Goal: Task Accomplishment & Management: Manage account settings

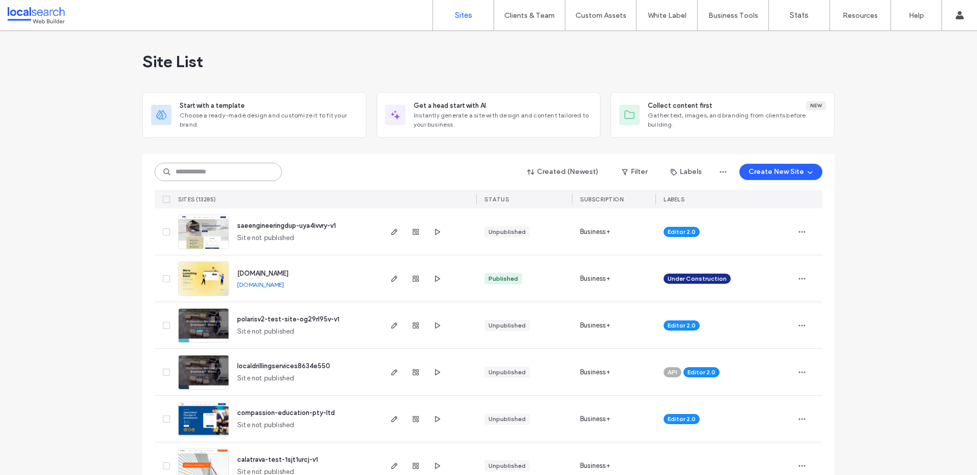
click at [210, 168] on input at bounding box center [218, 172] width 127 height 18
paste input "********"
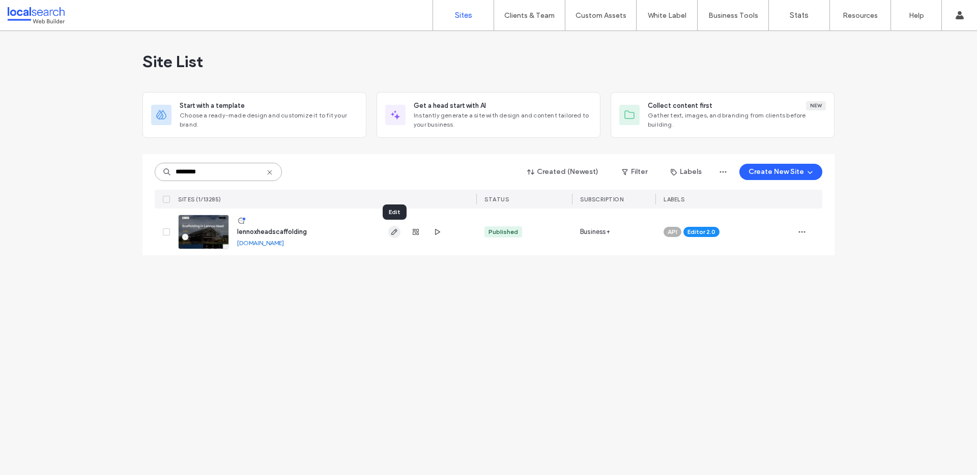
type input "********"
click at [398, 232] on icon "button" at bounding box center [394, 232] width 8 height 8
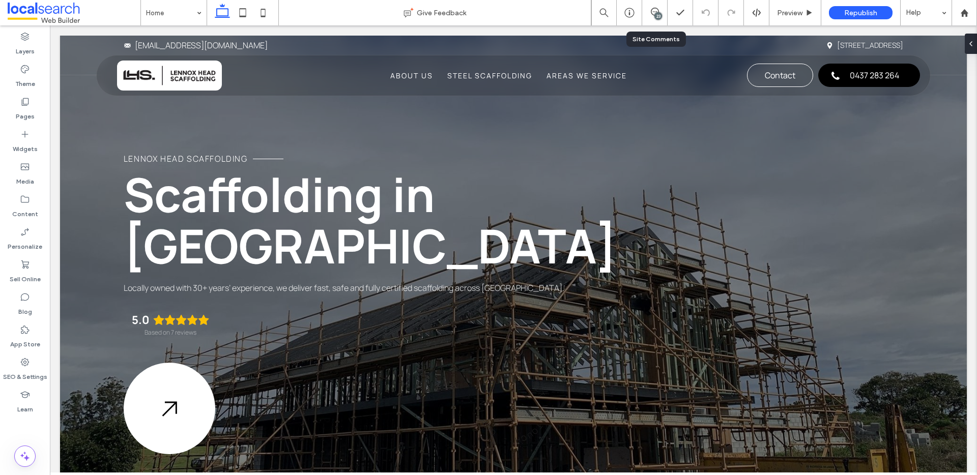
click at [654, 18] on div "23" at bounding box center [654, 12] width 25 height 25
click at [655, 16] on div "23" at bounding box center [659, 16] width 8 height 8
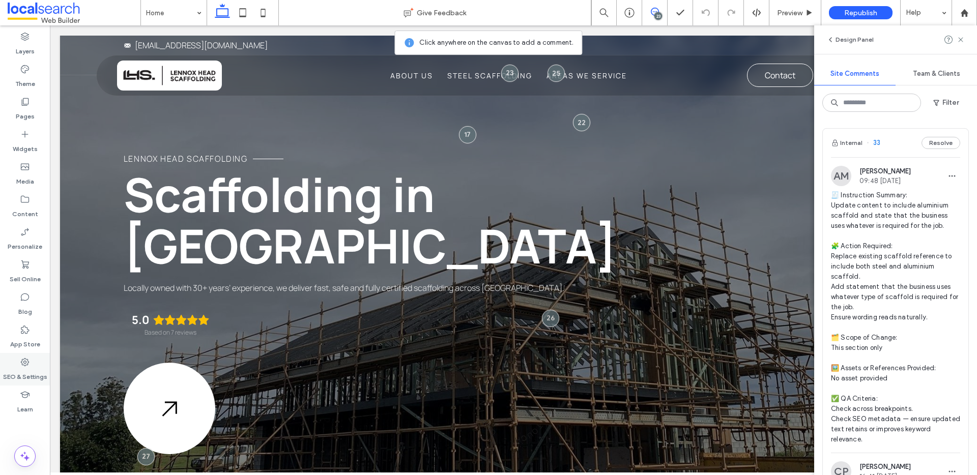
click at [23, 374] on label "SEO & Settings" at bounding box center [25, 375] width 44 height 14
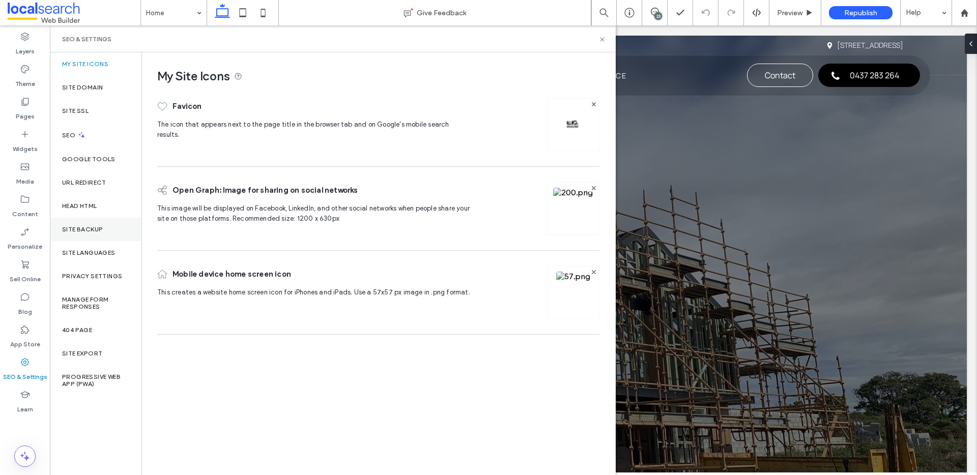
click at [110, 230] on div "Site Backup" at bounding box center [96, 229] width 92 height 23
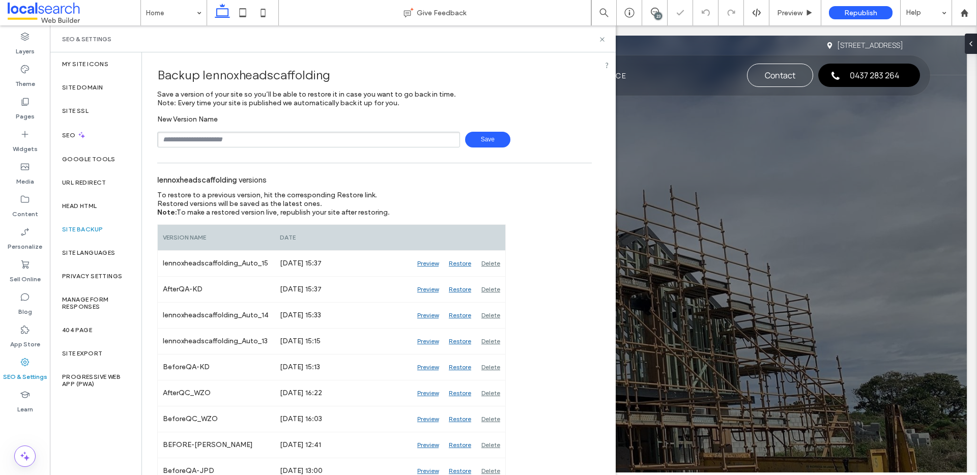
click at [244, 145] on input "text" at bounding box center [308, 140] width 303 height 16
type input "**********"
click at [603, 40] on icon at bounding box center [603, 40] width 8 height 8
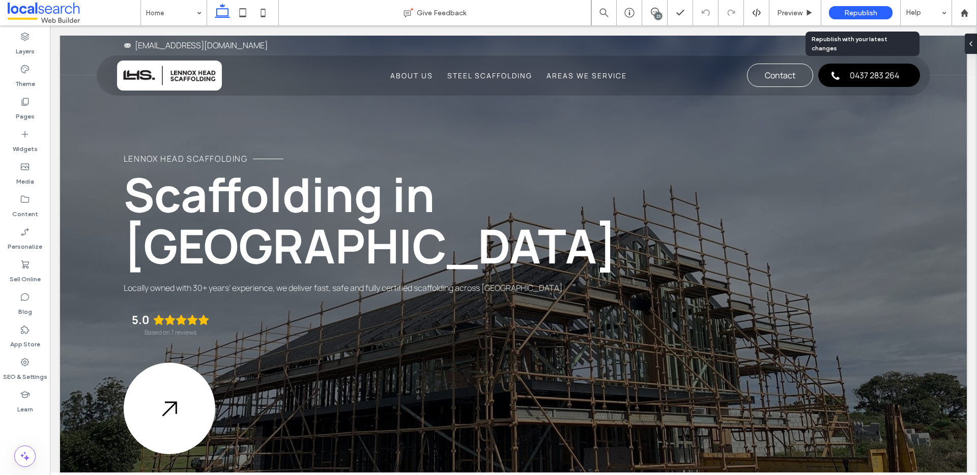
click at [845, 18] on div "Republish" at bounding box center [861, 12] width 64 height 13
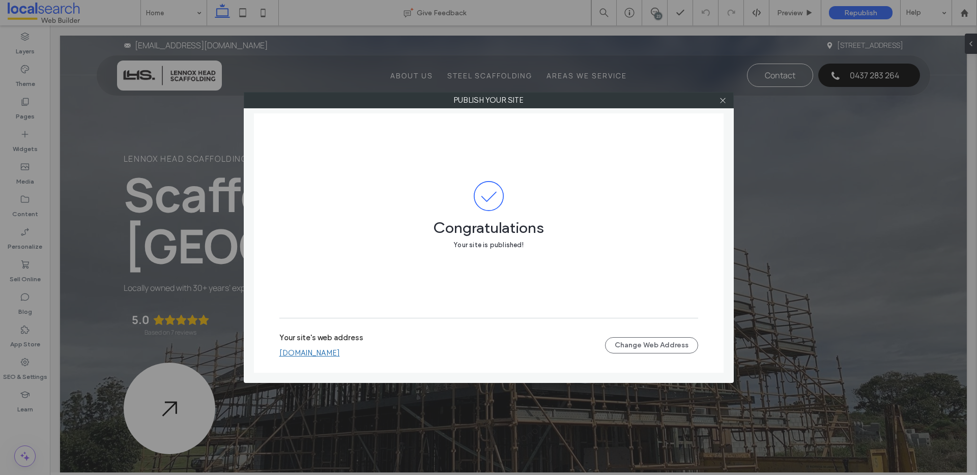
click at [340, 352] on link "lennoxheadscaffolding.webbuilder.localsearch.com.au" at bounding box center [309, 353] width 61 height 9
click at [727, 99] on div at bounding box center [723, 100] width 15 height 15
click at [724, 99] on icon at bounding box center [723, 101] width 8 height 8
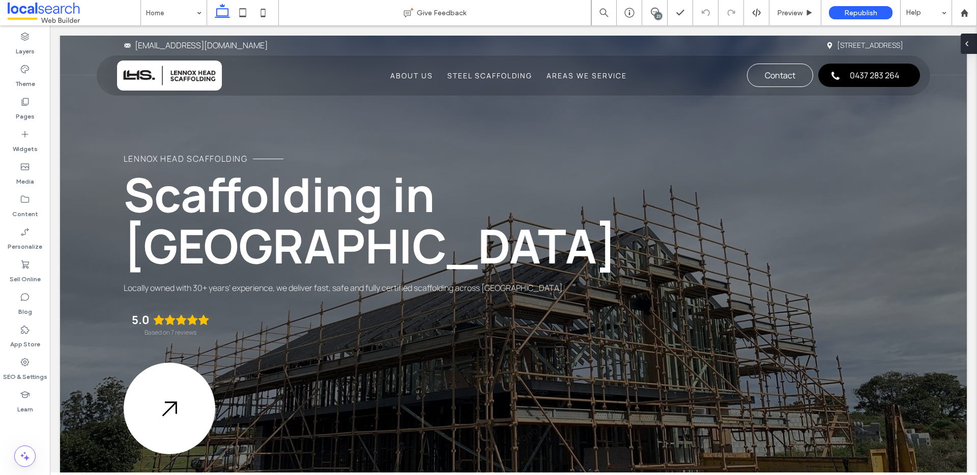
click at [971, 43] on div at bounding box center [969, 44] width 16 height 20
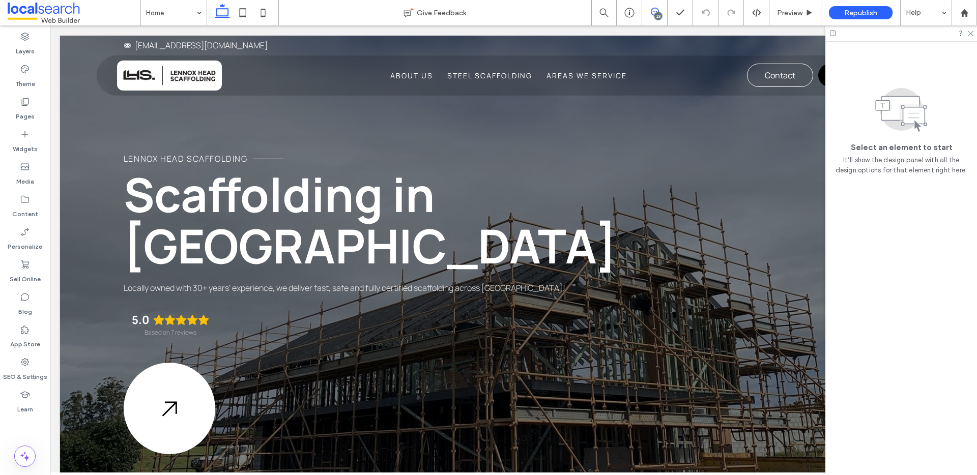
click at [648, 11] on span at bounding box center [654, 12] width 25 height 8
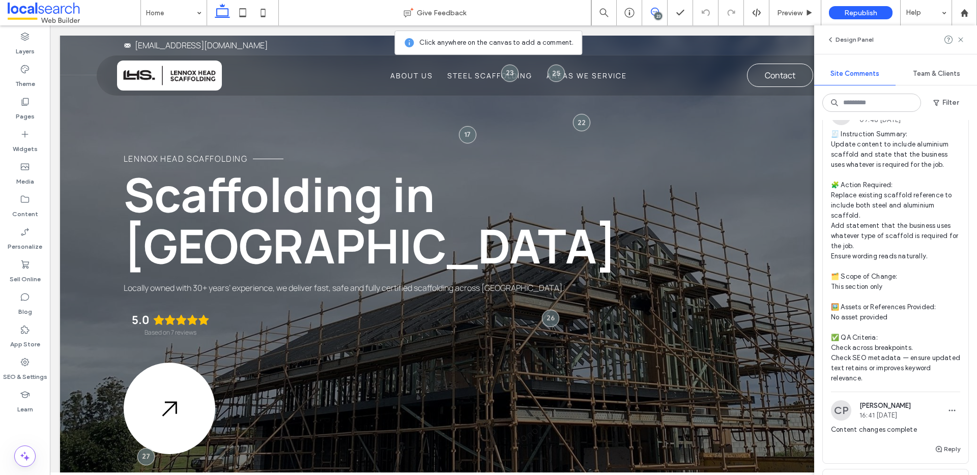
scroll to position [60, 0]
click at [26, 361] on icon at bounding box center [25, 362] width 10 height 10
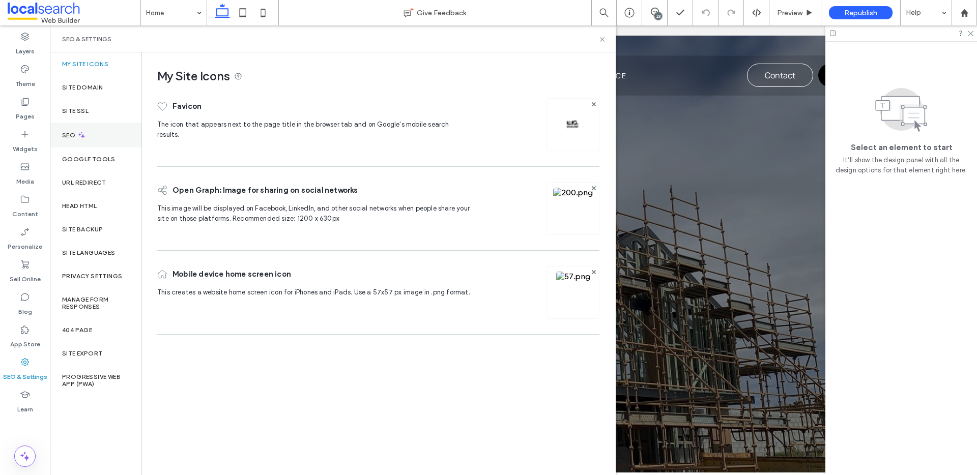
click at [102, 138] on div "SEO" at bounding box center [96, 135] width 92 height 25
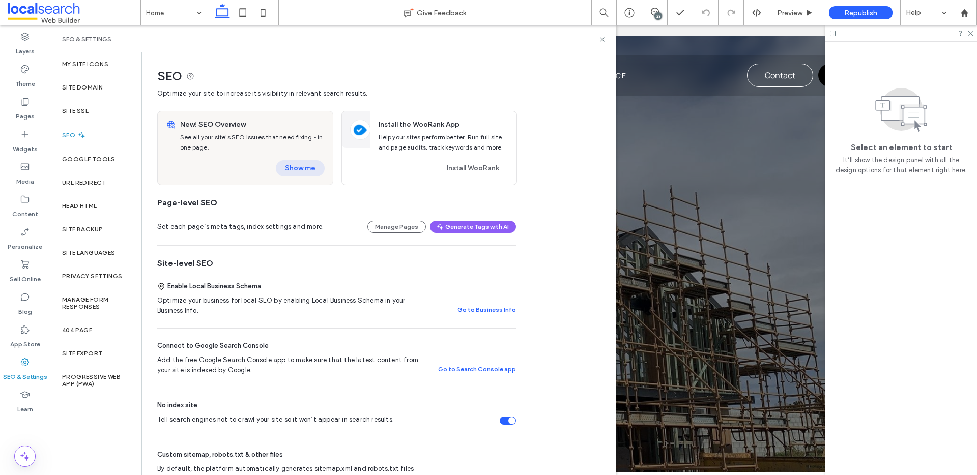
click at [304, 168] on button "Show me" at bounding box center [300, 168] width 49 height 16
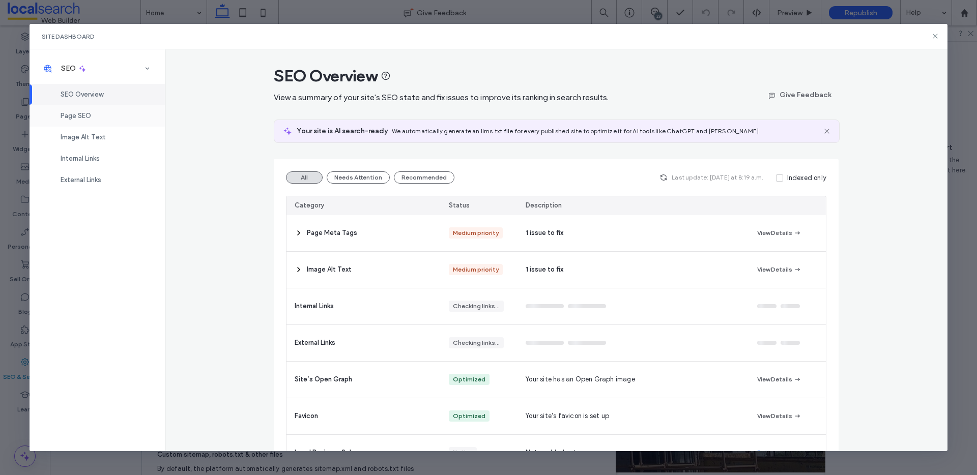
click at [104, 123] on div "Page SEO" at bounding box center [97, 115] width 135 height 21
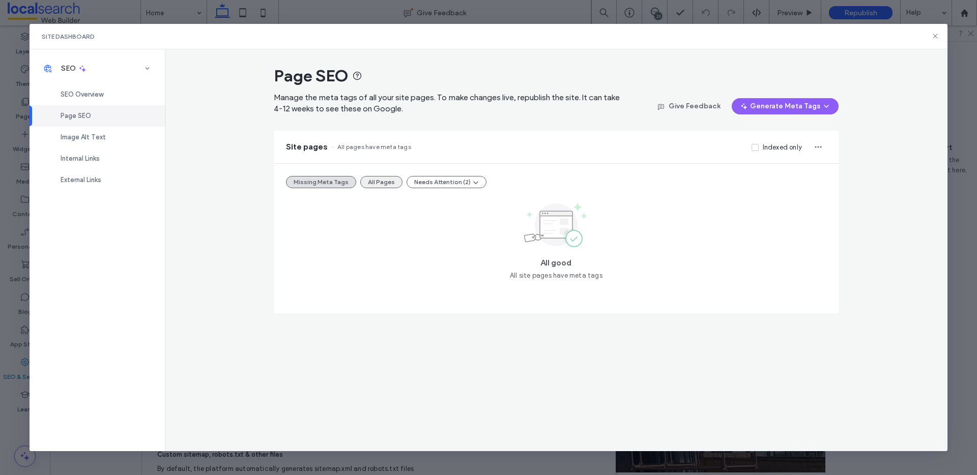
click at [385, 182] on button "All Pages" at bounding box center [381, 182] width 42 height 12
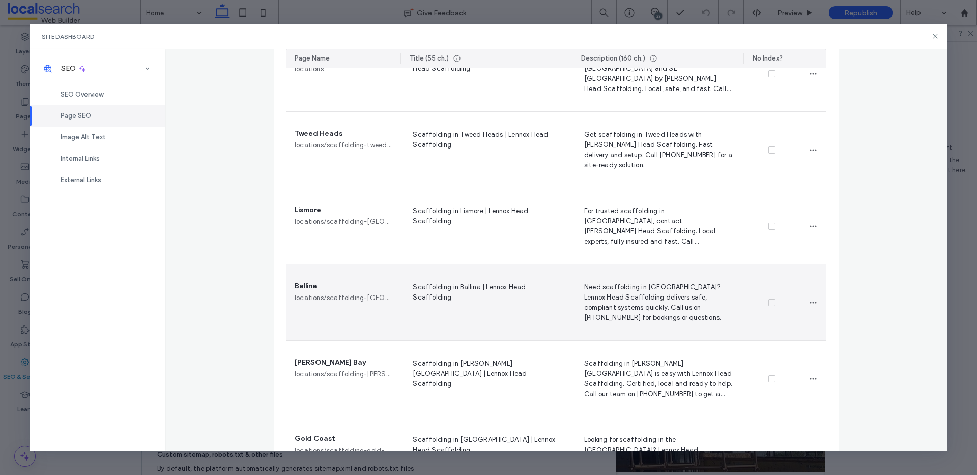
scroll to position [527, 0]
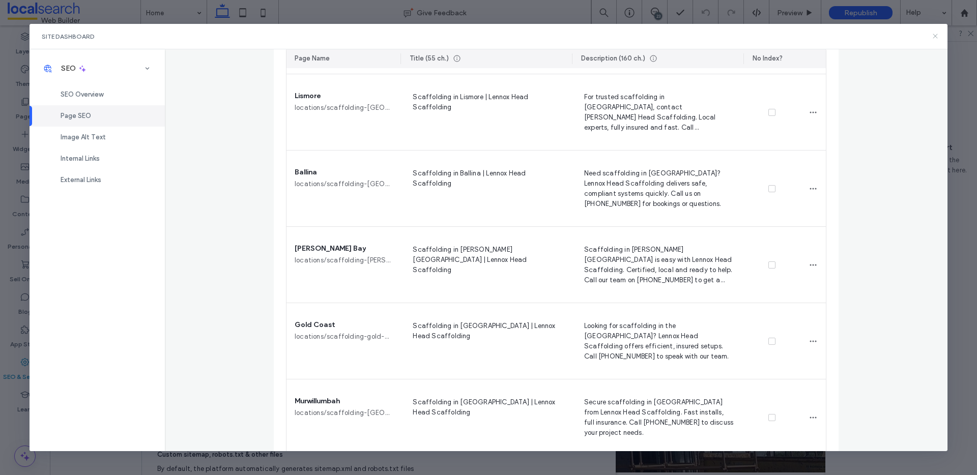
click at [931, 36] on icon at bounding box center [935, 36] width 8 height 8
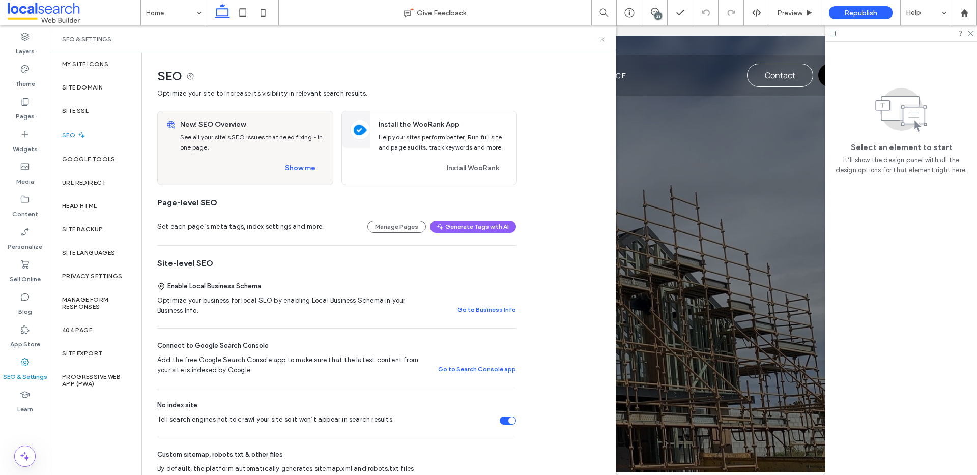
click at [602, 36] on icon at bounding box center [603, 40] width 8 height 8
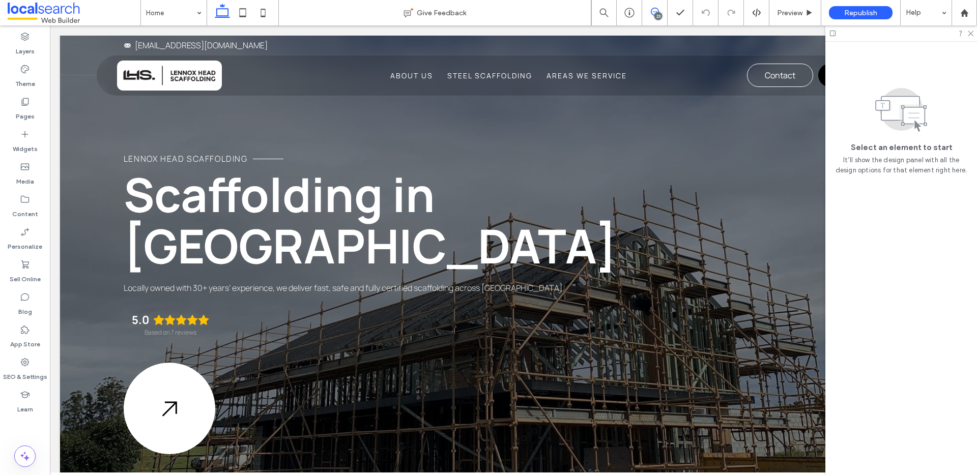
click at [667, 8] on span at bounding box center [654, 12] width 25 height 8
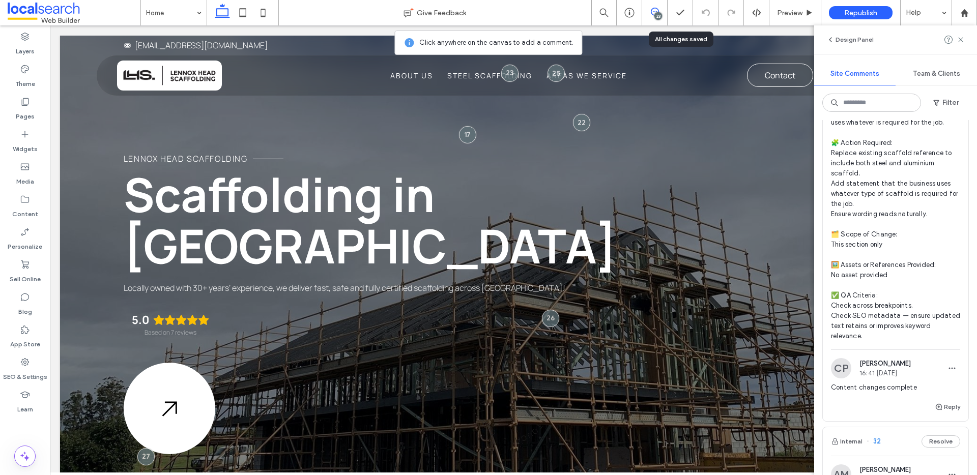
scroll to position [115, 0]
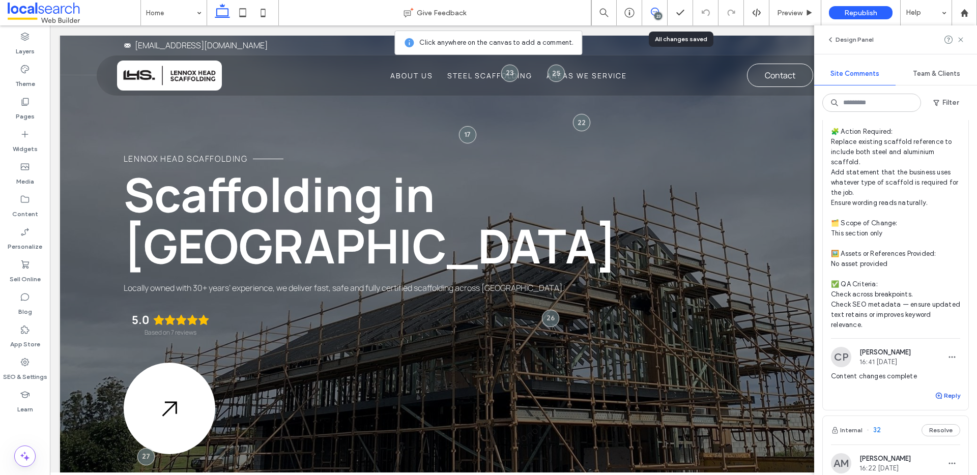
click at [936, 399] on use "button" at bounding box center [939, 396] width 6 height 6
type textarea "**********"
click at [934, 455] on button "Submit" at bounding box center [942, 459] width 37 height 12
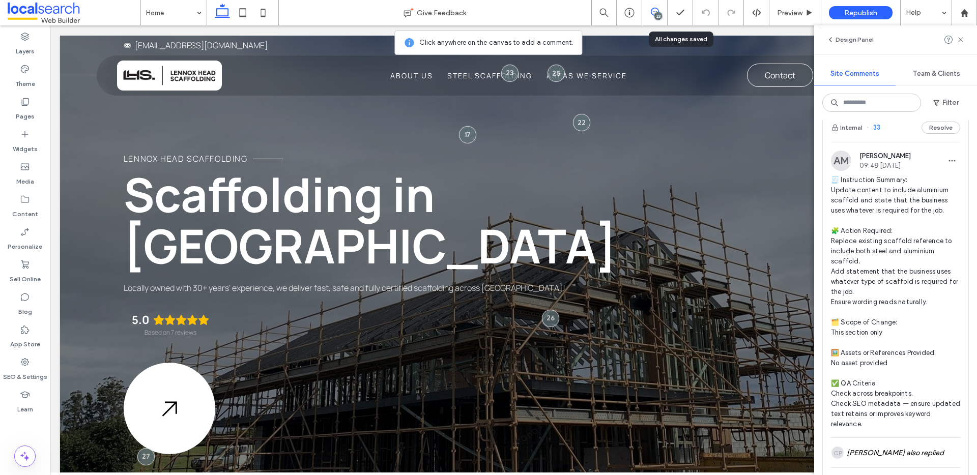
scroll to position [0, 0]
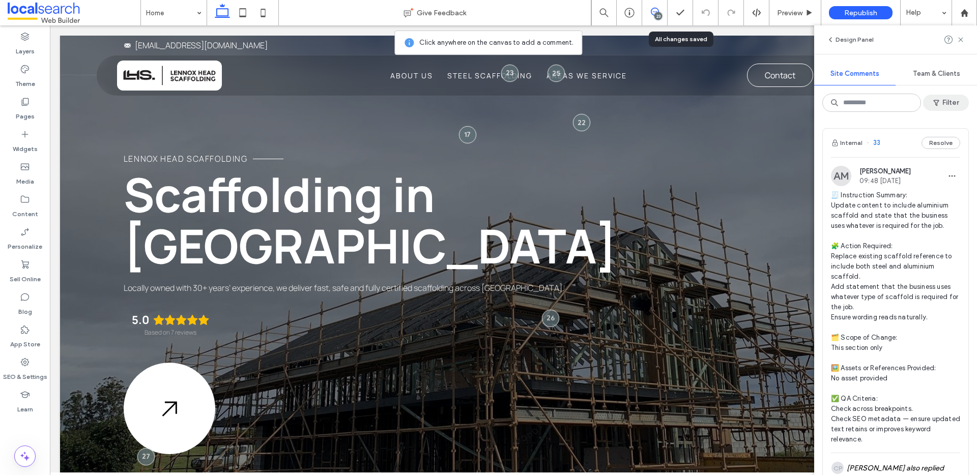
click at [937, 101] on icon "button" at bounding box center [937, 103] width 8 height 8
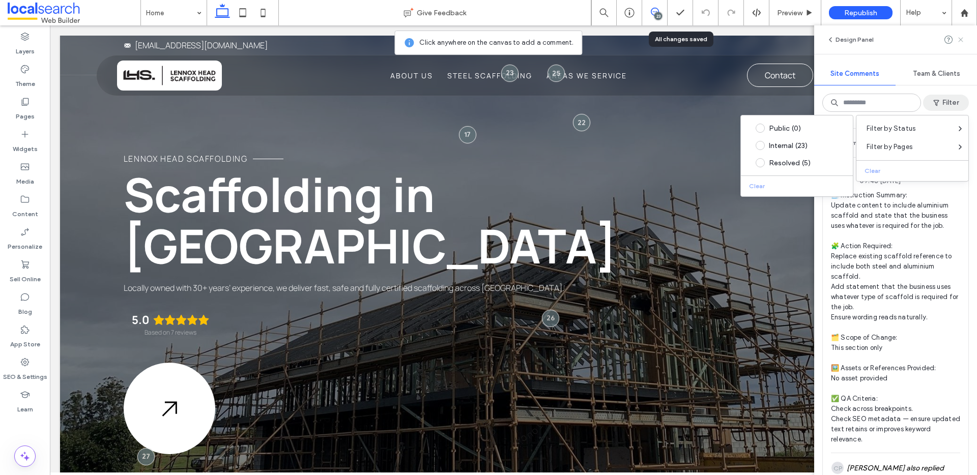
click at [960, 36] on icon at bounding box center [961, 40] width 8 height 8
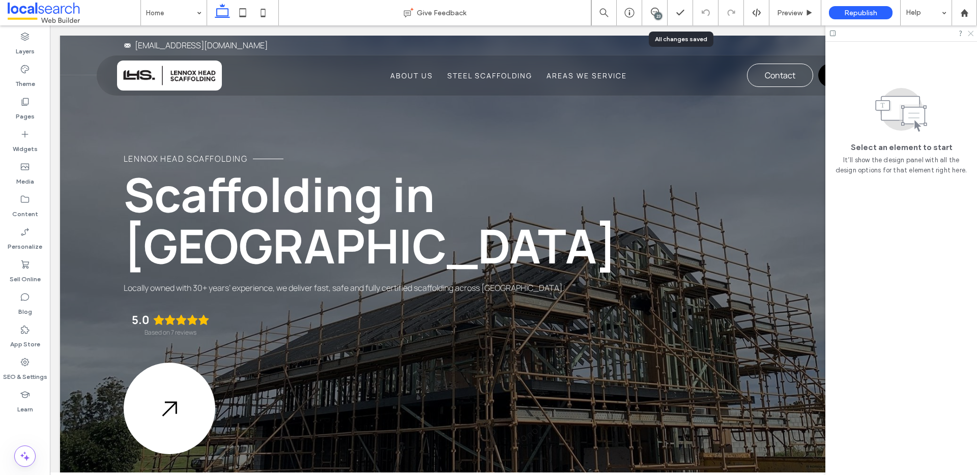
click at [972, 32] on icon at bounding box center [970, 33] width 7 height 7
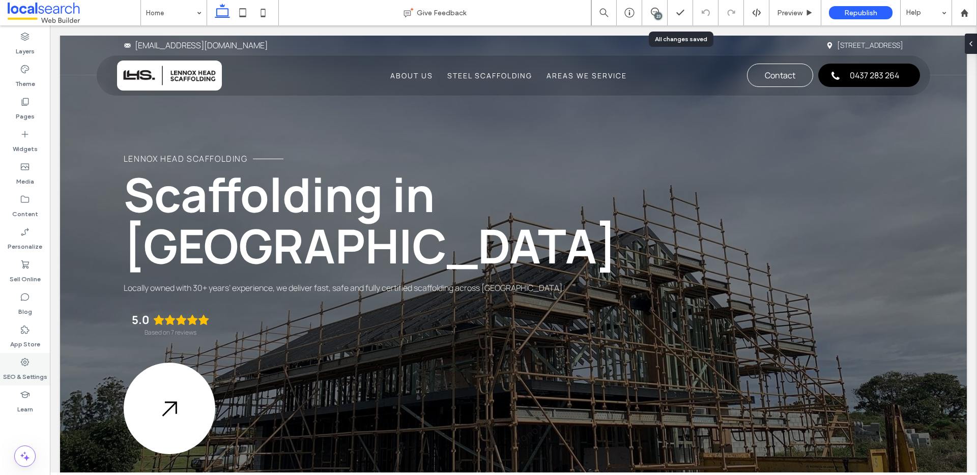
click at [18, 372] on label "SEO & Settings" at bounding box center [25, 375] width 44 height 14
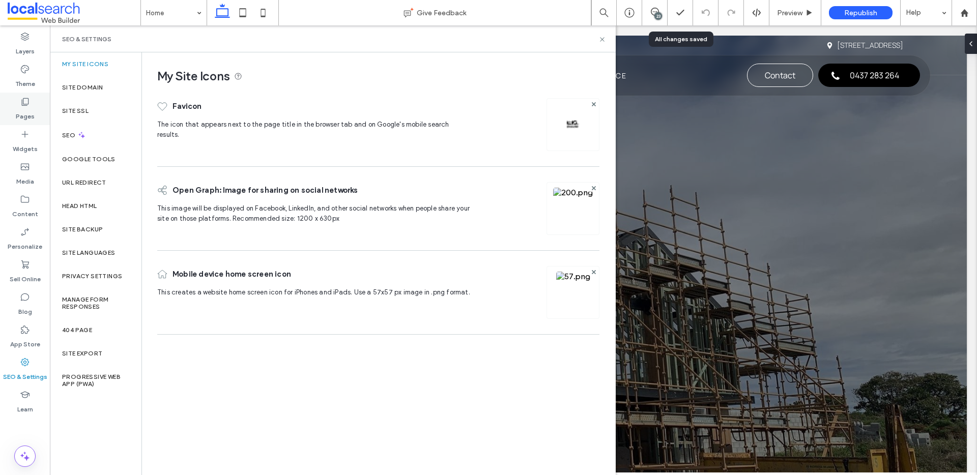
click at [24, 99] on icon at bounding box center [25, 102] width 10 height 10
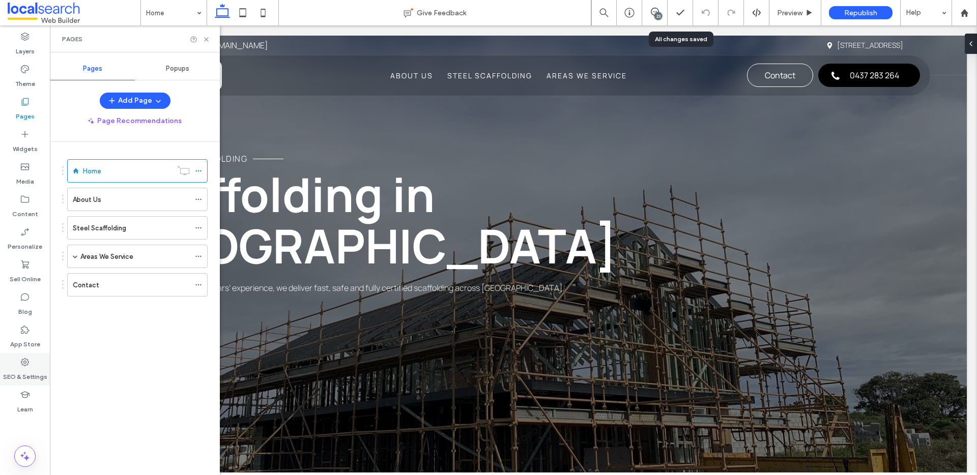
click at [23, 368] on label "SEO & Settings" at bounding box center [25, 375] width 44 height 14
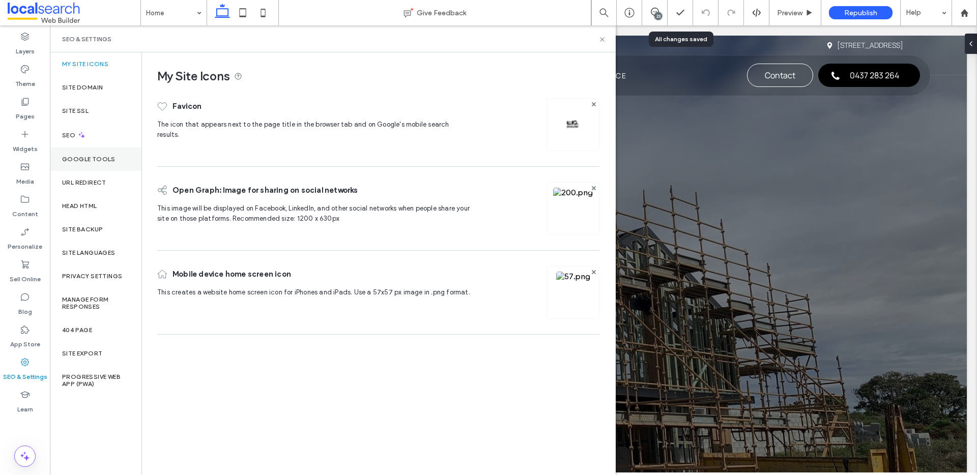
click at [70, 148] on div "Google Tools" at bounding box center [96, 159] width 92 height 23
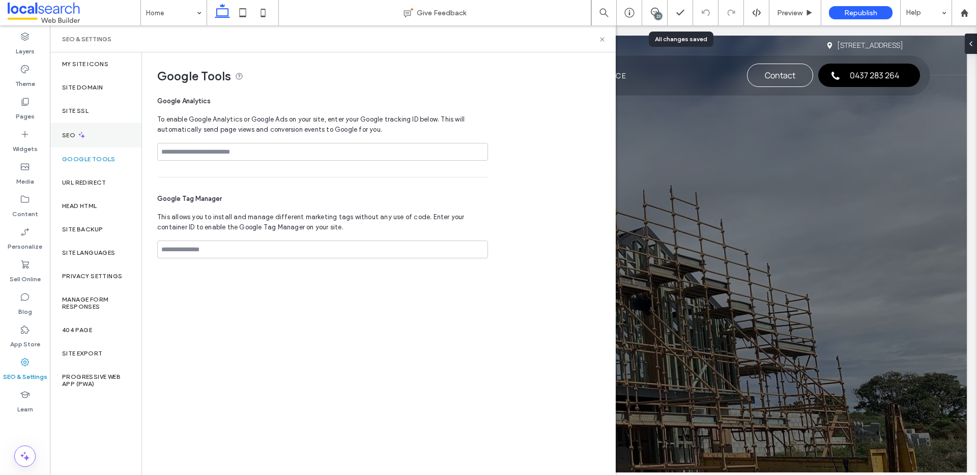
click at [72, 145] on div "SEO" at bounding box center [96, 135] width 92 height 25
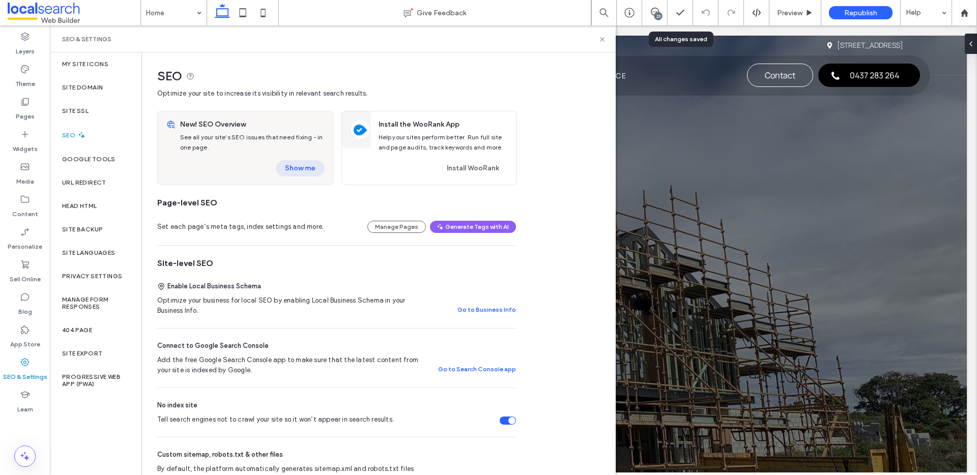
click at [298, 172] on button "Show me" at bounding box center [300, 168] width 49 height 16
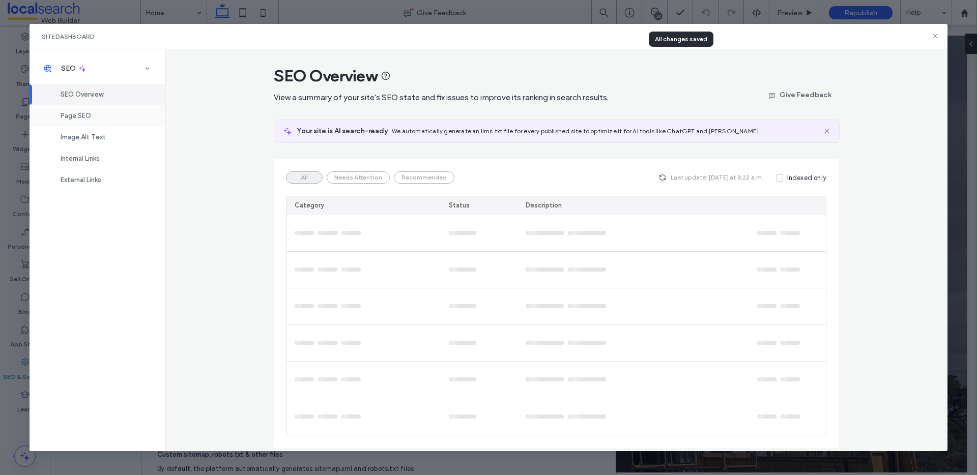
click at [93, 111] on div "Page SEO" at bounding box center [97, 115] width 135 height 21
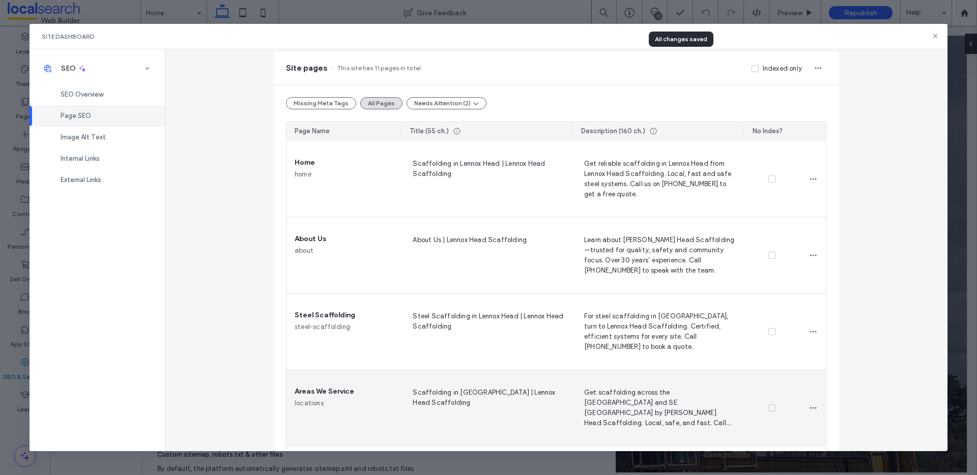
scroll to position [193, 0]
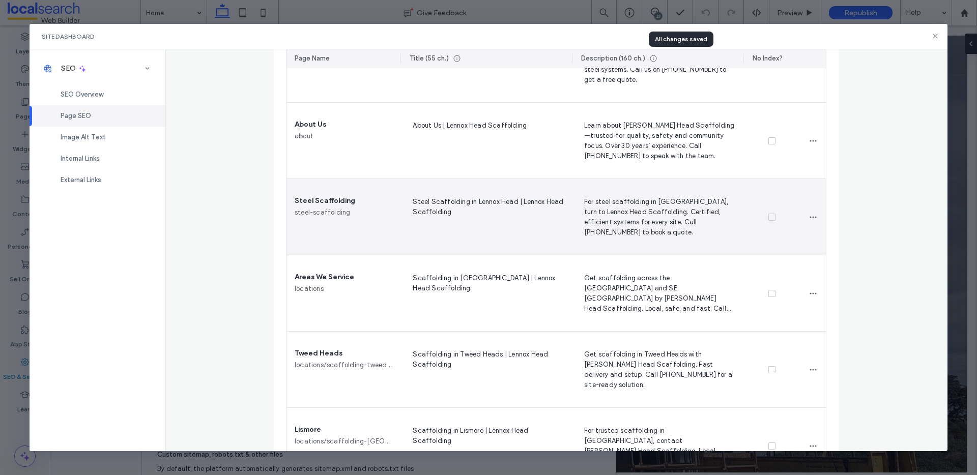
click at [610, 204] on span "For steel scaffolding in Lennox Head, turn to Lennox Head Scaffolding. Certifie…" at bounding box center [657, 217] width 155 height 42
click at [444, 218] on span "Steel Scaffolding in Lennox Head | Lennox Head Scaffolding" at bounding box center [486, 217] width 155 height 42
type textarea "**********"
click at [592, 203] on span "For steel scaffolding in Lennox Head, turn to Lennox Head Scaffolding. Certifie…" at bounding box center [657, 217] width 155 height 42
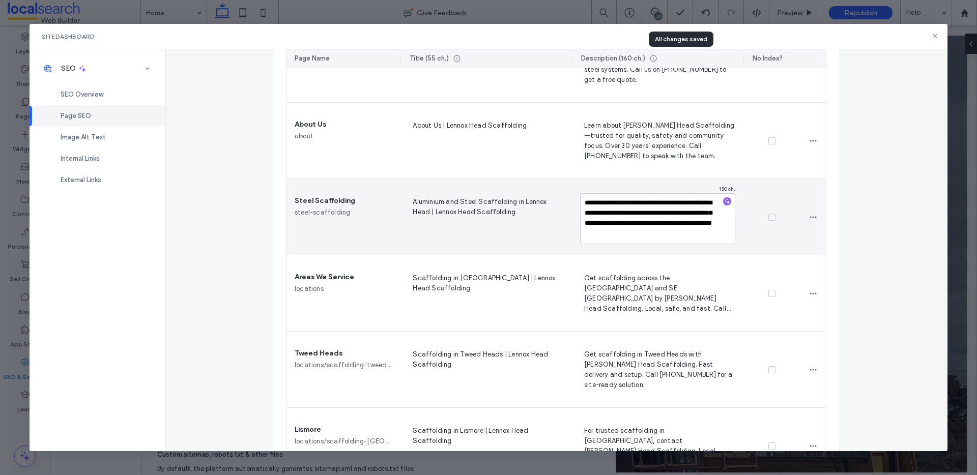
click at [590, 205] on textarea "**********" at bounding box center [657, 218] width 155 height 51
click at [597, 203] on textarea "**********" at bounding box center [657, 218] width 155 height 51
type textarea "**********"
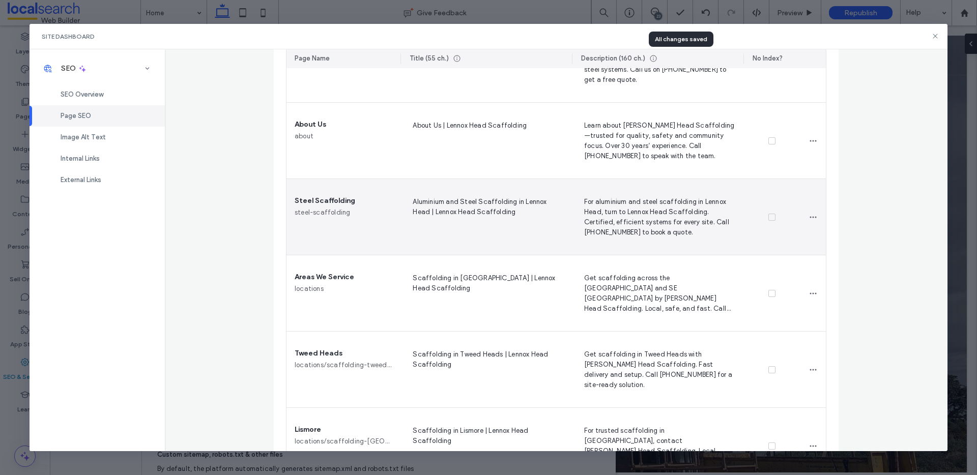
click at [327, 201] on span "Steel Scaffolding" at bounding box center [325, 200] width 61 height 11
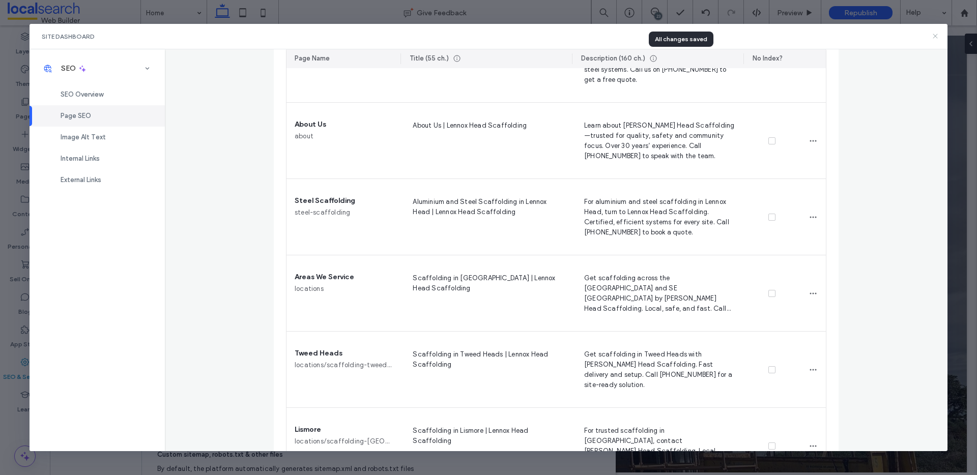
click at [938, 38] on icon at bounding box center [935, 36] width 8 height 8
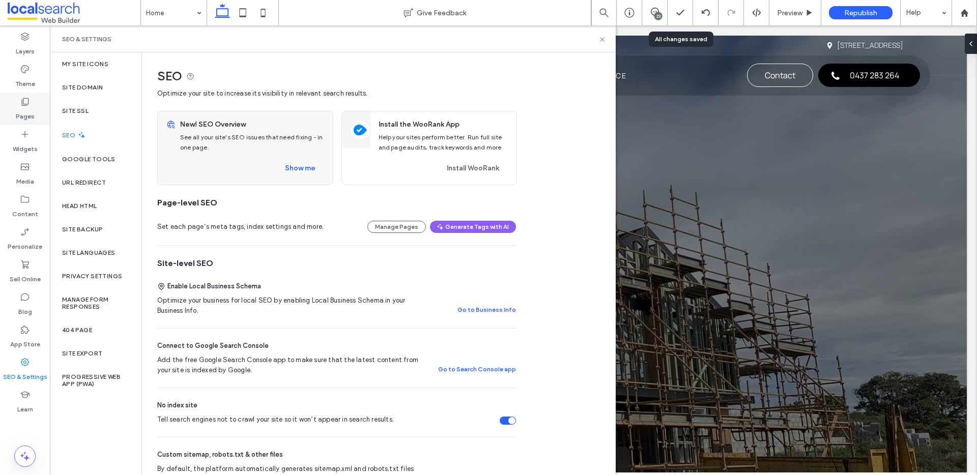
click at [25, 105] on use at bounding box center [25, 102] width 7 height 8
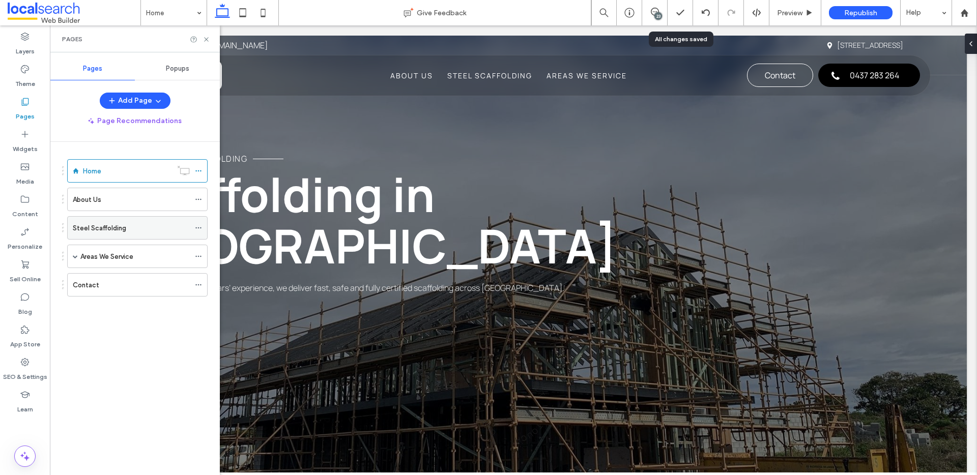
click at [196, 227] on icon at bounding box center [198, 227] width 7 height 7
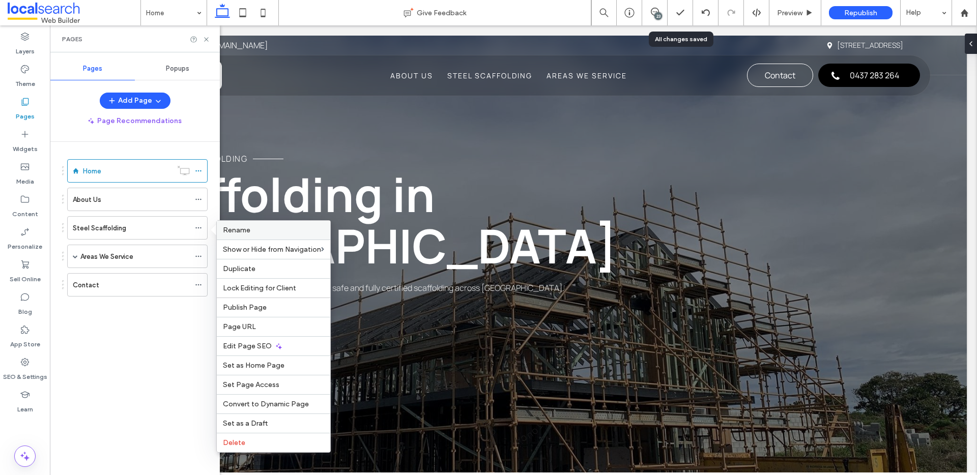
click at [240, 236] on div "Rename" at bounding box center [274, 230] width 114 height 19
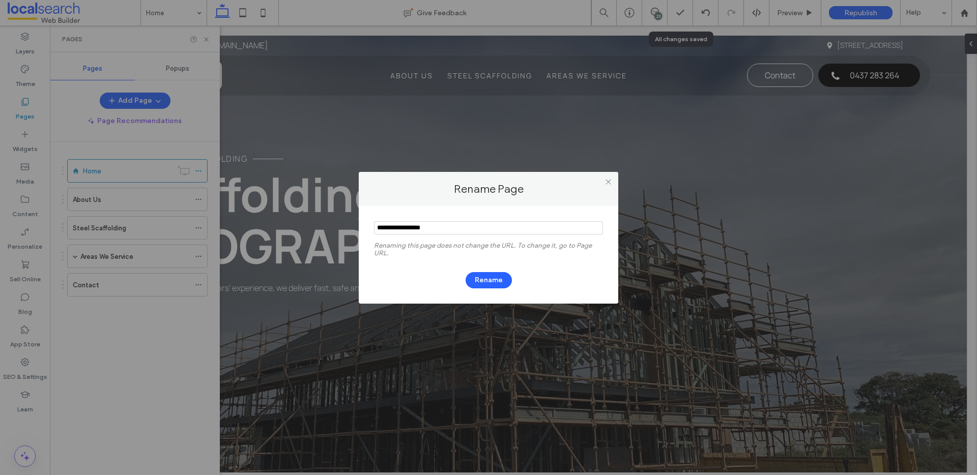
click at [377, 228] on input "notEmpty" at bounding box center [488, 227] width 229 height 13
type input "**********"
click at [492, 283] on button "Rename" at bounding box center [489, 280] width 46 height 16
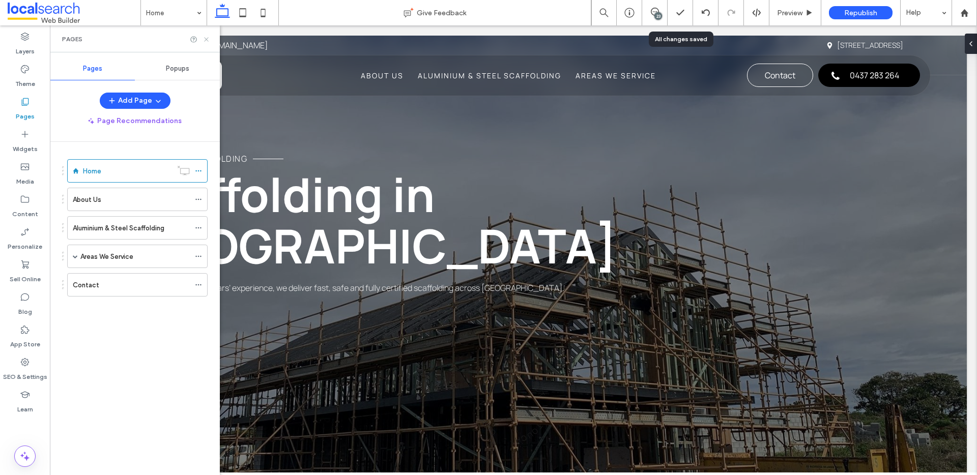
click at [206, 36] on icon at bounding box center [207, 40] width 8 height 8
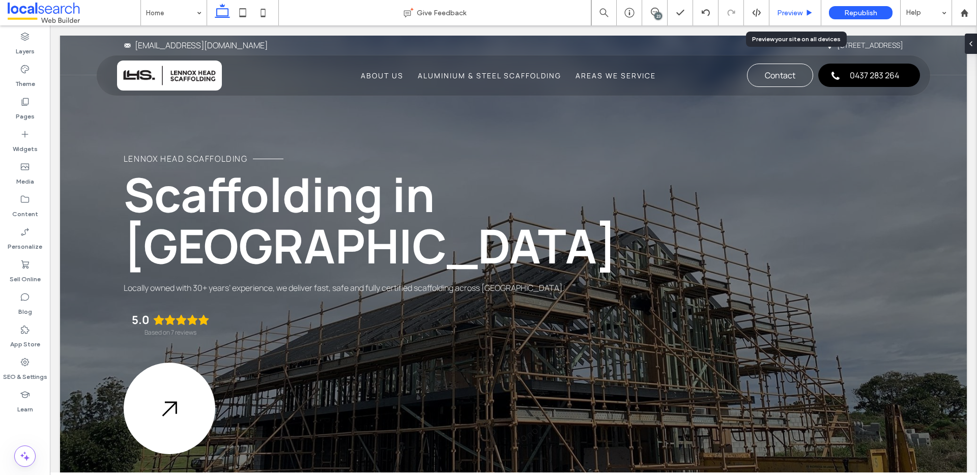
click at [800, 9] on span "Preview" at bounding box center [789, 13] width 25 height 9
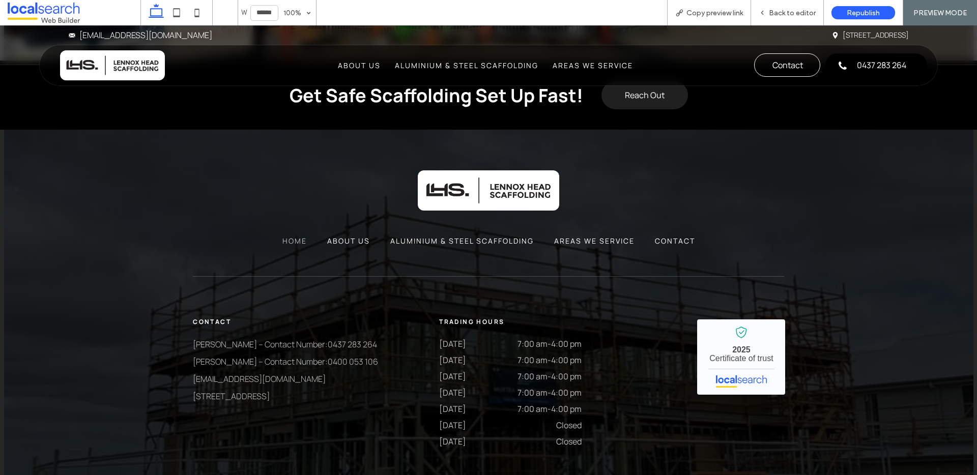
scroll to position [2676, 0]
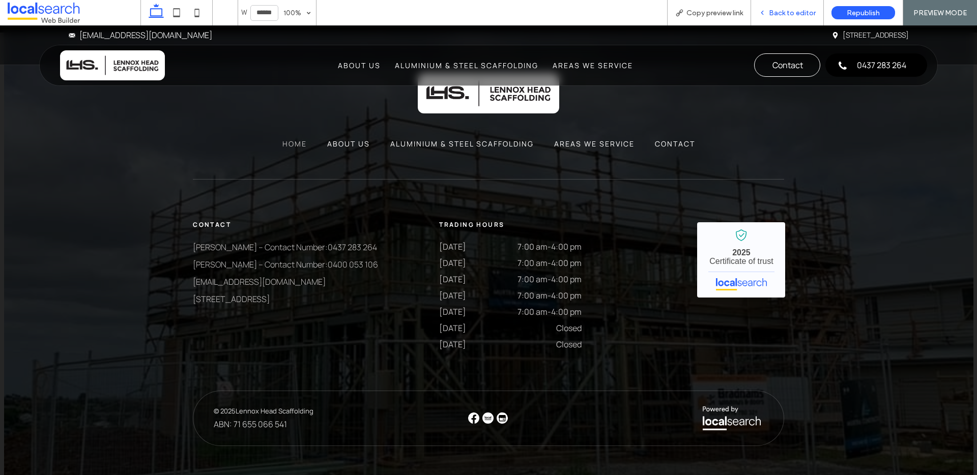
click at [799, 11] on span "Back to editor" at bounding box center [792, 13] width 47 height 9
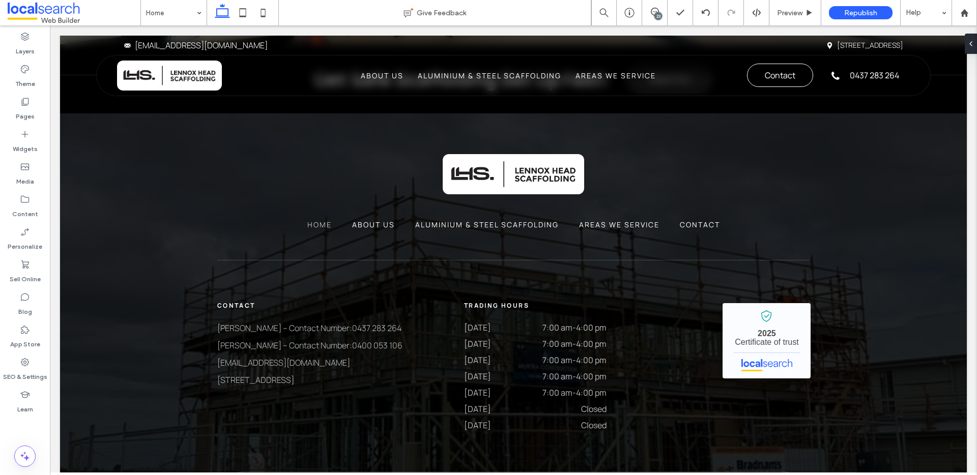
scroll to position [2684, 0]
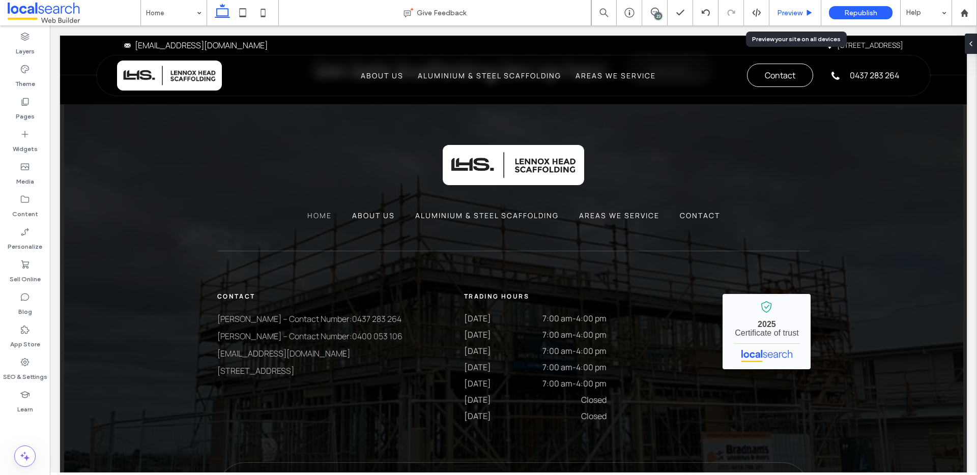
click at [796, 10] on span "Preview" at bounding box center [789, 13] width 25 height 9
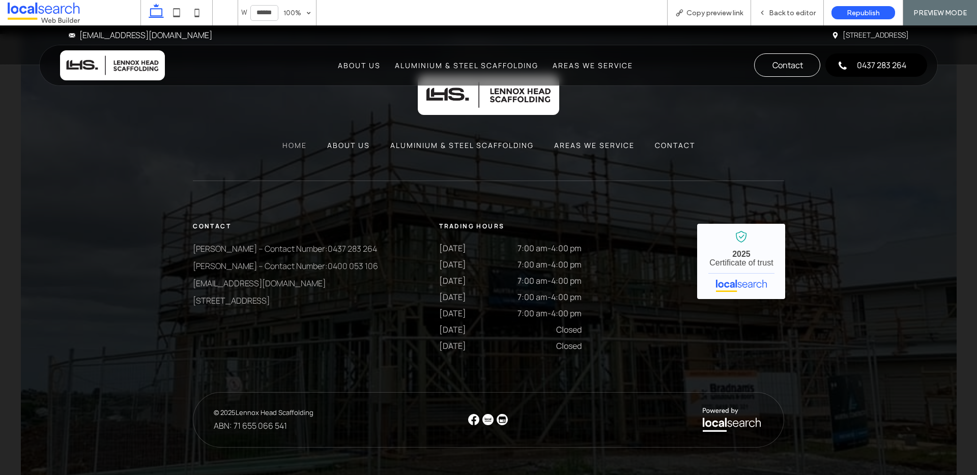
scroll to position [2664, 0]
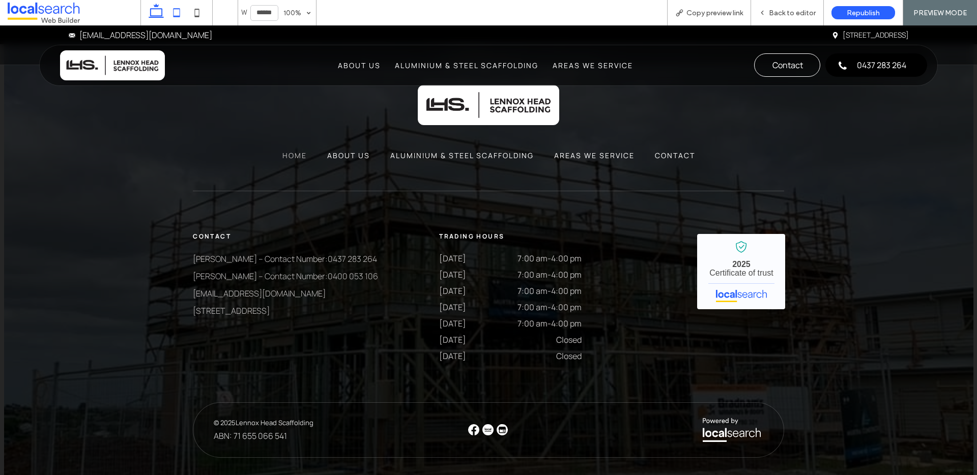
click at [179, 12] on icon at bounding box center [176, 13] width 20 height 20
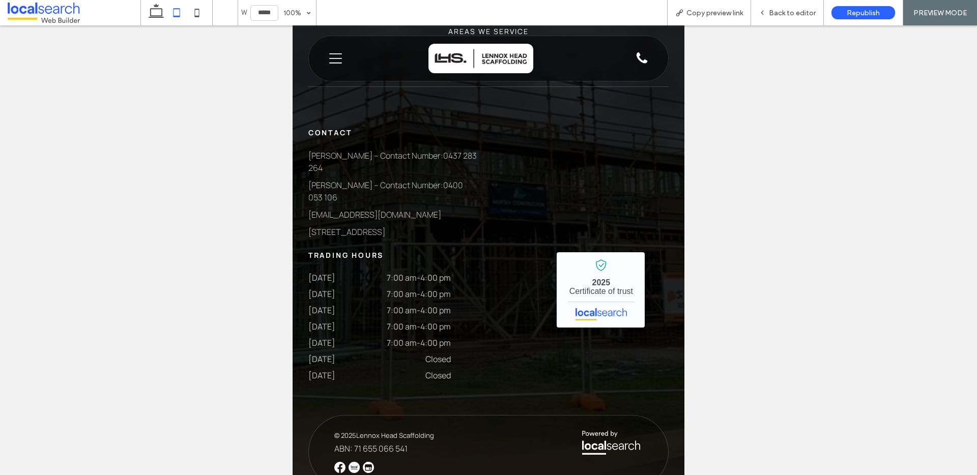
scroll to position [2453, 0]
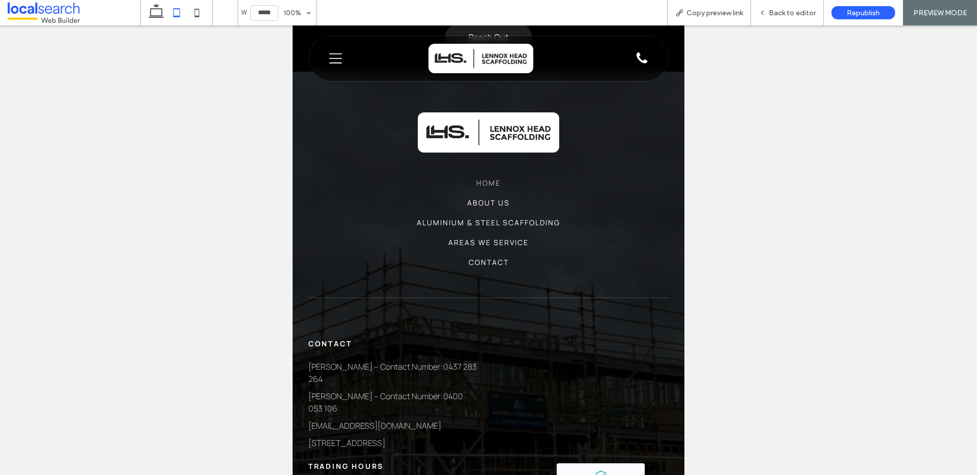
click at [337, 62] on icon "Menu Icon" at bounding box center [335, 58] width 13 height 15
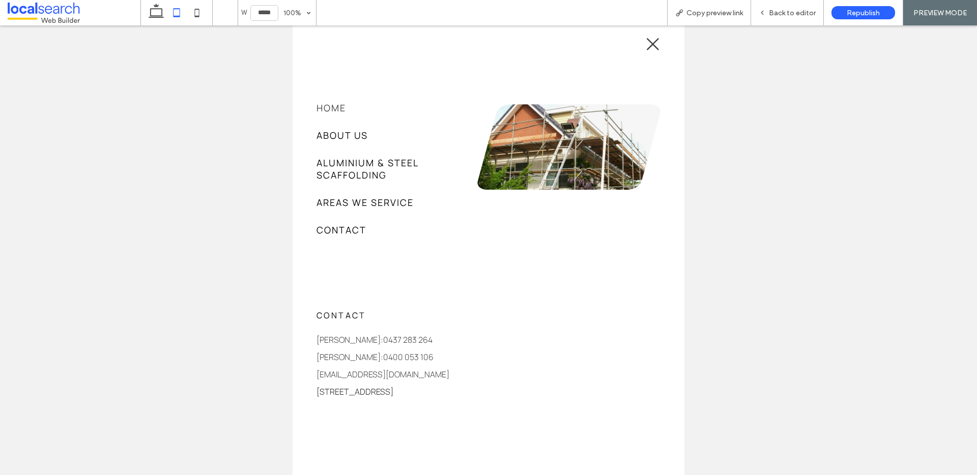
click at [652, 46] on icon "Close Icon" at bounding box center [652, 44] width 15 height 15
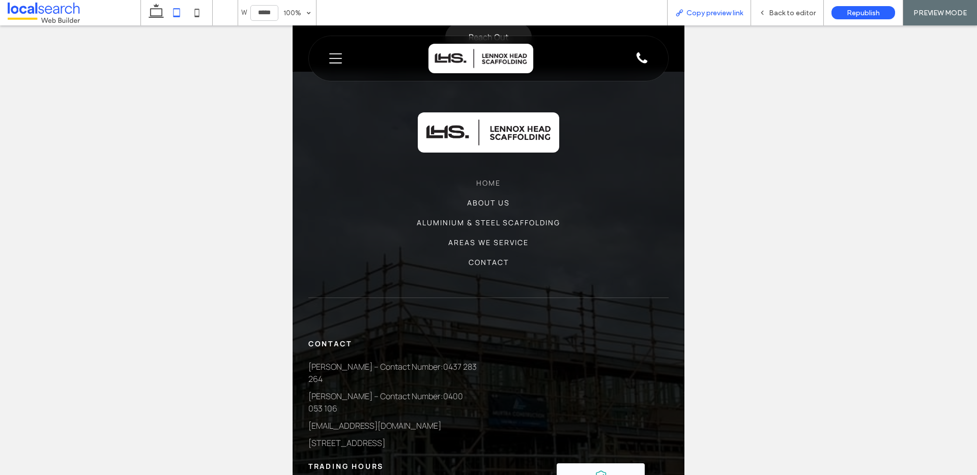
click at [709, 15] on span "Copy preview link" at bounding box center [715, 13] width 56 height 9
click at [158, 11] on icon at bounding box center [156, 13] width 20 height 20
type input "******"
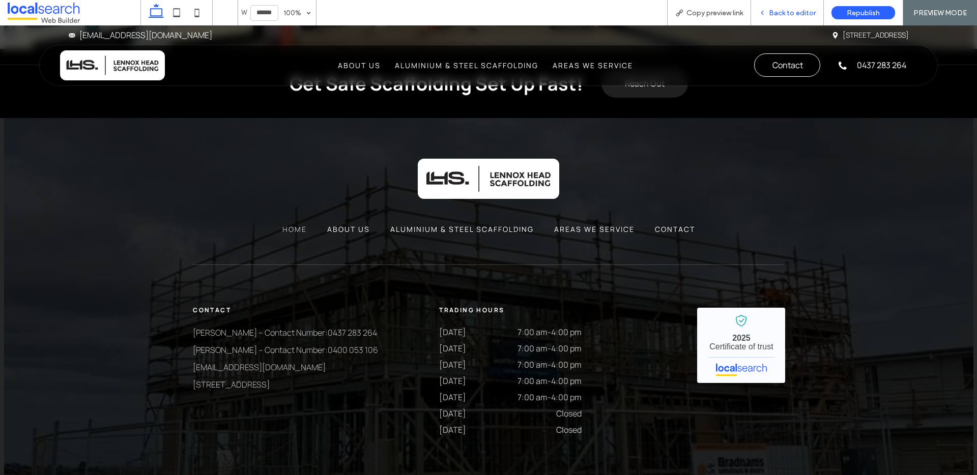
drag, startPoint x: 784, startPoint y: 1, endPoint x: 785, endPoint y: 6, distance: 5.8
click at [784, 3] on div "Back to editor" at bounding box center [787, 12] width 73 height 25
click at [785, 9] on span "Back to editor" at bounding box center [792, 13] width 47 height 9
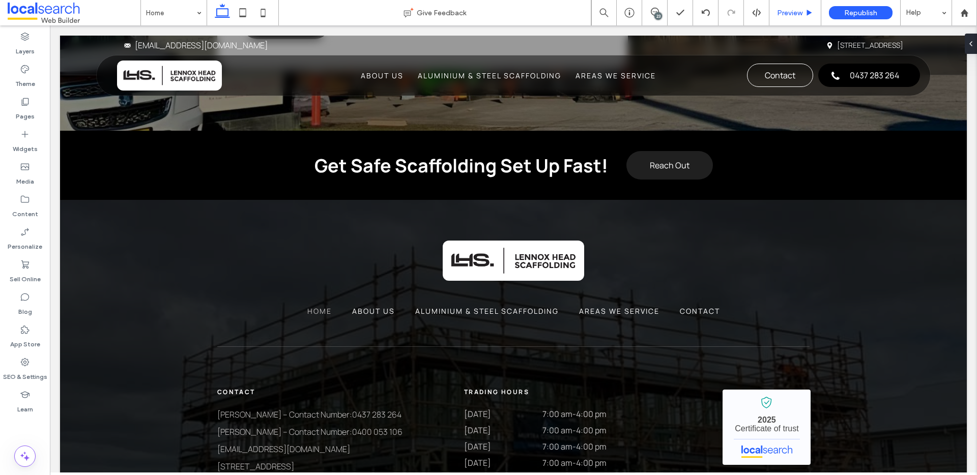
scroll to position [2598, 0]
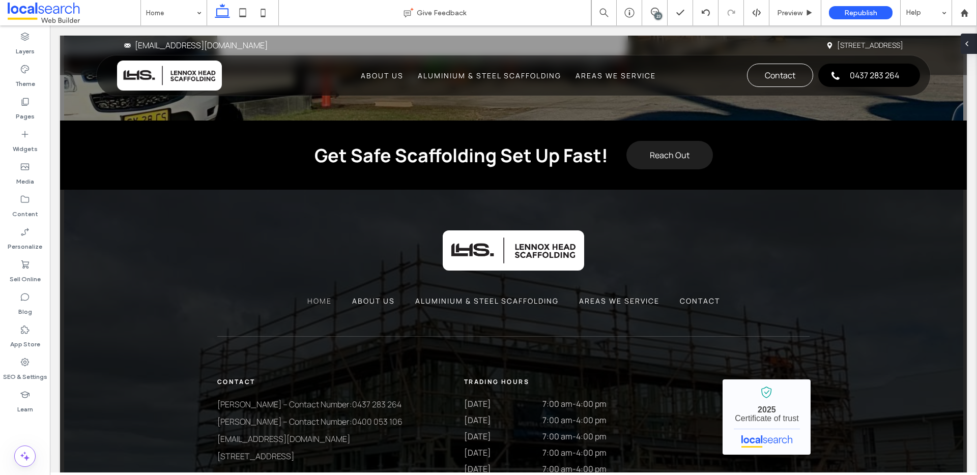
click at [970, 43] on icon at bounding box center [967, 44] width 8 height 8
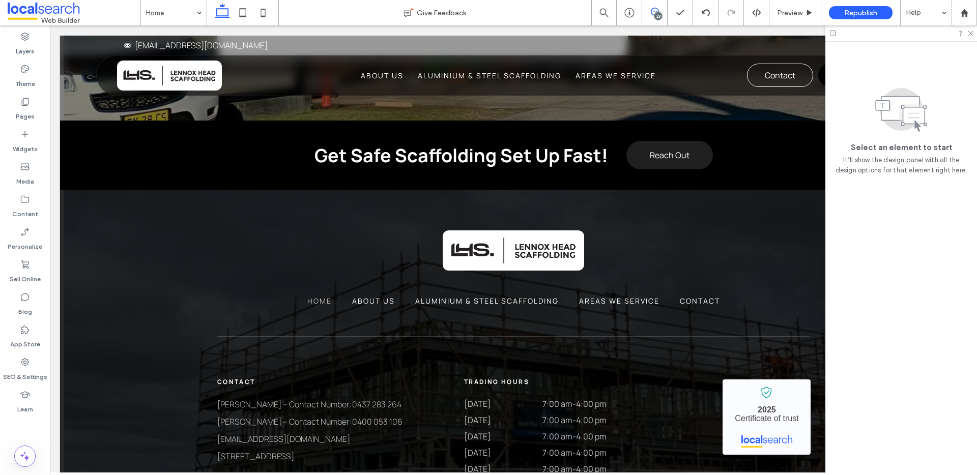
click at [655, 13] on icon at bounding box center [655, 12] width 8 height 8
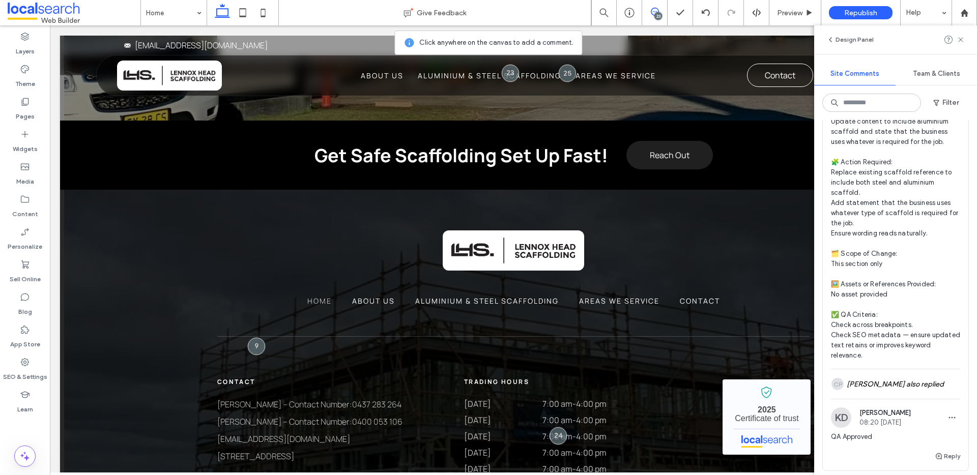
scroll to position [68, 0]
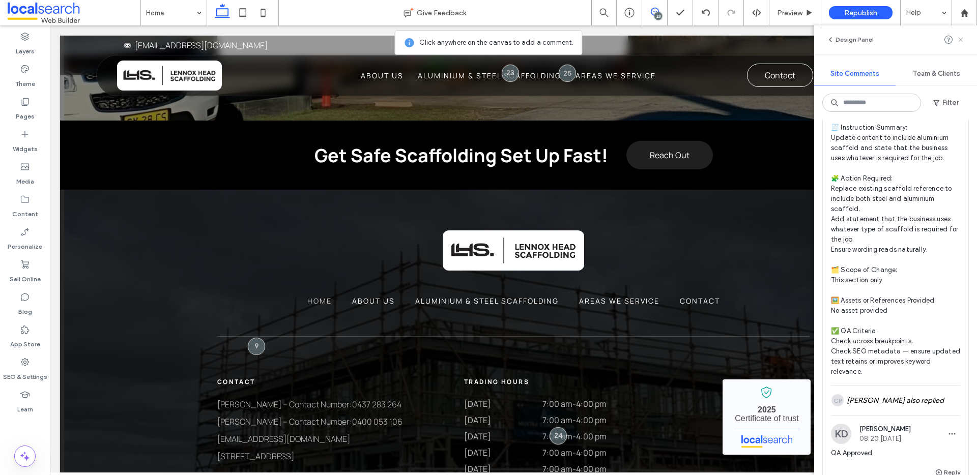
click at [962, 40] on icon at bounding box center [961, 40] width 8 height 8
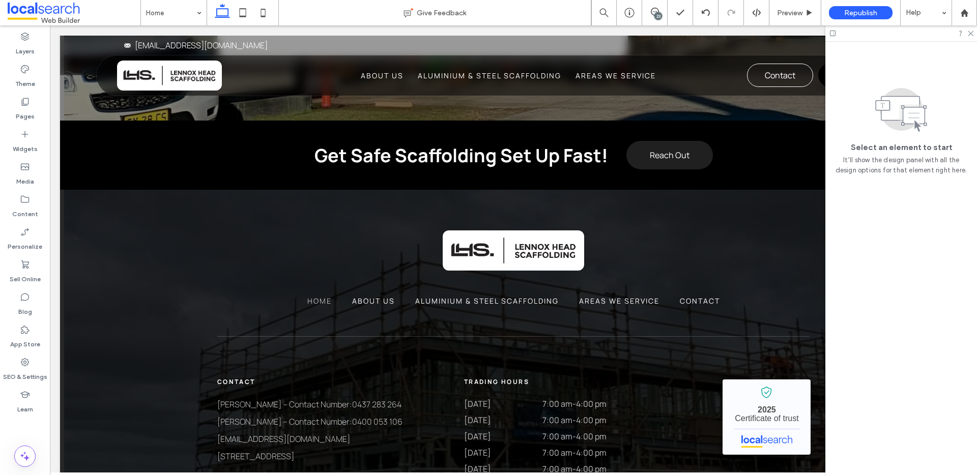
scroll to position [0, 0]
click at [659, 12] on span at bounding box center [654, 12] width 25 height 8
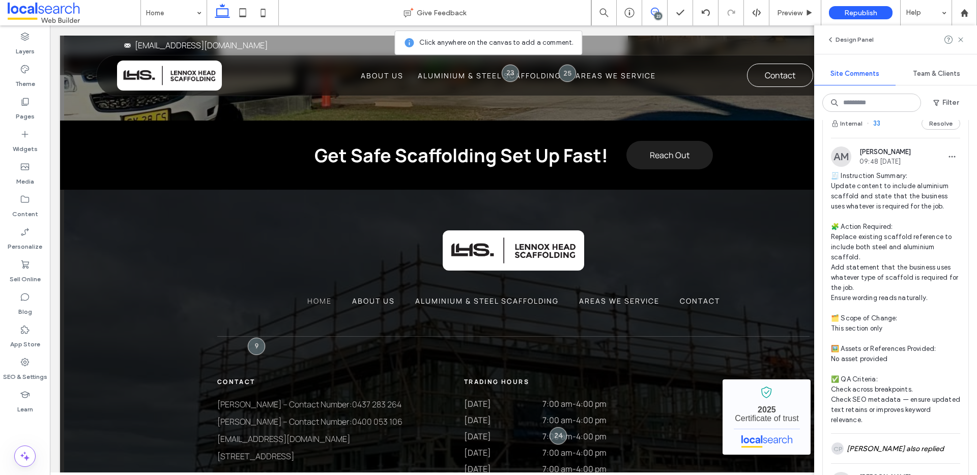
scroll to position [107, 0]
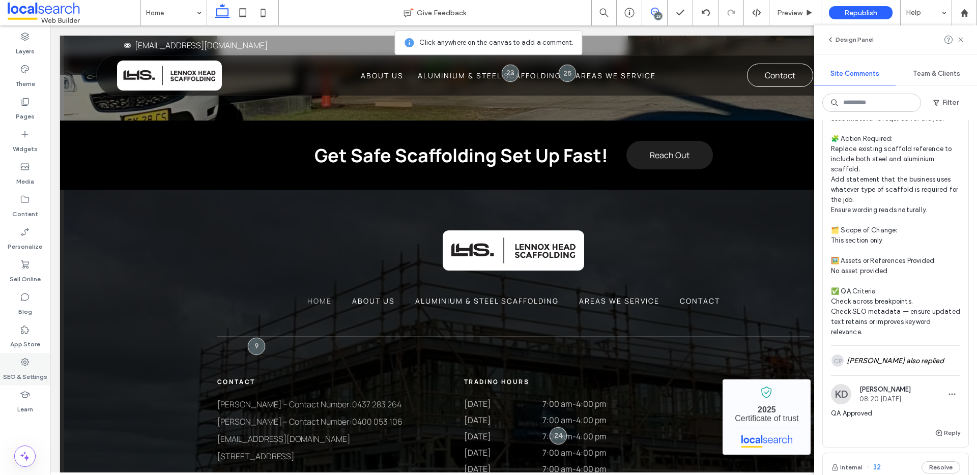
click at [26, 370] on label "SEO & Settings" at bounding box center [25, 375] width 44 height 14
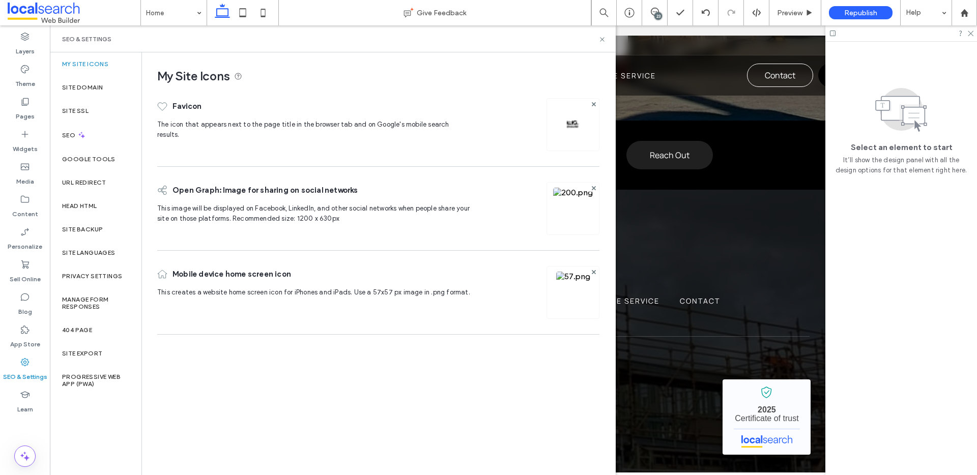
scroll to position [0, 0]
click at [557, 193] on img at bounding box center [573, 222] width 40 height 69
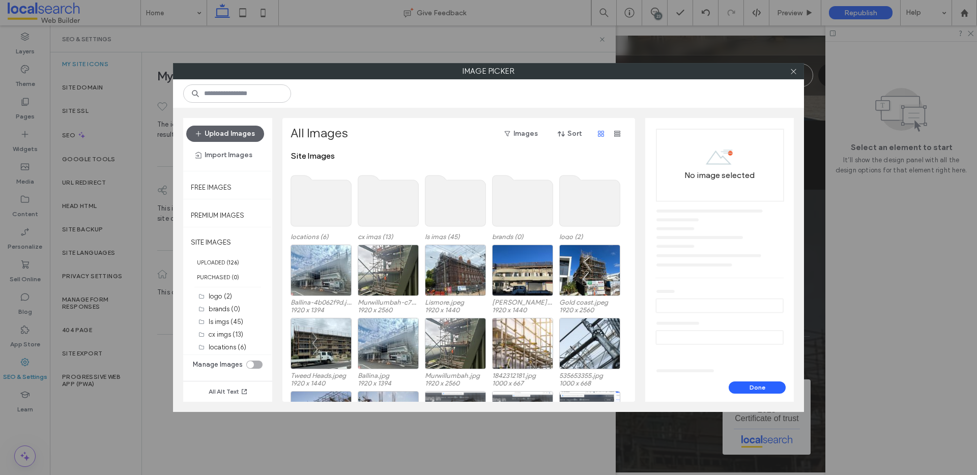
click at [579, 201] on use at bounding box center [590, 201] width 61 height 51
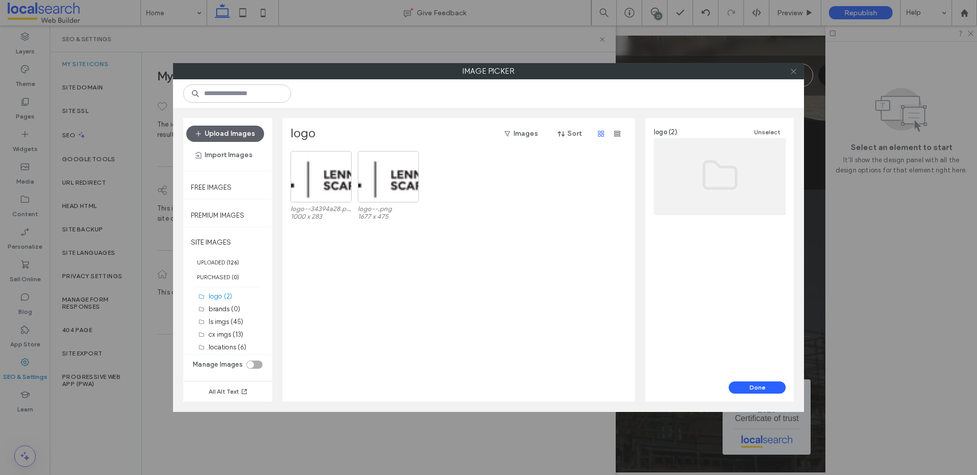
click icon
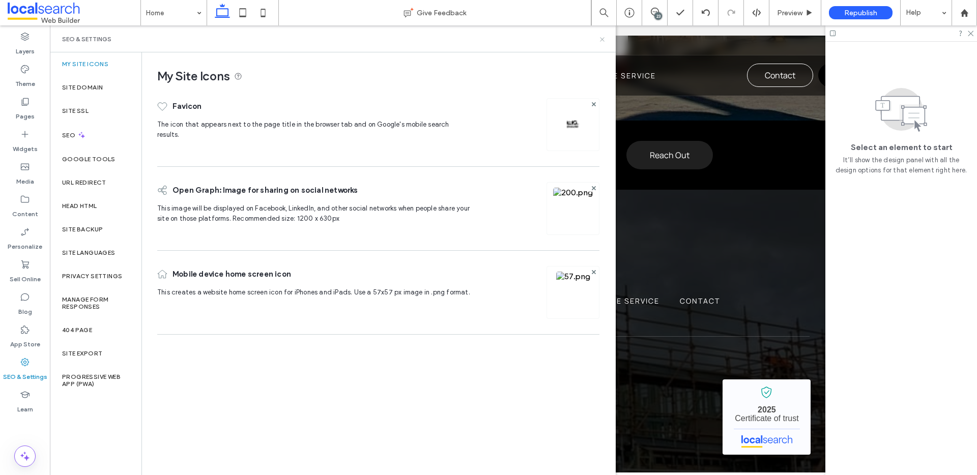
click icon
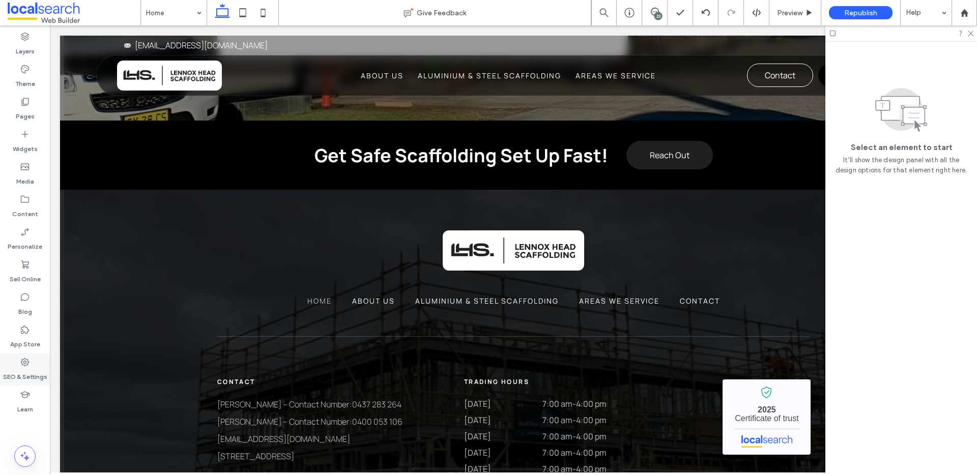
click label "SEO & Settings"
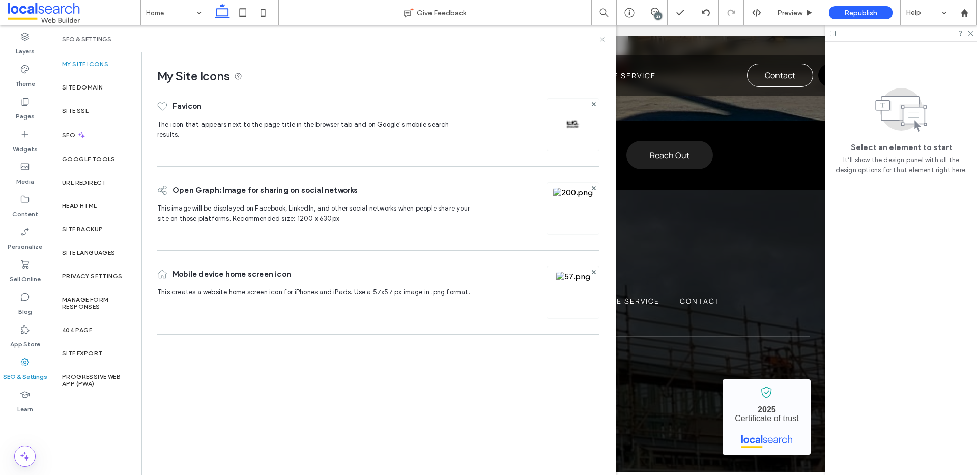
click icon
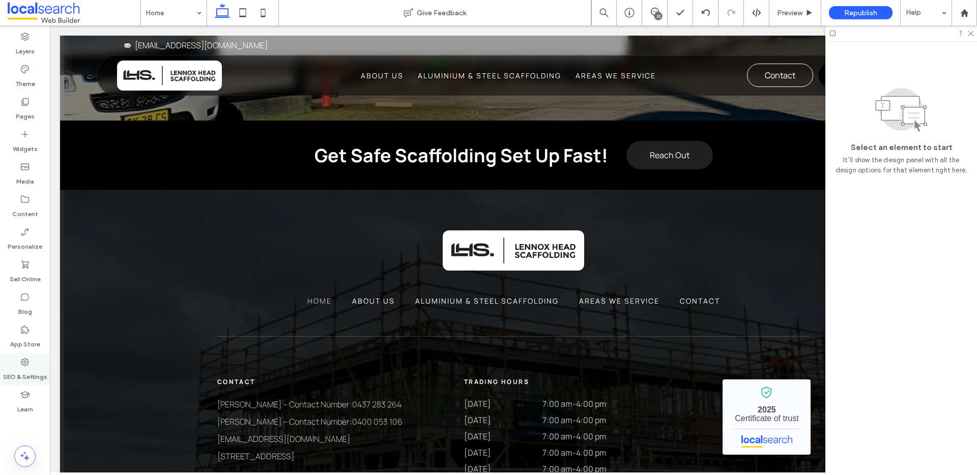
click label "SEO & Settings"
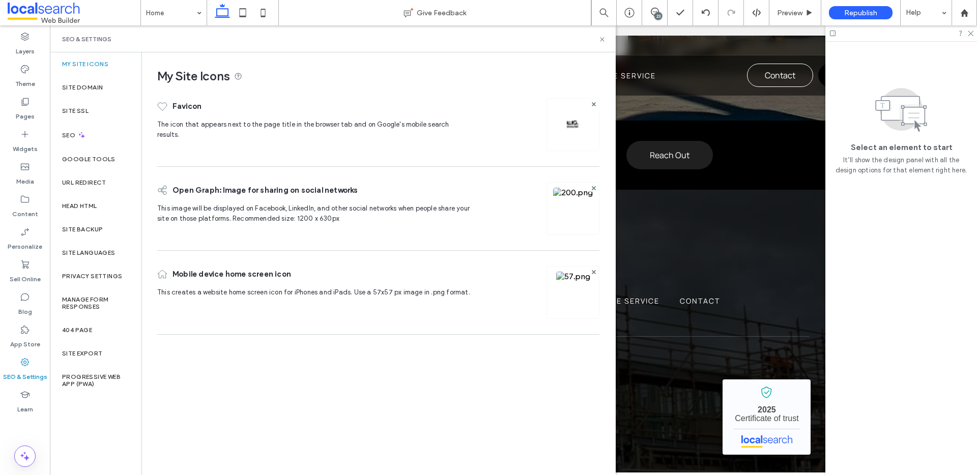
click img
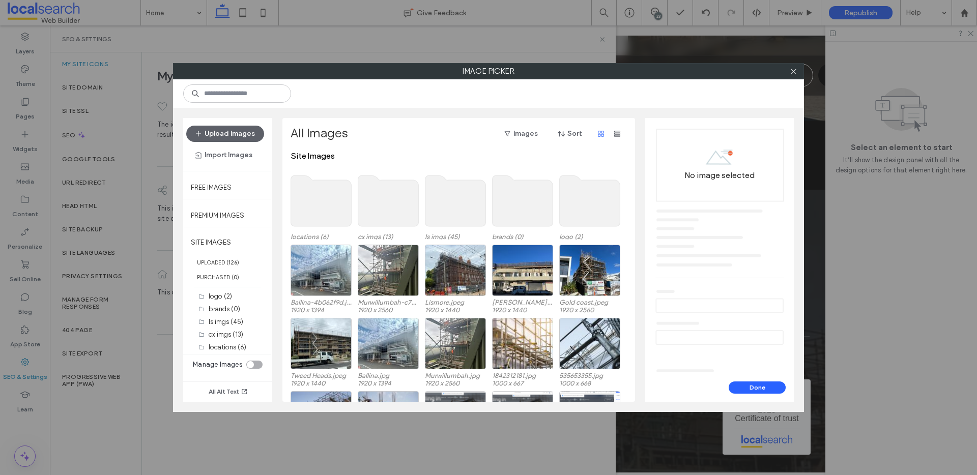
click use
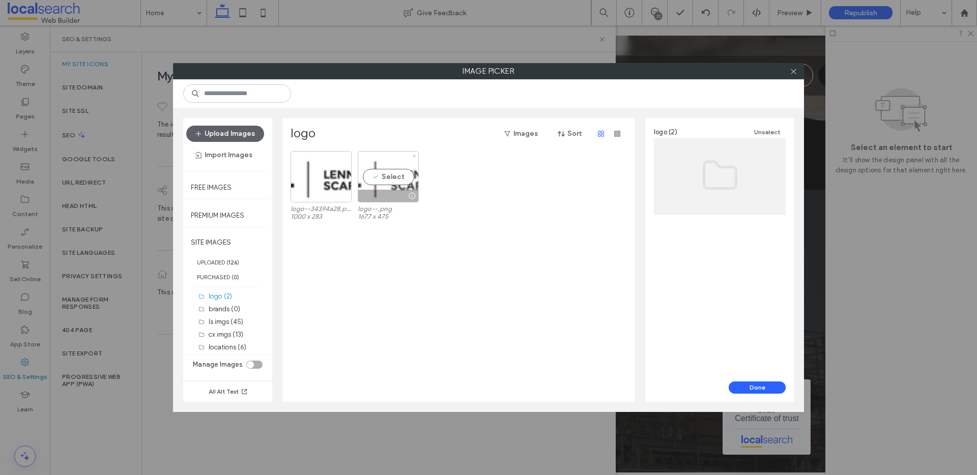
click div "Select"
click button "Done"
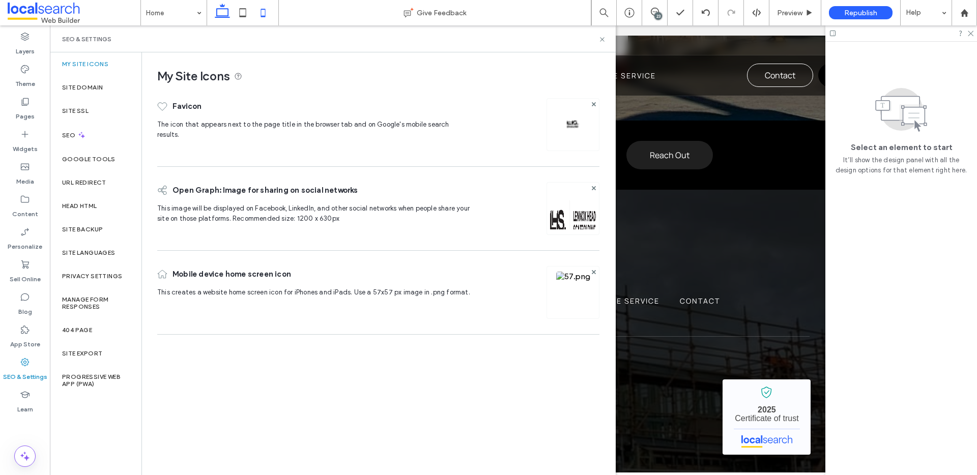
click icon
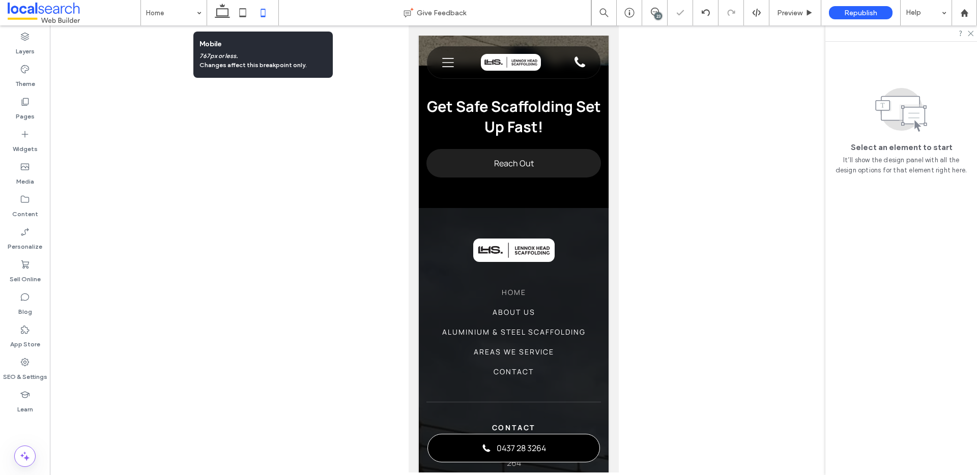
scroll to position [0, 10]
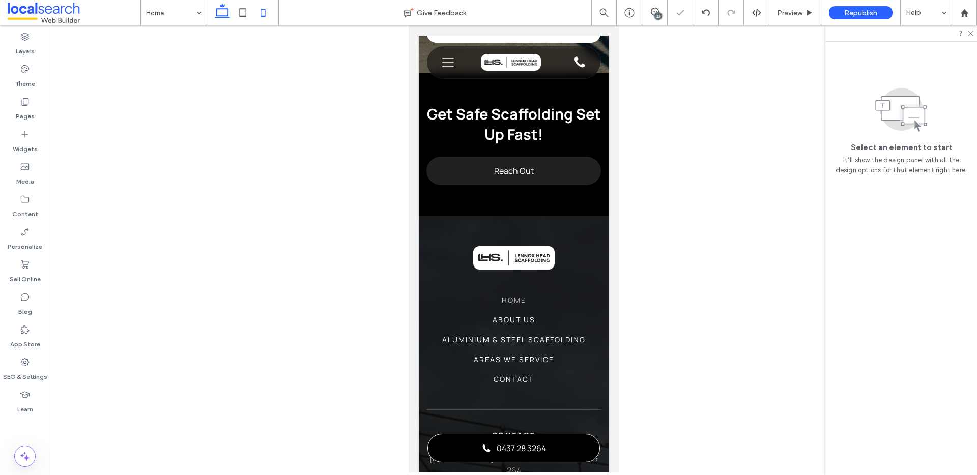
click use
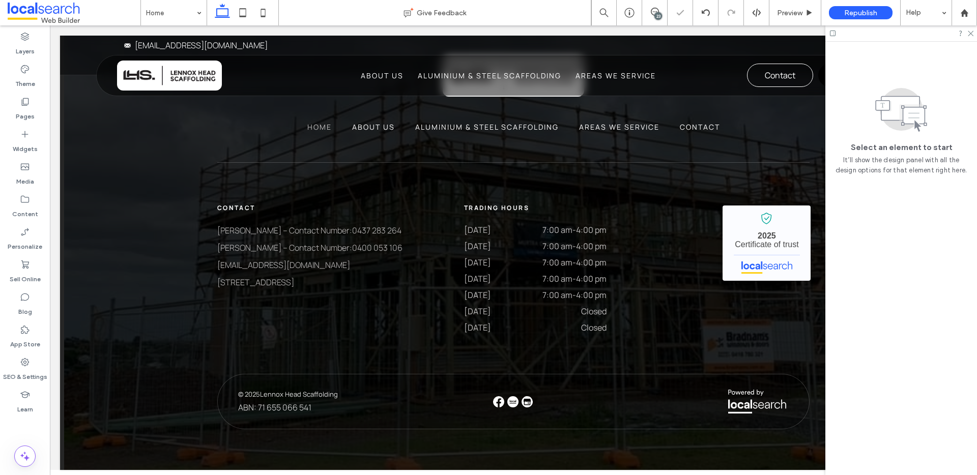
scroll to position [2561, 0]
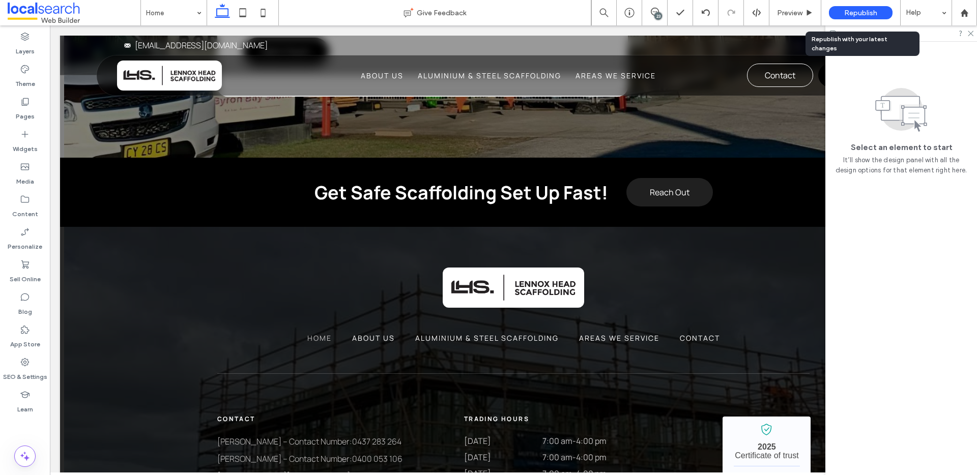
click span "Republish"
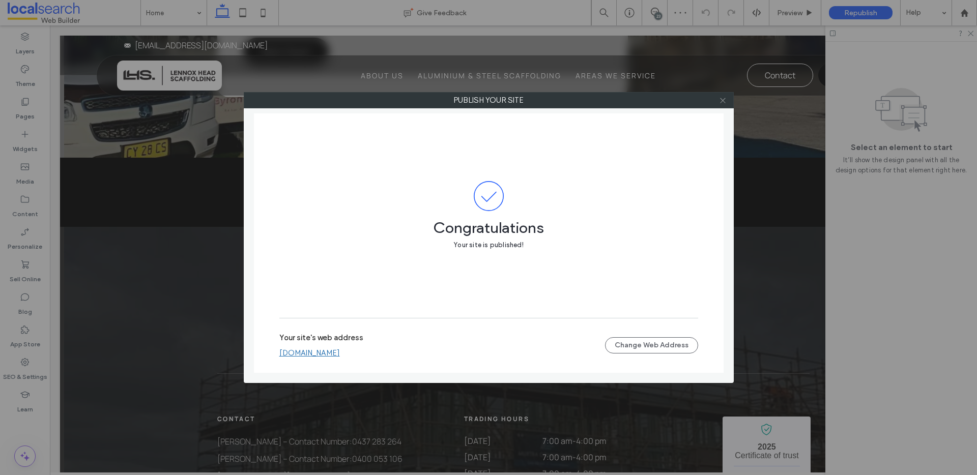
click icon
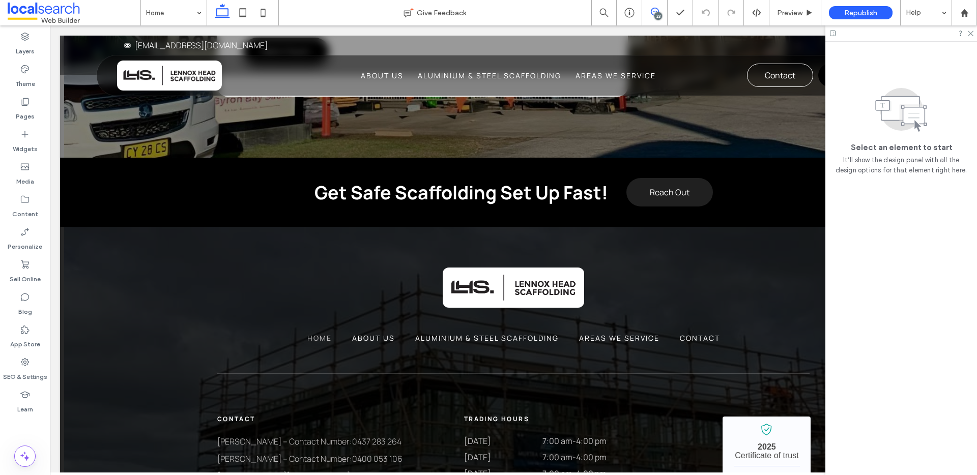
click span
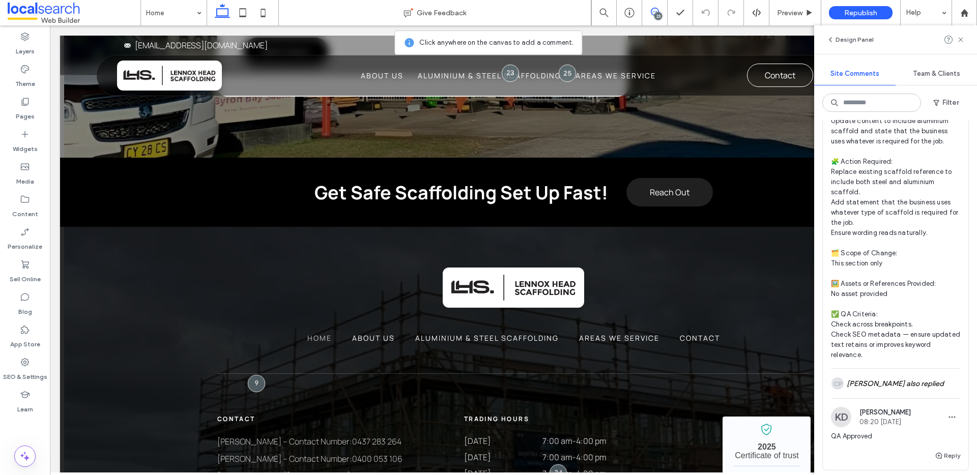
scroll to position [120, 0]
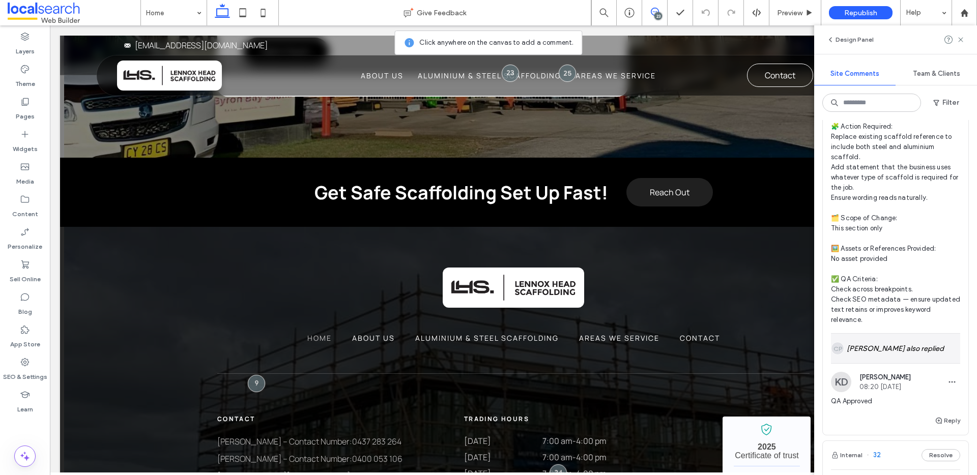
click div "CP Chelsea Peachey also replied"
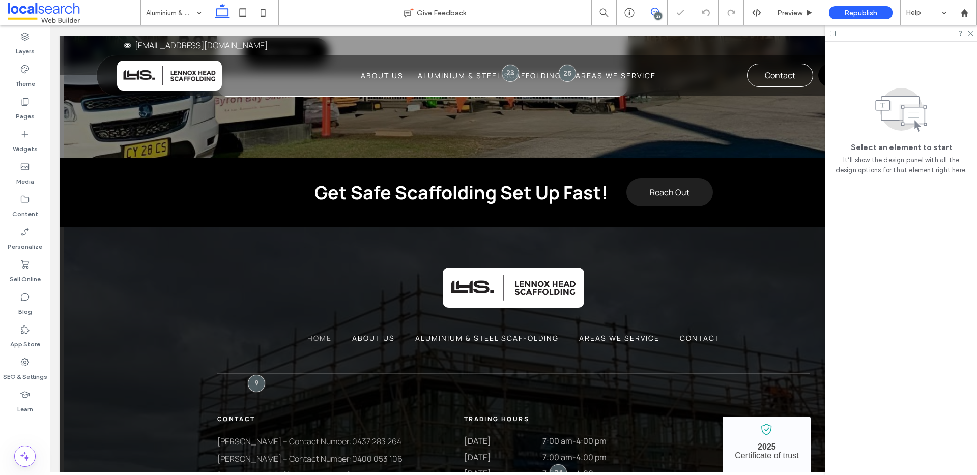
click icon
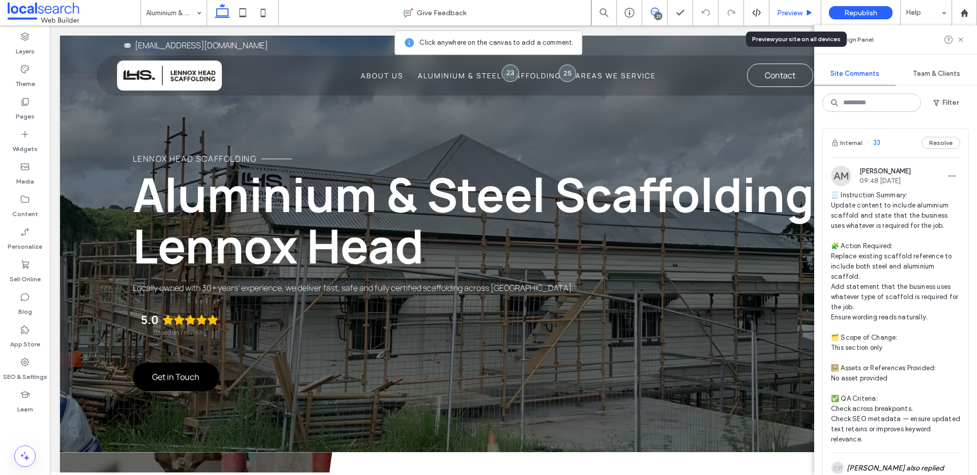
click at [805, 16] on div "Preview" at bounding box center [795, 13] width 51 height 9
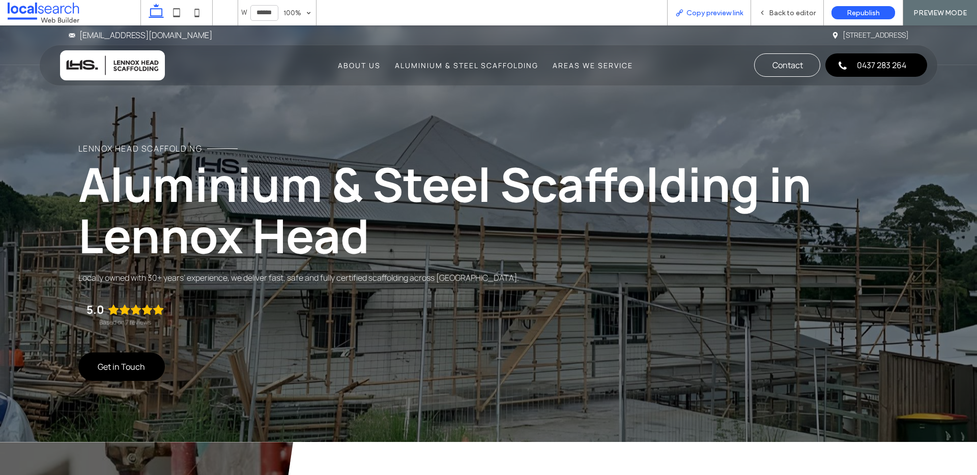
click at [726, 16] on span "Copy preview link" at bounding box center [715, 13] width 56 height 9
click at [807, 17] on span "Back to editor" at bounding box center [792, 13] width 47 height 9
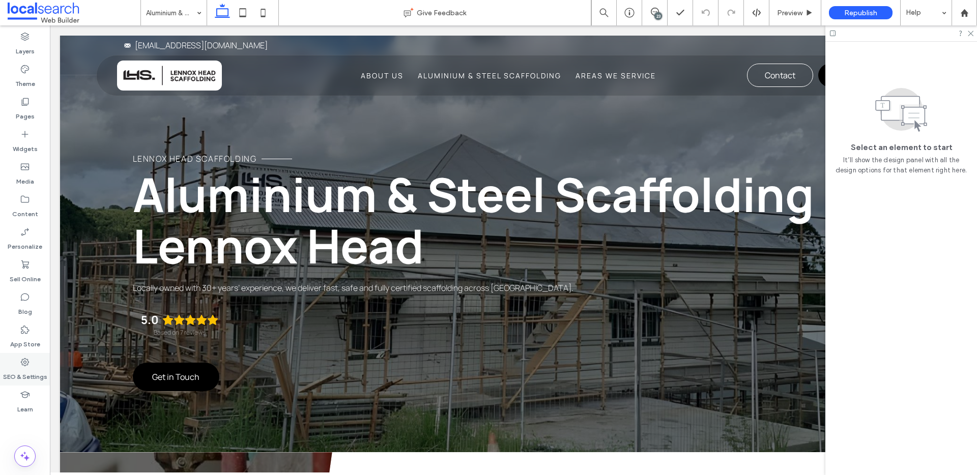
click at [23, 377] on label "SEO & Settings" at bounding box center [25, 375] width 44 height 14
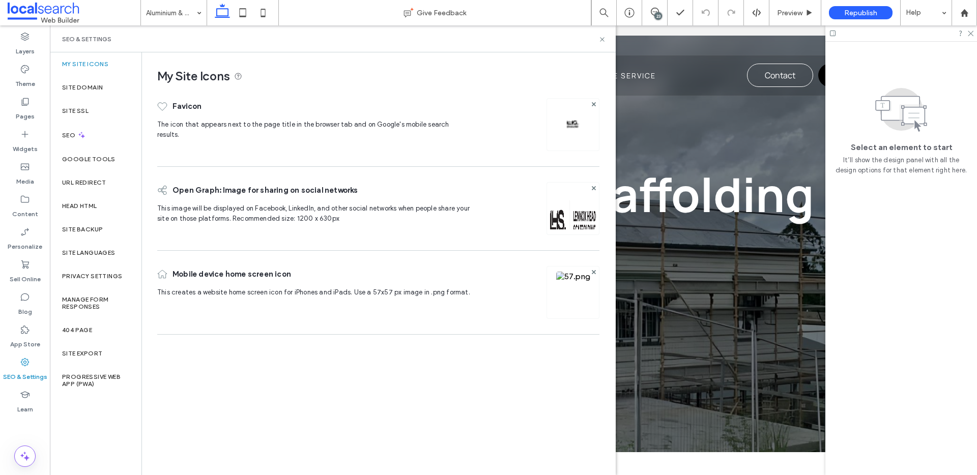
click at [570, 290] on img at bounding box center [573, 306] width 34 height 69
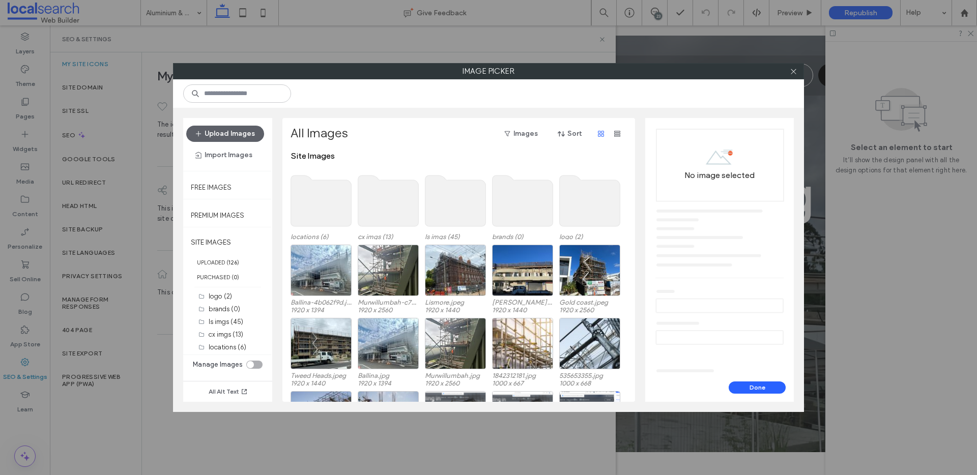
click at [391, 203] on use at bounding box center [388, 201] width 61 height 51
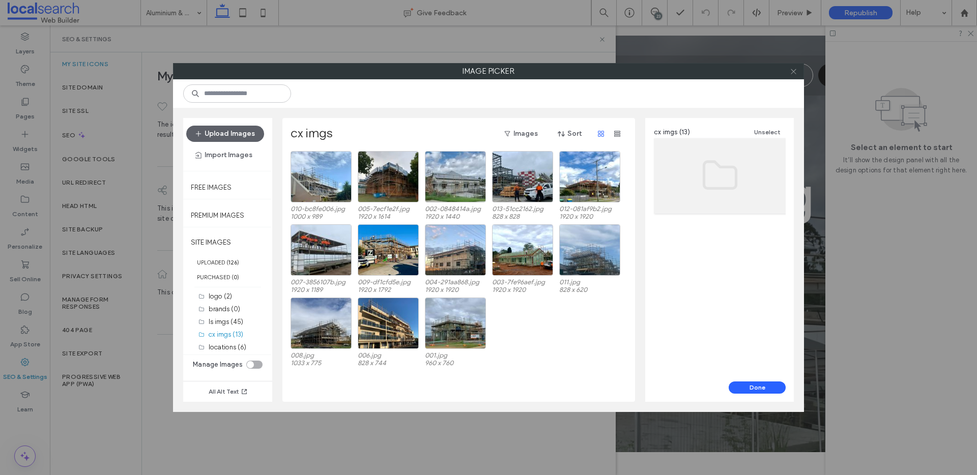
click at [790, 73] on icon at bounding box center [794, 72] width 8 height 8
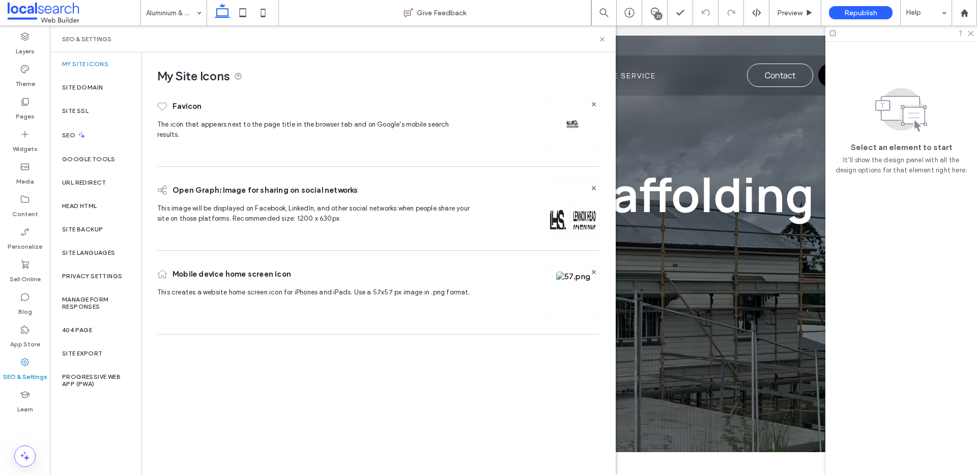
click at [556, 288] on img at bounding box center [573, 306] width 34 height 69
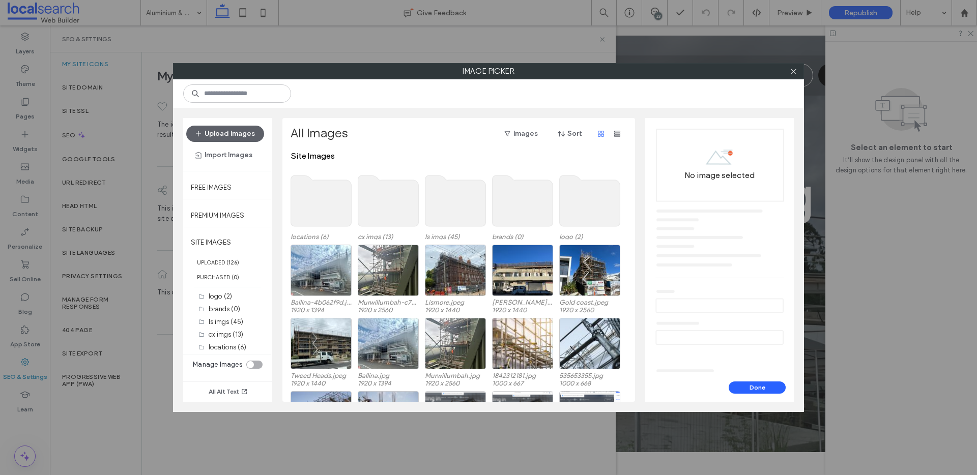
click at [590, 207] on use at bounding box center [590, 201] width 61 height 51
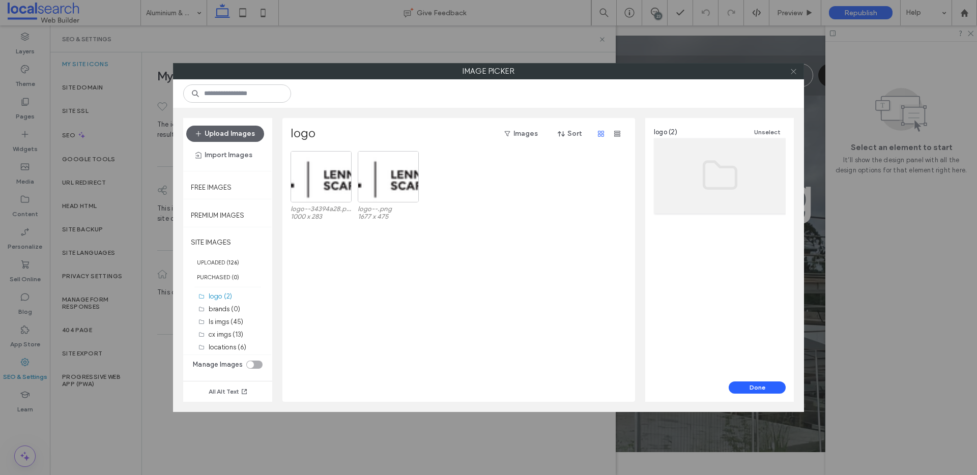
click at [796, 69] on use at bounding box center [793, 71] width 5 height 5
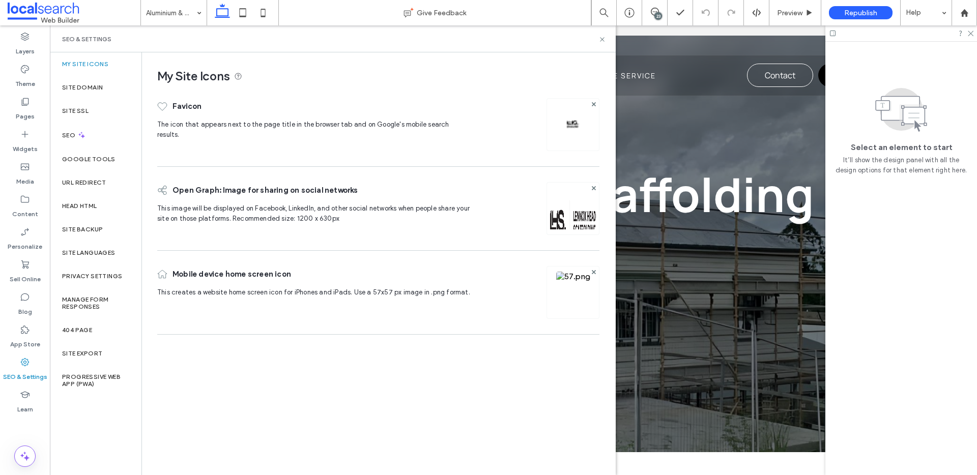
click at [572, 279] on img at bounding box center [573, 306] width 34 height 69
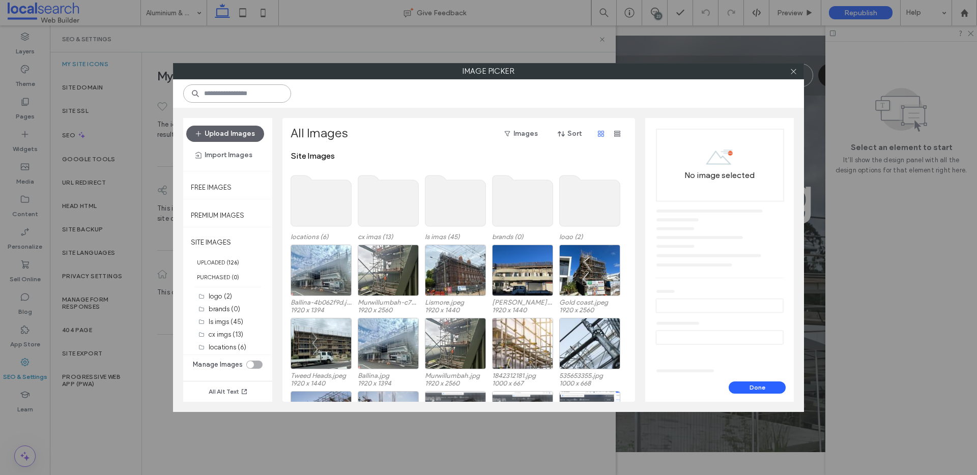
click at [228, 99] on input at bounding box center [237, 93] width 108 height 18
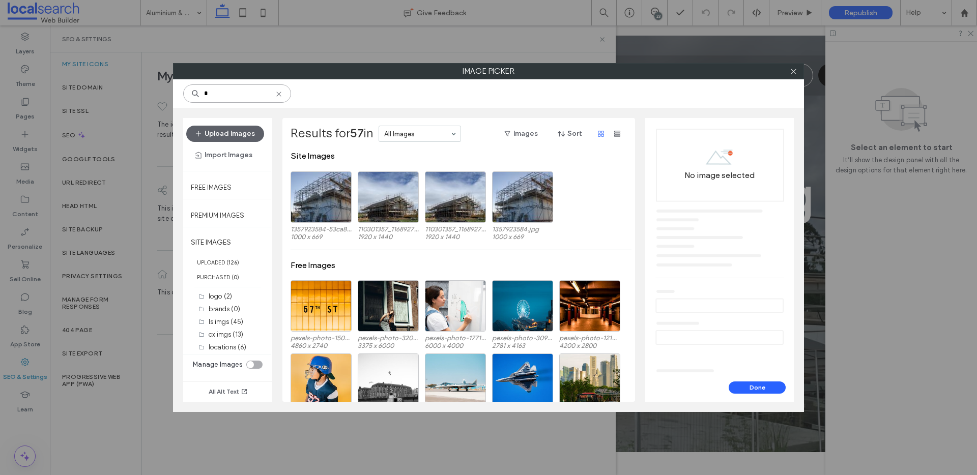
type input "*"
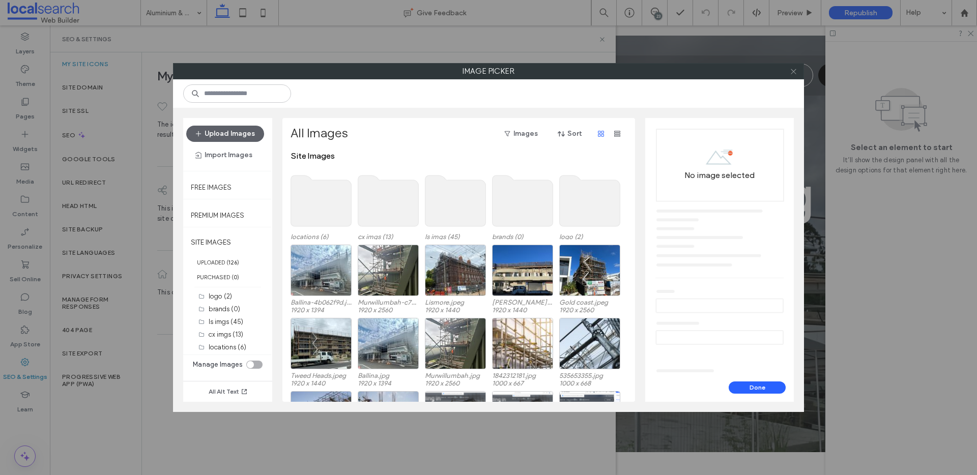
click at [791, 72] on icon at bounding box center [794, 72] width 8 height 8
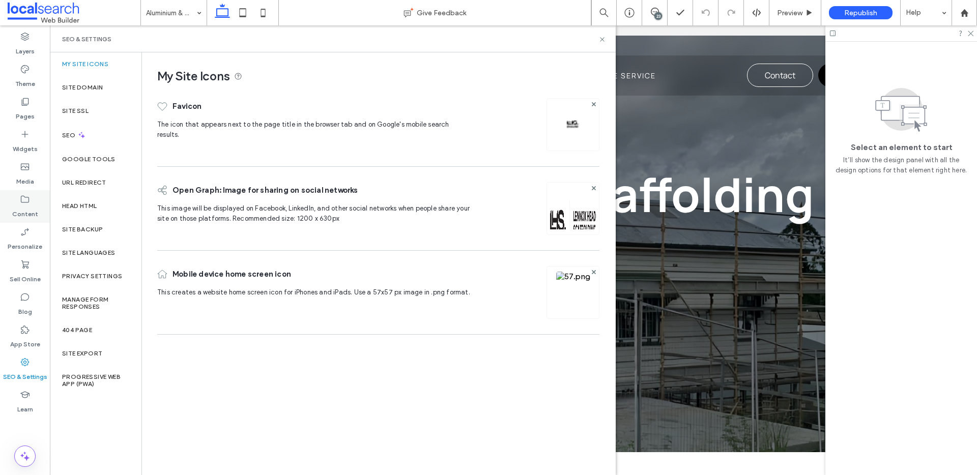
click at [23, 208] on label "Content" at bounding box center [25, 212] width 26 height 14
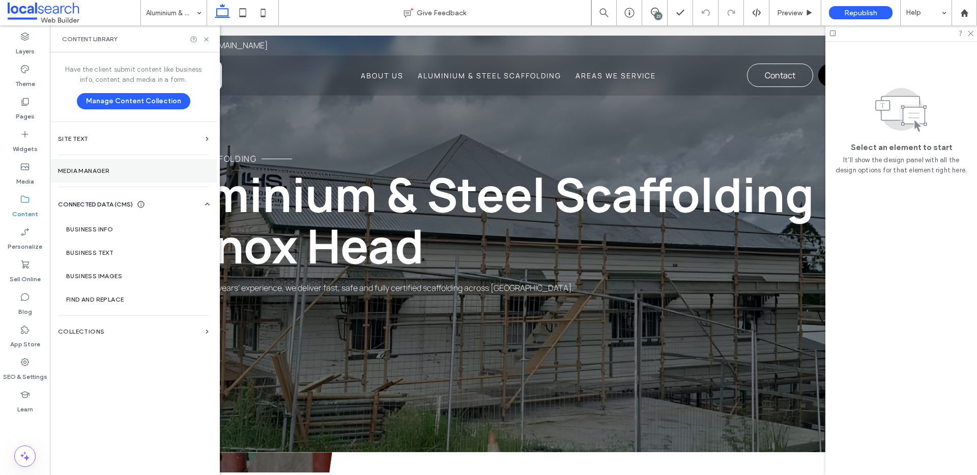
click at [105, 175] on section "Media Manager" at bounding box center [133, 170] width 167 height 23
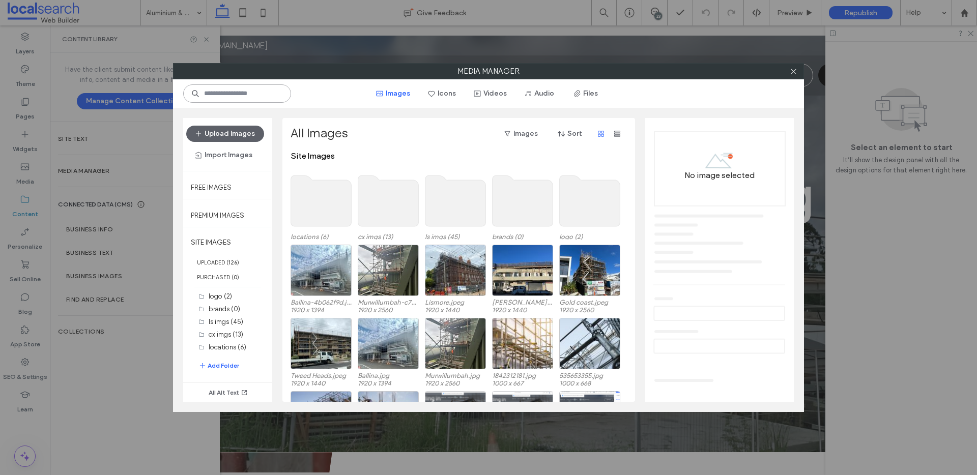
click at [261, 98] on input at bounding box center [237, 93] width 108 height 18
type input "*"
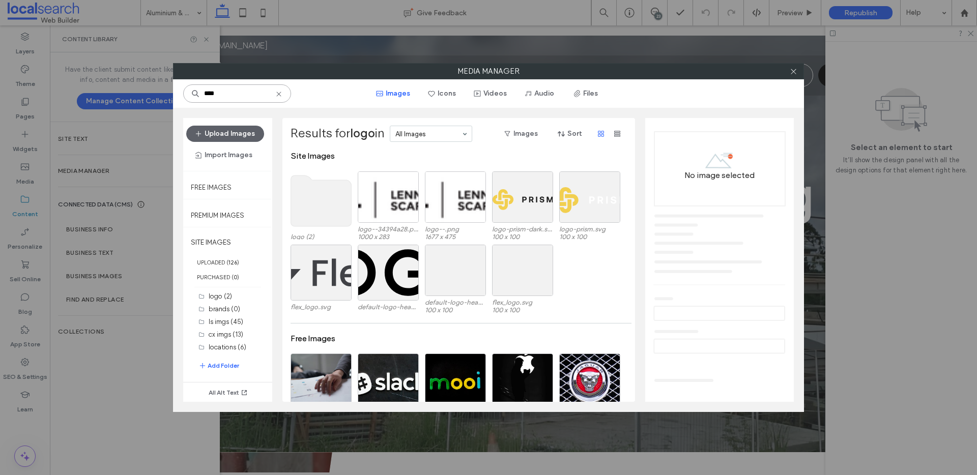
type input "****"
click at [323, 199] on use at bounding box center [321, 201] width 61 height 51
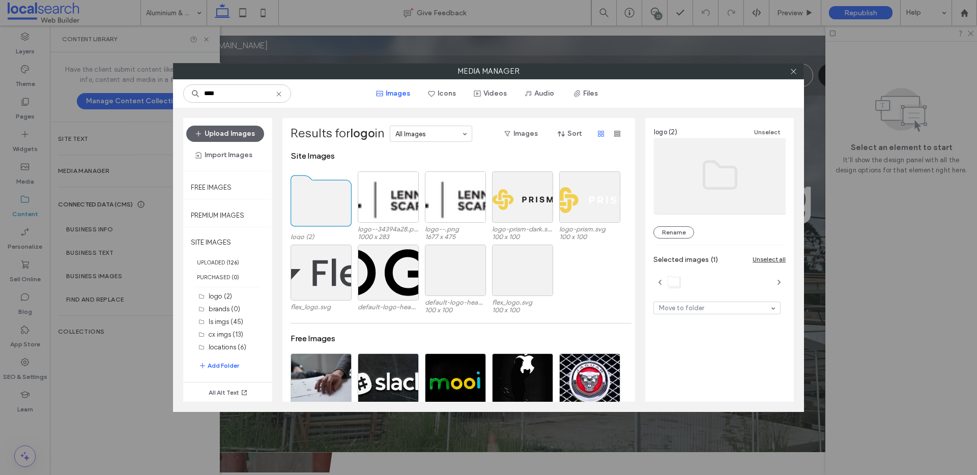
click at [323, 199] on use at bounding box center [321, 201] width 61 height 51
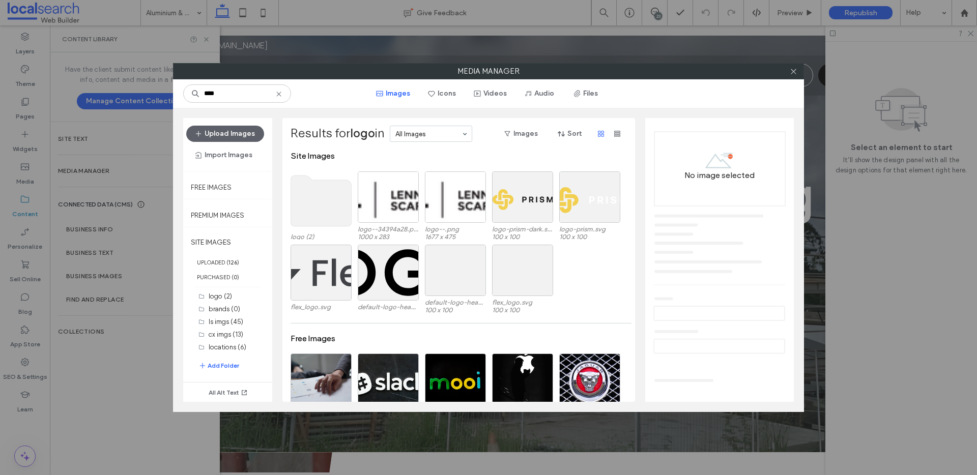
click at [323, 199] on use at bounding box center [321, 201] width 61 height 51
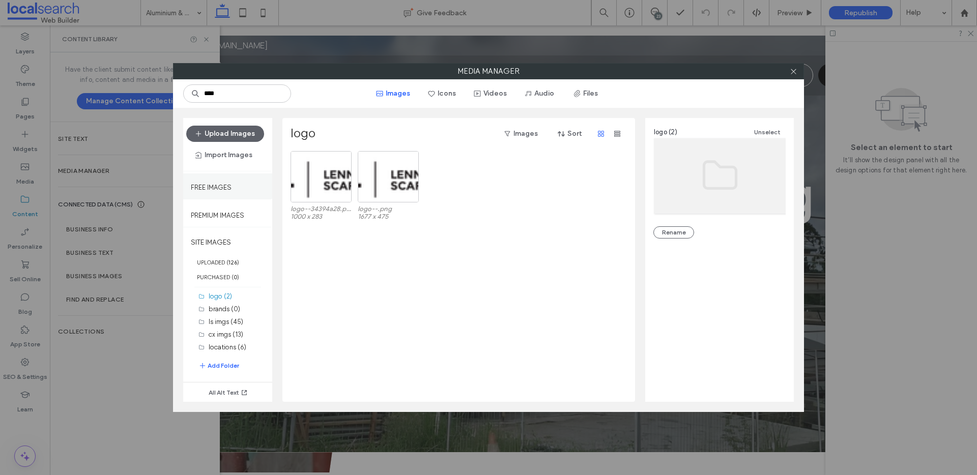
click at [233, 186] on div "Free Images" at bounding box center [227, 186] width 89 height 25
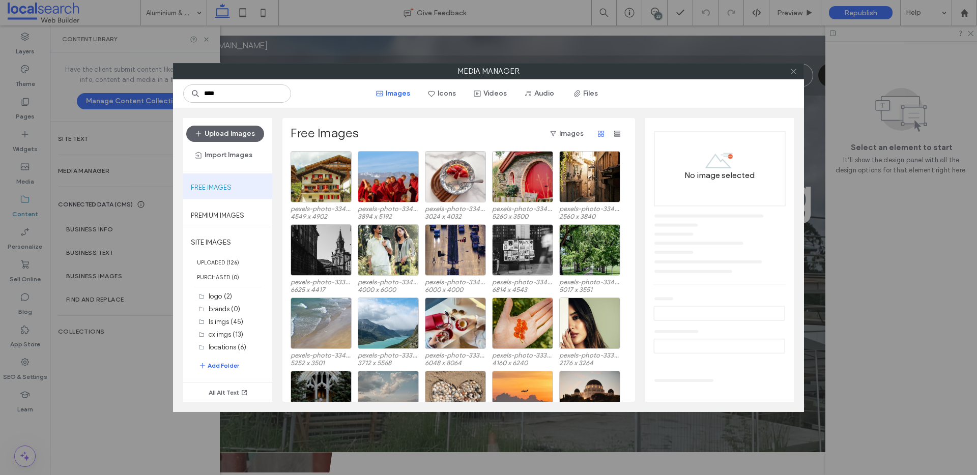
click at [793, 75] on span at bounding box center [794, 71] width 8 height 15
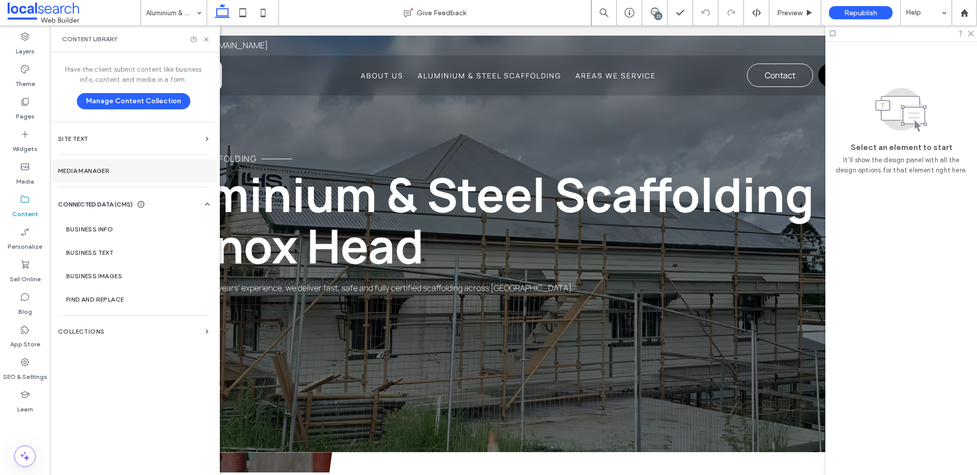
click at [129, 169] on label "Media Manager" at bounding box center [133, 170] width 151 height 7
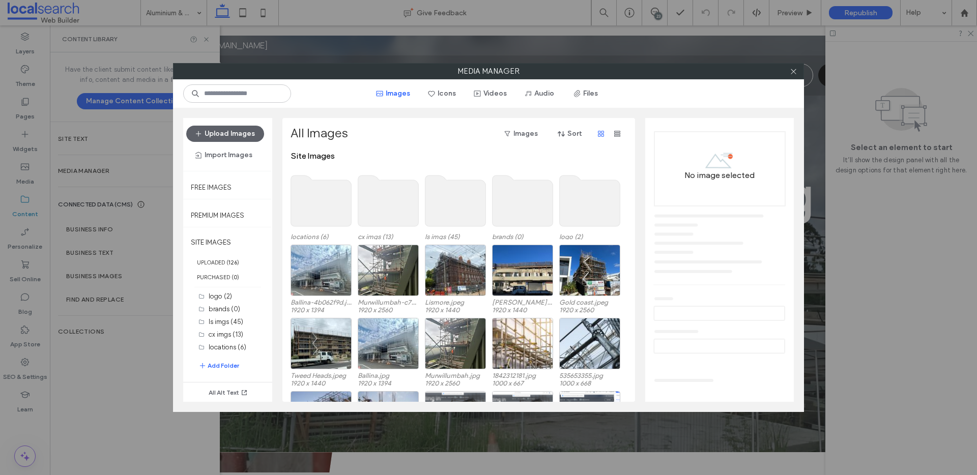
click at [568, 202] on use at bounding box center [590, 201] width 61 height 51
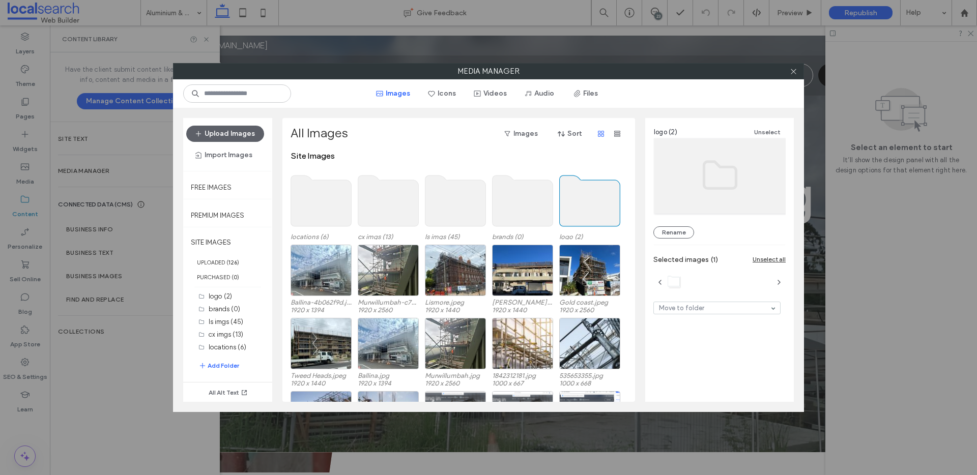
click at [568, 202] on use at bounding box center [590, 201] width 61 height 51
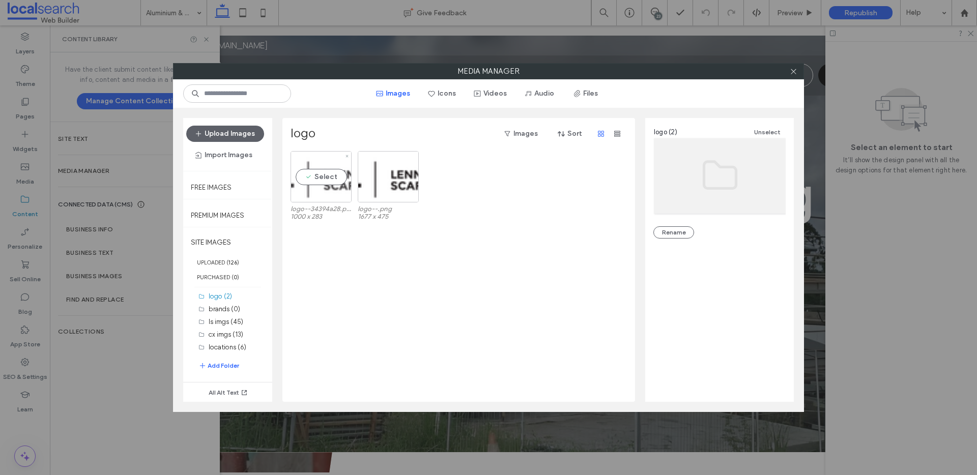
click at [331, 160] on div "Select" at bounding box center [321, 176] width 61 height 51
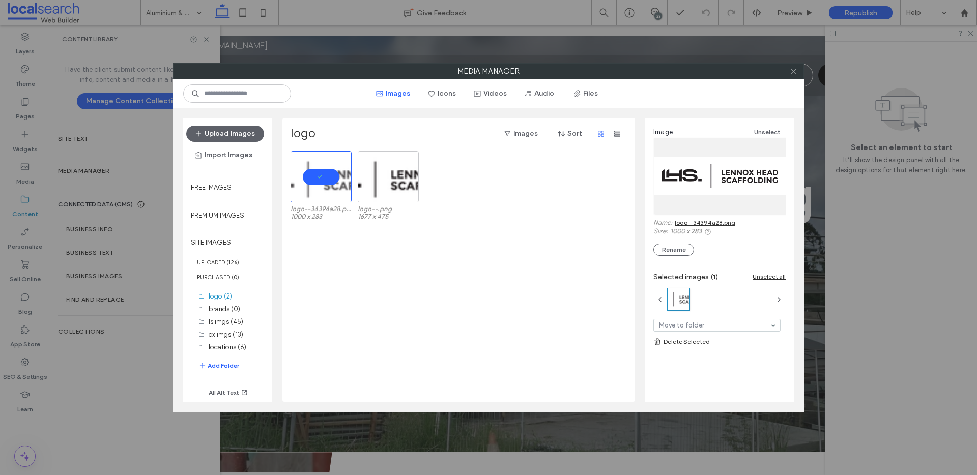
click at [794, 70] on icon at bounding box center [794, 72] width 8 height 8
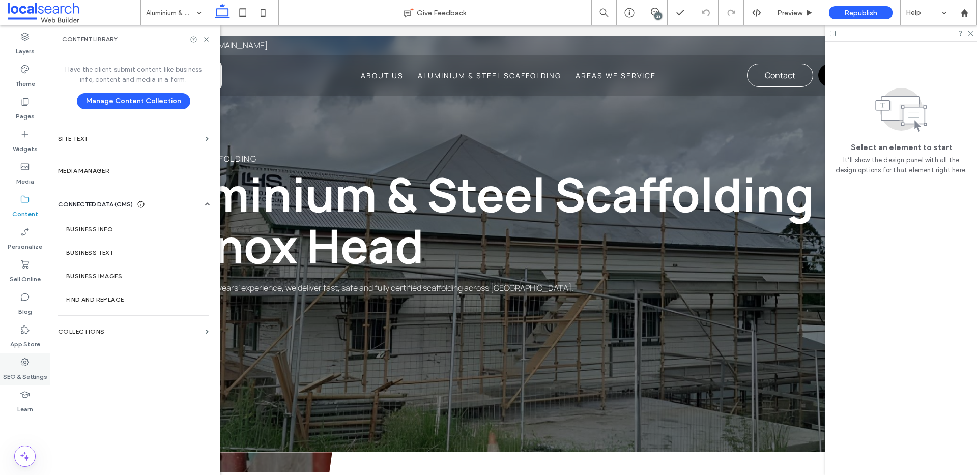
click at [30, 359] on div "SEO & Settings" at bounding box center [25, 369] width 50 height 33
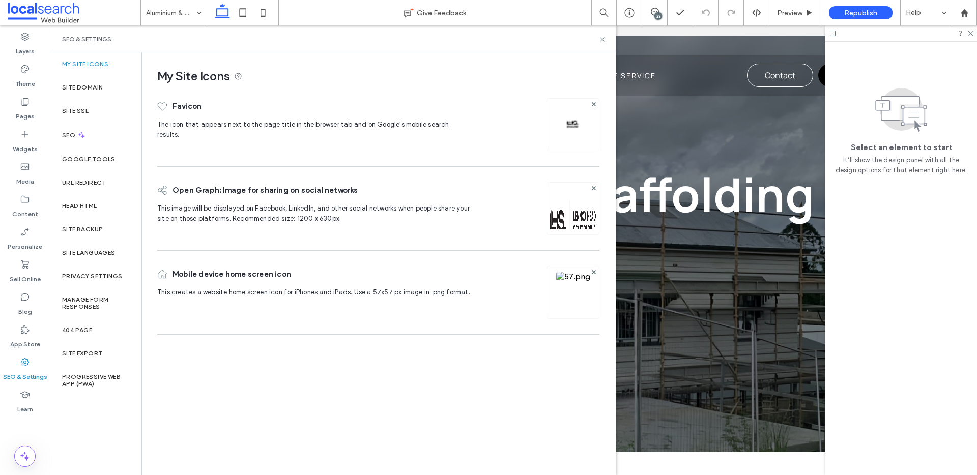
click at [572, 124] on img at bounding box center [573, 125] width 16 height 16
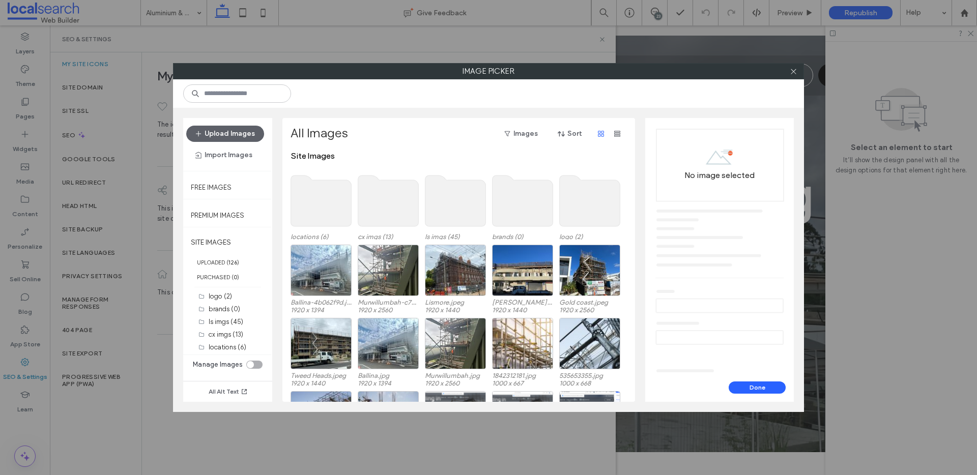
click at [799, 72] on div at bounding box center [793, 71] width 15 height 15
click at [800, 75] on div at bounding box center [793, 71] width 15 height 15
click at [795, 73] on icon at bounding box center [794, 72] width 8 height 8
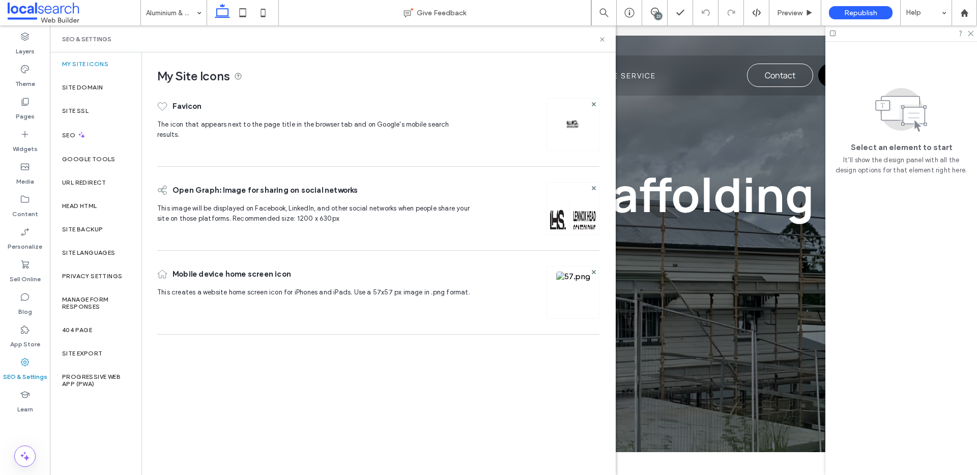
click at [577, 117] on img at bounding box center [573, 125] width 16 height 16
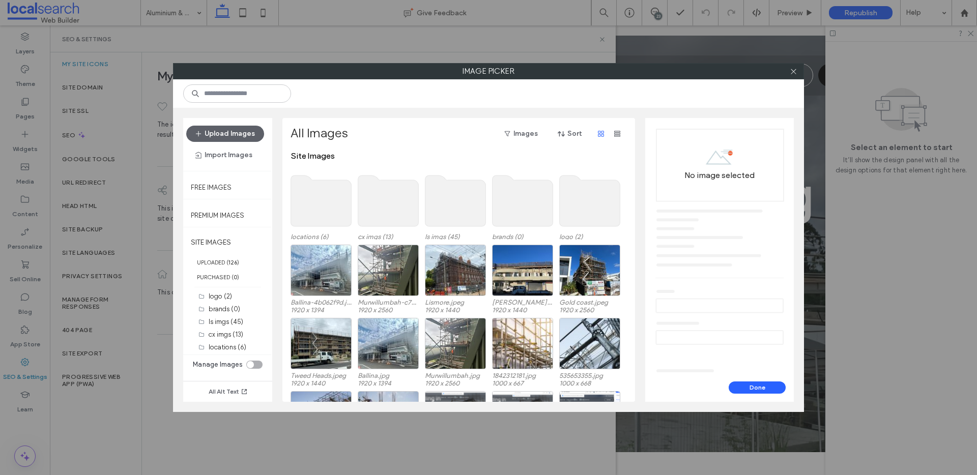
click at [321, 157] on div "Site Images" at bounding box center [462, 161] width 342 height 20
click at [570, 204] on use at bounding box center [590, 201] width 61 height 51
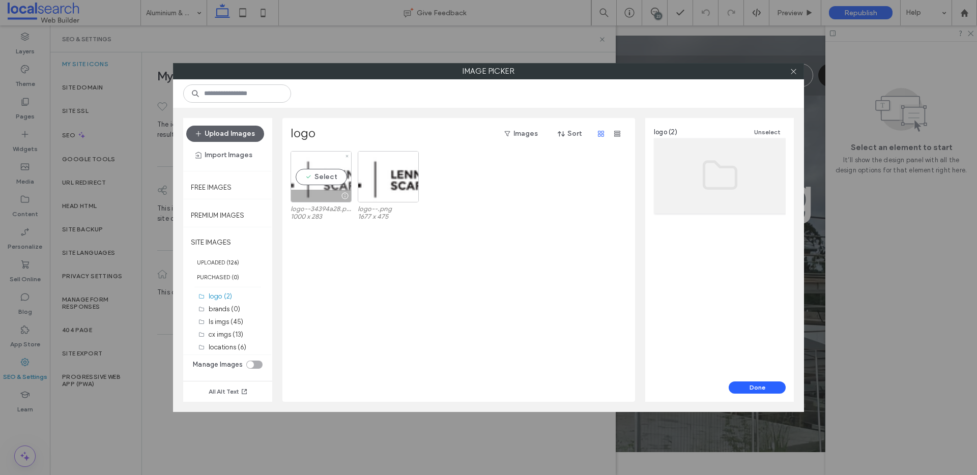
click at [317, 199] on div at bounding box center [321, 196] width 60 height 12
click at [683, 222] on link "logo--34394a28.png" at bounding box center [705, 223] width 61 height 8
click at [790, 72] on icon at bounding box center [794, 72] width 8 height 8
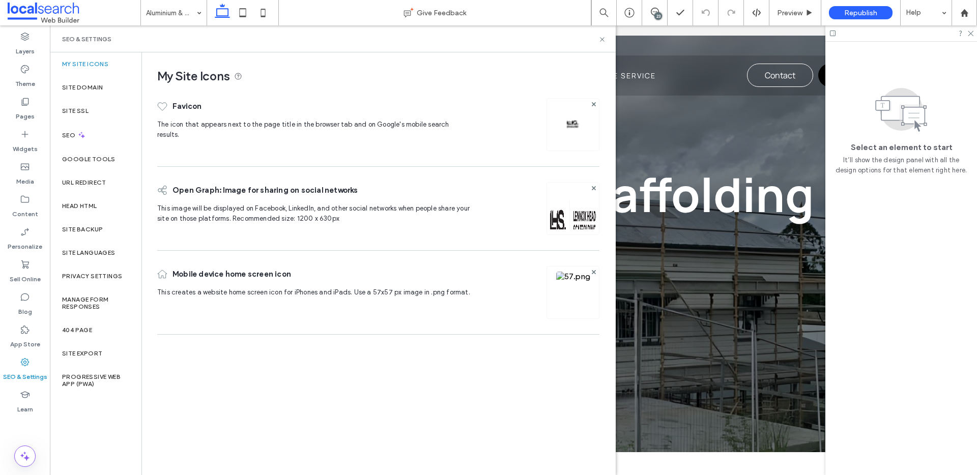
click at [561, 277] on img at bounding box center [573, 306] width 34 height 69
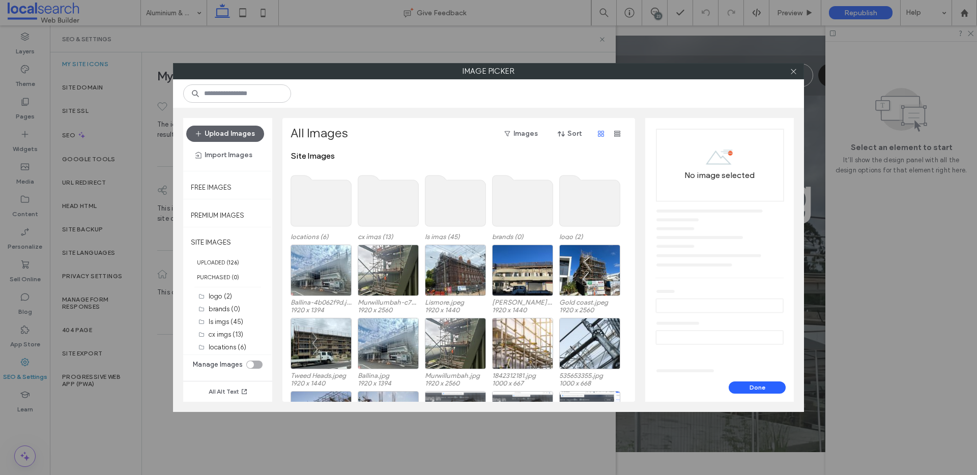
click at [580, 200] on use at bounding box center [590, 201] width 61 height 51
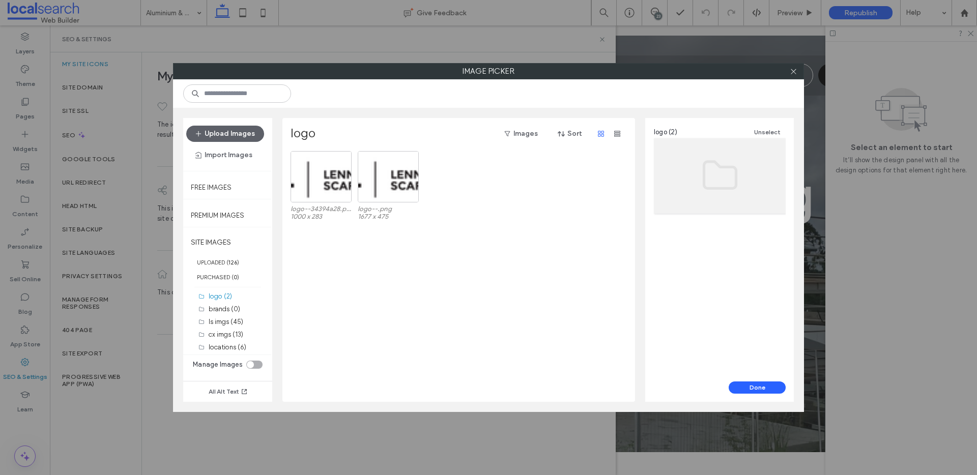
click at [580, 200] on div "logo--34394a28.png 1000 x 283 logo--.png 1677 x 475" at bounding box center [462, 187] width 342 height 73
click at [221, 133] on button "Upload Images" at bounding box center [225, 134] width 78 height 16
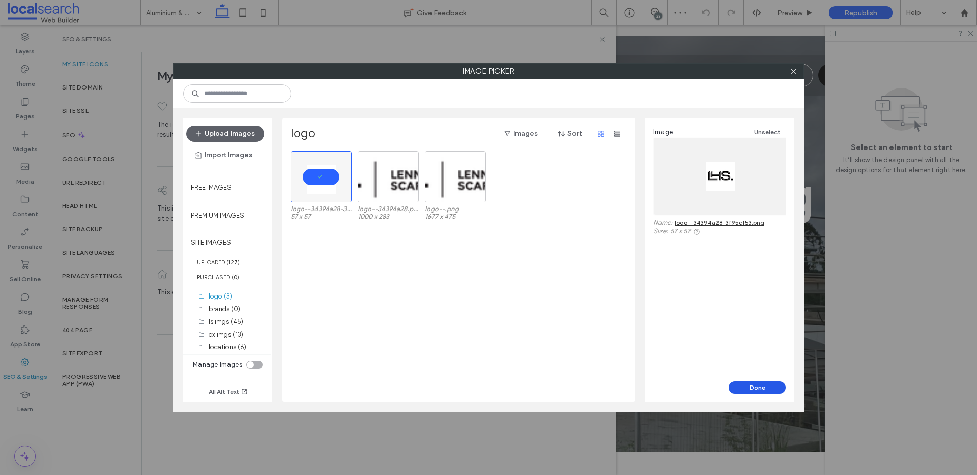
click at [766, 385] on button "Done" at bounding box center [757, 388] width 57 height 12
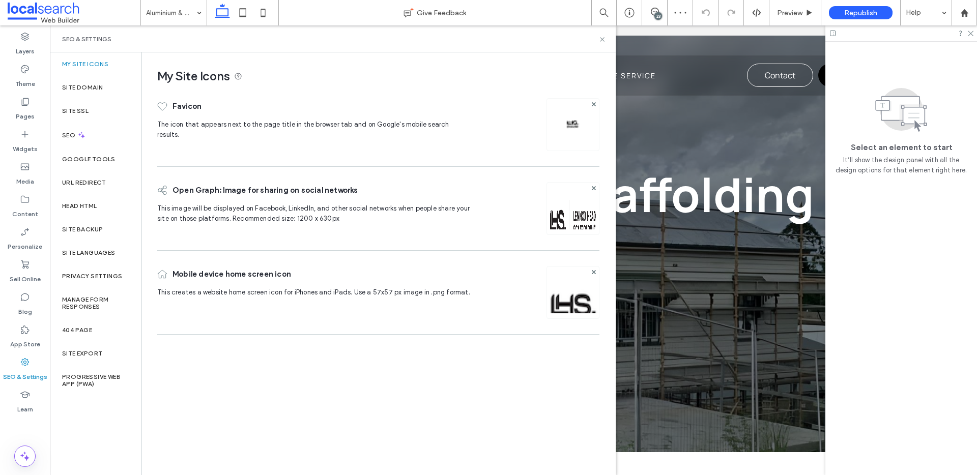
click at [570, 299] on img at bounding box center [573, 306] width 52 height 69
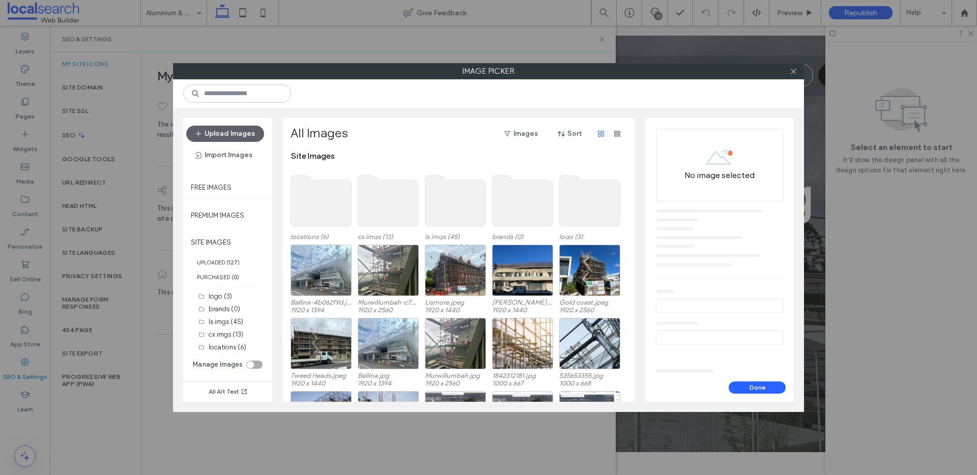
click at [798, 76] on div at bounding box center [793, 71] width 15 height 15
click at [796, 69] on use at bounding box center [793, 71] width 5 height 5
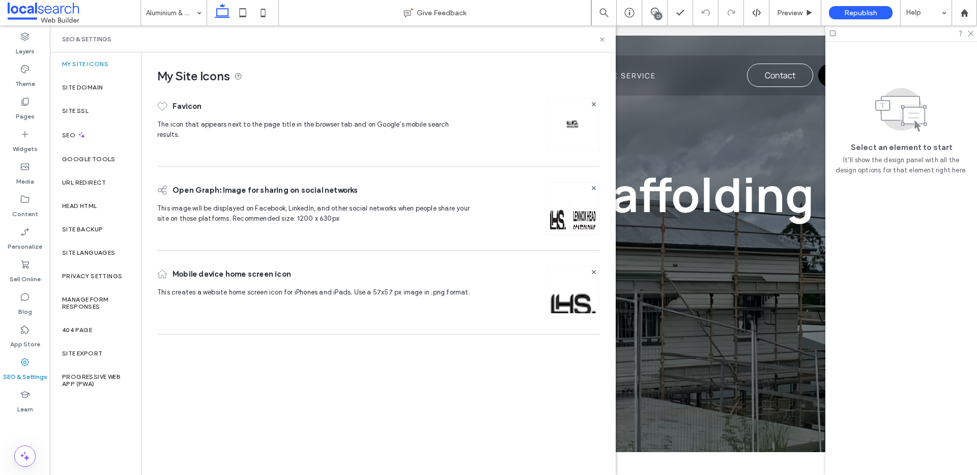
click at [575, 122] on img at bounding box center [573, 125] width 16 height 16
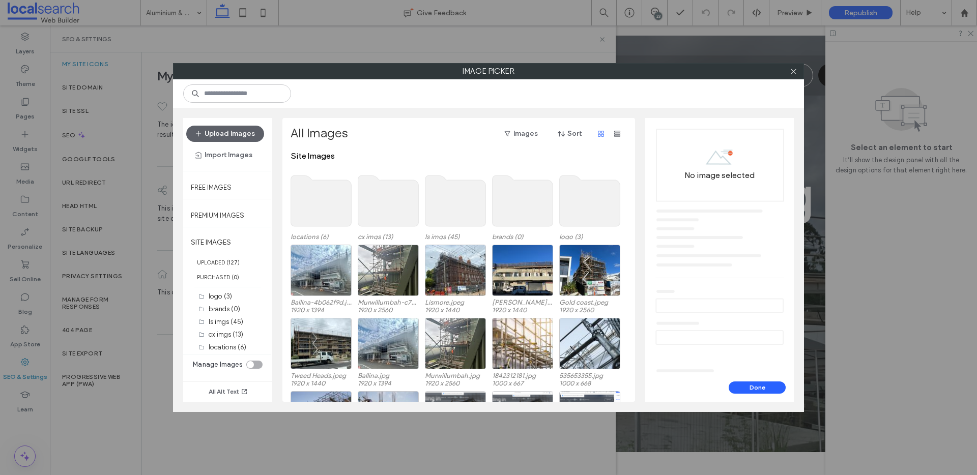
click at [573, 209] on use at bounding box center [590, 201] width 61 height 51
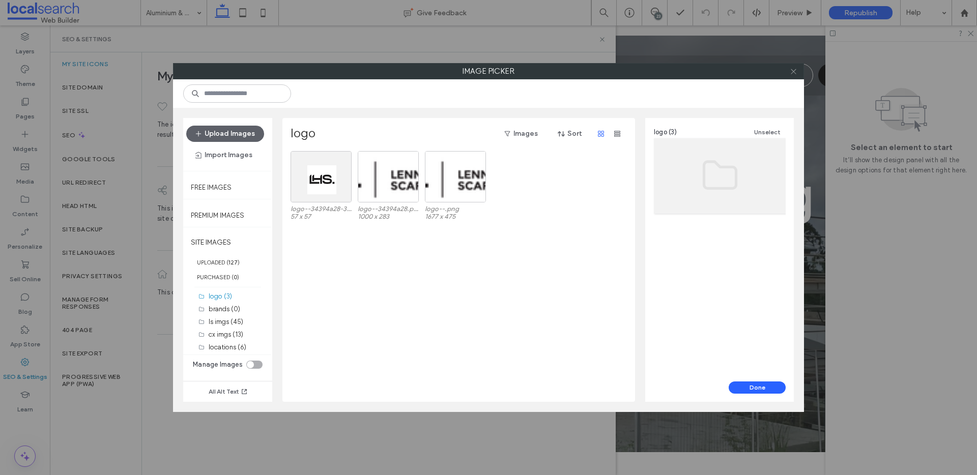
click at [795, 74] on icon at bounding box center [794, 72] width 8 height 8
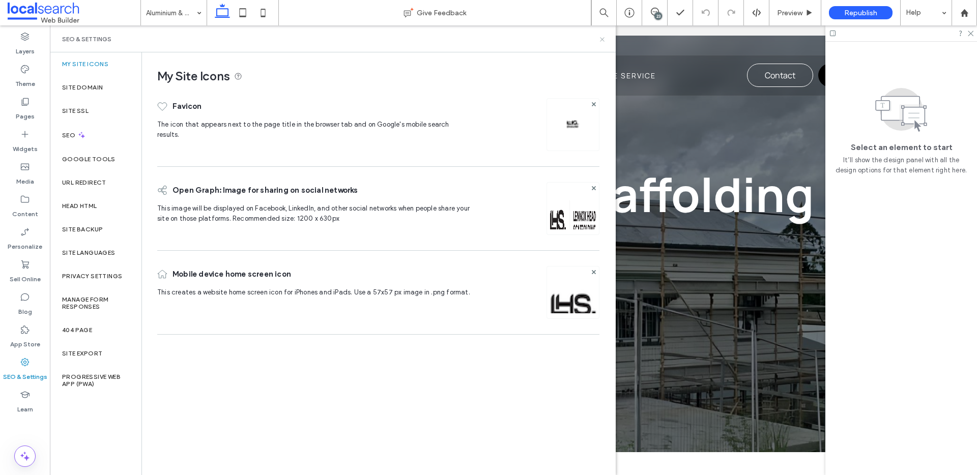
click at [601, 36] on icon at bounding box center [603, 40] width 8 height 8
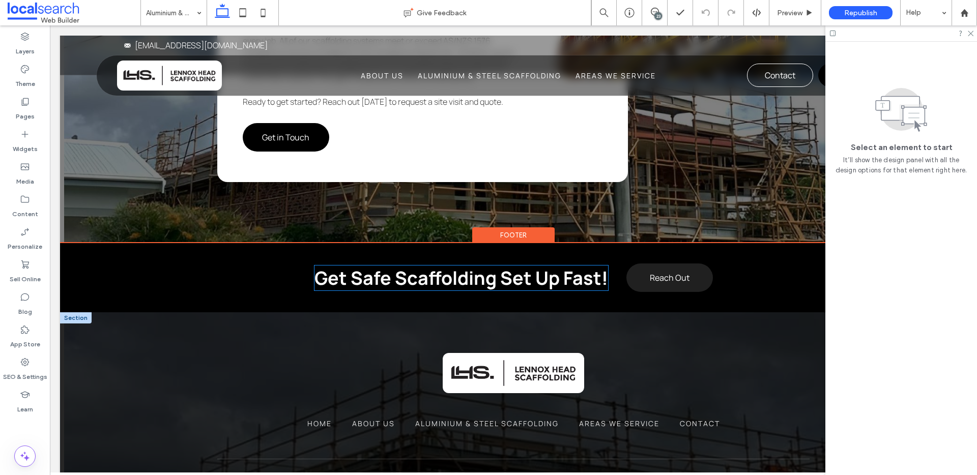
scroll to position [1979, 0]
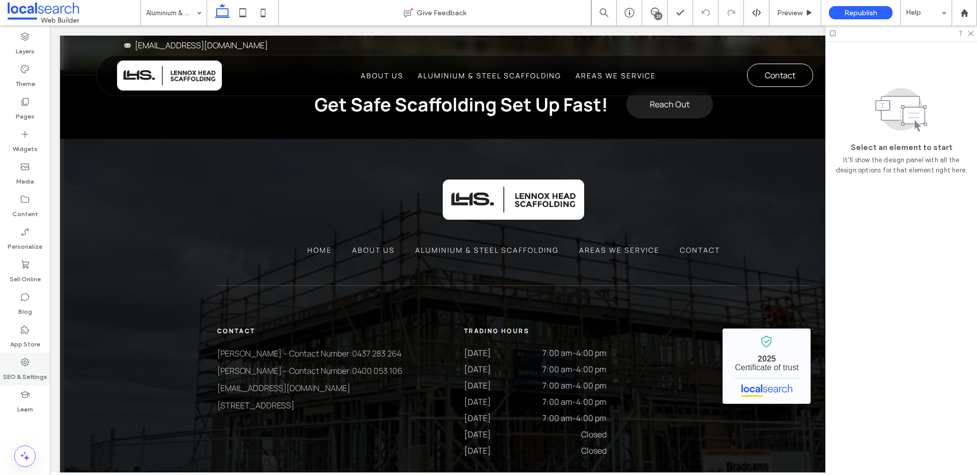
click at [33, 366] on div "SEO & Settings" at bounding box center [25, 369] width 50 height 33
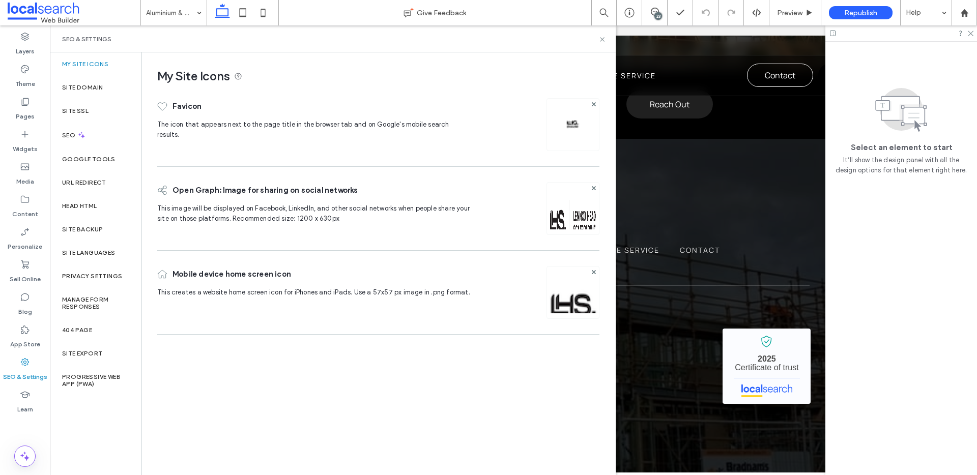
click at [575, 124] on img at bounding box center [573, 125] width 16 height 16
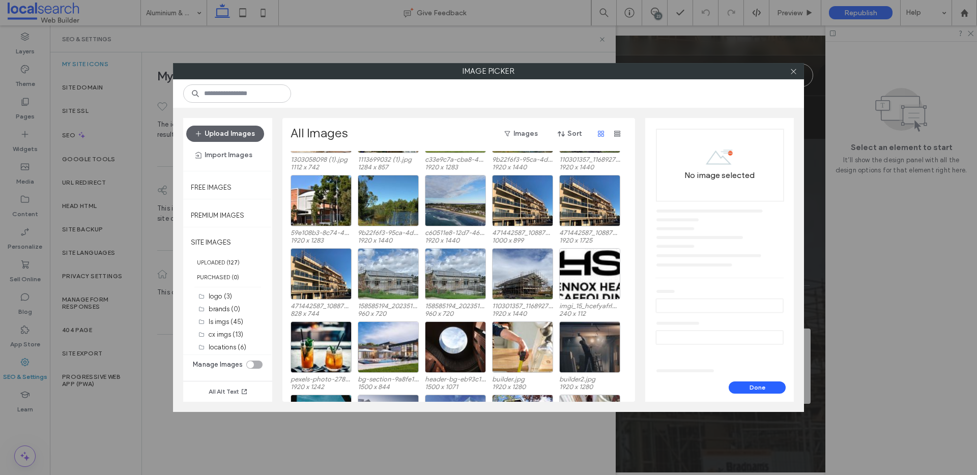
scroll to position [421, 0]
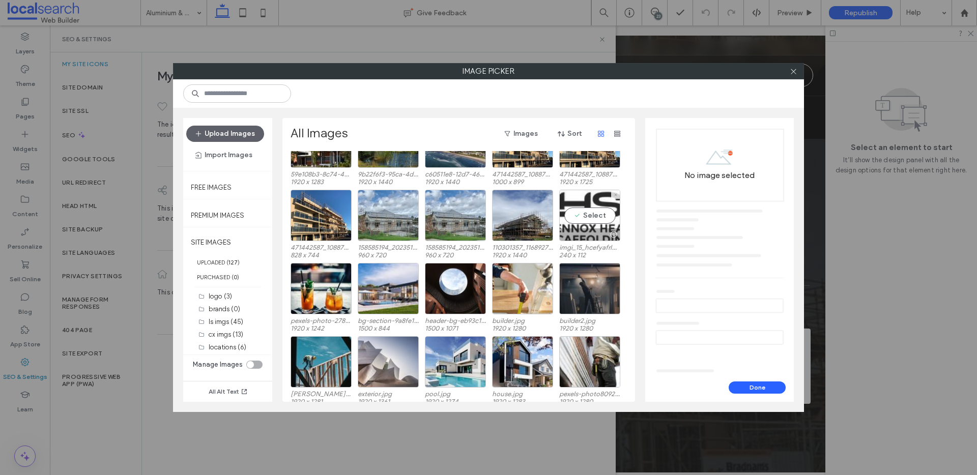
click at [576, 202] on div "Select" at bounding box center [589, 215] width 61 height 51
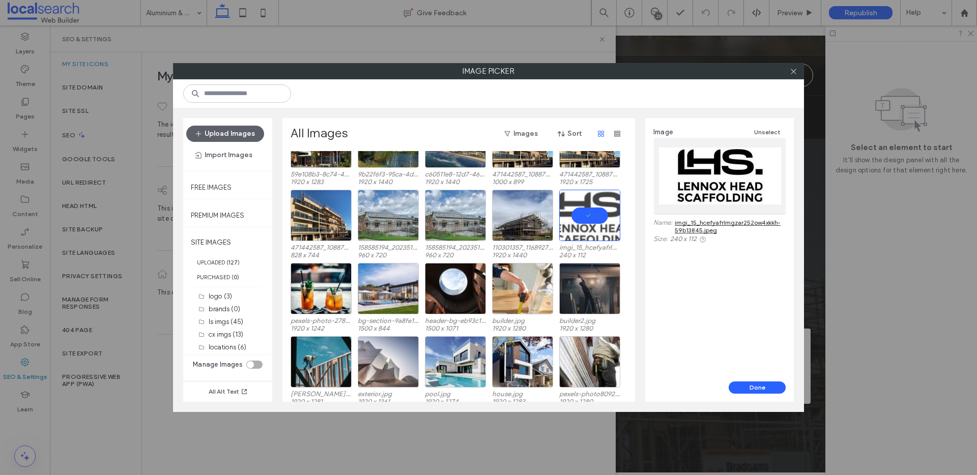
click at [707, 224] on link "imgi_15_hcefyafrlmgzar252ow4xkkh-59b13845.jpeg" at bounding box center [730, 226] width 111 height 15
click at [794, 74] on icon at bounding box center [794, 72] width 8 height 8
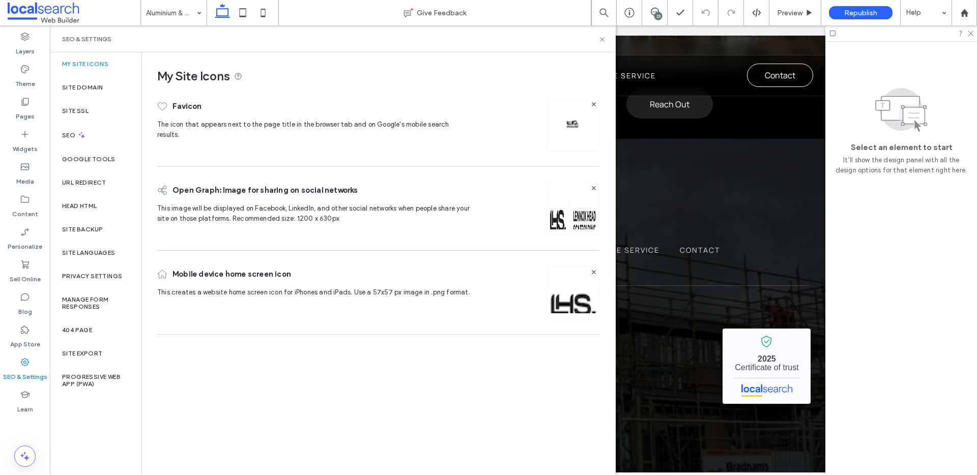
click at [560, 291] on img at bounding box center [573, 306] width 52 height 69
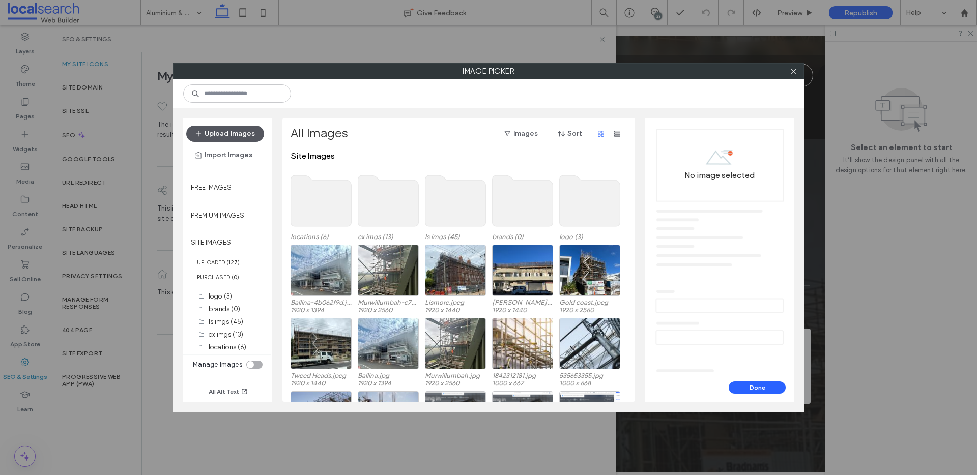
click at [232, 134] on button "Upload Images" at bounding box center [225, 134] width 78 height 16
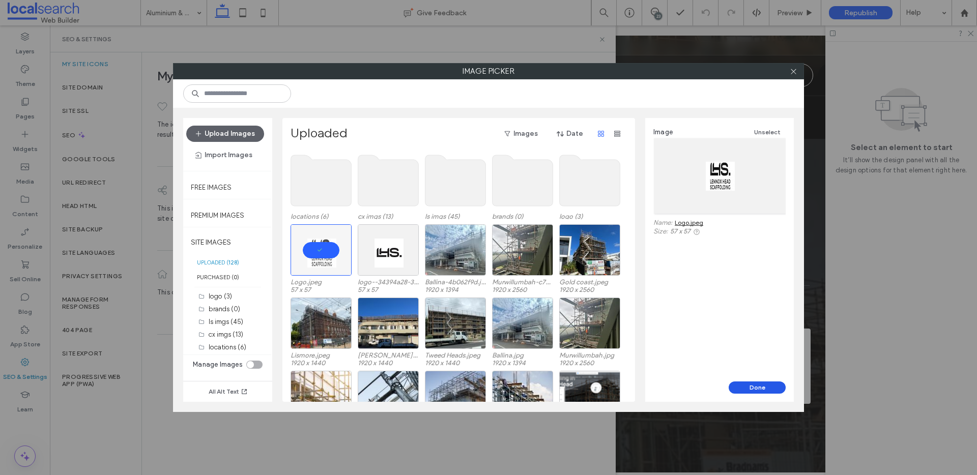
click at [765, 390] on button "Done" at bounding box center [757, 388] width 57 height 12
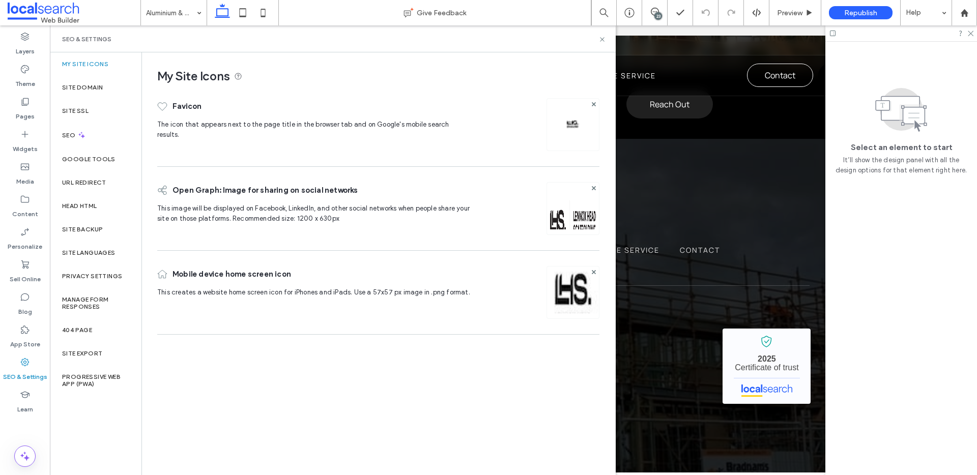
click at [565, 224] on img at bounding box center [573, 222] width 52 height 69
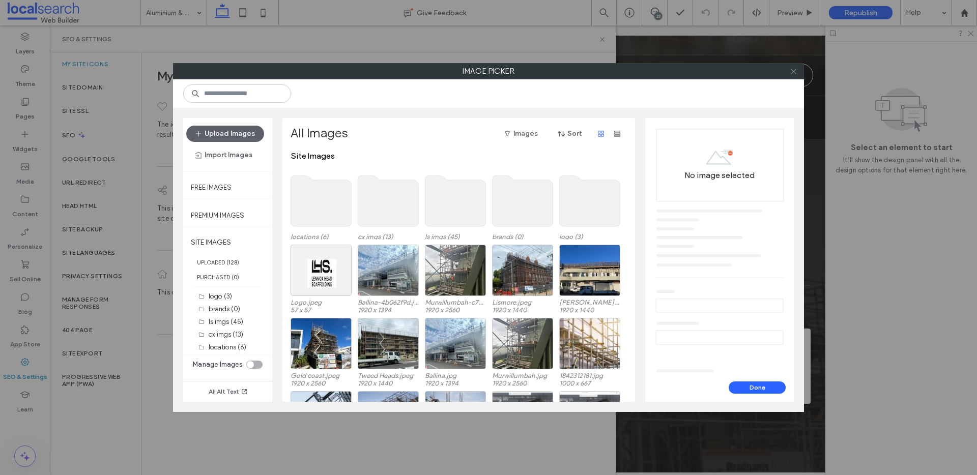
click at [792, 73] on use at bounding box center [793, 71] width 5 height 5
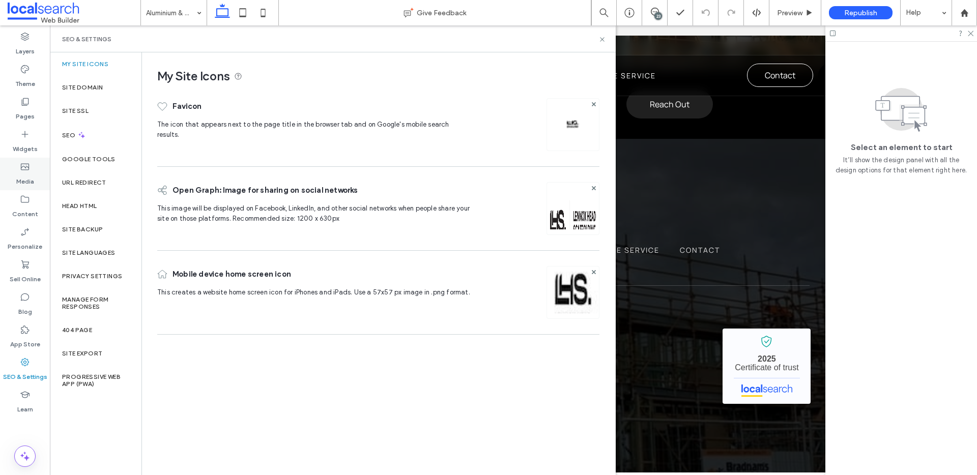
click at [14, 171] on div "Media" at bounding box center [25, 174] width 50 height 33
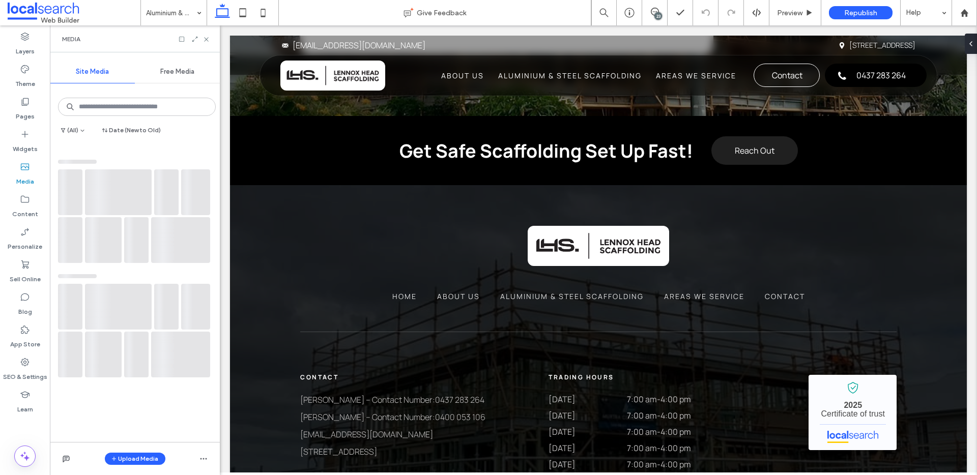
scroll to position [2074, 0]
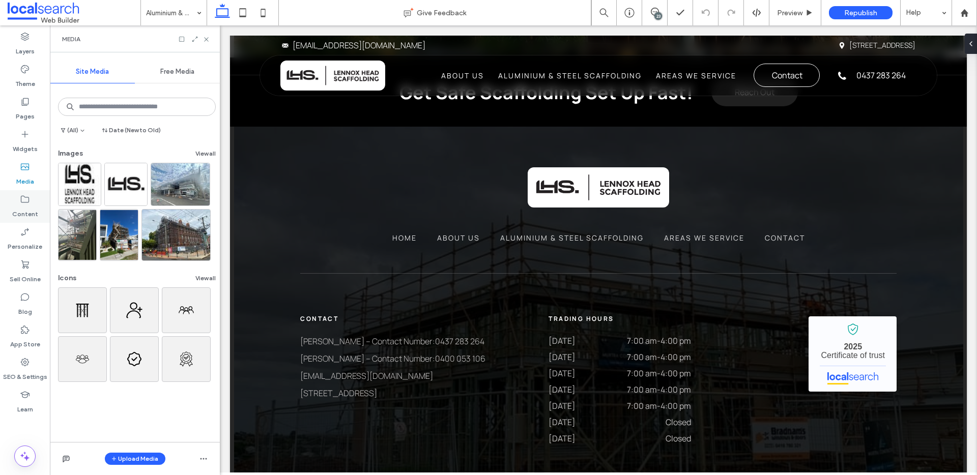
click at [34, 208] on label "Content" at bounding box center [25, 212] width 26 height 14
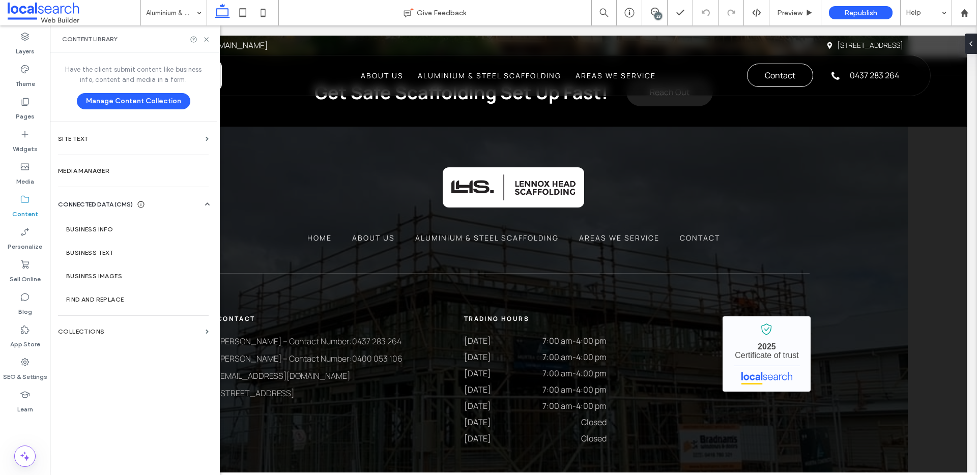
scroll to position [1979, 0]
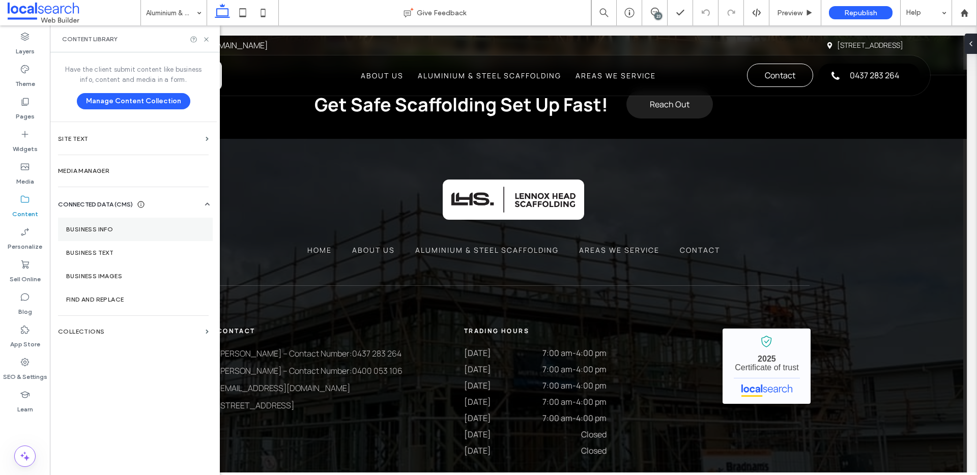
click at [105, 231] on label "Business Info" at bounding box center [135, 229] width 138 height 7
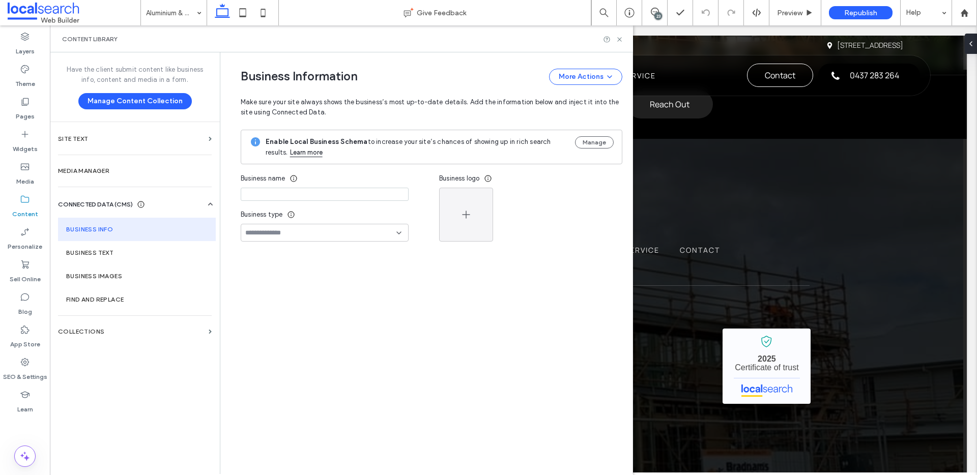
type input "**********"
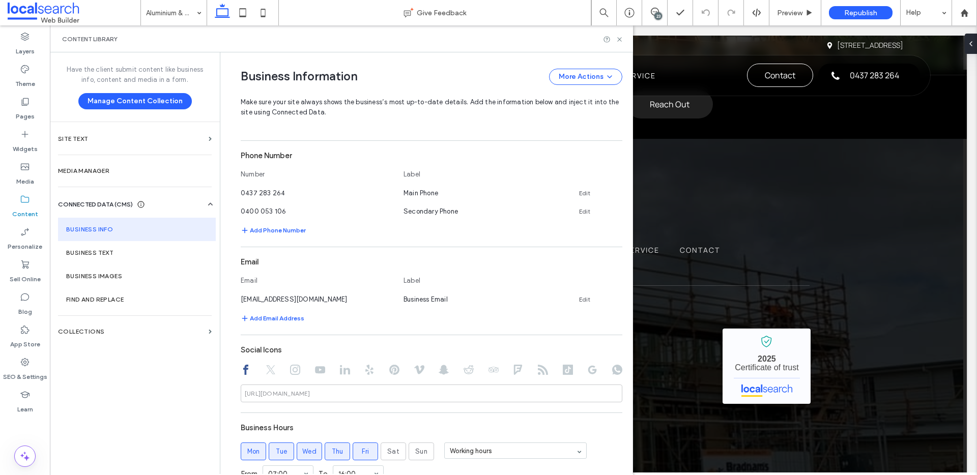
scroll to position [427, 0]
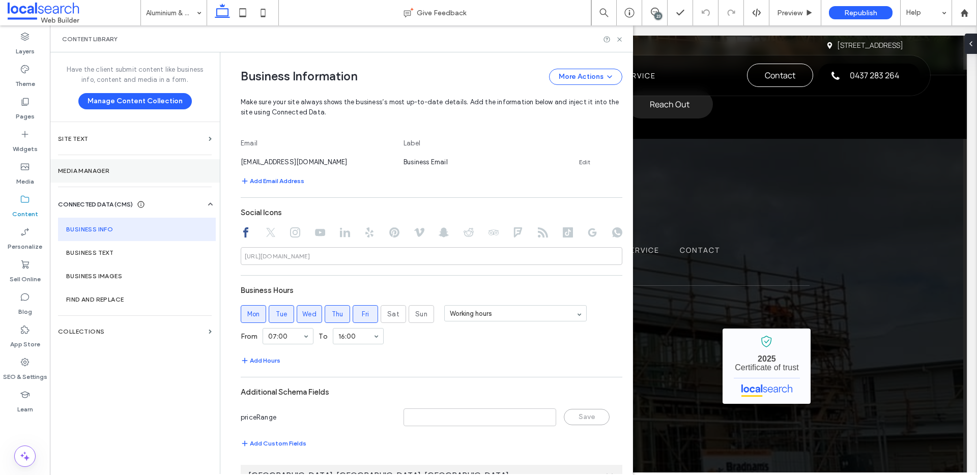
click at [106, 169] on label "Media Manager" at bounding box center [135, 170] width 154 height 7
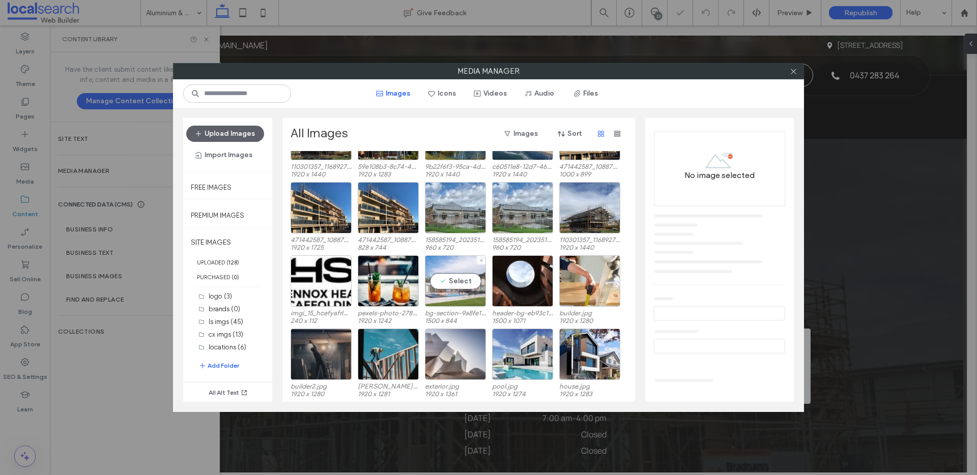
scroll to position [439, 0]
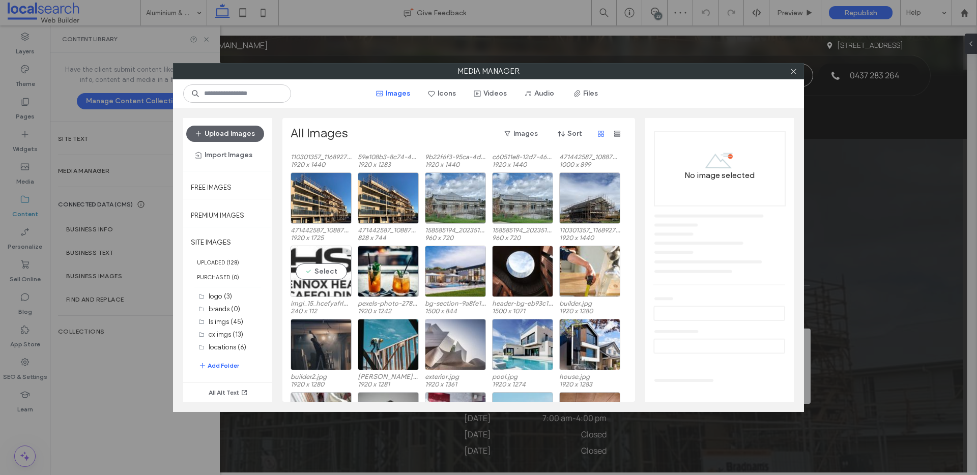
click at [315, 255] on div "Select" at bounding box center [321, 271] width 61 height 51
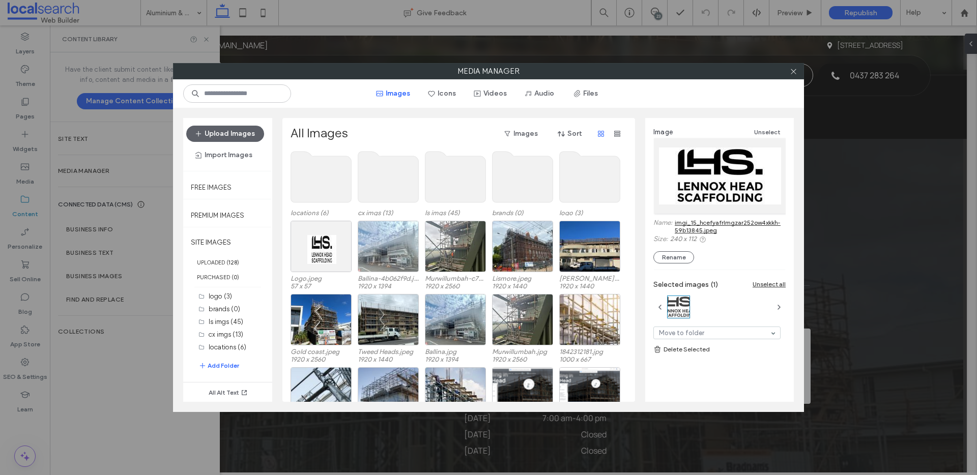
scroll to position [0, 0]
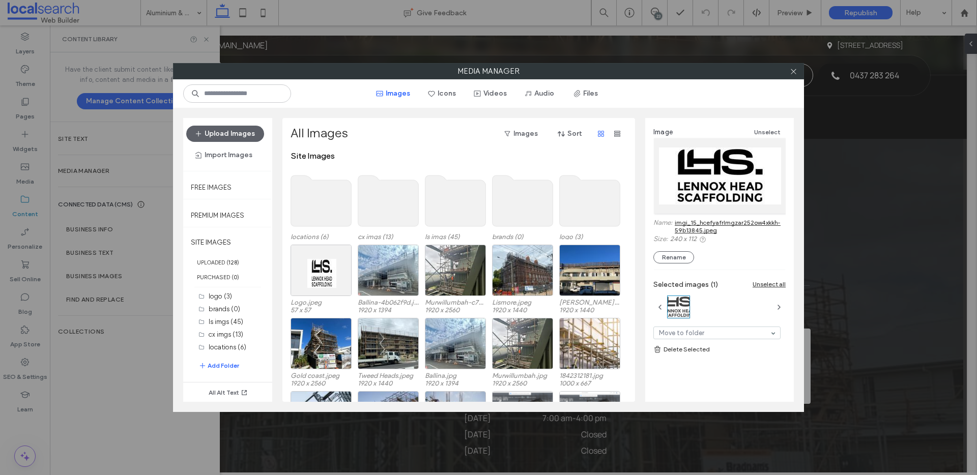
click at [574, 200] on use at bounding box center [590, 201] width 61 height 51
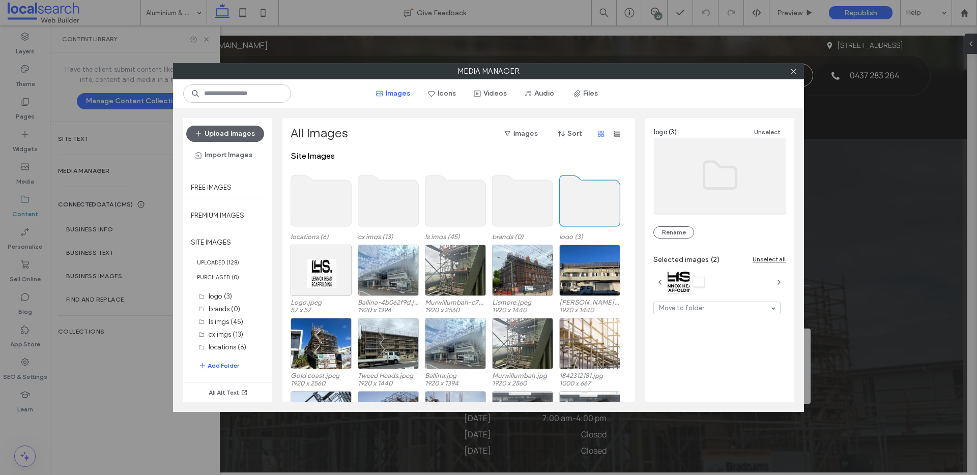
click at [574, 200] on use at bounding box center [590, 201] width 61 height 51
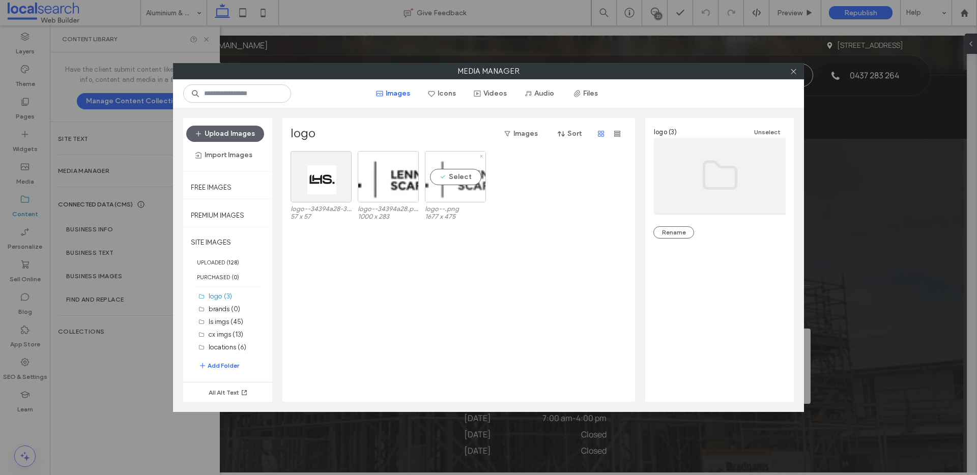
click at [435, 169] on div "Select" at bounding box center [455, 176] width 61 height 51
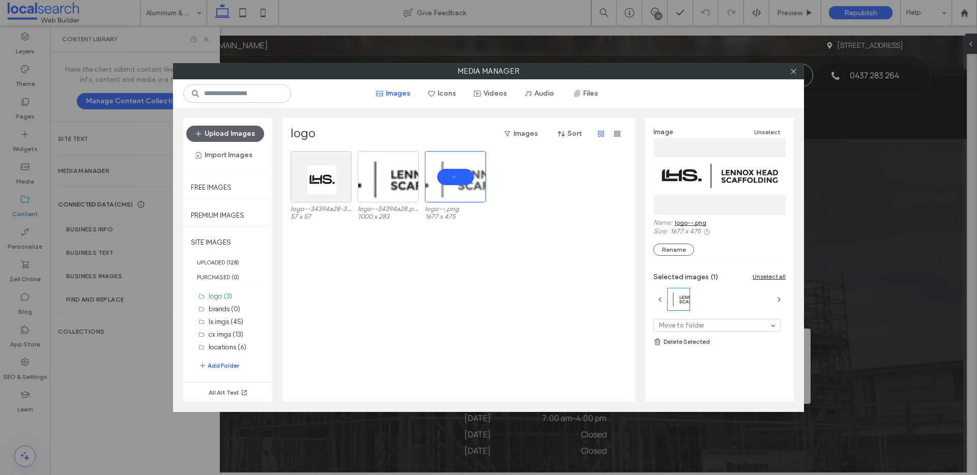
click at [690, 223] on link "logo--.png" at bounding box center [691, 223] width 32 height 8
click at [792, 69] on use at bounding box center [793, 71] width 5 height 5
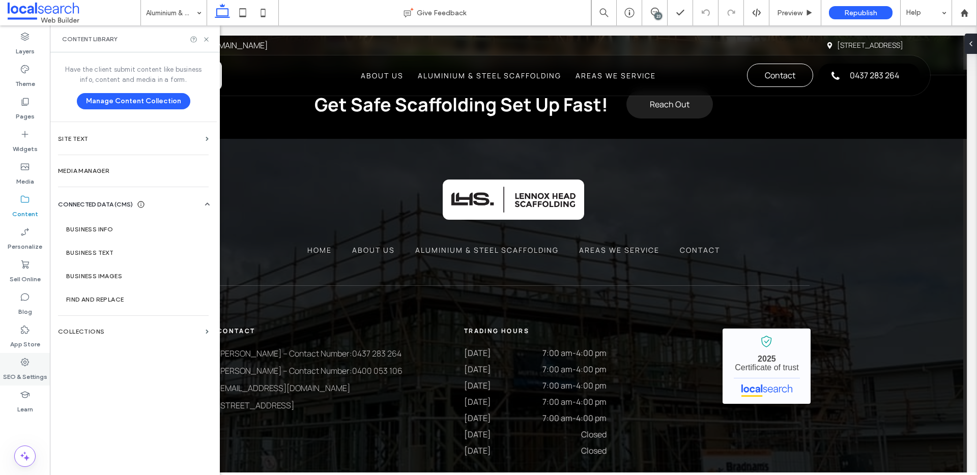
click at [30, 377] on label "SEO & Settings" at bounding box center [25, 375] width 44 height 14
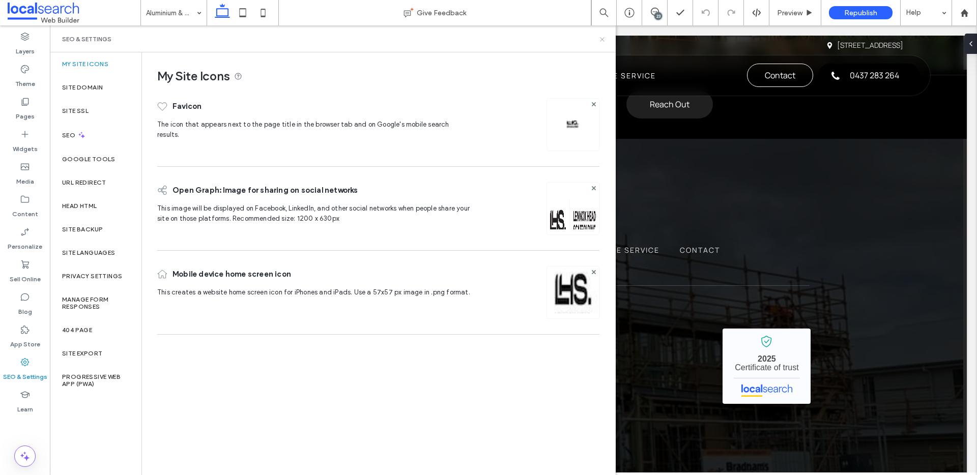
click at [602, 39] on use at bounding box center [602, 39] width 4 height 4
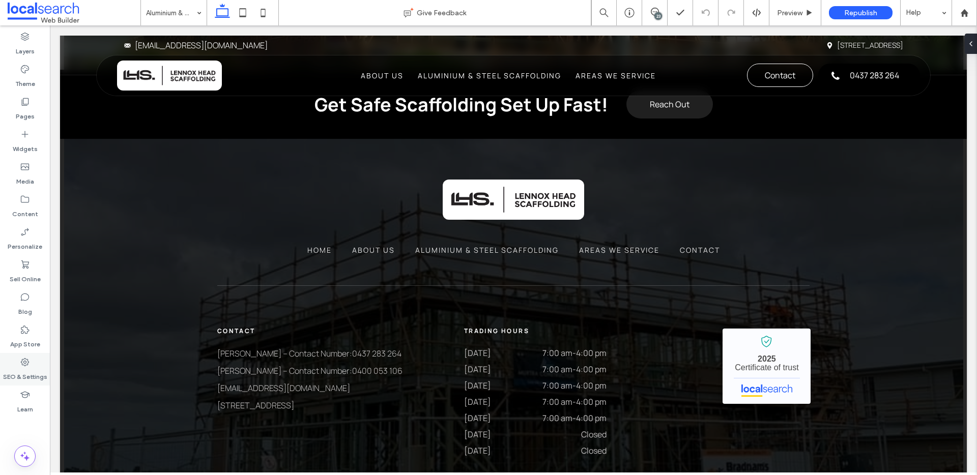
click at [11, 369] on label "SEO & Settings" at bounding box center [25, 375] width 44 height 14
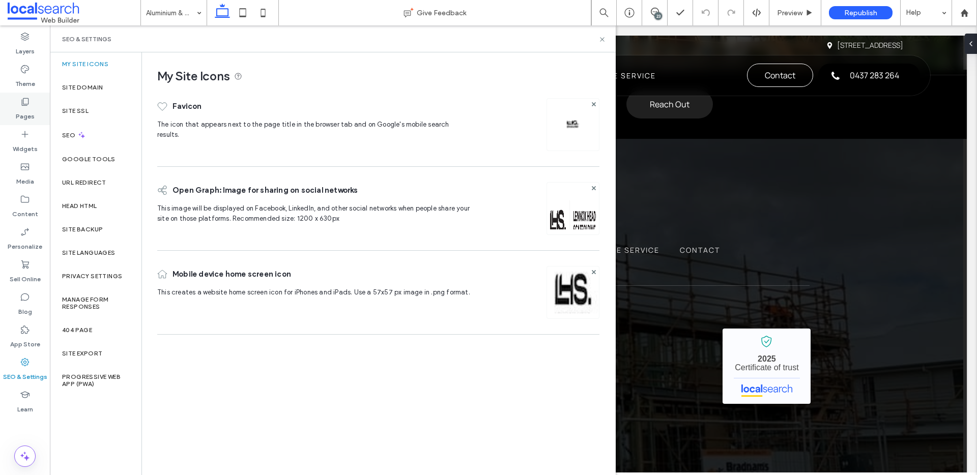
click at [29, 103] on use at bounding box center [25, 102] width 7 height 8
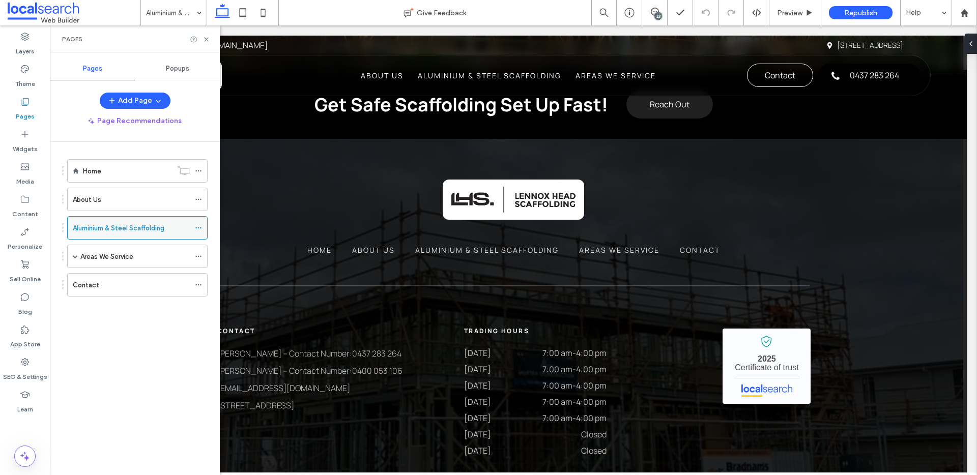
click at [199, 226] on icon at bounding box center [198, 227] width 7 height 7
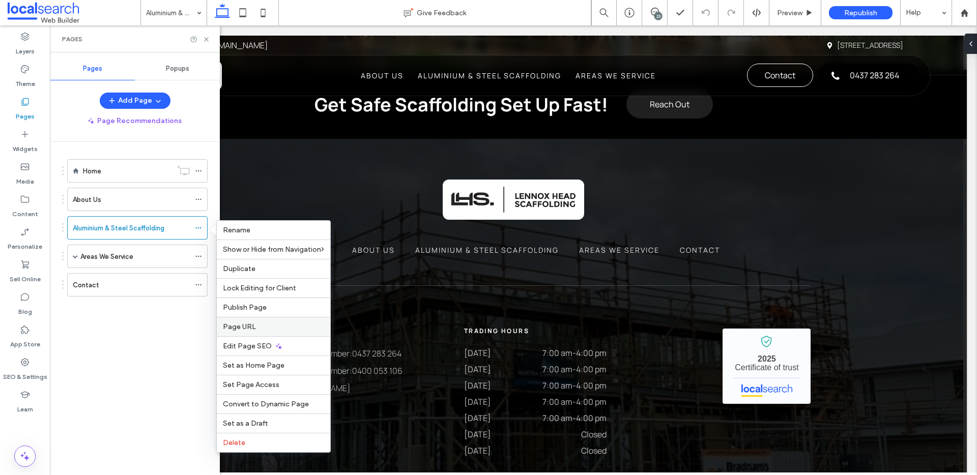
click at [243, 327] on span "Page URL" at bounding box center [239, 327] width 33 height 9
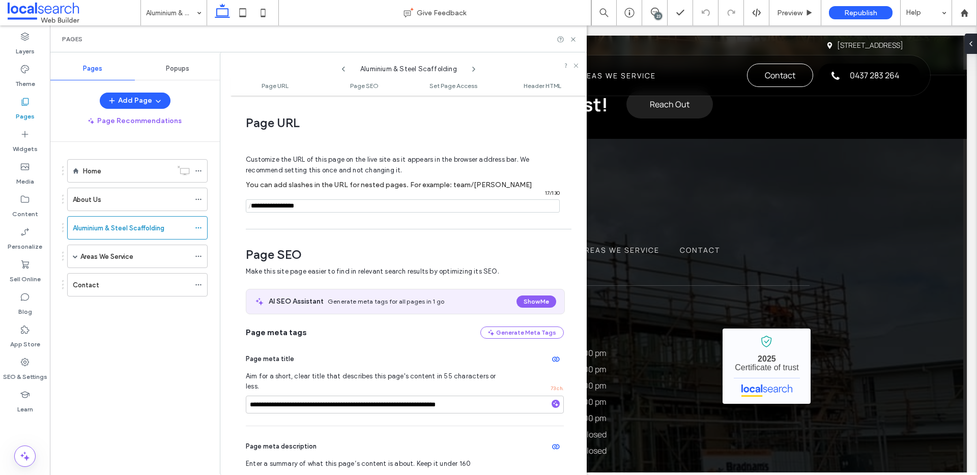
scroll to position [5, 0]
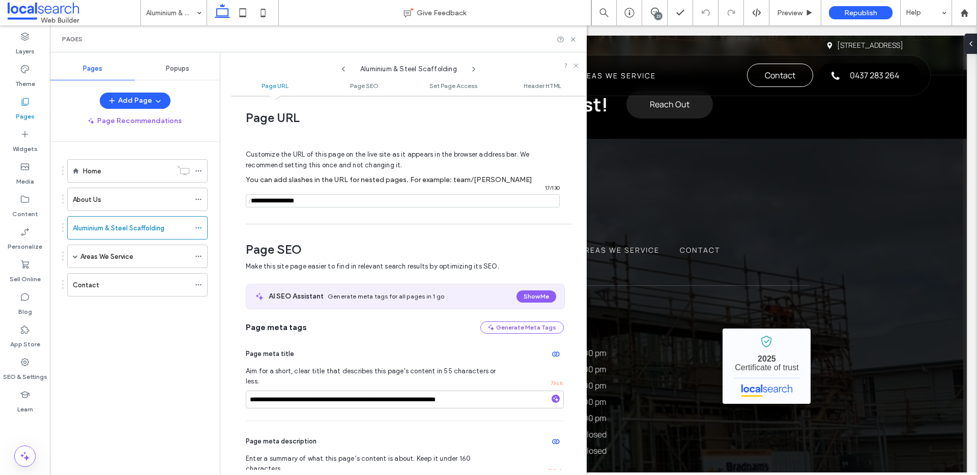
click at [251, 202] on span "/" at bounding box center [250, 201] width 8 height 13
click at [254, 204] on input "notEmpty" at bounding box center [403, 200] width 314 height 13
click at [252, 203] on span "/" at bounding box center [250, 201] width 8 height 13
click at [257, 203] on input "notEmpty" at bounding box center [403, 200] width 314 height 13
click at [575, 37] on use at bounding box center [573, 39] width 4 height 4
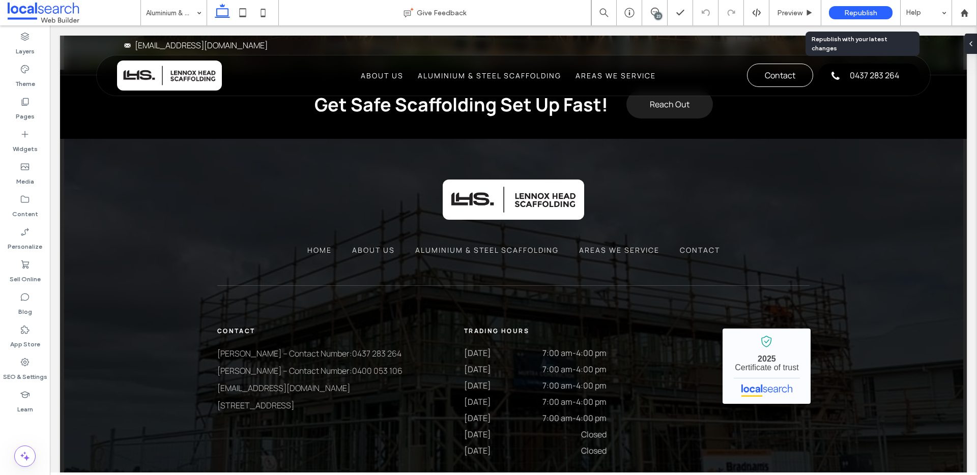
click at [856, 11] on span "Republish" at bounding box center [860, 13] width 33 height 9
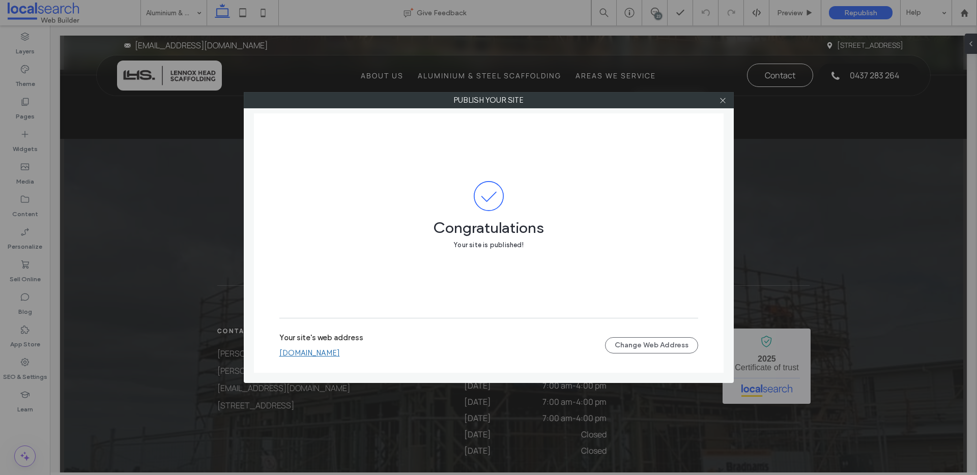
click at [721, 101] on icon at bounding box center [723, 101] width 8 height 8
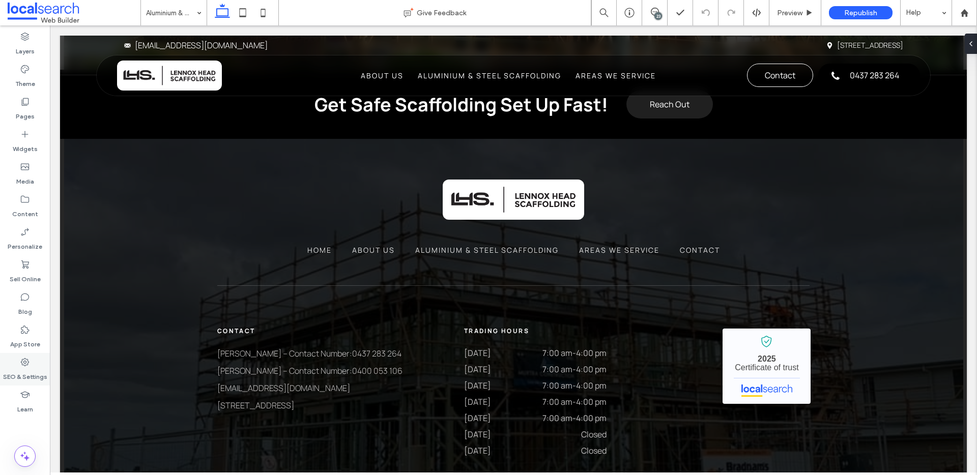
click at [37, 368] on label "SEO & Settings" at bounding box center [25, 375] width 44 height 14
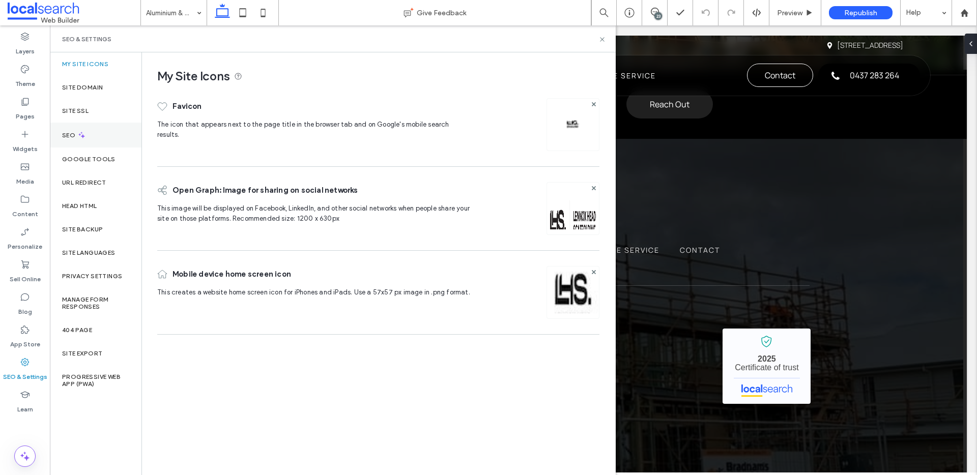
click at [80, 138] on icon at bounding box center [81, 135] width 9 height 9
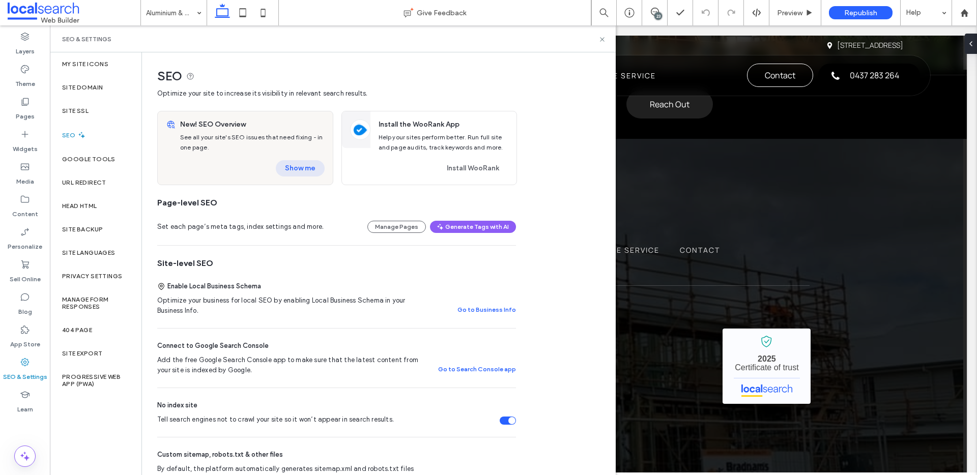
click at [303, 174] on button "Show me" at bounding box center [300, 168] width 49 height 16
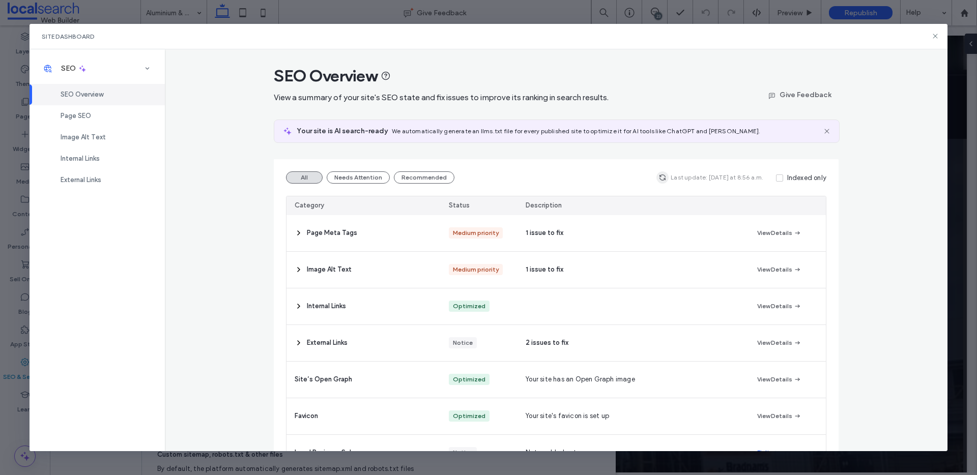
click at [668, 176] on span "button" at bounding box center [663, 178] width 12 height 12
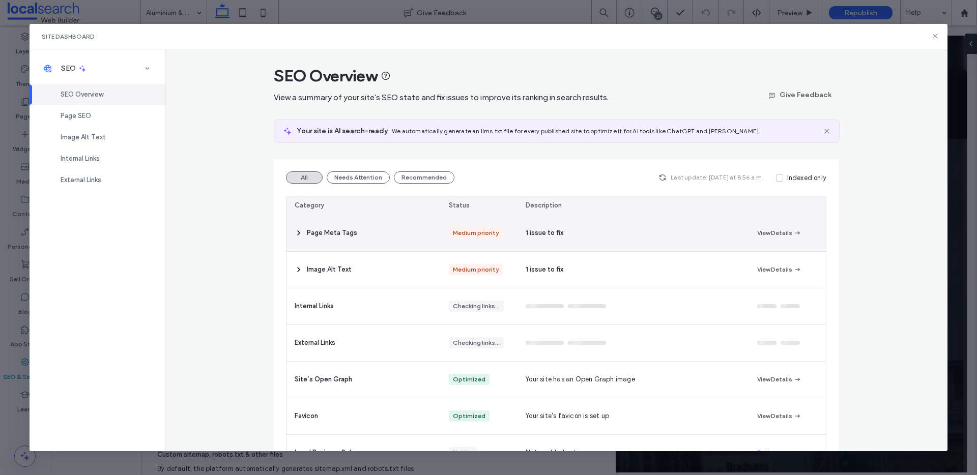
click at [392, 236] on div "Page Meta Tags" at bounding box center [364, 233] width 154 height 36
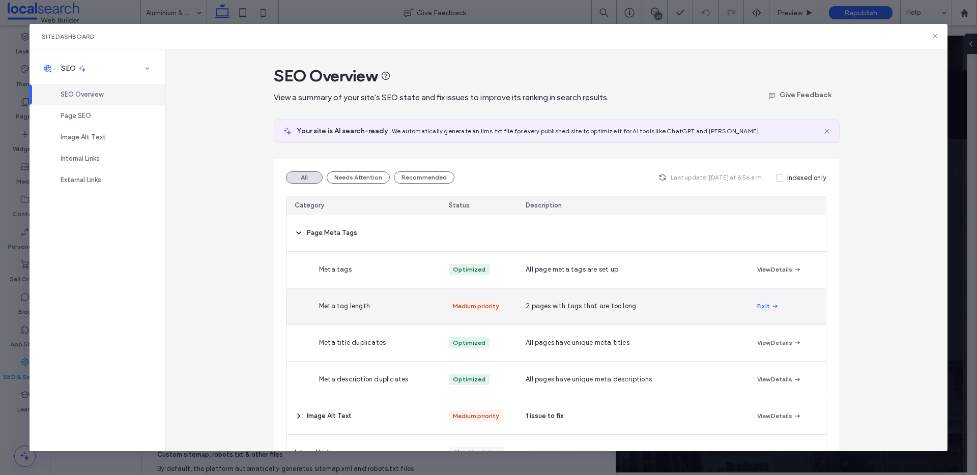
scroll to position [94, 0]
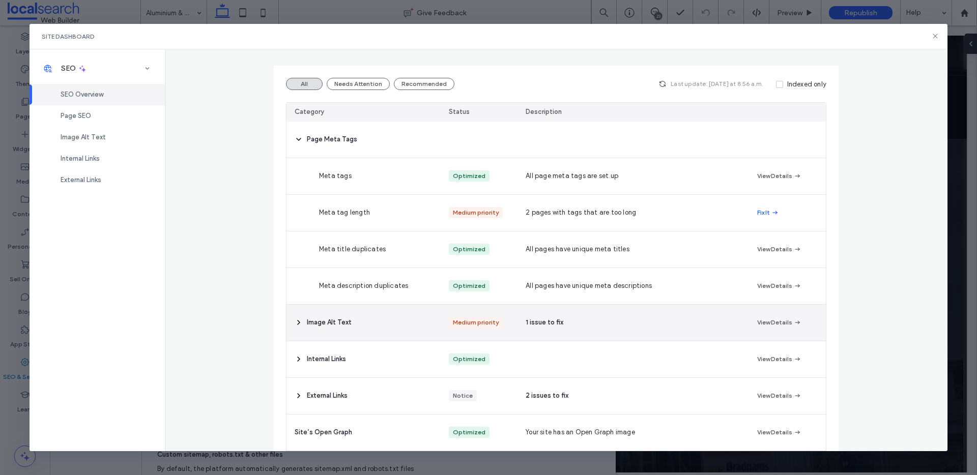
click at [370, 323] on div "Image Alt Text" at bounding box center [364, 323] width 154 height 36
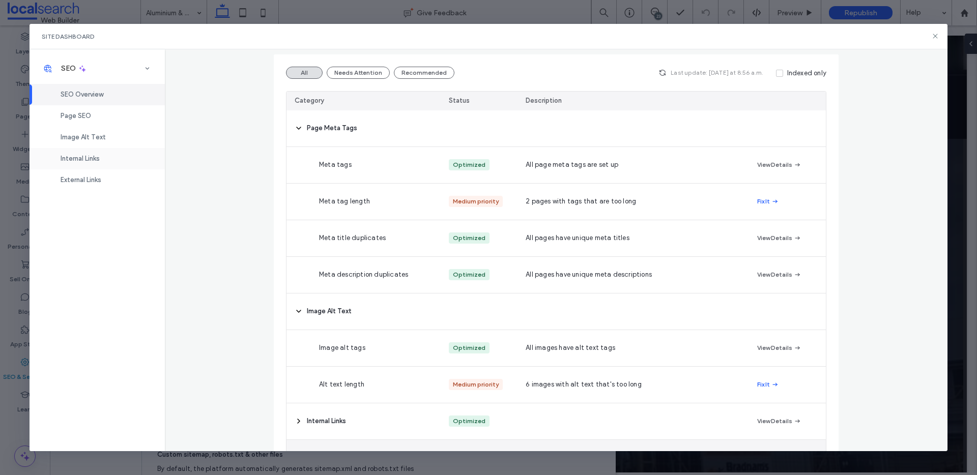
scroll to position [77, 0]
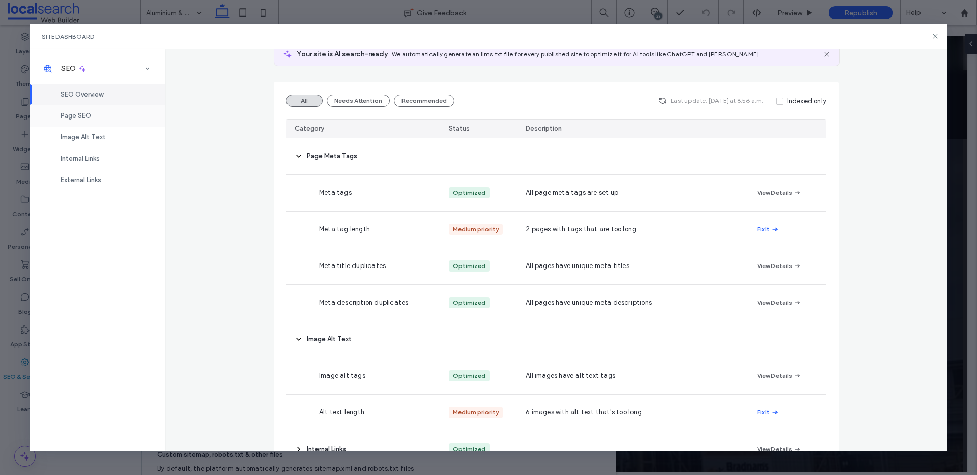
click at [75, 115] on span "Page SEO" at bounding box center [76, 116] width 31 height 8
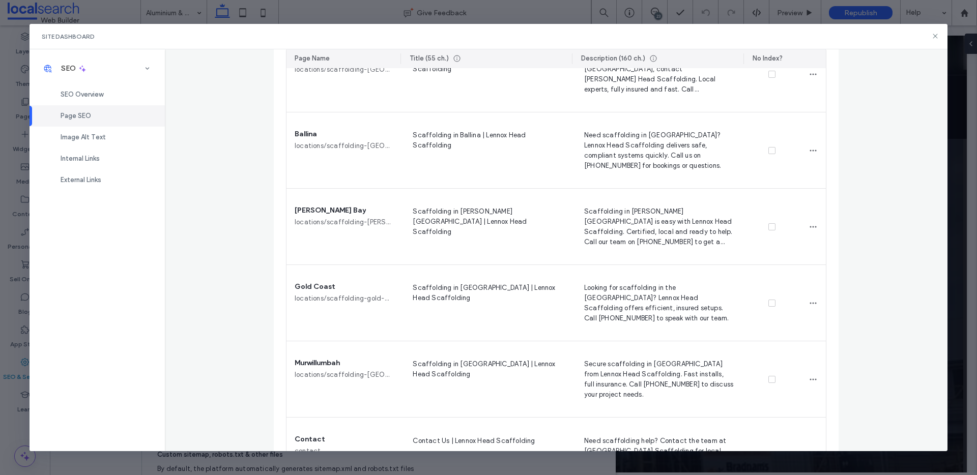
scroll to position [620, 0]
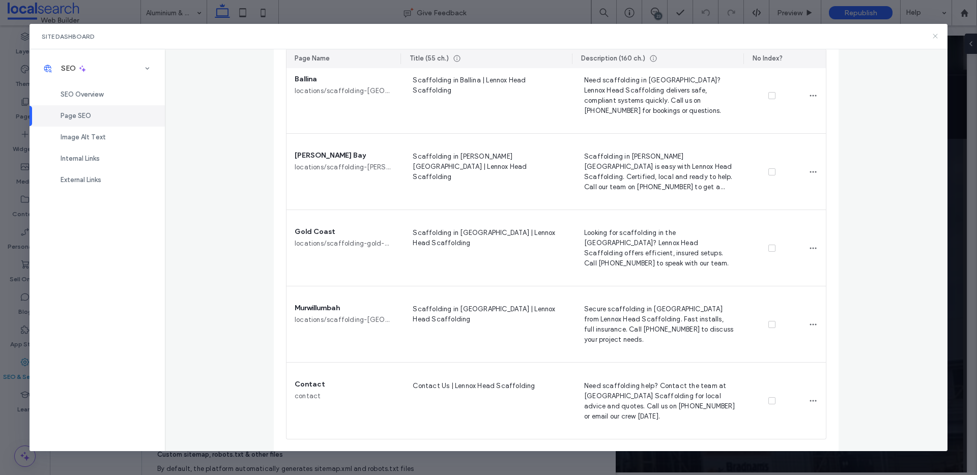
click at [936, 35] on use at bounding box center [936, 36] width 5 height 5
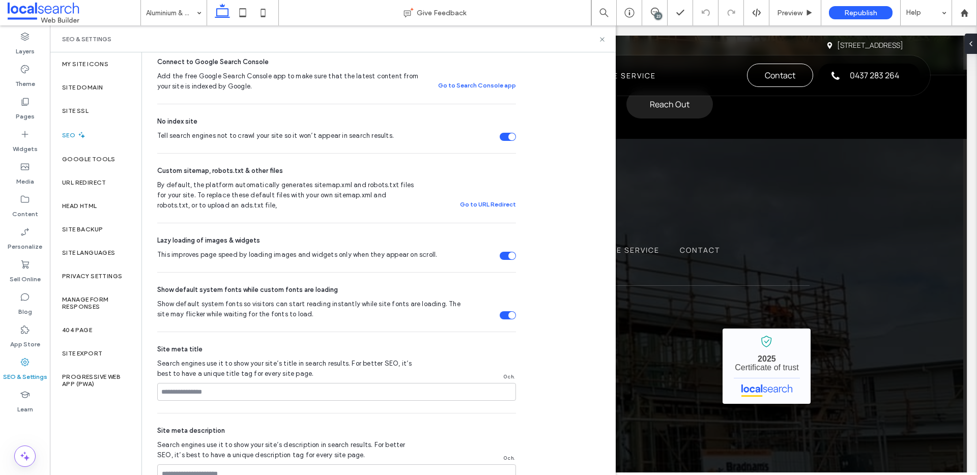
scroll to position [343, 0]
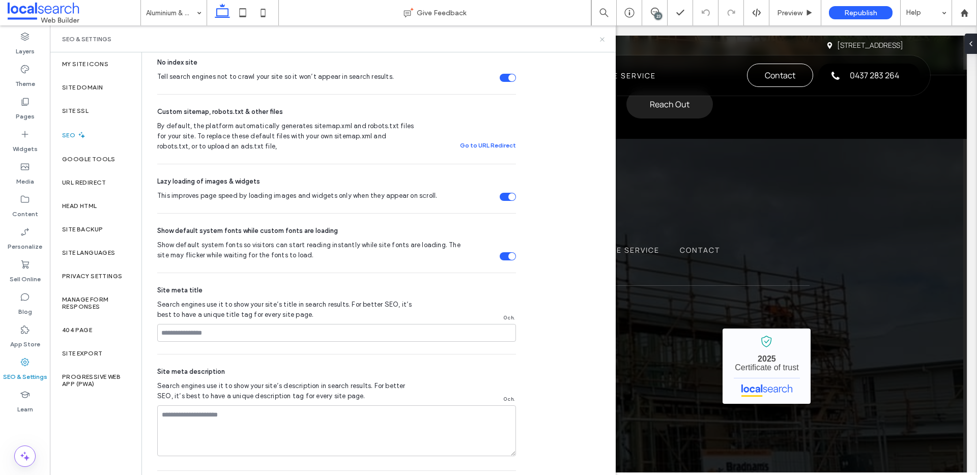
click at [602, 40] on icon at bounding box center [603, 40] width 8 height 8
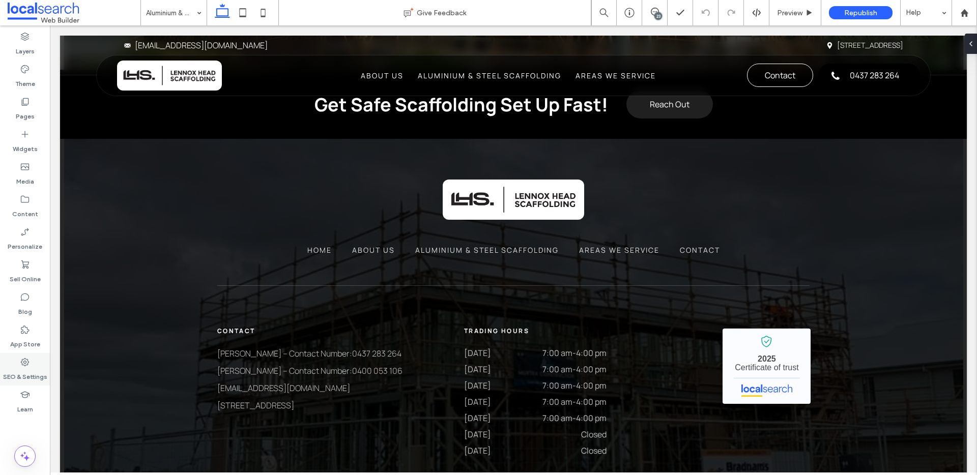
click at [26, 363] on use at bounding box center [25, 362] width 8 height 8
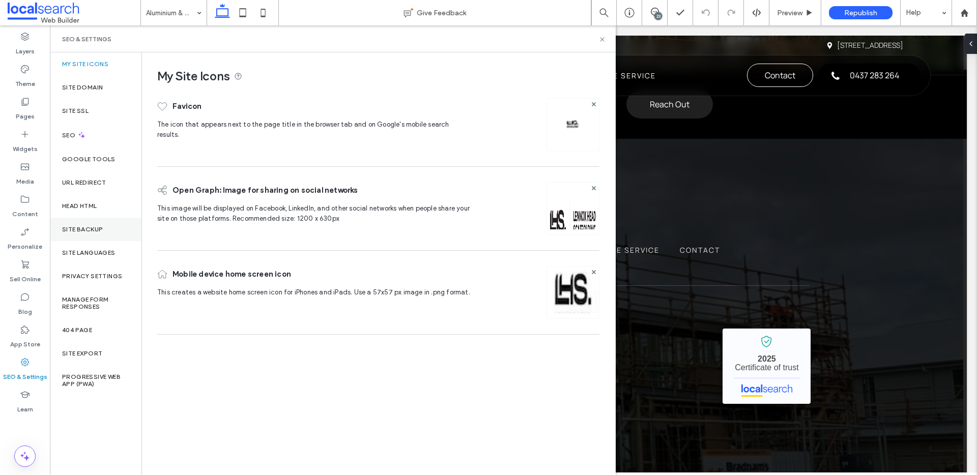
click at [82, 234] on div "Site Backup" at bounding box center [96, 229] width 92 height 23
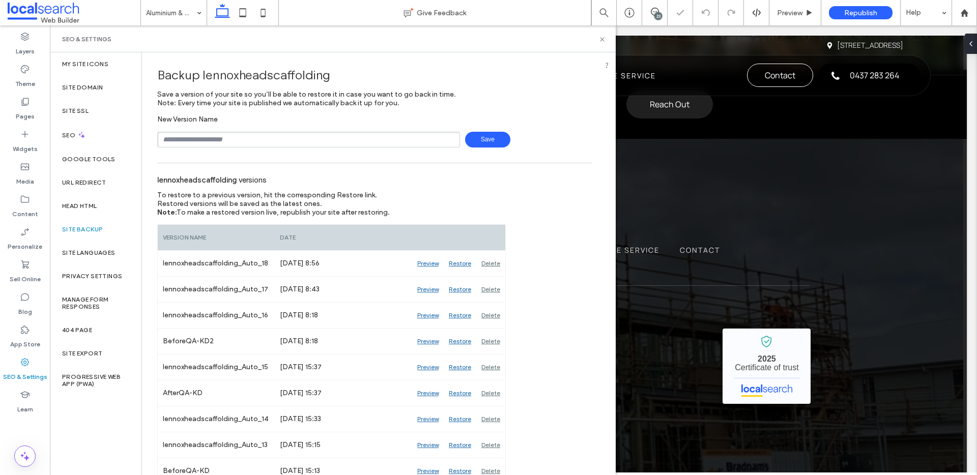
click at [220, 133] on input "text" at bounding box center [308, 140] width 303 height 16
click at [602, 36] on icon at bounding box center [603, 40] width 8 height 8
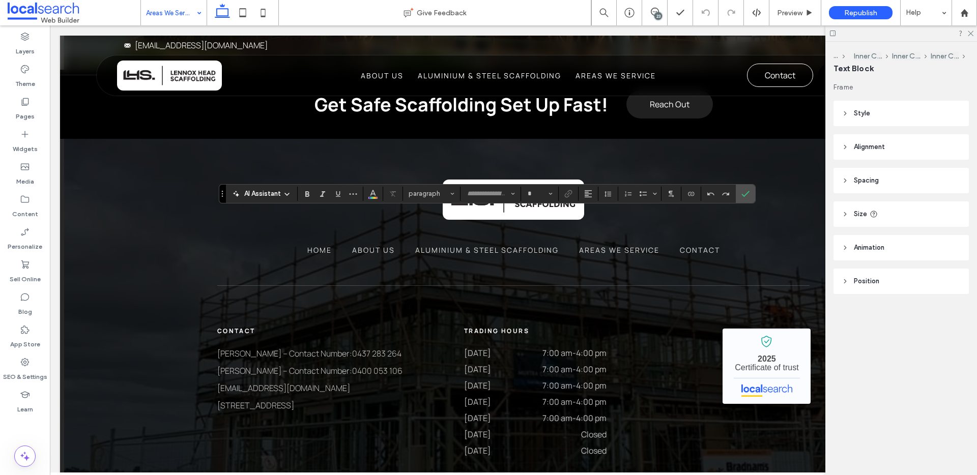
type input "*******"
type input "**"
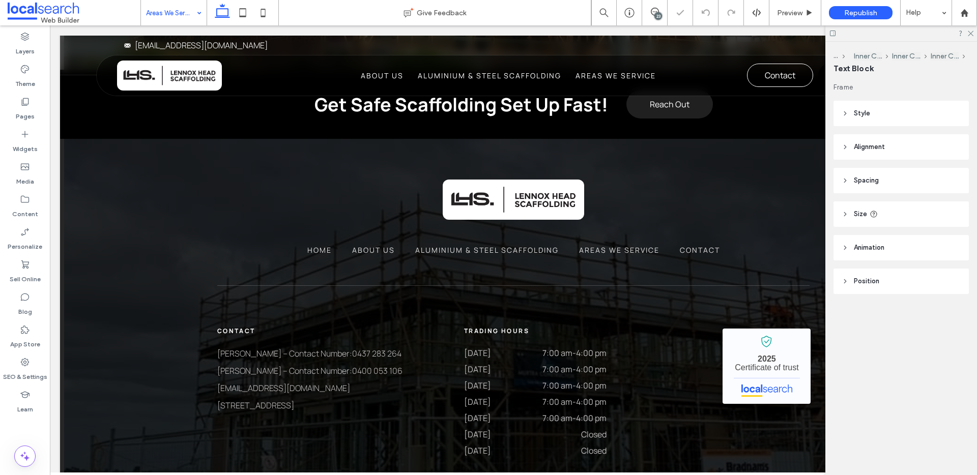
type input "*******"
type input "**"
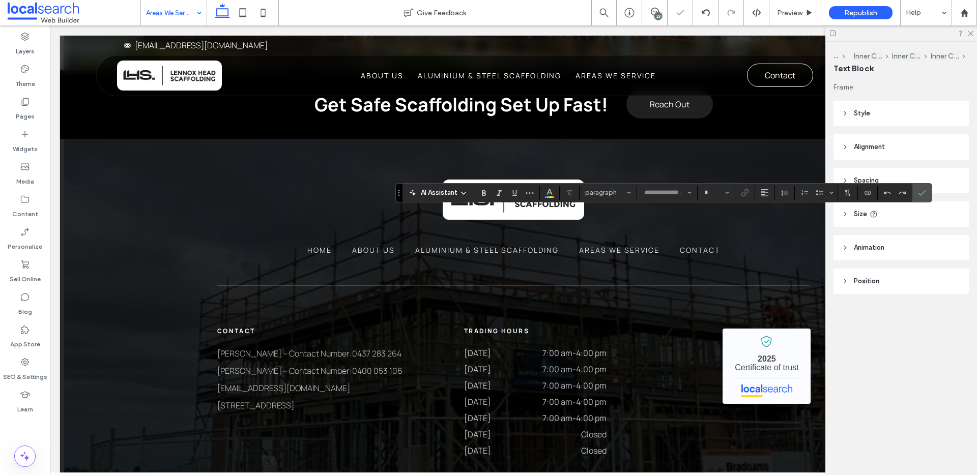
type input "*******"
type input "**"
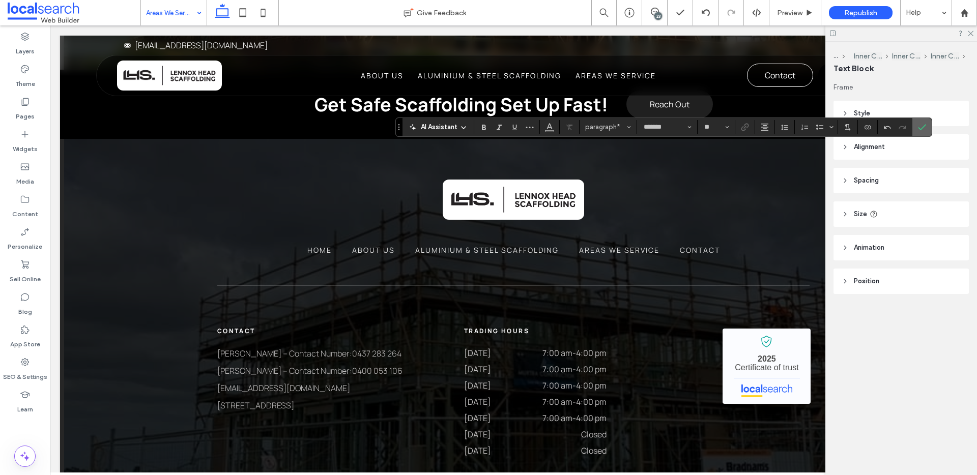
click at [924, 128] on icon "Confirm" at bounding box center [922, 127] width 8 height 8
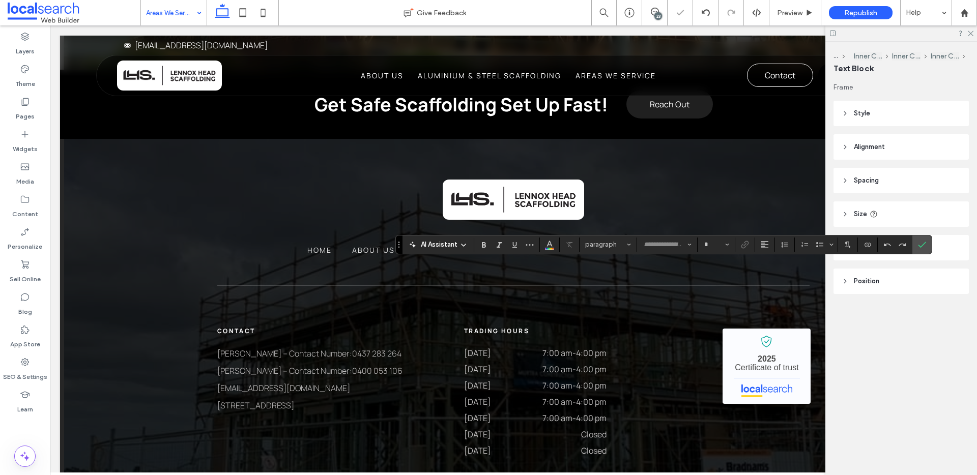
type input "*******"
type input "**"
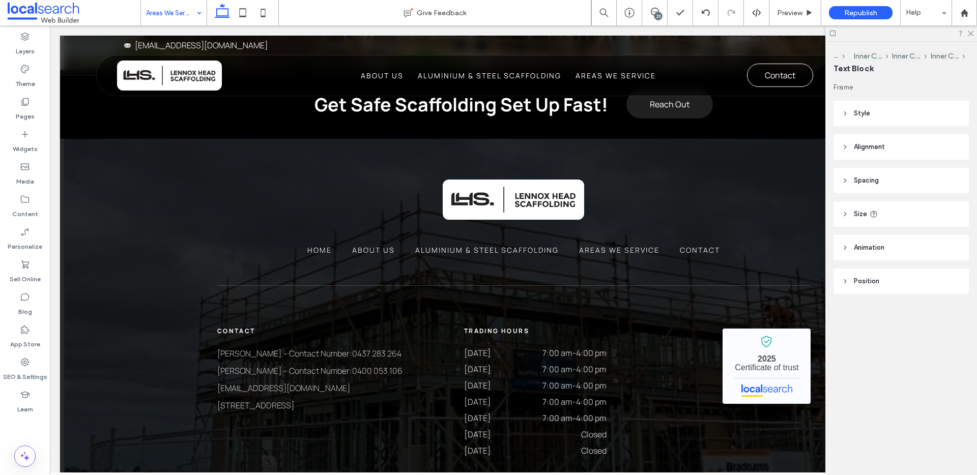
type input "*******"
type input "**"
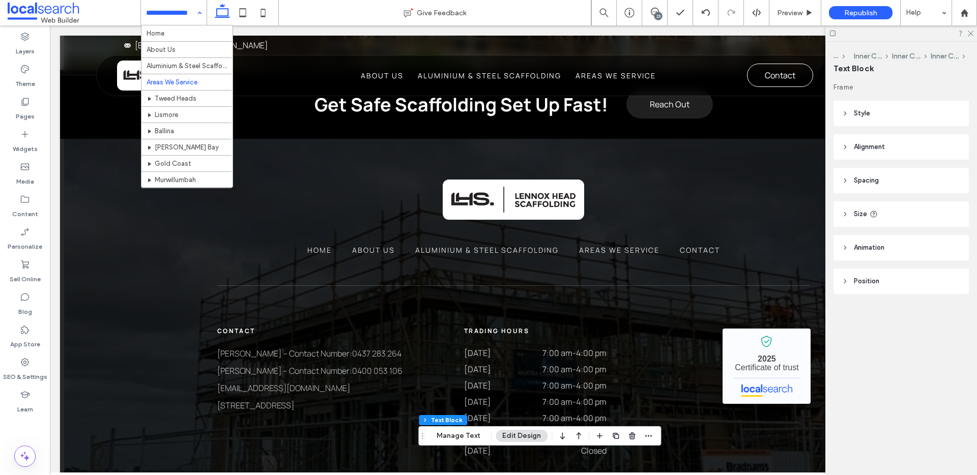
click at [197, 12] on div "Home About Us Aluminium & Steel Scaffolding Areas We Service Tweed Heads Lismor…" at bounding box center [174, 12] width 66 height 25
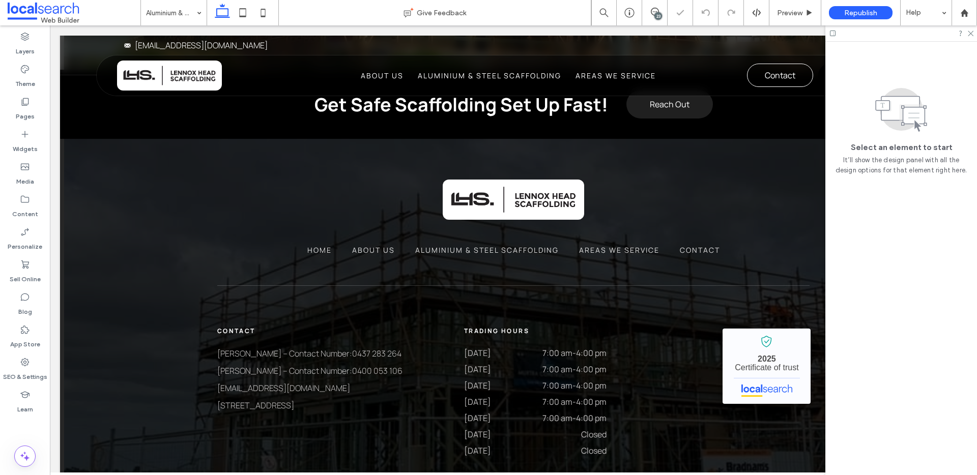
click at [181, 17] on input at bounding box center [171, 12] width 50 height 25
click at [186, 13] on input at bounding box center [171, 12] width 50 height 25
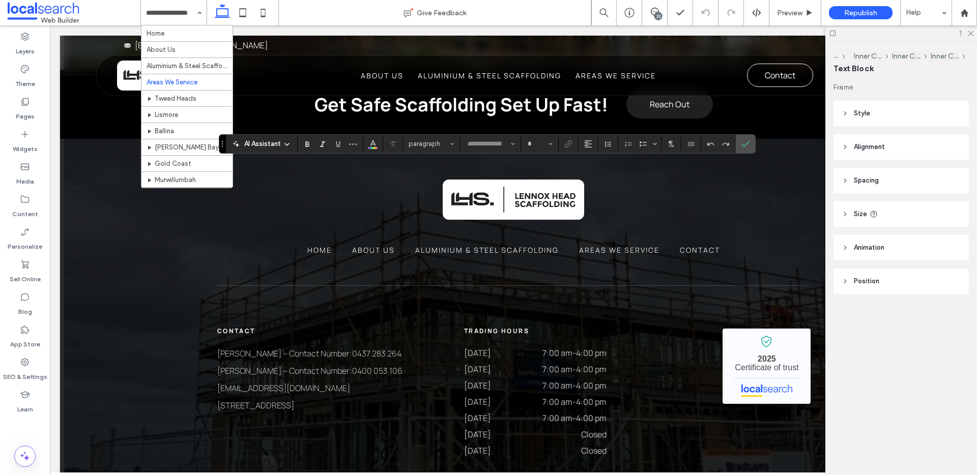
type input "*******"
type input "**"
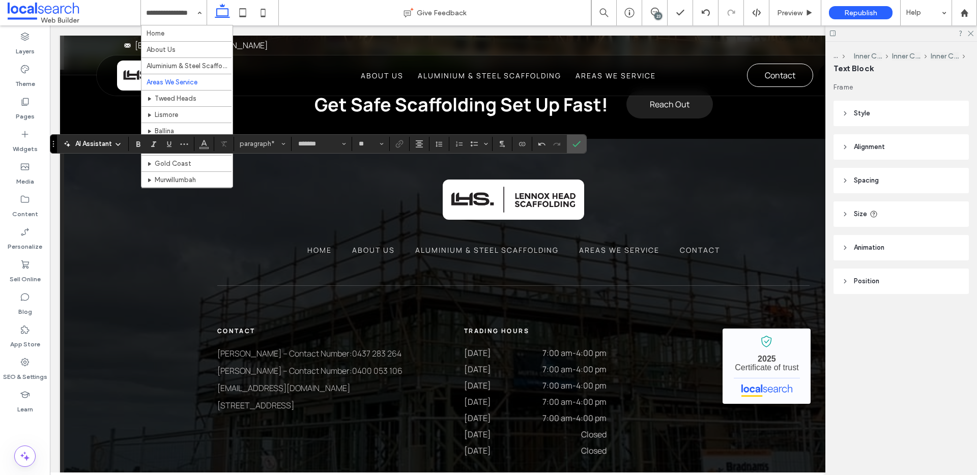
click at [199, 14] on div "Home About Us Aluminium & Steel Scaffolding Areas We Service Tweed Heads Lismor…" at bounding box center [174, 12] width 66 height 25
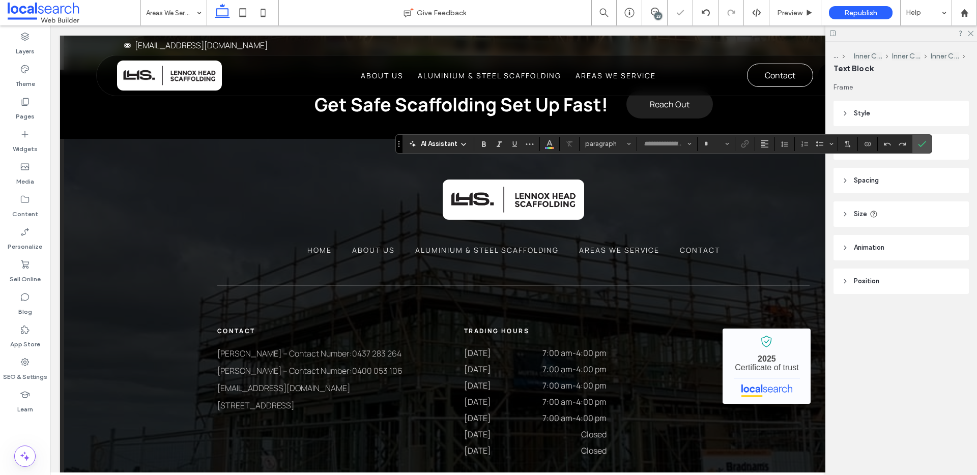
type input "*******"
type input "**"
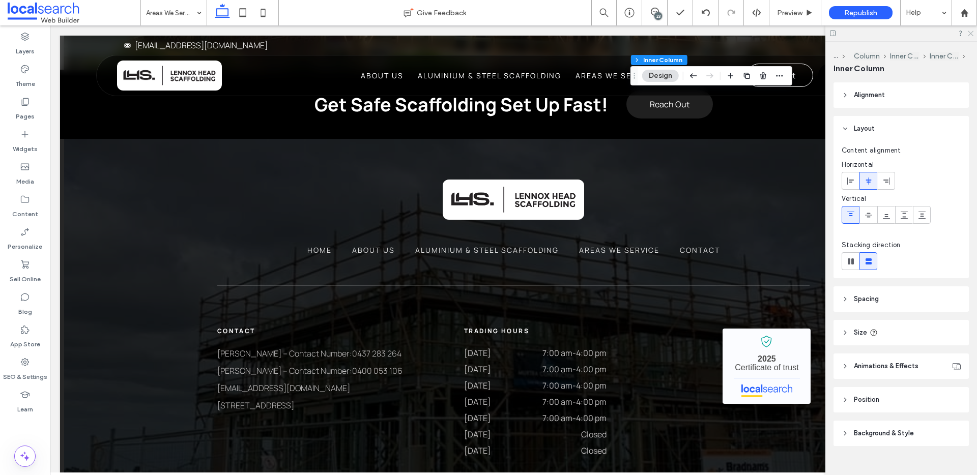
click at [967, 33] on icon at bounding box center [970, 33] width 7 height 7
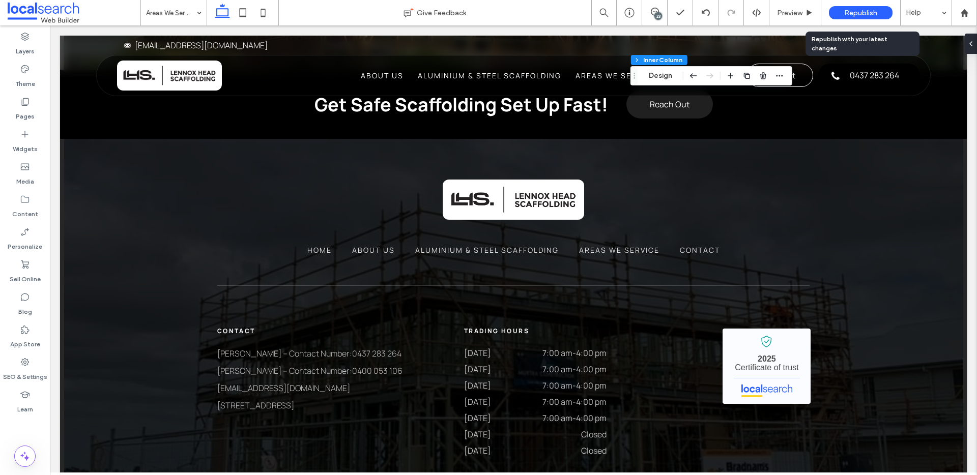
click at [858, 12] on span "Republish" at bounding box center [860, 13] width 33 height 9
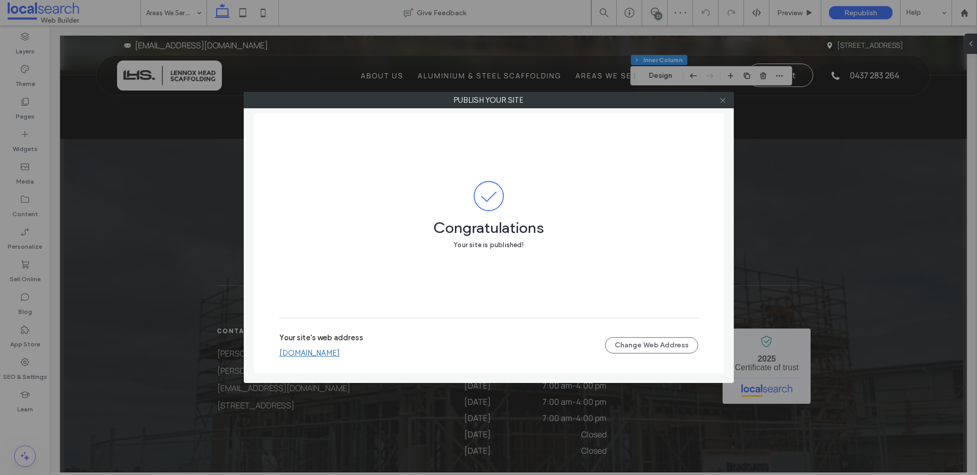
click at [723, 100] on use at bounding box center [722, 100] width 5 height 5
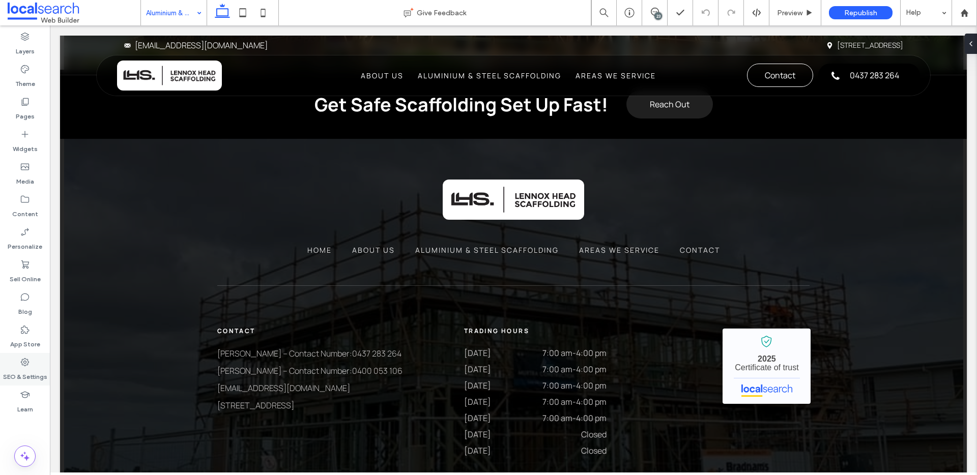
drag, startPoint x: 33, startPoint y: 365, endPoint x: 40, endPoint y: 371, distance: 9.2
click at [33, 365] on div "SEO & Settings" at bounding box center [25, 369] width 50 height 33
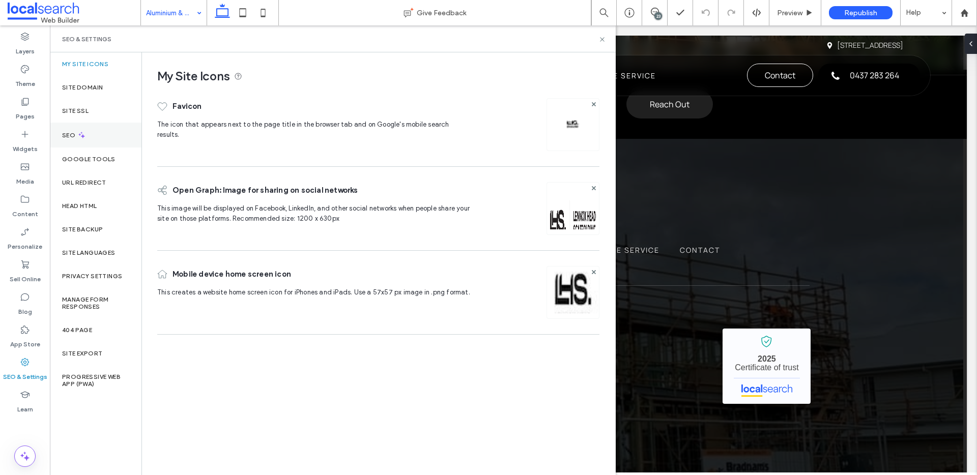
click at [115, 135] on div "SEO" at bounding box center [96, 135] width 92 height 25
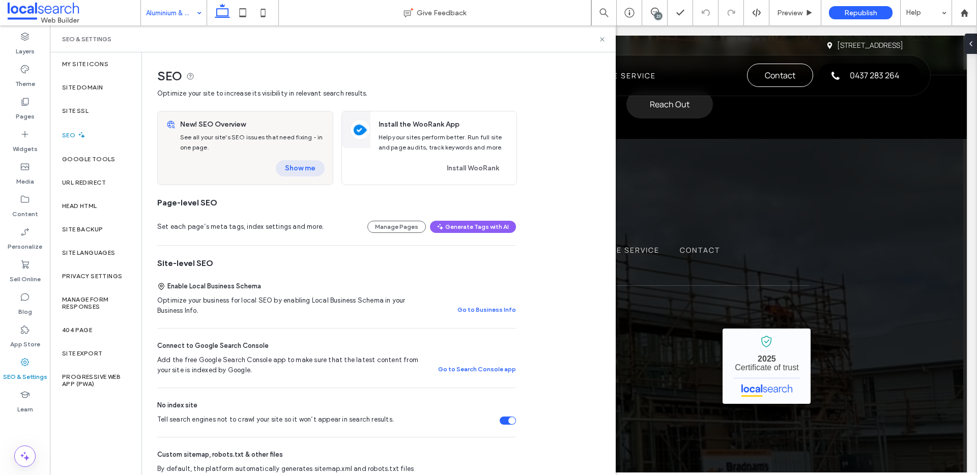
click at [295, 168] on button "Show me" at bounding box center [300, 168] width 49 height 16
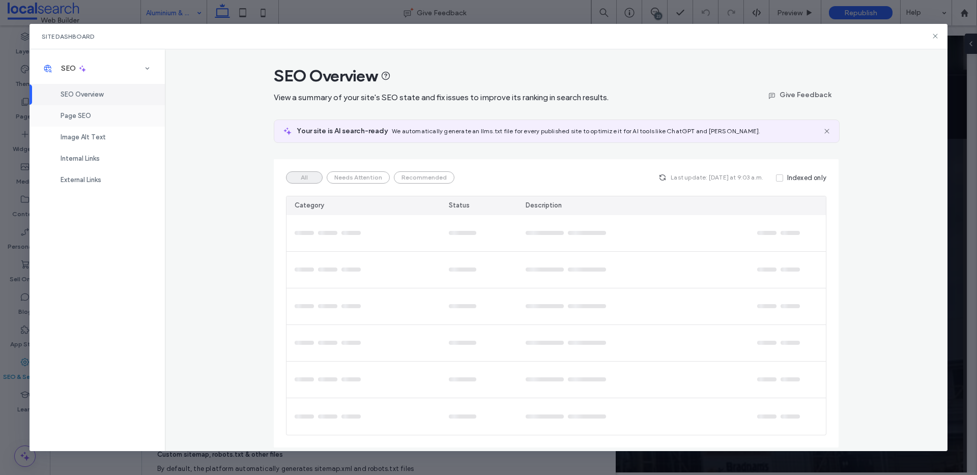
click at [86, 110] on div "Page SEO" at bounding box center [97, 115] width 135 height 21
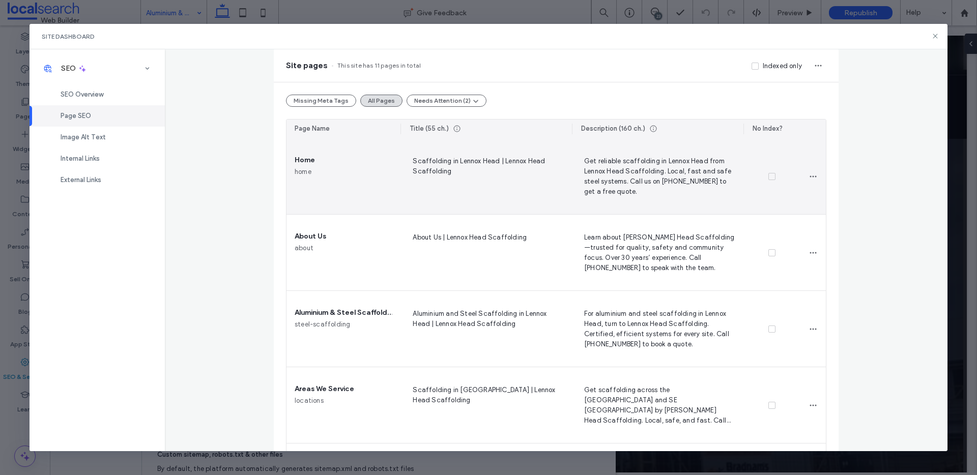
scroll to position [82, 0]
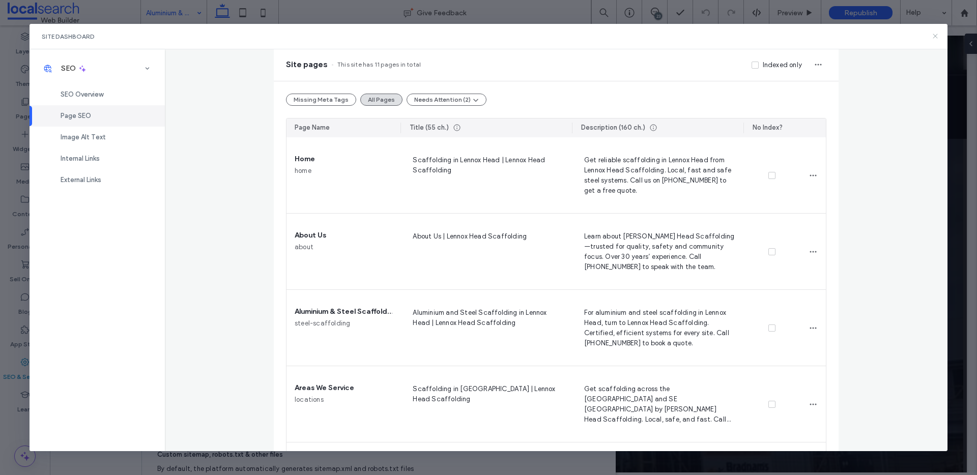
click at [935, 34] on icon at bounding box center [935, 36] width 8 height 8
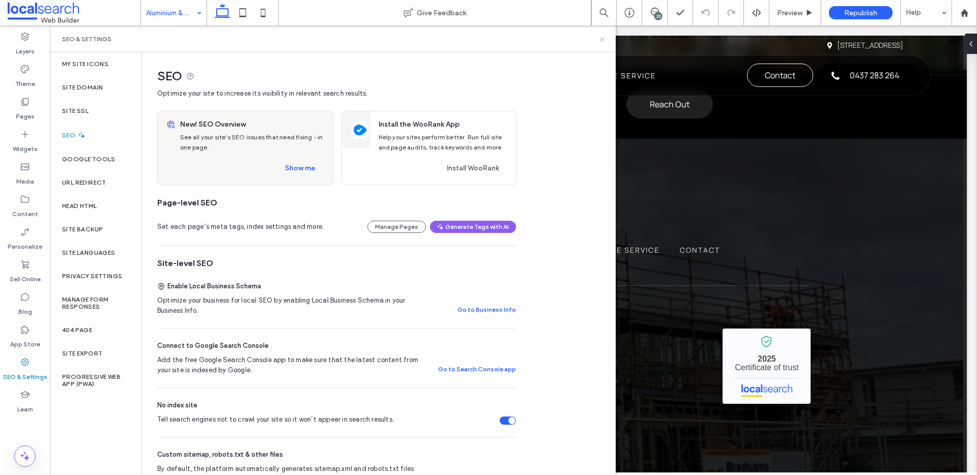
click at [599, 38] on icon at bounding box center [603, 40] width 8 height 8
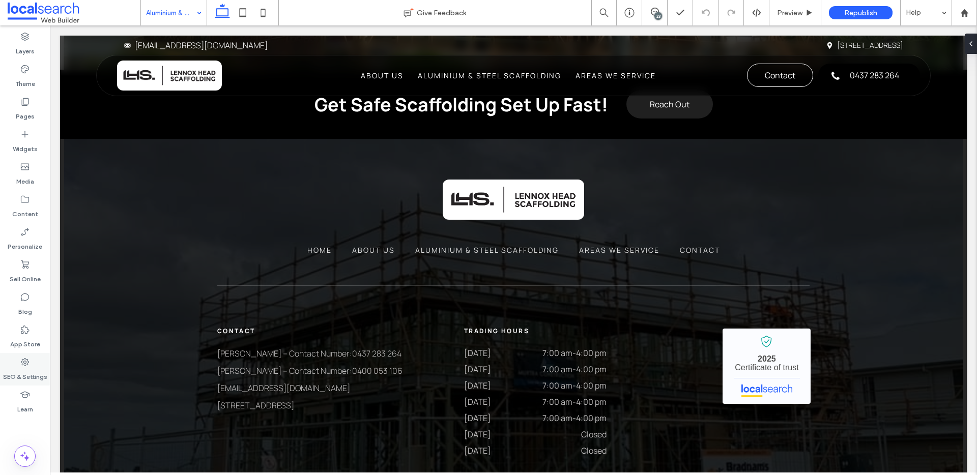
click at [27, 358] on icon at bounding box center [25, 362] width 10 height 10
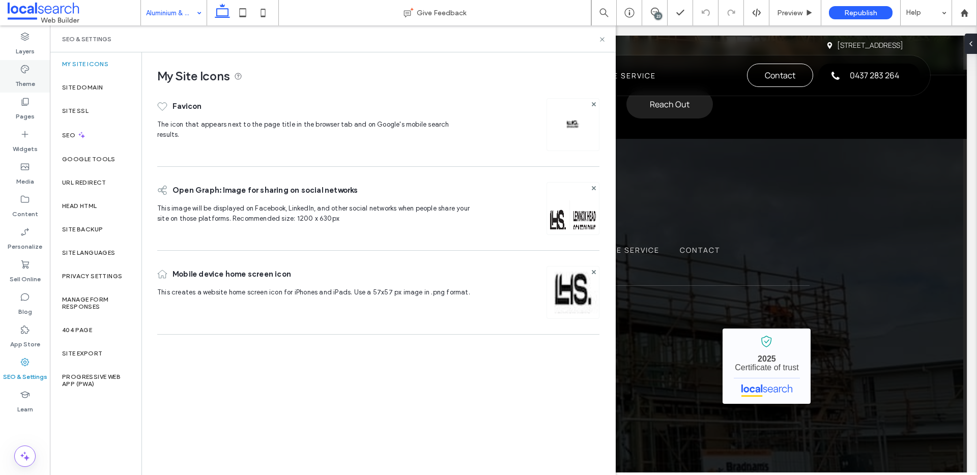
click at [15, 90] on div "Theme" at bounding box center [25, 76] width 50 height 33
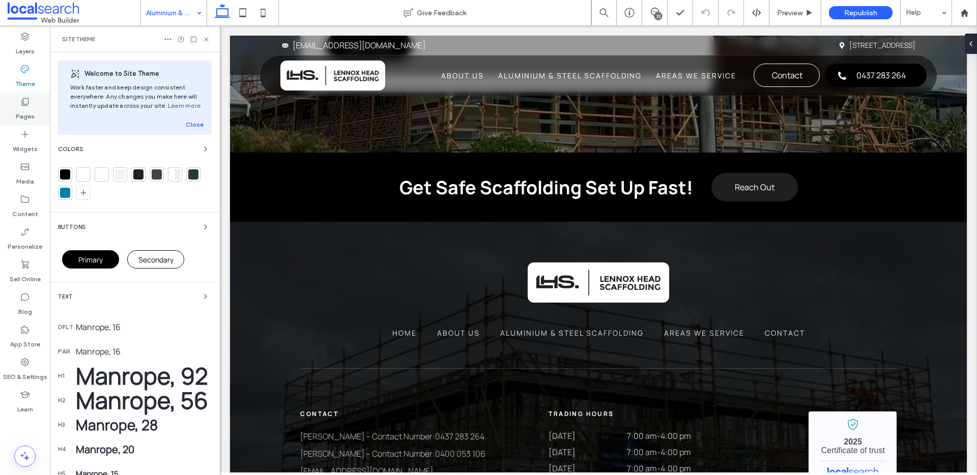
click at [17, 101] on div "Pages" at bounding box center [25, 109] width 50 height 33
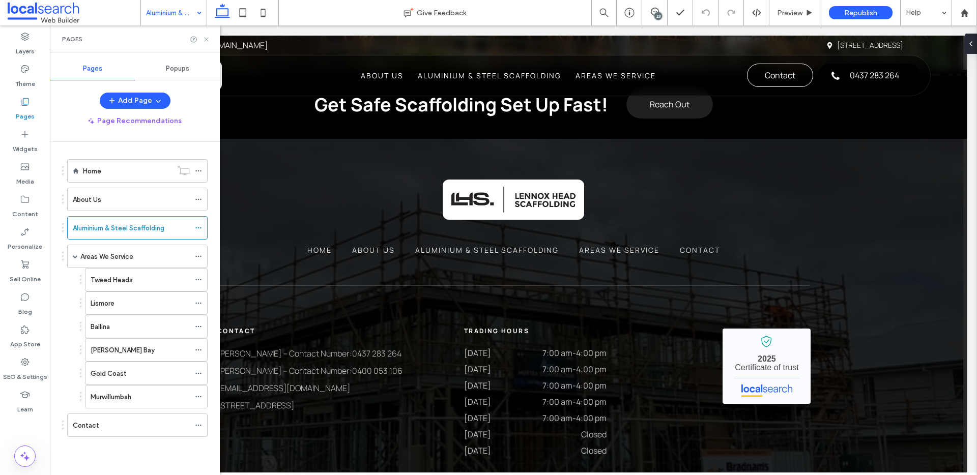
click at [207, 38] on use at bounding box center [206, 39] width 4 height 4
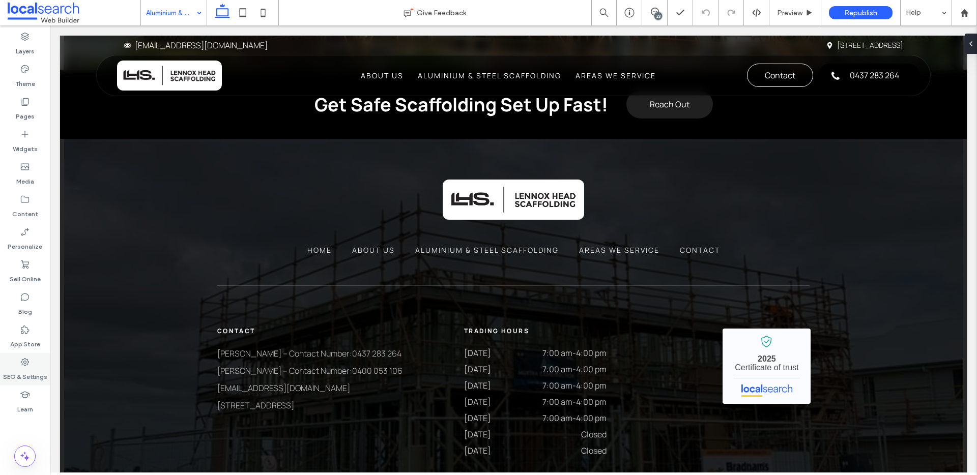
click at [23, 364] on use at bounding box center [25, 362] width 8 height 8
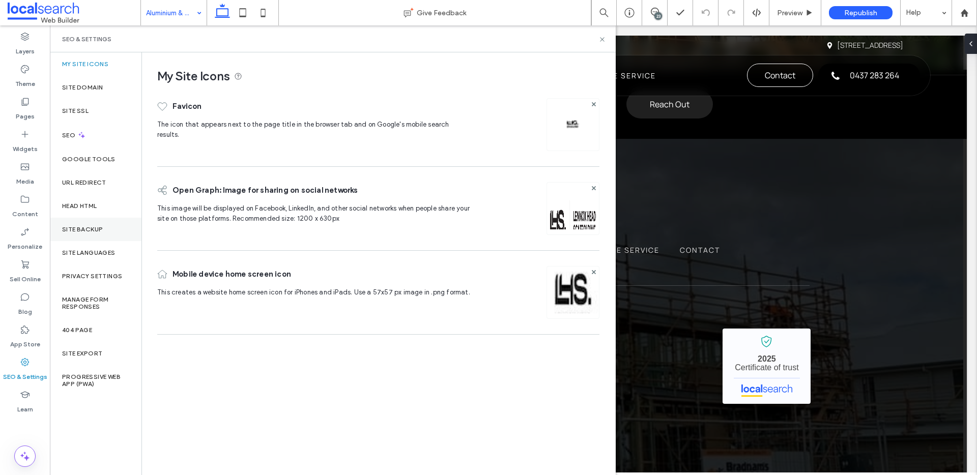
click at [94, 235] on div "Site Backup" at bounding box center [96, 229] width 92 height 23
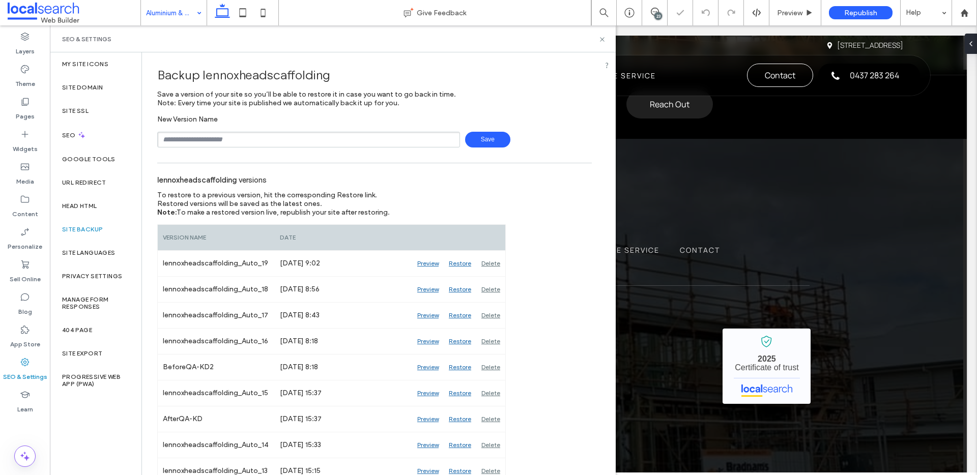
click at [230, 142] on input "text" at bounding box center [308, 140] width 303 height 16
type input "**********"
click at [484, 136] on span "Save" at bounding box center [487, 140] width 45 height 16
click at [602, 43] on div "SEO & Settings" at bounding box center [333, 38] width 566 height 27
click at [603, 41] on icon at bounding box center [603, 40] width 8 height 8
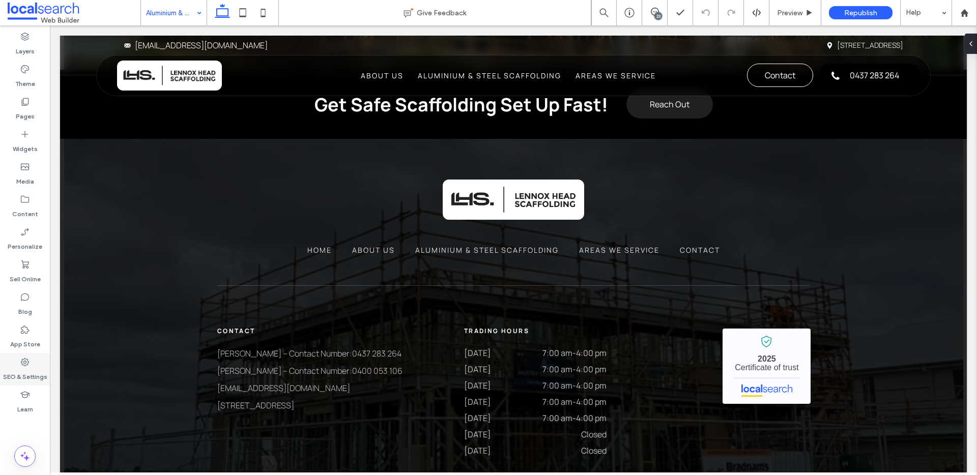
click at [34, 368] on label "SEO & Settings" at bounding box center [25, 375] width 44 height 14
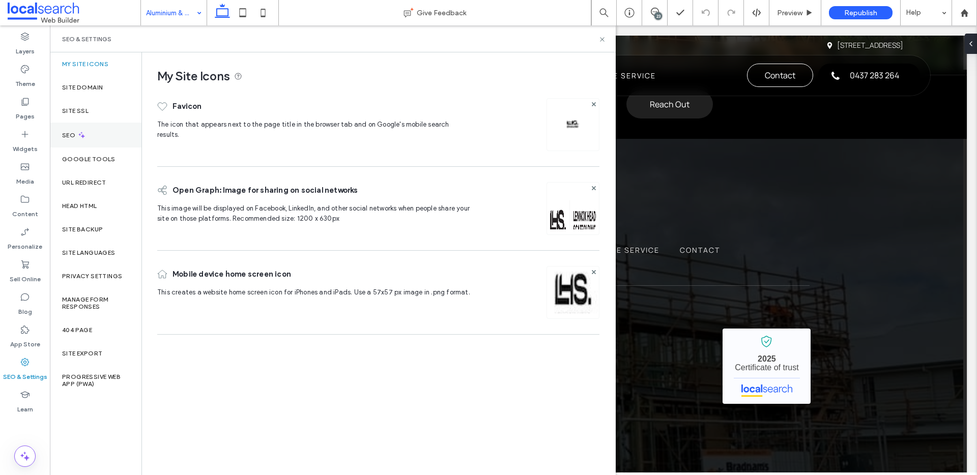
click at [100, 138] on div "SEO" at bounding box center [96, 135] width 92 height 25
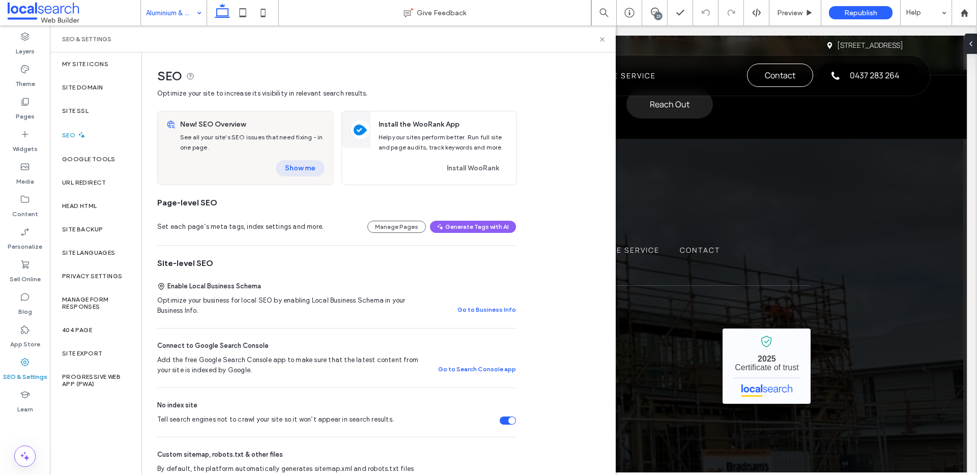
click at [290, 165] on button "Show me" at bounding box center [300, 168] width 49 height 16
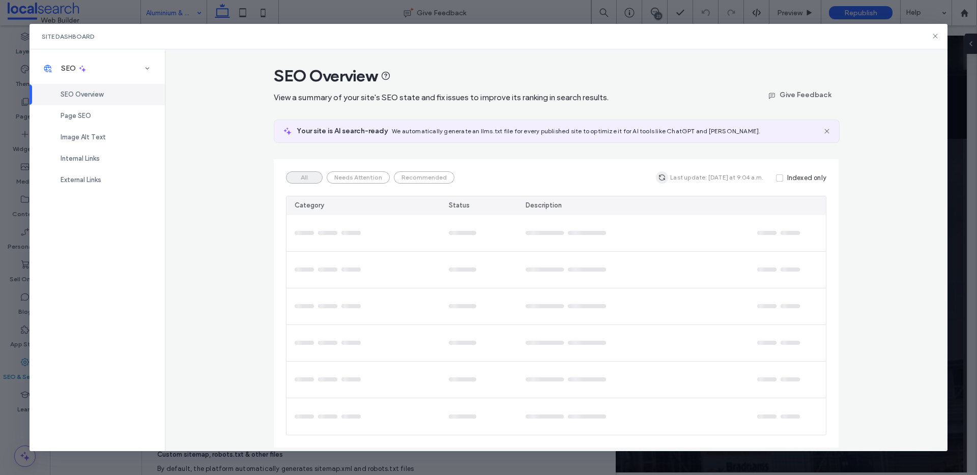
click at [666, 172] on span "button" at bounding box center [662, 178] width 12 height 12
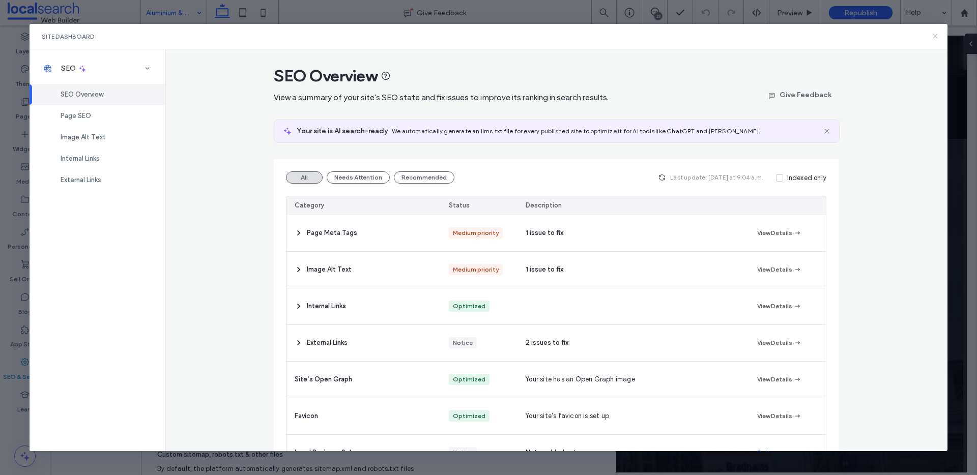
click at [937, 38] on icon at bounding box center [935, 36] width 8 height 8
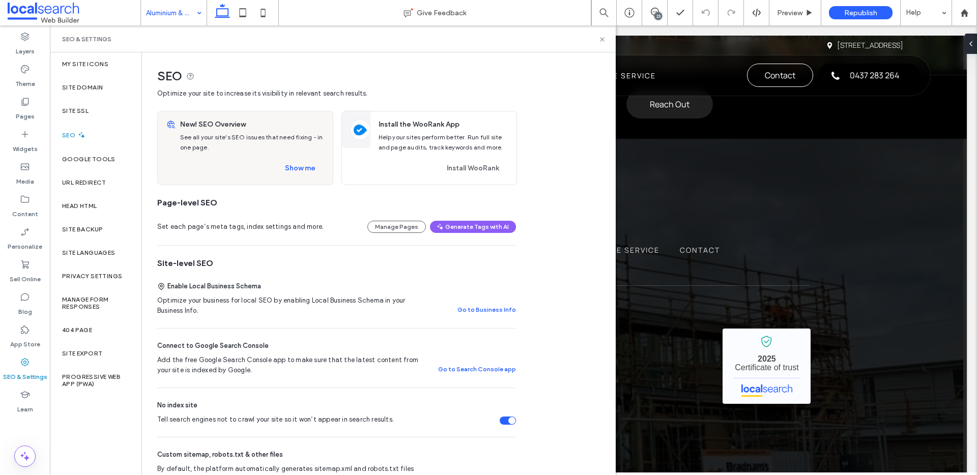
click at [599, 35] on div "SEO & Settings" at bounding box center [333, 39] width 542 height 8
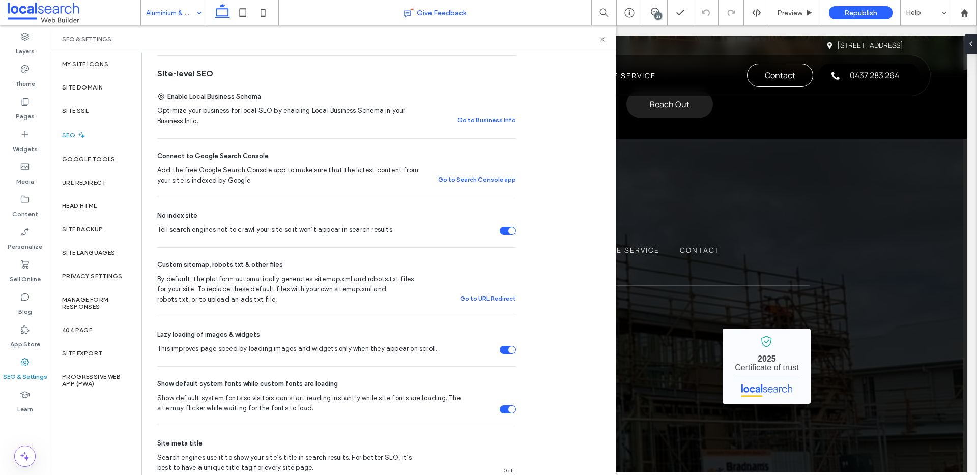
scroll to position [194, 0]
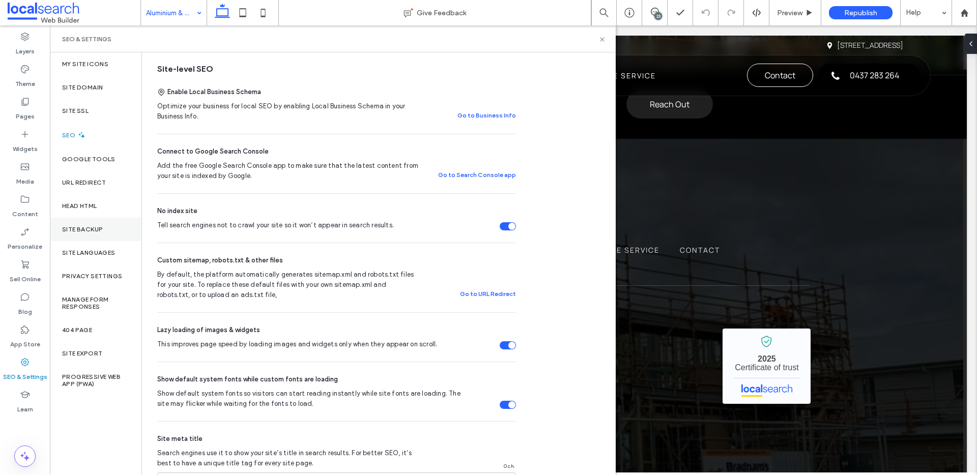
click at [87, 226] on label "Site Backup" at bounding box center [82, 229] width 41 height 7
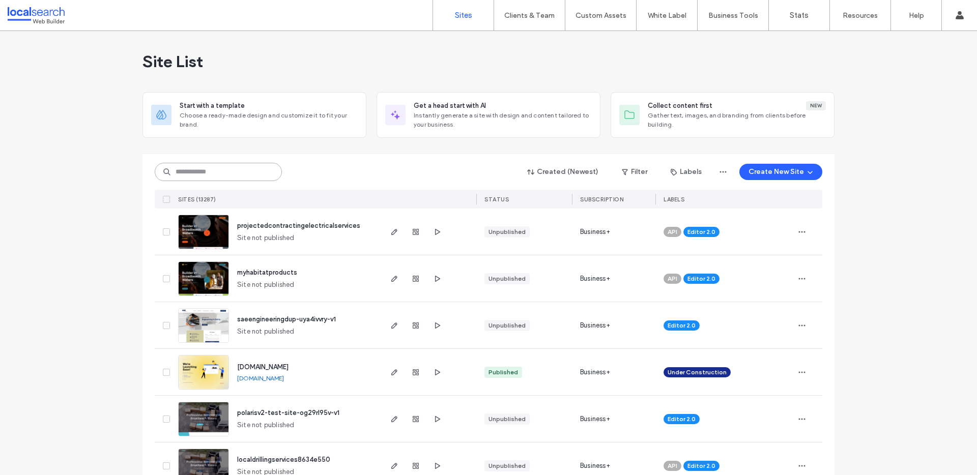
click at [189, 168] on input at bounding box center [218, 172] width 127 height 18
paste input "********"
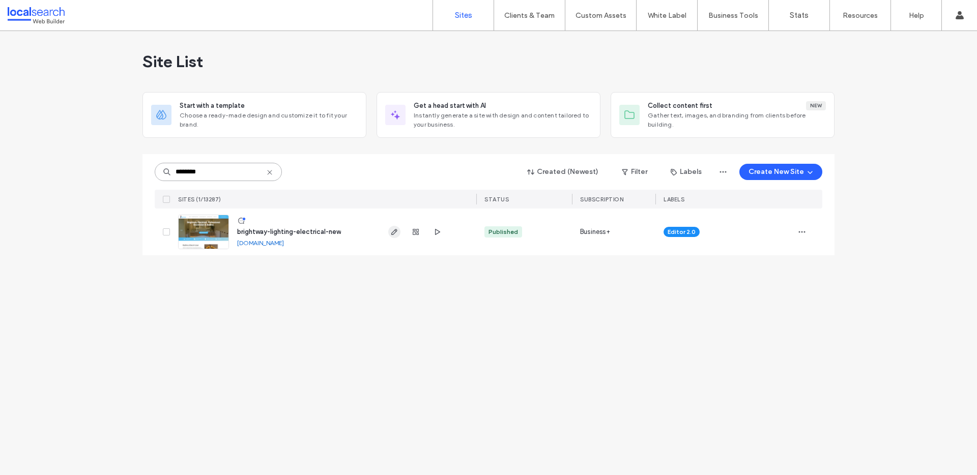
type input "********"
click at [394, 231] on use "button" at bounding box center [394, 232] width 6 height 6
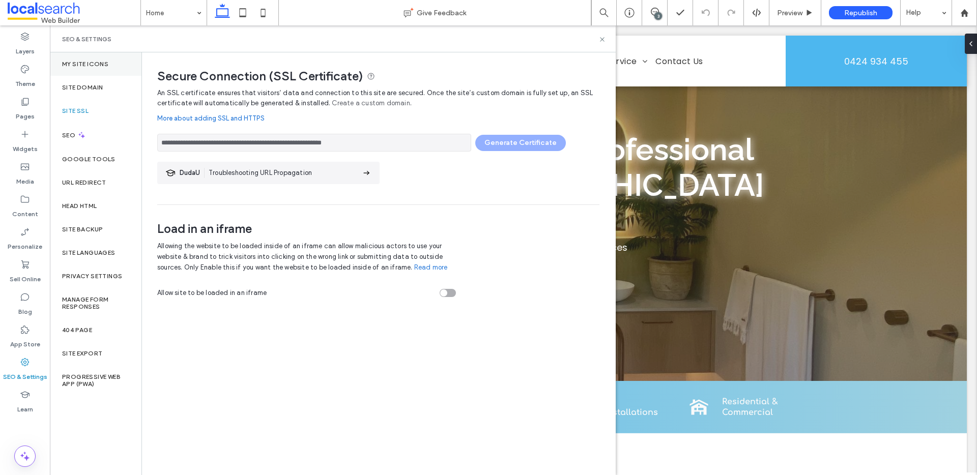
click at [99, 64] on label "My Site Icons" at bounding box center [85, 64] width 46 height 7
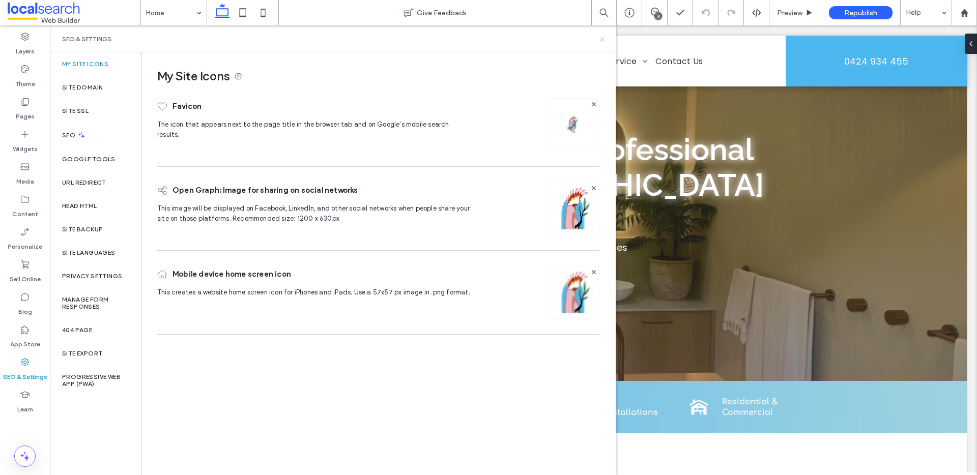
click at [601, 39] on icon at bounding box center [603, 40] width 8 height 8
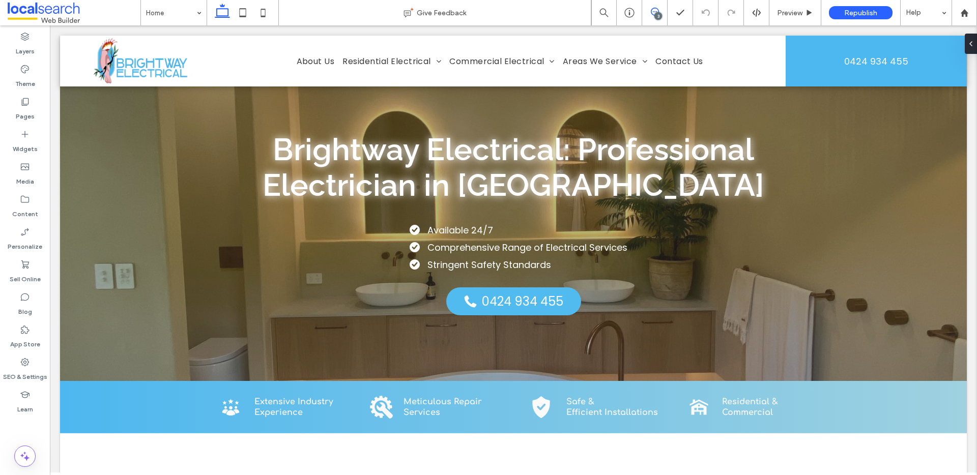
click at [657, 11] on icon at bounding box center [655, 12] width 8 height 8
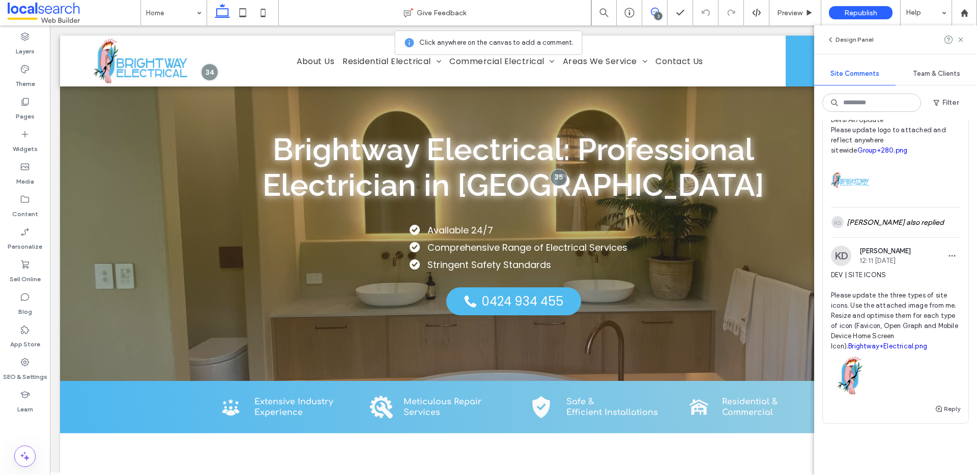
scroll to position [602, 0]
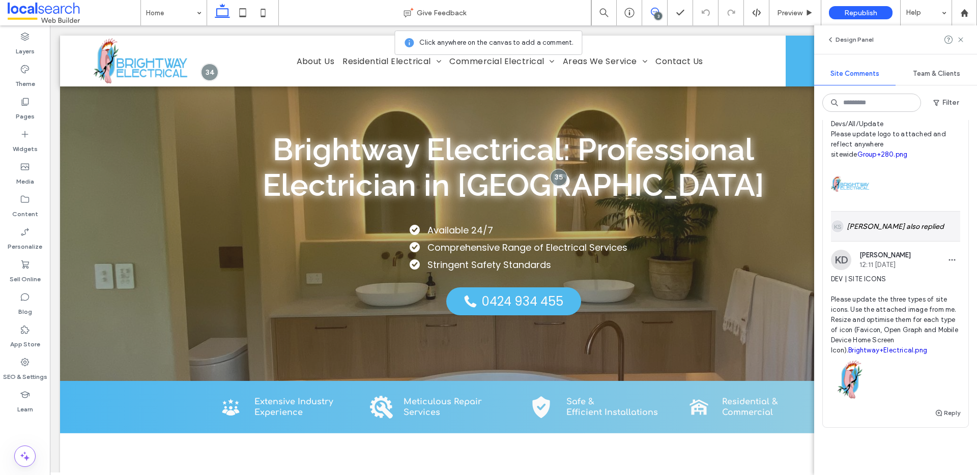
click at [881, 241] on div "KS Kervin Sabater also replied" at bounding box center [895, 227] width 129 height 30
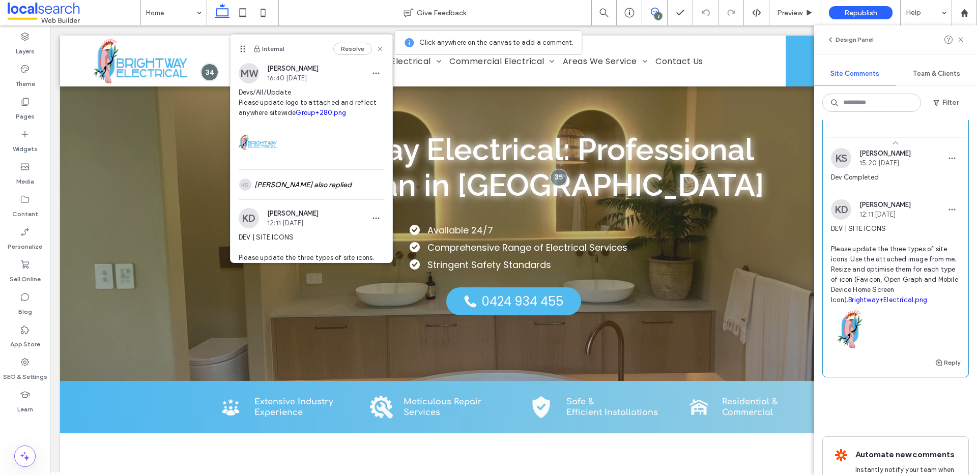
scroll to position [683, 0]
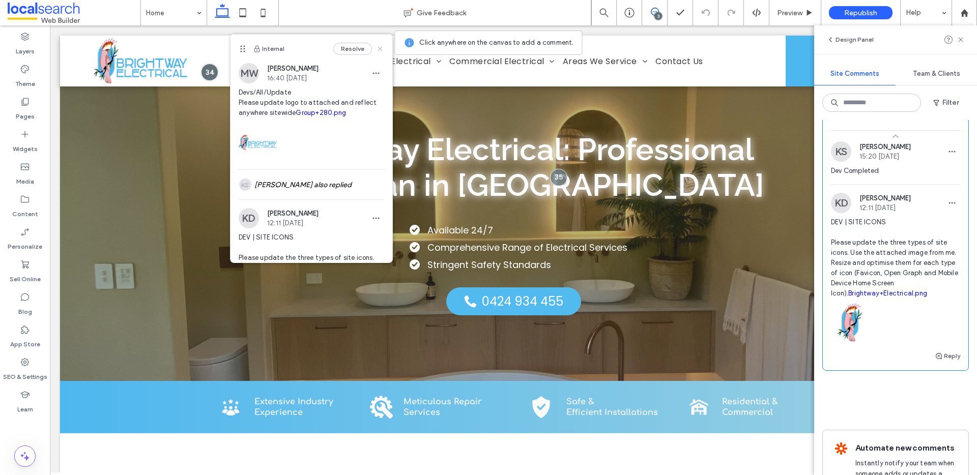
click at [376, 52] on icon at bounding box center [380, 49] width 8 height 8
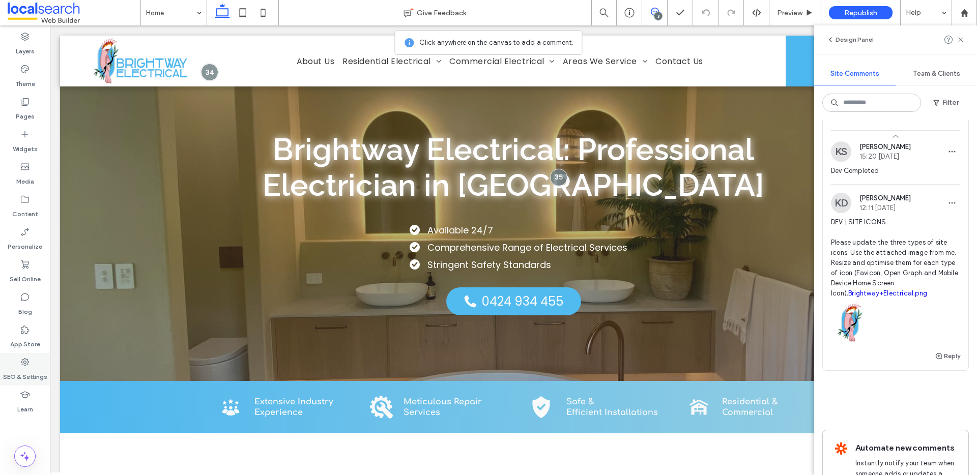
click at [31, 373] on label "SEO & Settings" at bounding box center [25, 375] width 44 height 14
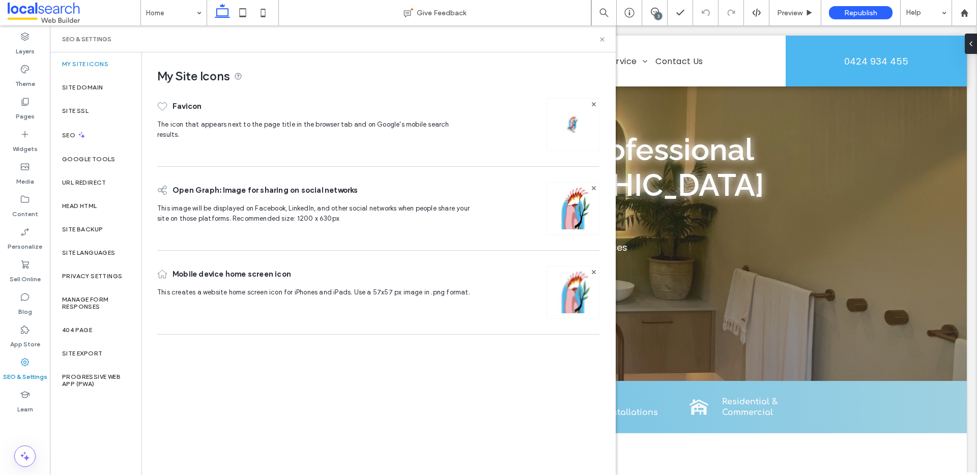
scroll to position [0, 0]
click at [97, 234] on div "Site Backup" at bounding box center [96, 229] width 92 height 23
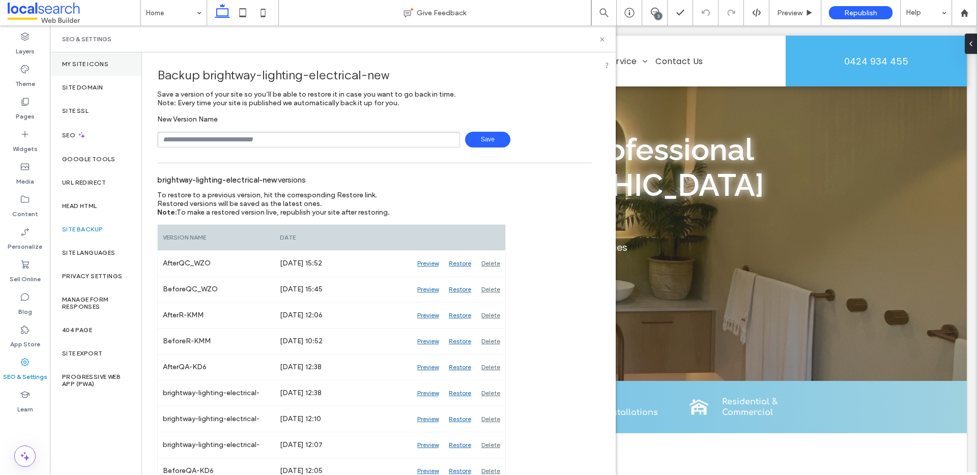
click at [87, 70] on div "My Site Icons" at bounding box center [96, 63] width 92 height 23
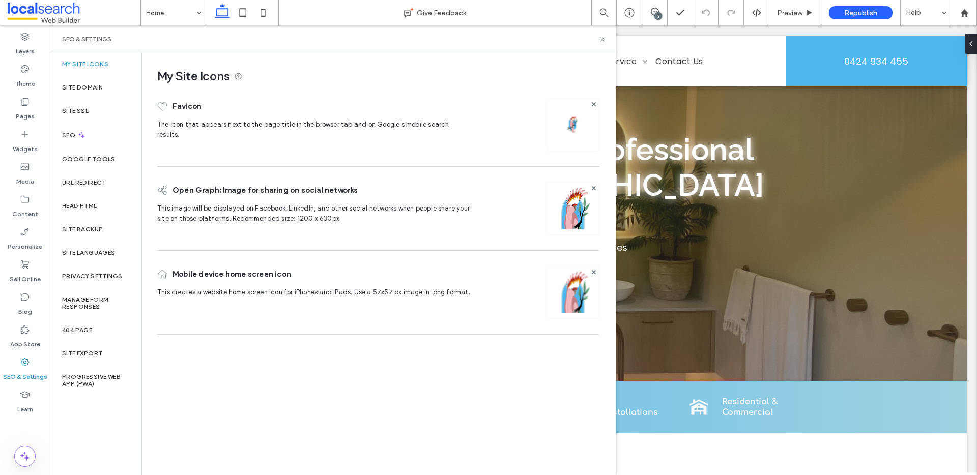
click at [565, 287] on img at bounding box center [573, 306] width 52 height 69
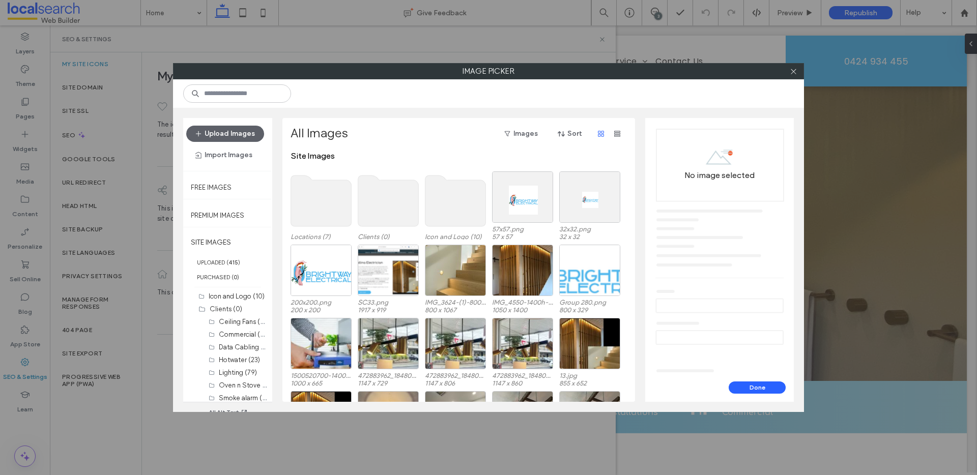
click at [468, 203] on use at bounding box center [456, 201] width 61 height 51
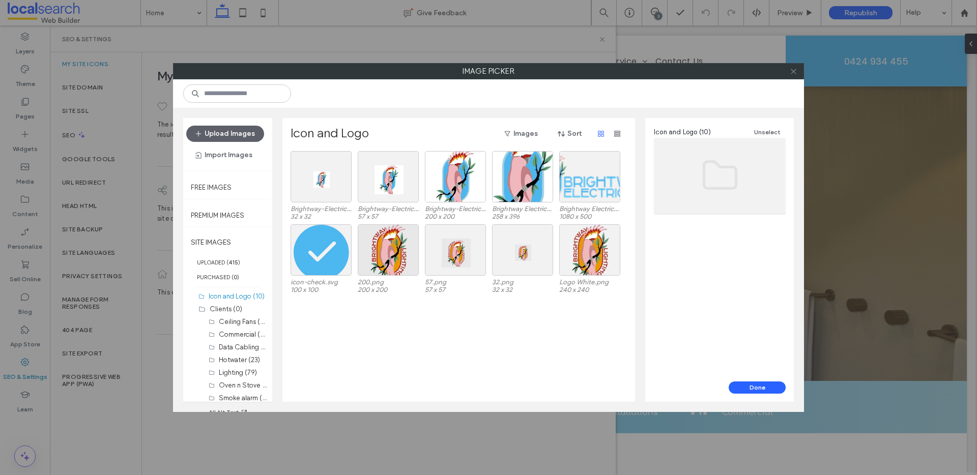
click at [793, 73] on icon at bounding box center [794, 72] width 8 height 8
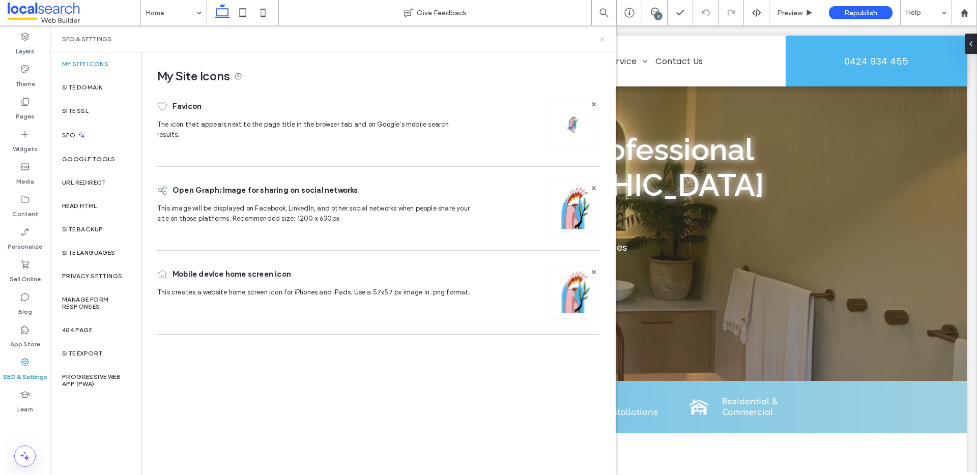
click at [599, 39] on icon at bounding box center [603, 40] width 8 height 8
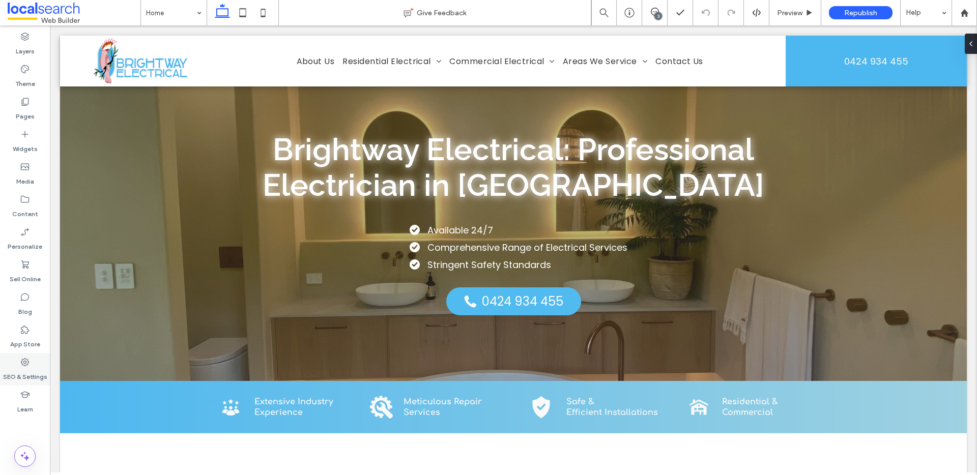
click at [15, 364] on div "SEO & Settings" at bounding box center [25, 369] width 50 height 33
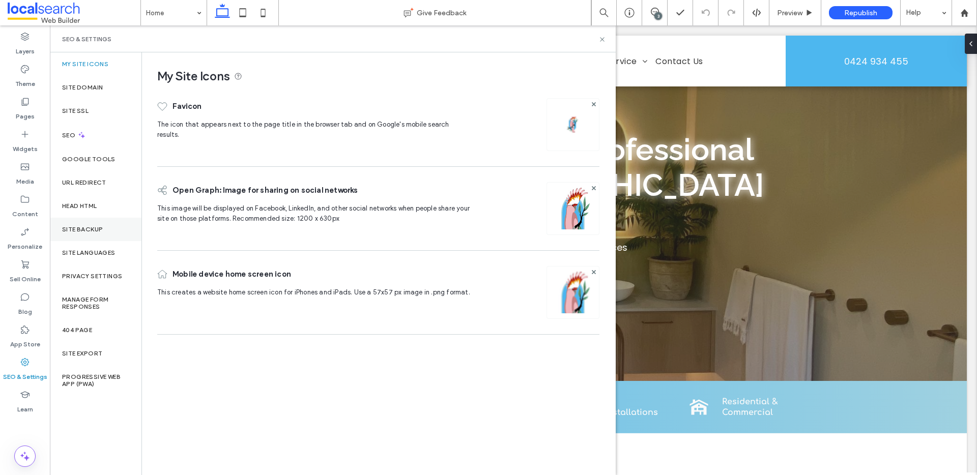
click at [101, 231] on label "Site Backup" at bounding box center [82, 229] width 41 height 7
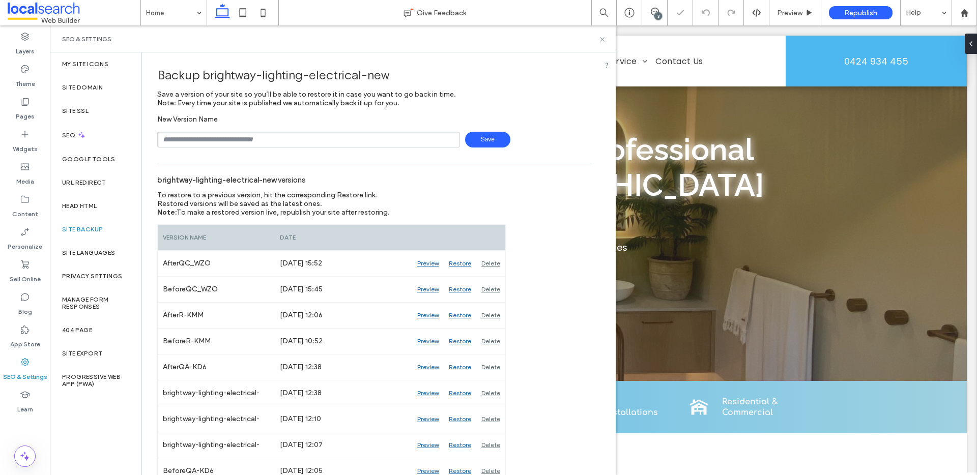
click at [213, 144] on input "text" at bounding box center [308, 140] width 303 height 16
type input "**********"
click at [599, 39] on icon at bounding box center [603, 40] width 8 height 8
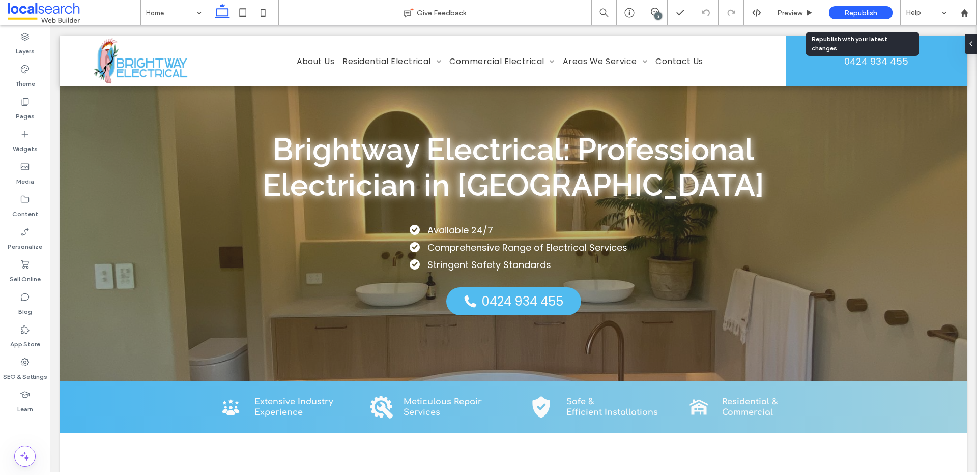
click at [854, 8] on div "Republish" at bounding box center [861, 12] width 64 height 13
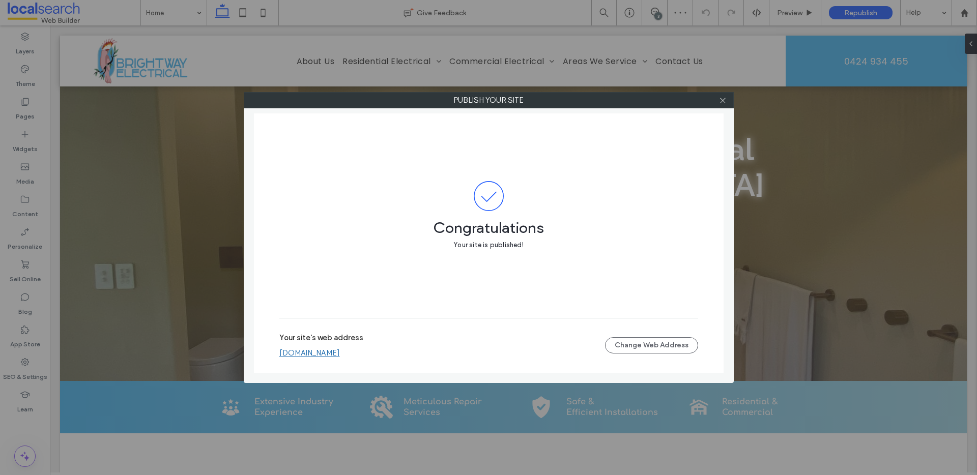
click at [340, 355] on link "brightway-lighting-electrical-new.webbuilder.localsearch.com.au" at bounding box center [309, 353] width 61 height 9
click at [725, 101] on icon at bounding box center [723, 101] width 8 height 8
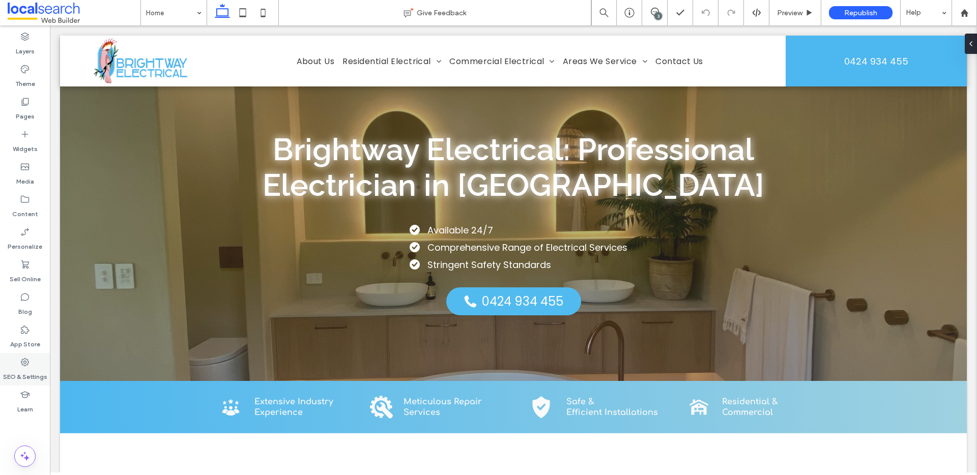
click at [23, 357] on icon at bounding box center [25, 362] width 10 height 10
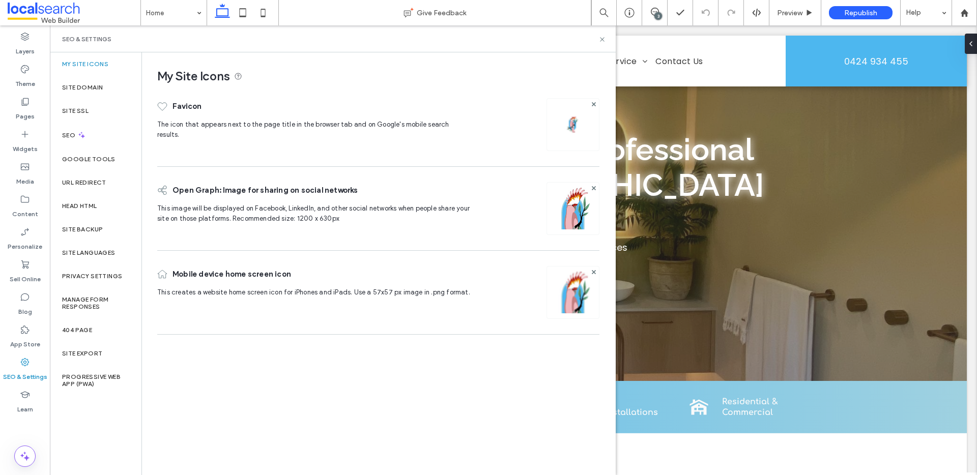
click at [573, 221] on img at bounding box center [573, 222] width 52 height 69
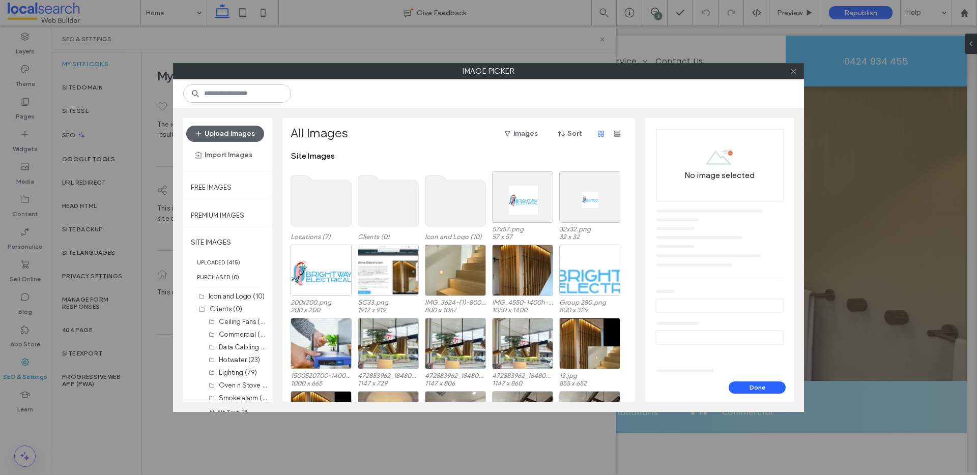
click at [792, 75] on span at bounding box center [794, 71] width 8 height 15
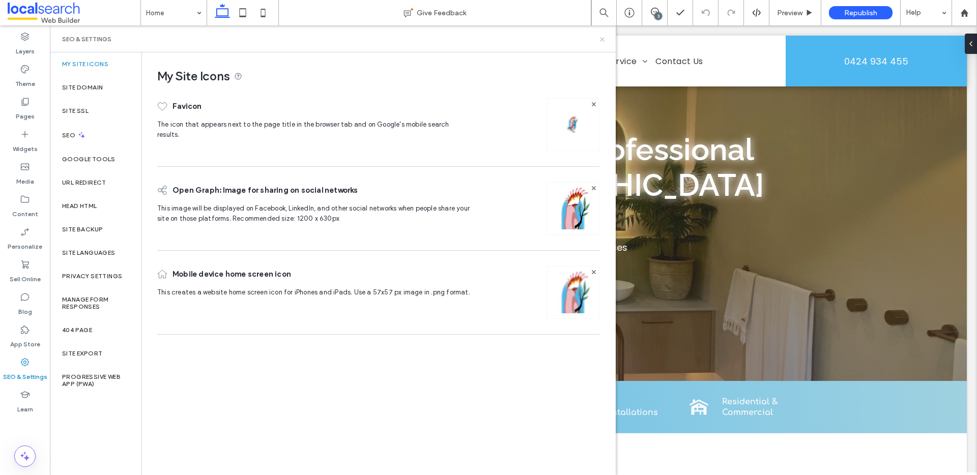
click at [600, 37] on icon at bounding box center [603, 40] width 8 height 8
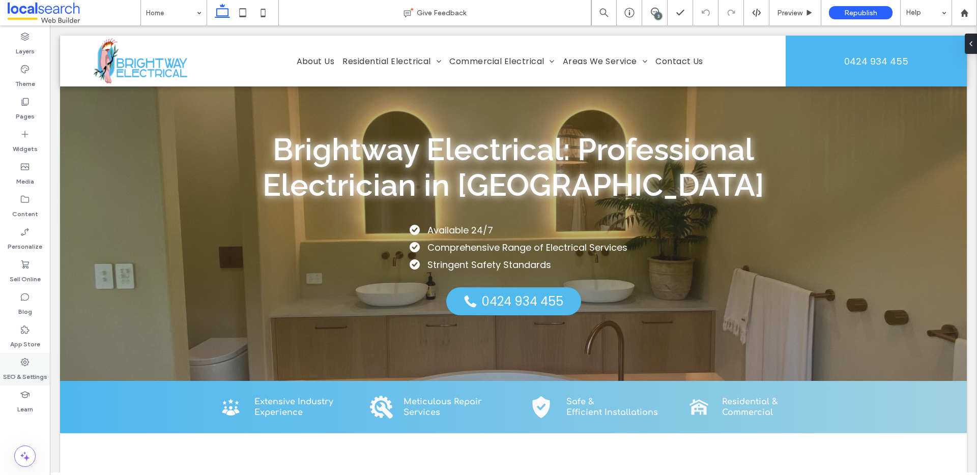
click at [8, 361] on div "SEO & Settings" at bounding box center [25, 369] width 50 height 33
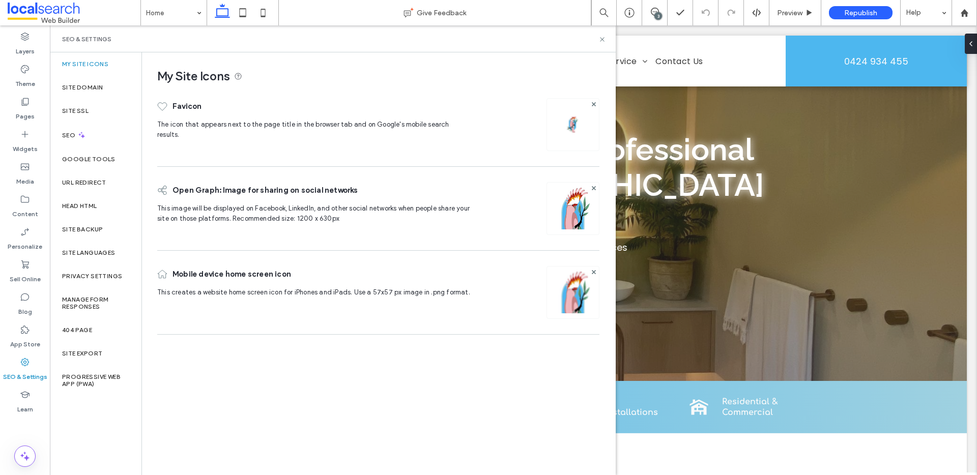
click at [576, 227] on img at bounding box center [573, 222] width 52 height 69
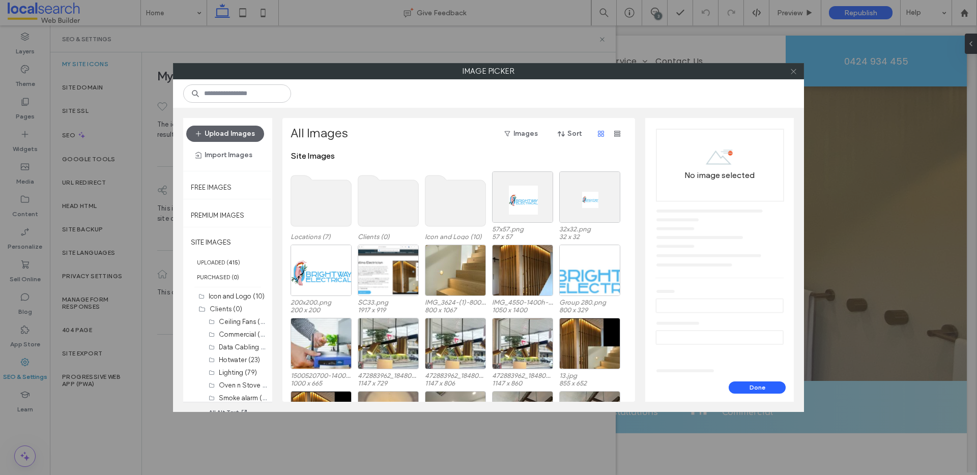
click at [795, 68] on icon at bounding box center [794, 72] width 8 height 8
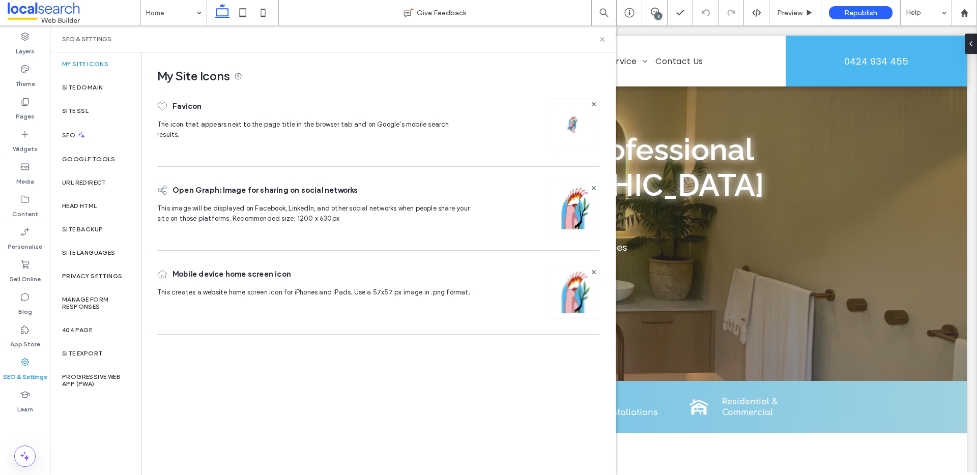
click at [573, 213] on img at bounding box center [573, 222] width 52 height 69
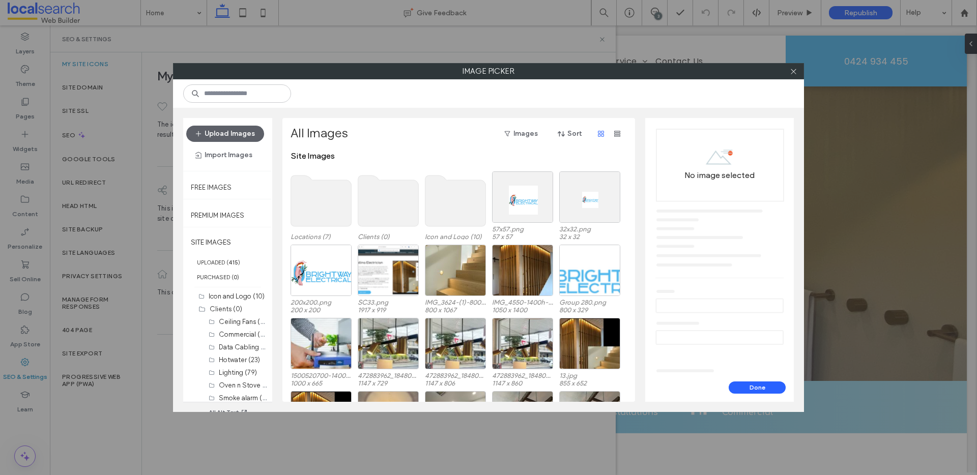
click at [455, 208] on use at bounding box center [456, 201] width 61 height 51
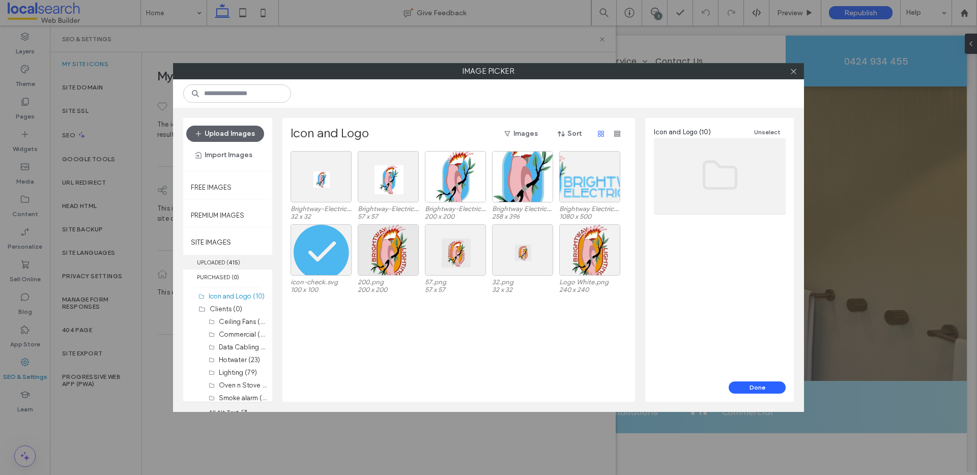
click at [243, 257] on label "UPLOADED ( 415 )" at bounding box center [227, 262] width 89 height 15
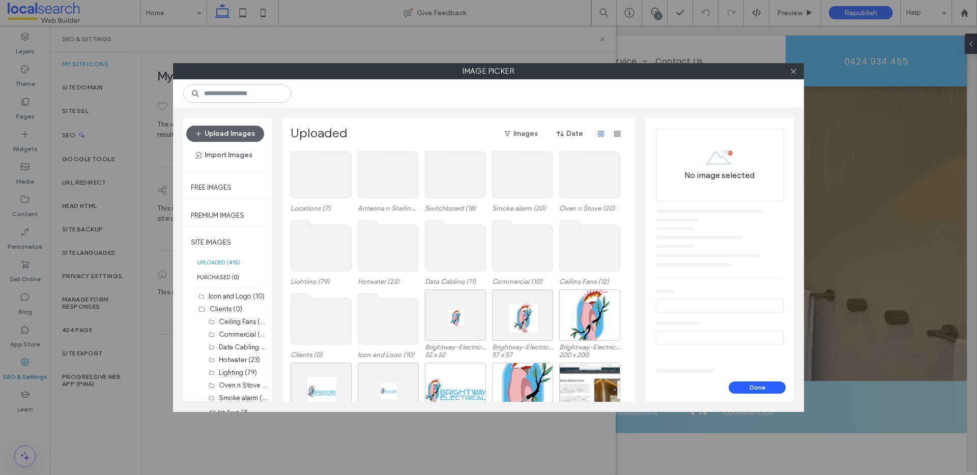
scroll to position [42, 0]
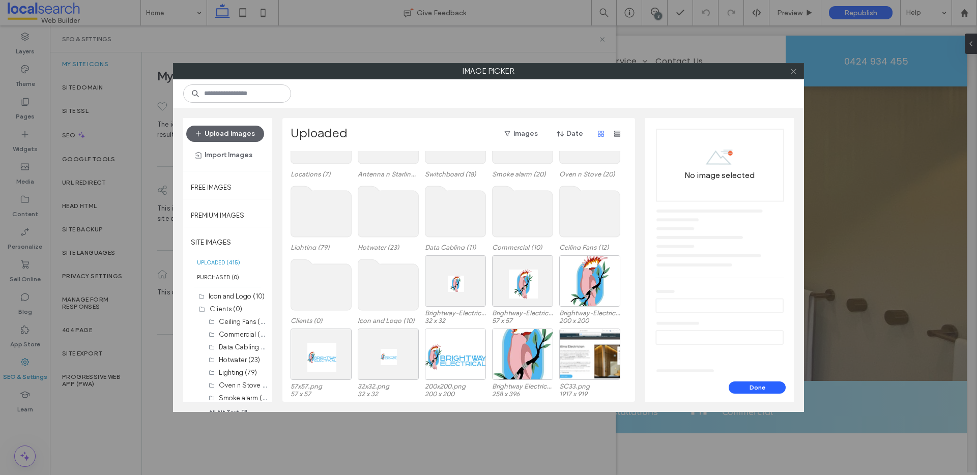
click at [793, 70] on icon at bounding box center [794, 72] width 8 height 8
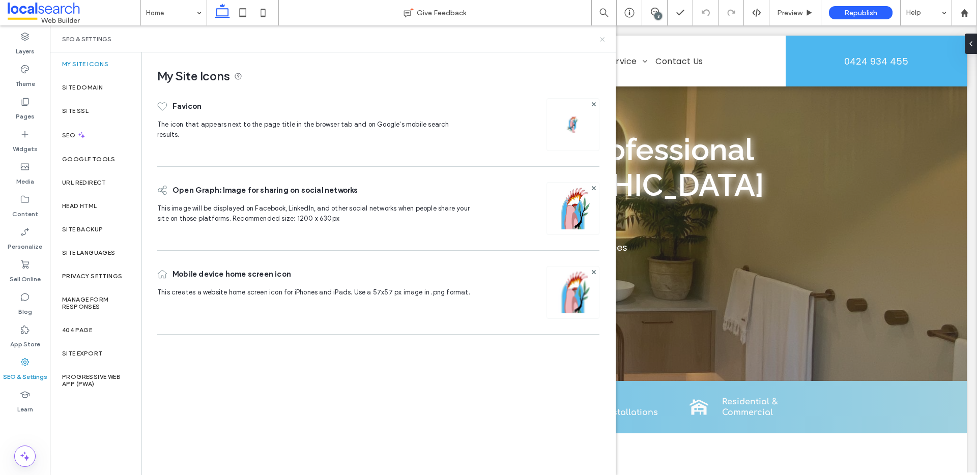
click at [602, 36] on icon at bounding box center [603, 40] width 8 height 8
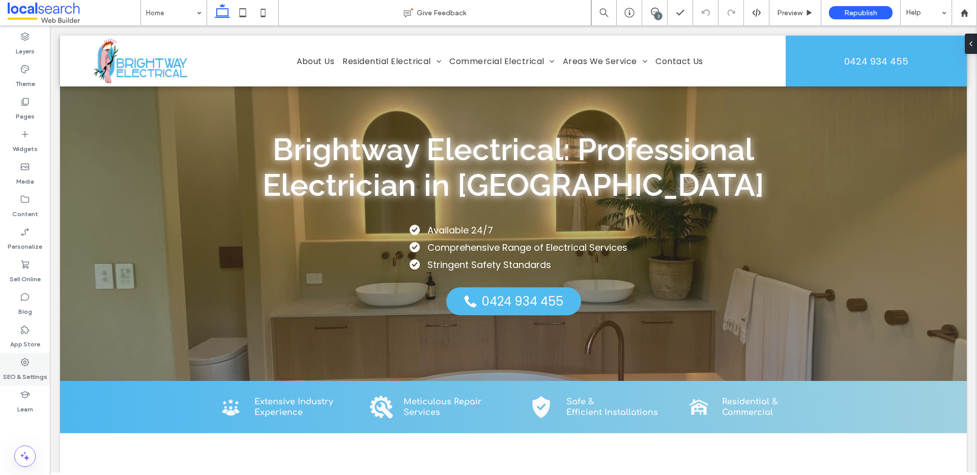
click at [28, 375] on label "SEO & Settings" at bounding box center [25, 375] width 44 height 14
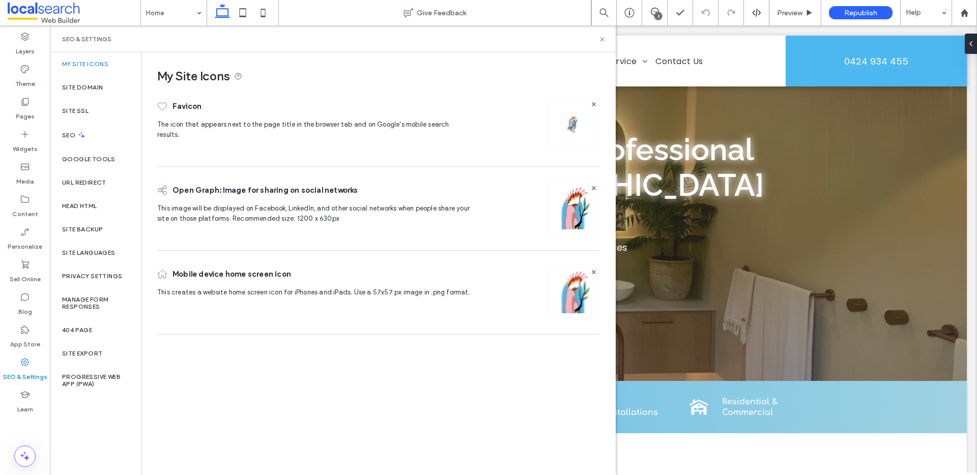
click at [658, 15] on div "3" at bounding box center [659, 16] width 8 height 8
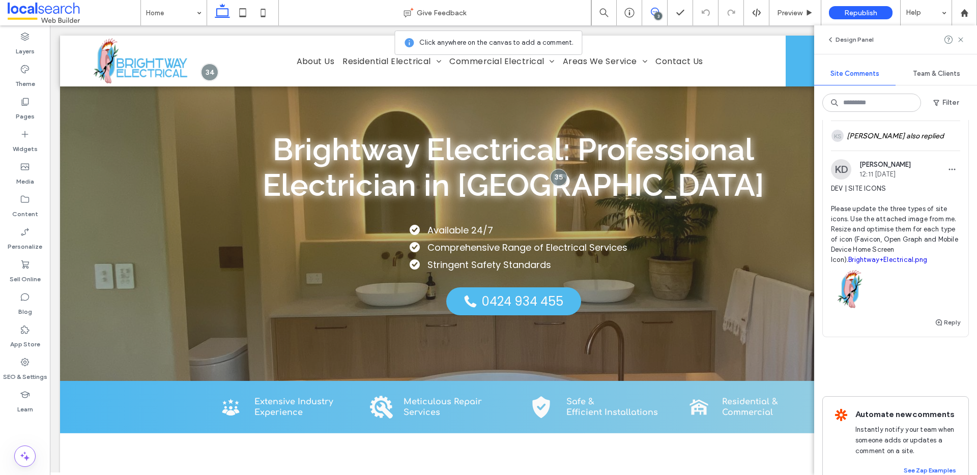
scroll to position [747, 0]
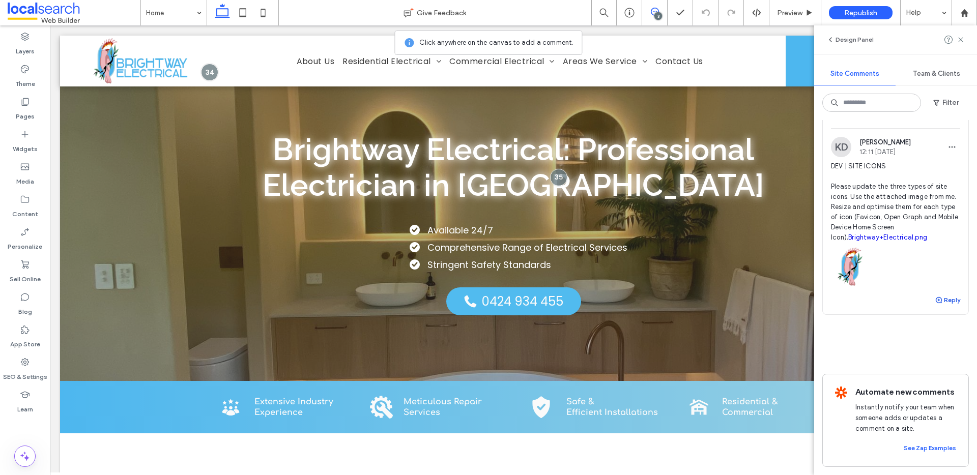
click at [936, 297] on use "button" at bounding box center [939, 300] width 6 height 6
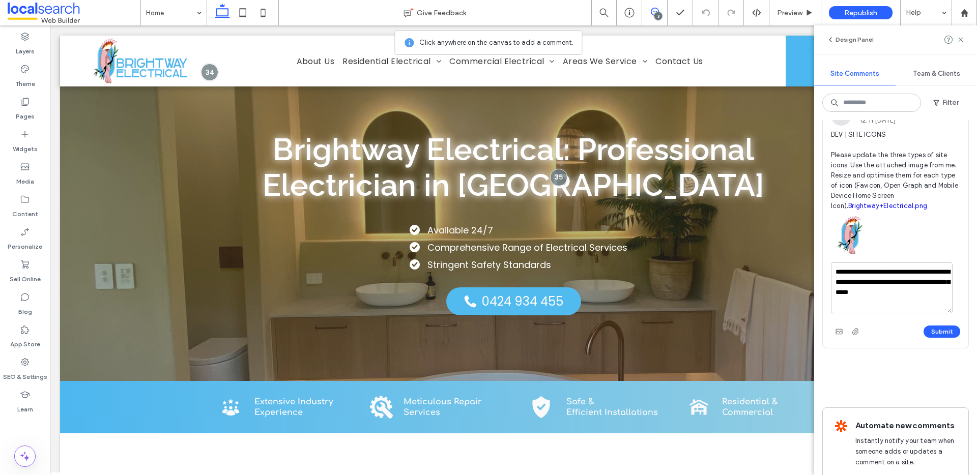
click at [886, 301] on textarea "**********" at bounding box center [892, 288] width 122 height 51
drag, startPoint x: 886, startPoint y: 301, endPoint x: 902, endPoint y: 301, distance: 15.8
click at [902, 301] on textarea "**********" at bounding box center [892, 288] width 122 height 51
click at [923, 310] on textarea "**********" at bounding box center [892, 288] width 122 height 51
type textarea "**********"
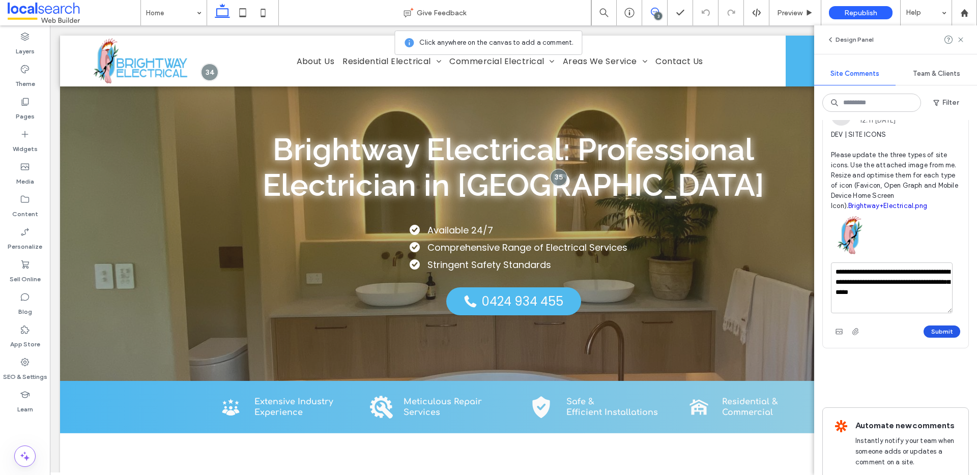
click at [934, 338] on button "Submit" at bounding box center [942, 332] width 37 height 12
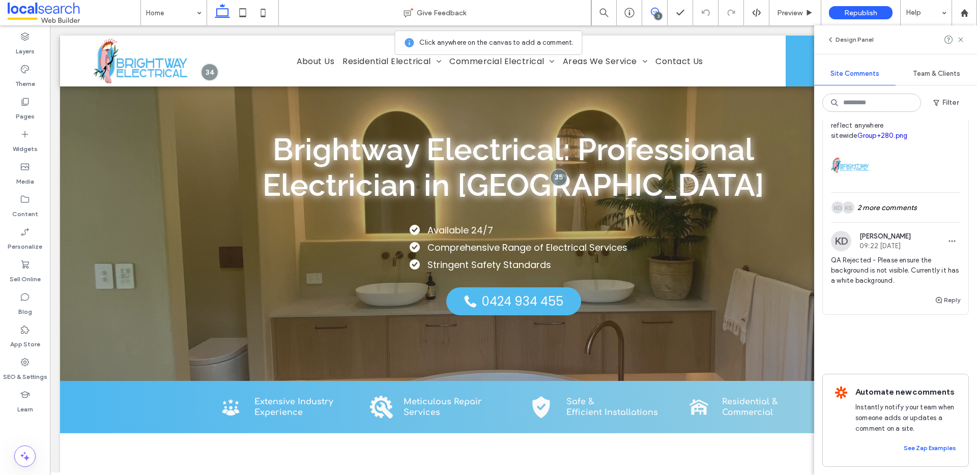
scroll to position [653, 0]
click at [948, 237] on icon "button" at bounding box center [952, 241] width 8 height 8
click at [914, 259] on div "Edit" at bounding box center [907, 256] width 91 height 19
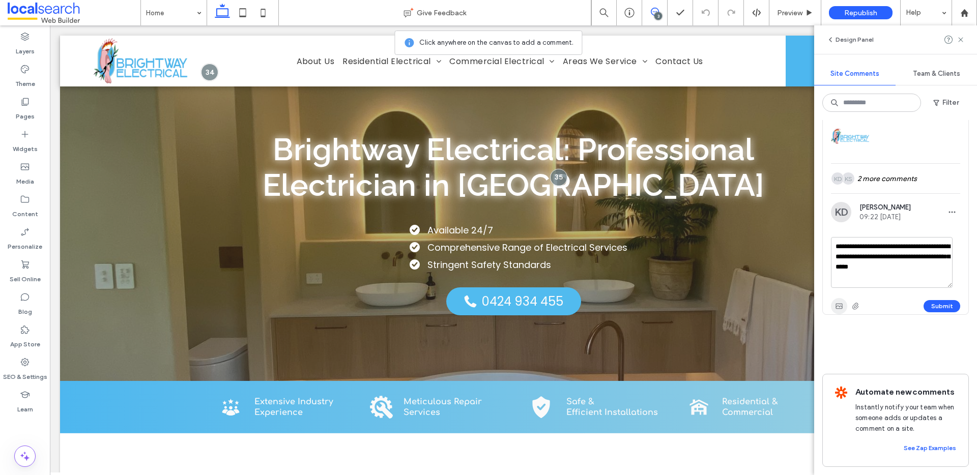
click at [843, 315] on span "button" at bounding box center [839, 306] width 16 height 16
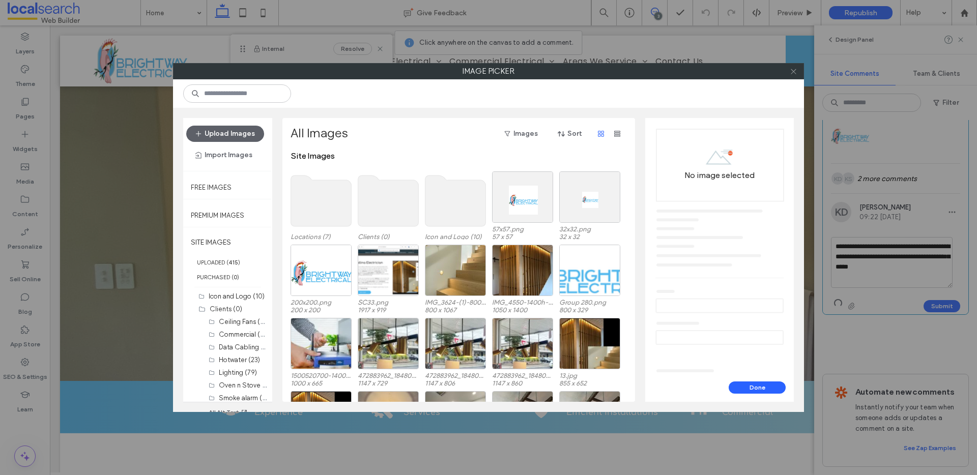
click at [797, 72] on icon at bounding box center [794, 72] width 8 height 8
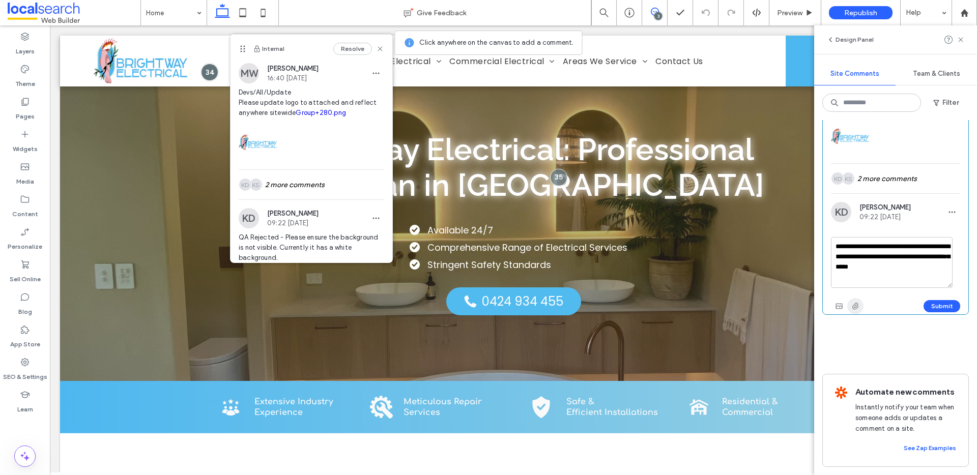
click at [858, 315] on span "button" at bounding box center [855, 306] width 16 height 16
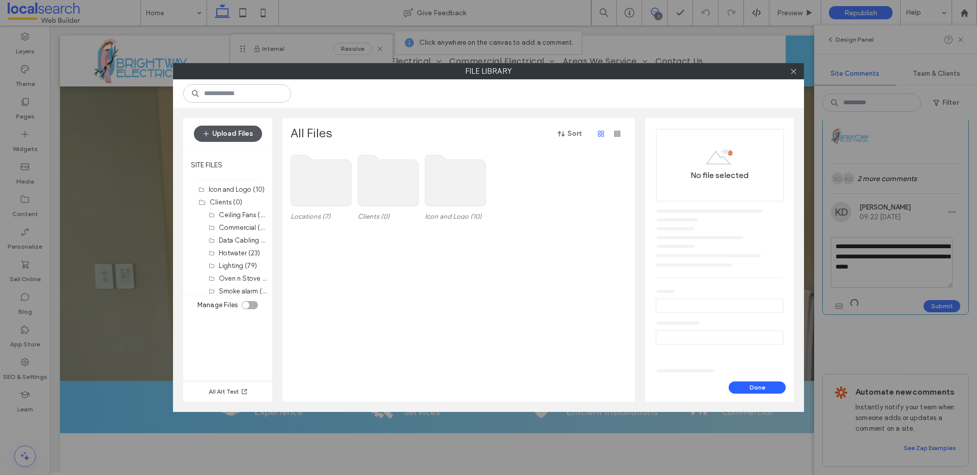
click at [226, 135] on button "Upload Files" at bounding box center [228, 134] width 68 height 16
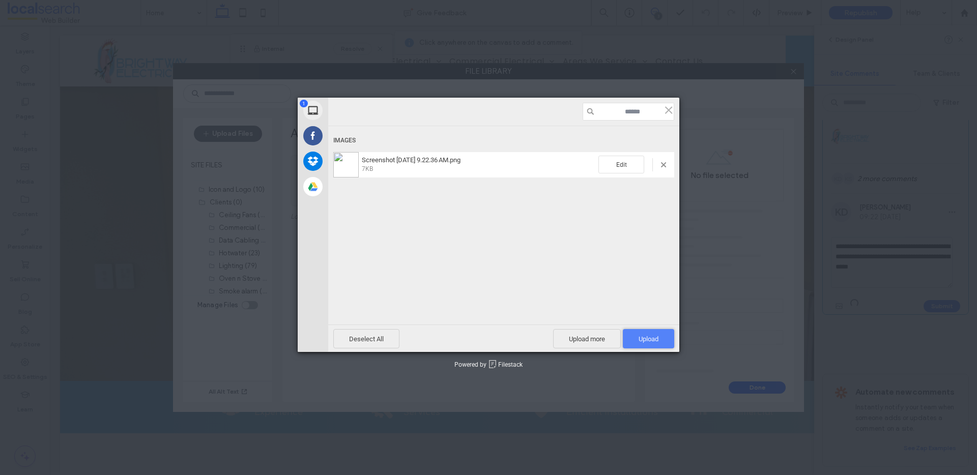
click at [650, 342] on span "Upload 1" at bounding box center [649, 339] width 20 height 8
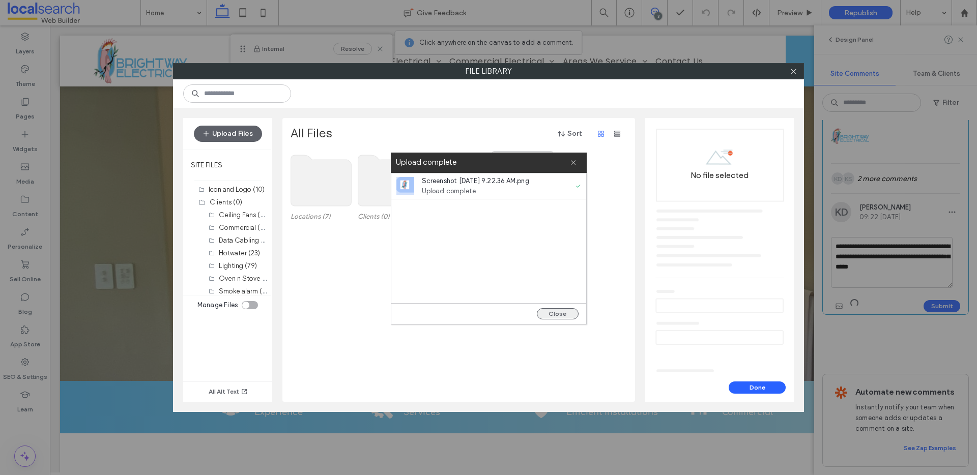
click at [558, 318] on button "Close" at bounding box center [558, 313] width 42 height 11
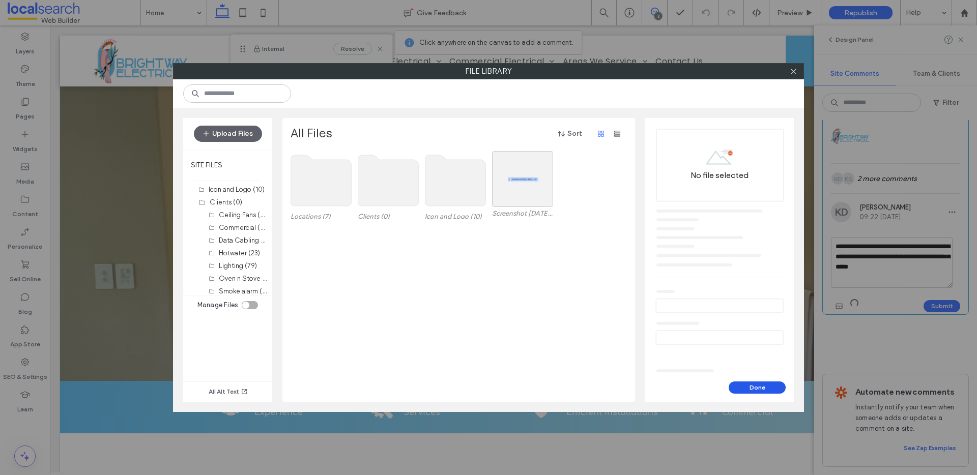
click at [748, 386] on button "Done" at bounding box center [757, 388] width 57 height 12
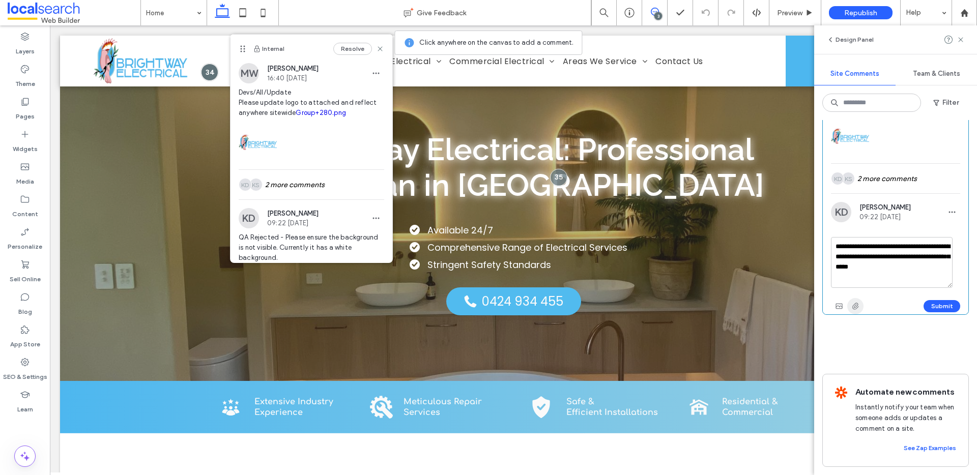
click at [856, 310] on icon "button" at bounding box center [856, 306] width 8 height 8
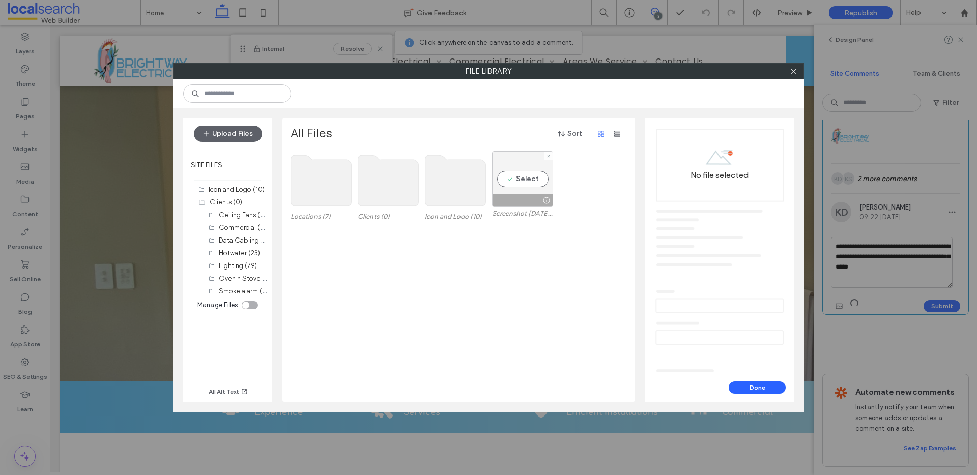
click at [536, 182] on div "Select" at bounding box center [522, 179] width 61 height 56
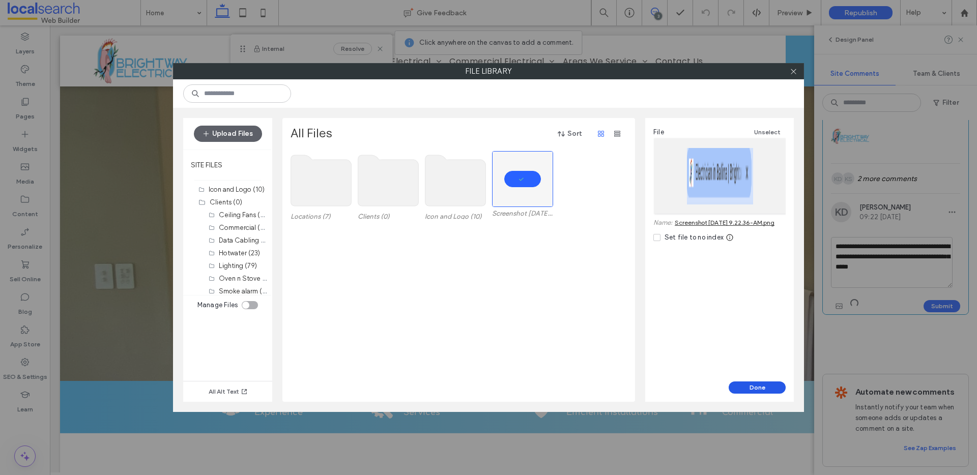
click at [768, 388] on button "Done" at bounding box center [757, 388] width 57 height 12
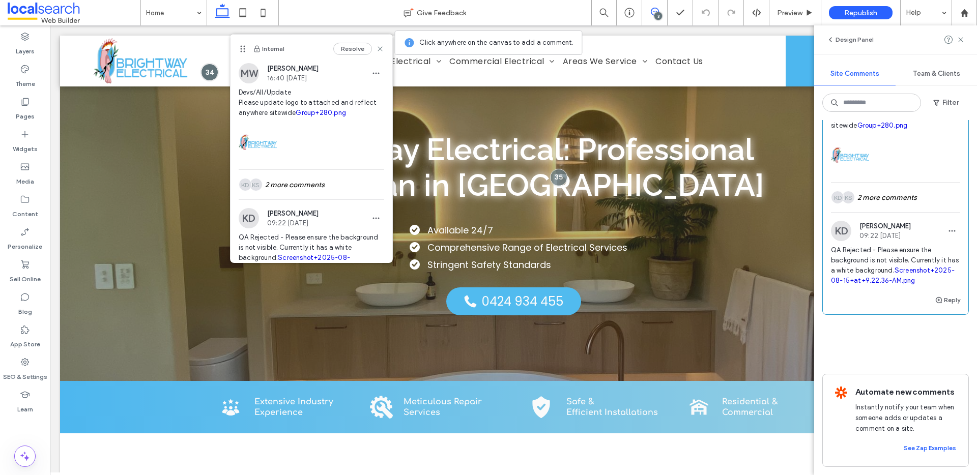
click at [848, 275] on link "Screenshot+2025-08-15+at+9.22.36-AM.png" at bounding box center [893, 276] width 124 height 18
click at [378, 49] on use at bounding box center [380, 48] width 5 height 5
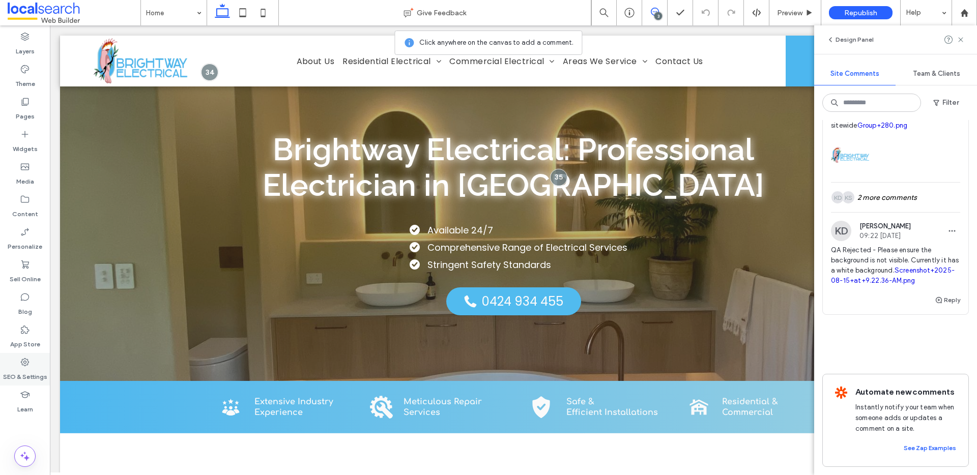
click at [28, 375] on label "SEO & Settings" at bounding box center [25, 375] width 44 height 14
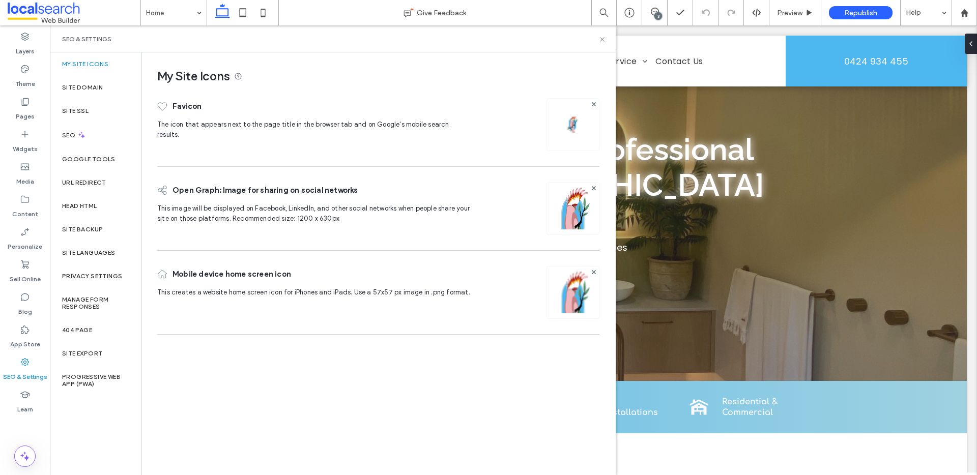
scroll to position [0, 0]
click at [602, 38] on icon at bounding box center [603, 40] width 8 height 8
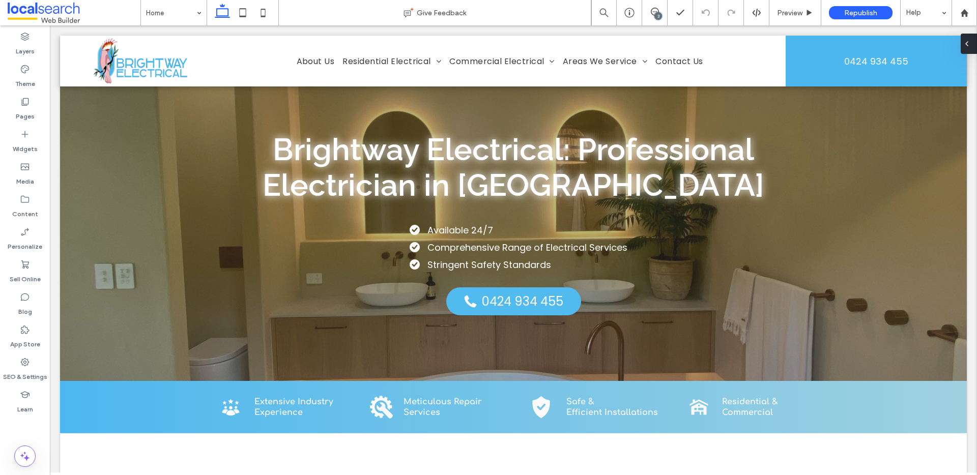
click at [975, 43] on div at bounding box center [969, 44] width 16 height 20
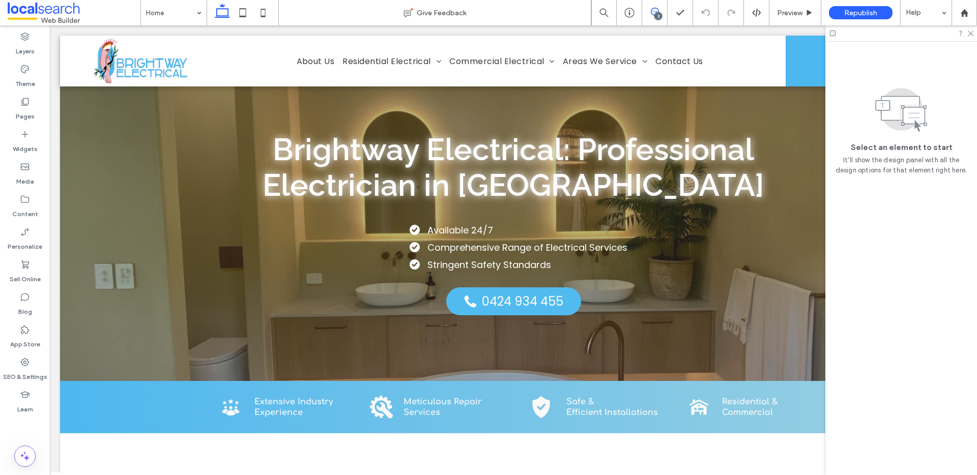
click at [660, 12] on span at bounding box center [654, 12] width 25 height 8
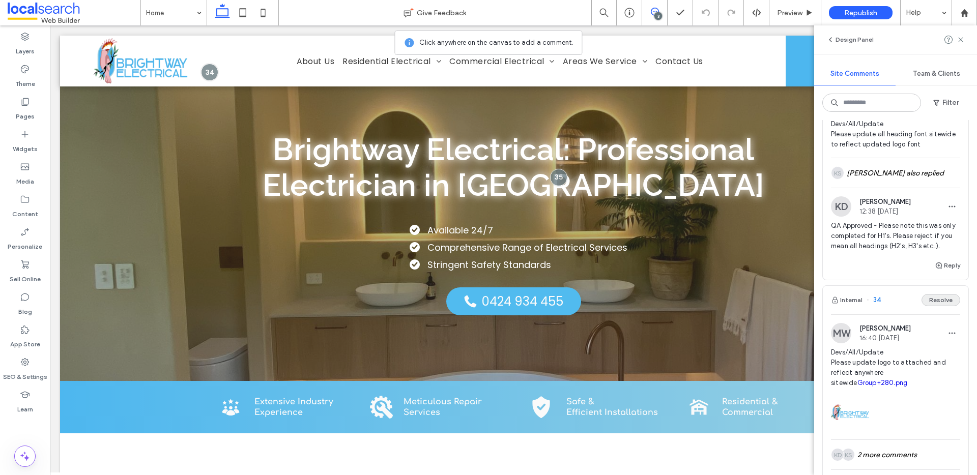
scroll to position [680, 0]
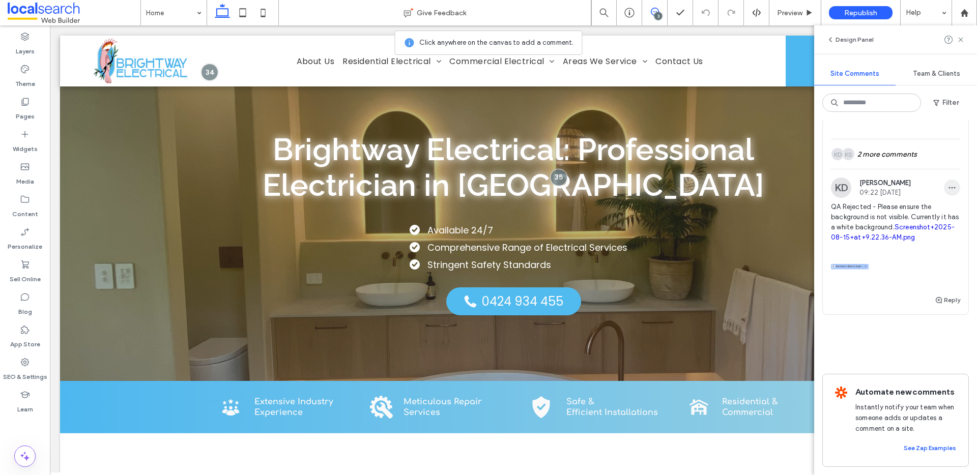
click at [944, 196] on span "button" at bounding box center [952, 188] width 16 height 16
click at [912, 231] on div "Edit" at bounding box center [907, 228] width 91 height 19
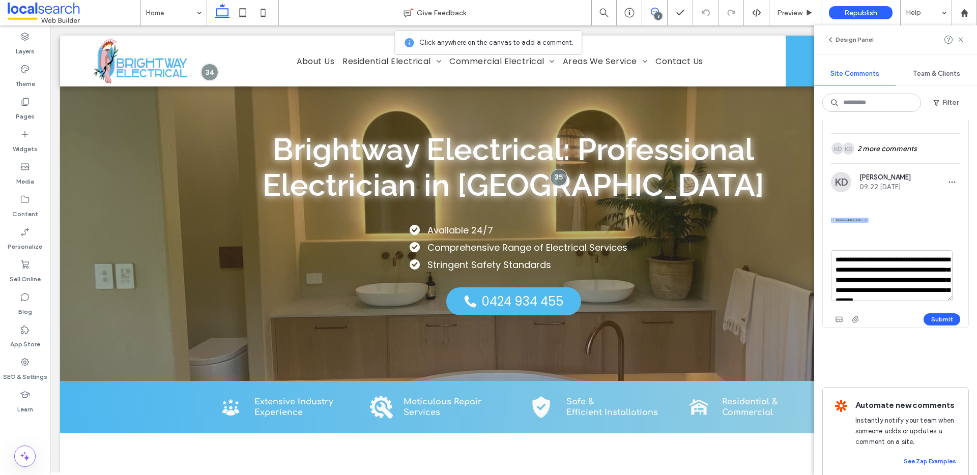
click at [881, 286] on textarea "**********" at bounding box center [892, 275] width 122 height 51
click at [878, 295] on textarea "**********" at bounding box center [892, 275] width 122 height 51
type textarea "**********"
click at [928, 326] on button "Submit" at bounding box center [942, 320] width 37 height 12
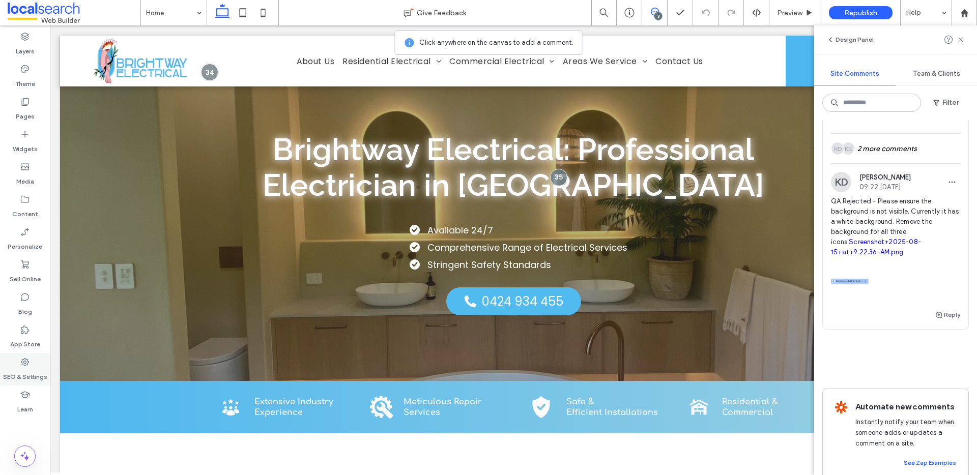
click at [29, 377] on label "SEO & Settings" at bounding box center [25, 375] width 44 height 14
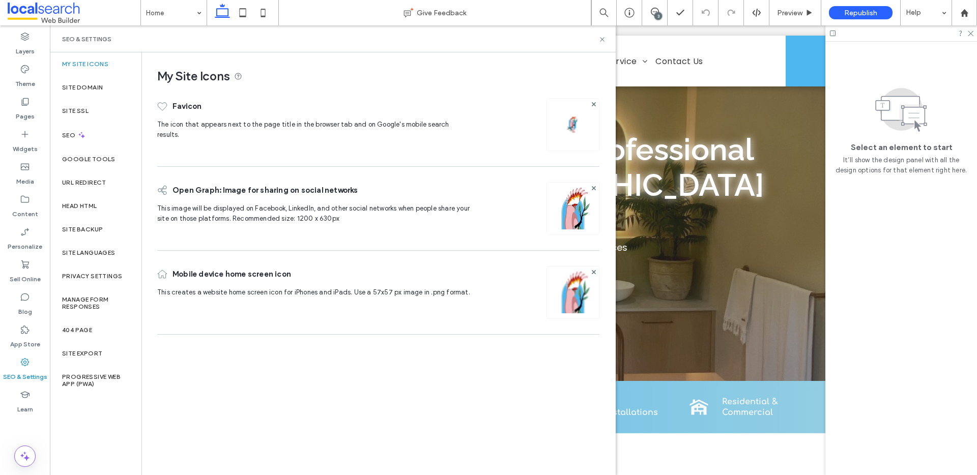
scroll to position [0, 0]
click at [91, 228] on label "Site Backup" at bounding box center [82, 229] width 41 height 7
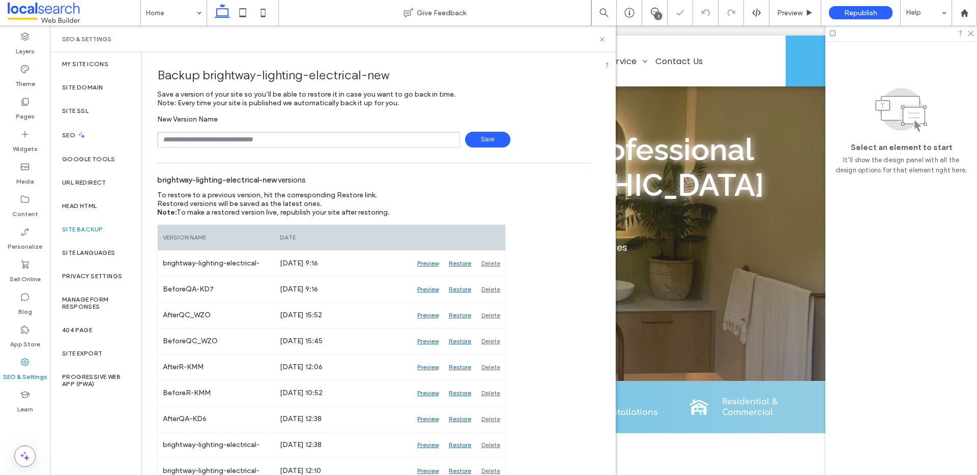
click at [213, 143] on input "text" at bounding box center [308, 140] width 303 height 16
type input "**********"
click at [607, 37] on div "SEO & Settings" at bounding box center [333, 38] width 566 height 27
click at [602, 38] on icon at bounding box center [603, 40] width 8 height 8
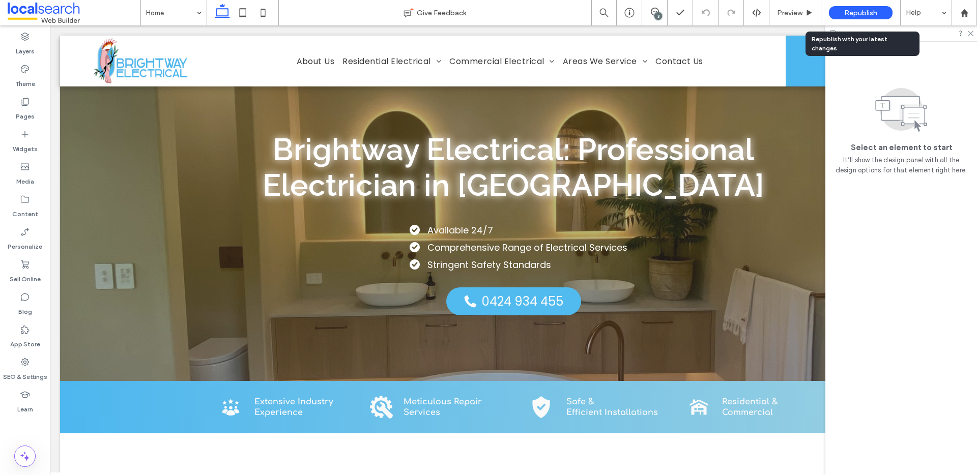
click at [865, 14] on span "Republish" at bounding box center [860, 13] width 33 height 9
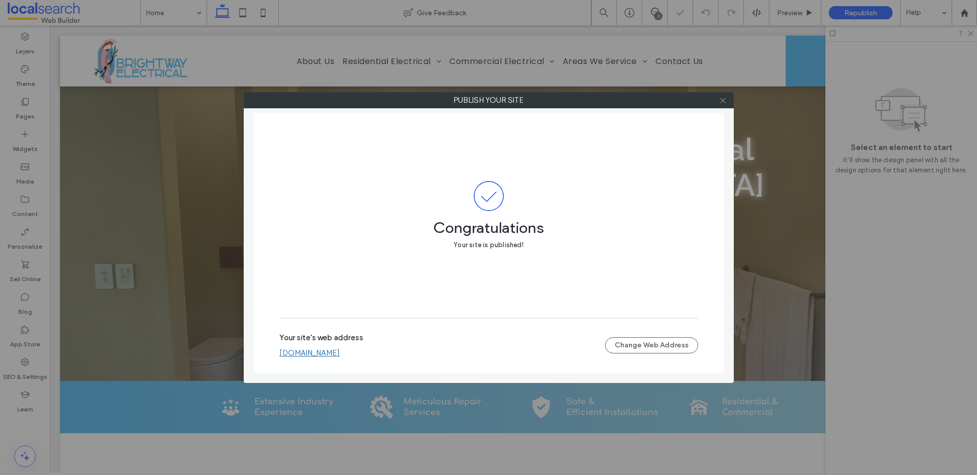
click at [724, 103] on icon at bounding box center [723, 101] width 8 height 8
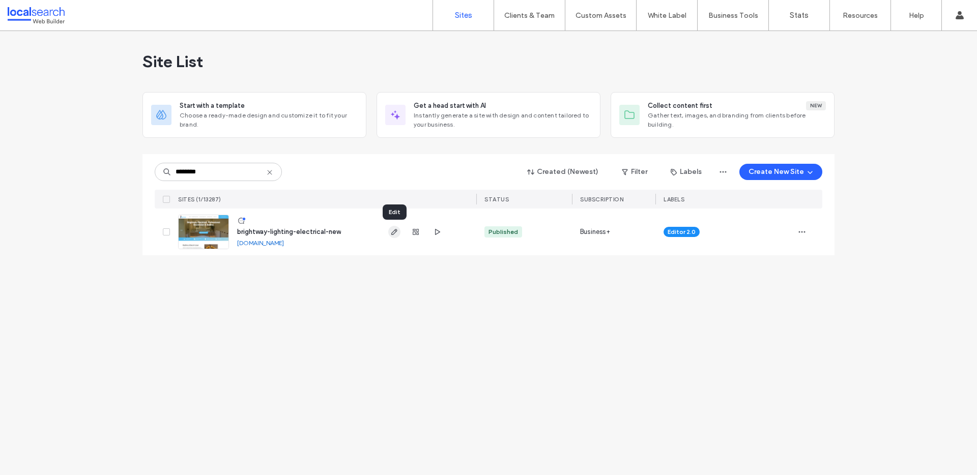
type input "********"
click at [392, 231] on icon "button" at bounding box center [394, 232] width 8 height 8
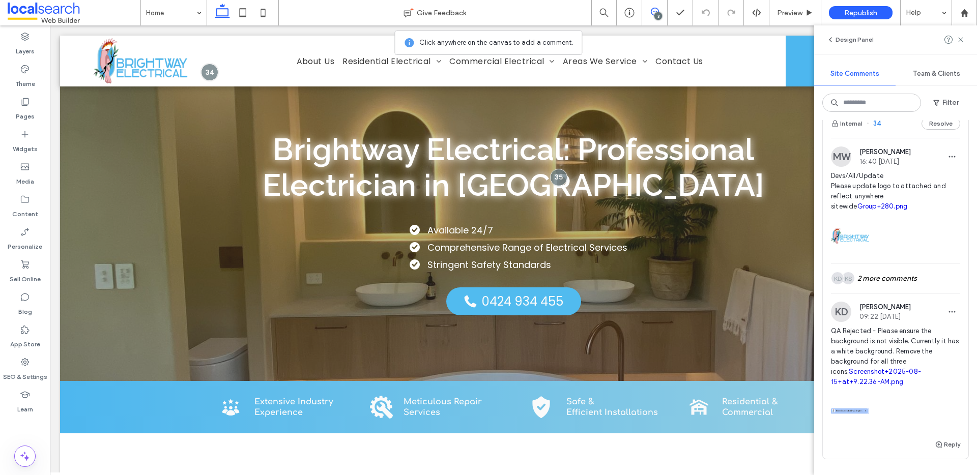
scroll to position [548, 0]
click at [27, 365] on icon at bounding box center [25, 362] width 10 height 10
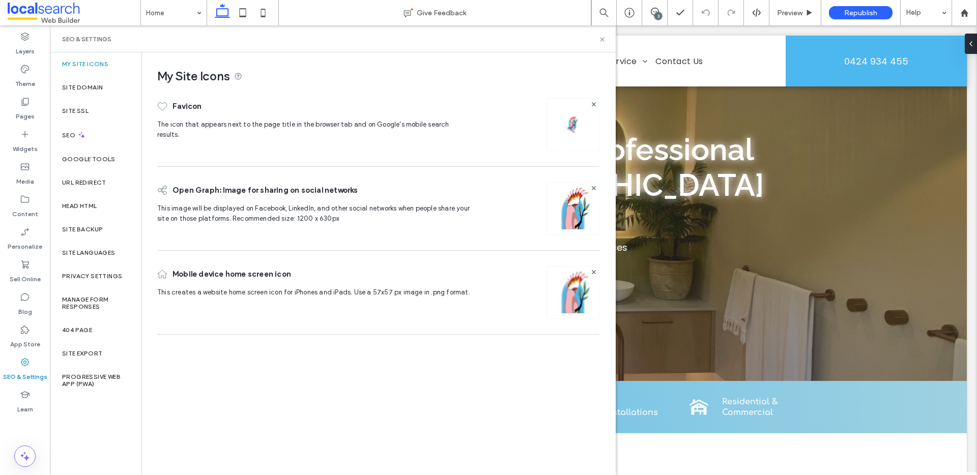
scroll to position [0, 0]
click at [93, 224] on div "Site Backup" at bounding box center [96, 229] width 92 height 23
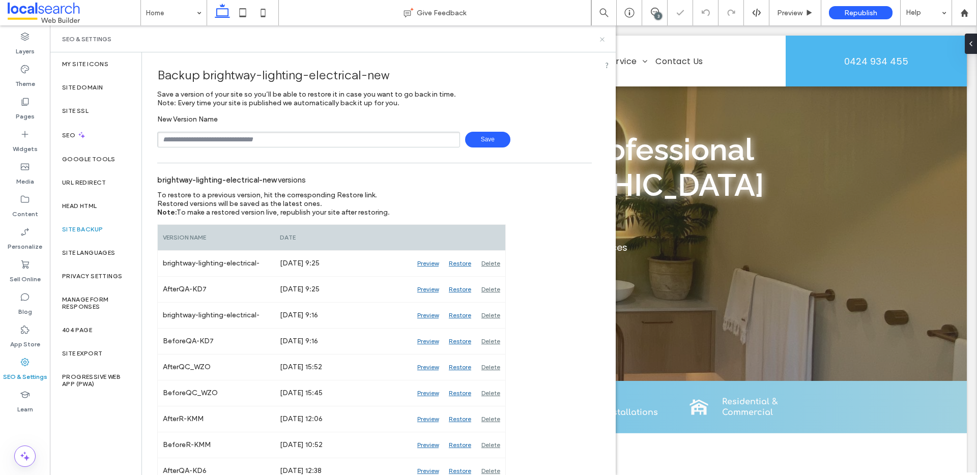
click at [601, 38] on use at bounding box center [602, 39] width 4 height 4
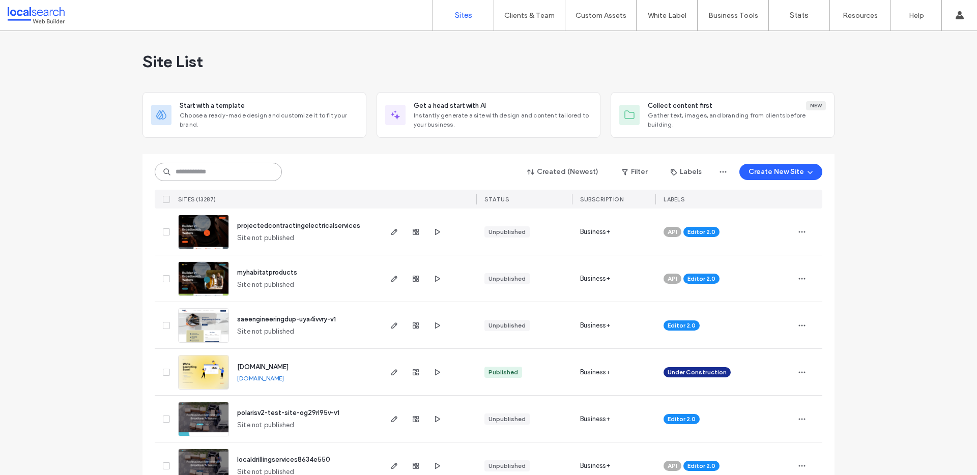
click at [199, 171] on input at bounding box center [218, 172] width 127 height 18
paste input "********"
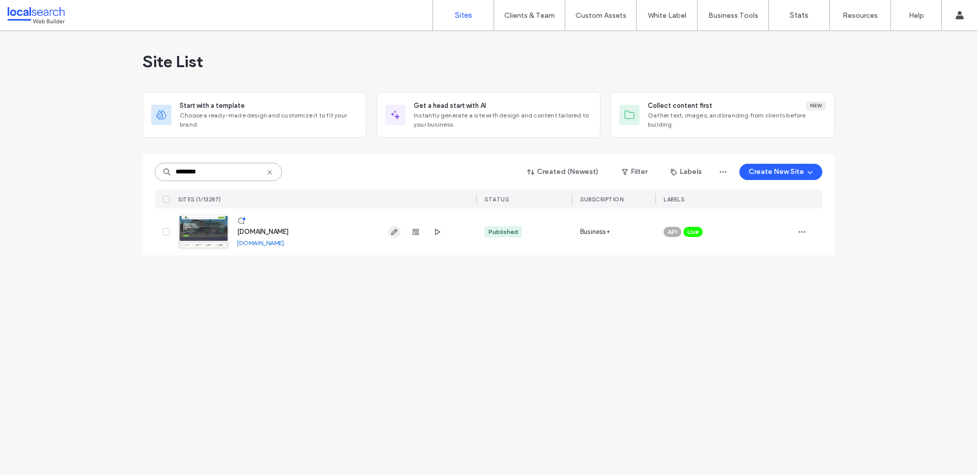
type input "********"
click at [395, 234] on icon "button" at bounding box center [394, 232] width 8 height 8
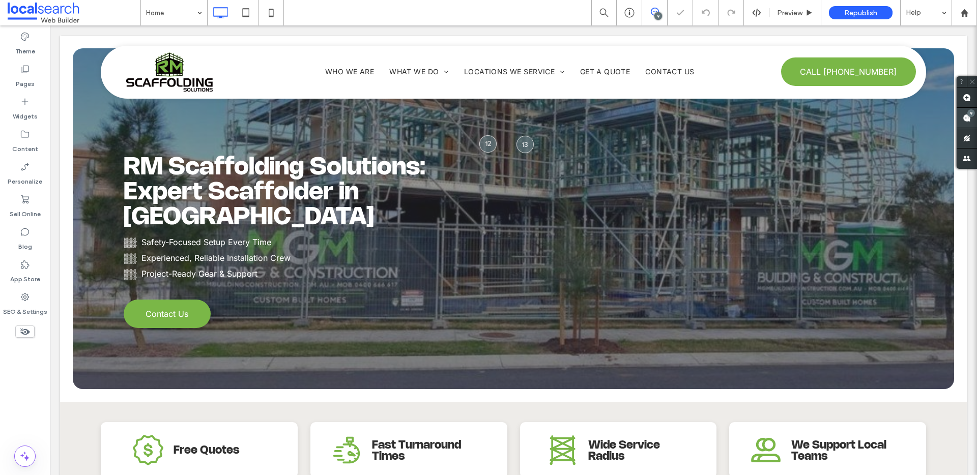
click at [969, 115] on div "9" at bounding box center [972, 113] width 8 height 8
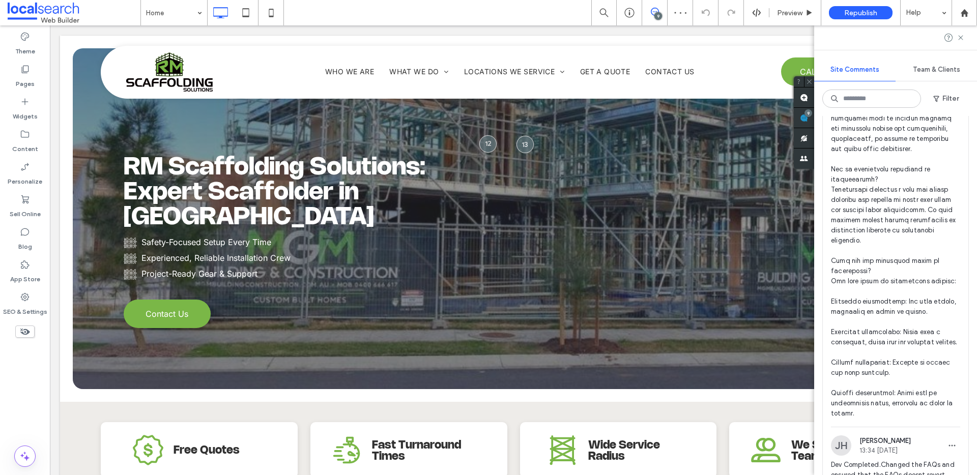
scroll to position [997, 0]
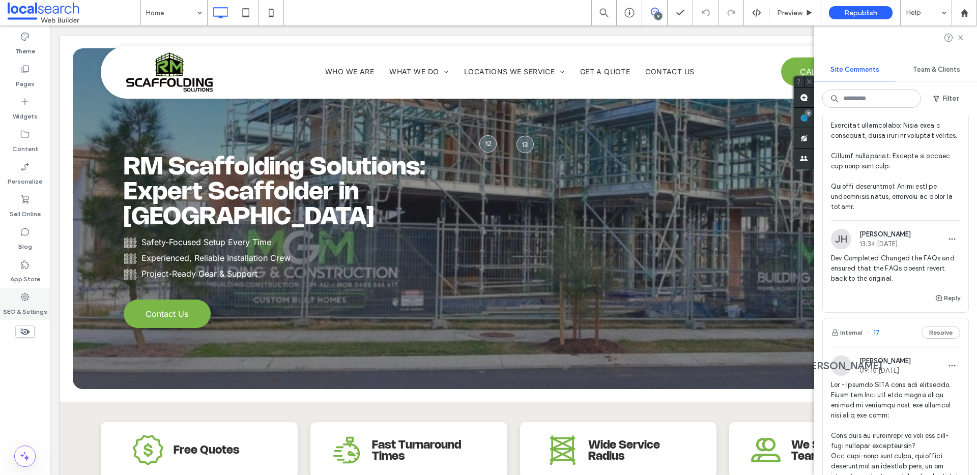
click at [34, 303] on label "SEO & Settings" at bounding box center [25, 309] width 44 height 14
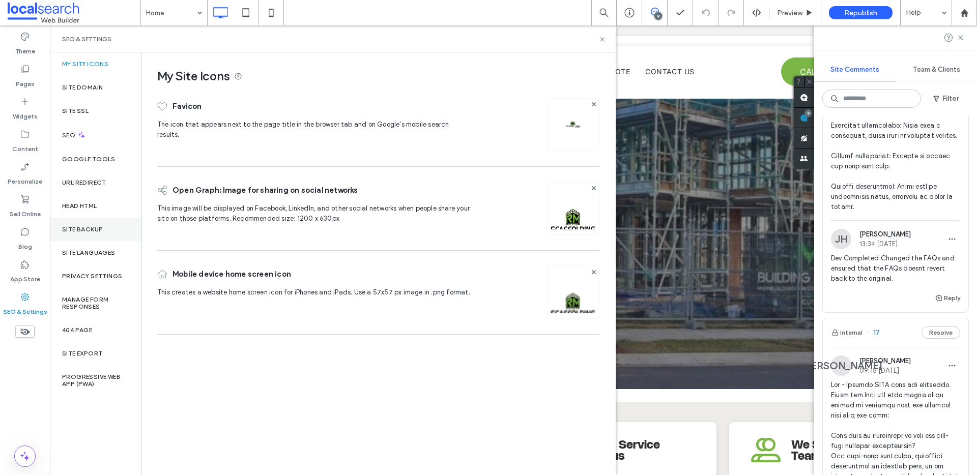
click at [62, 222] on div "Site Backup" at bounding box center [96, 229] width 92 height 23
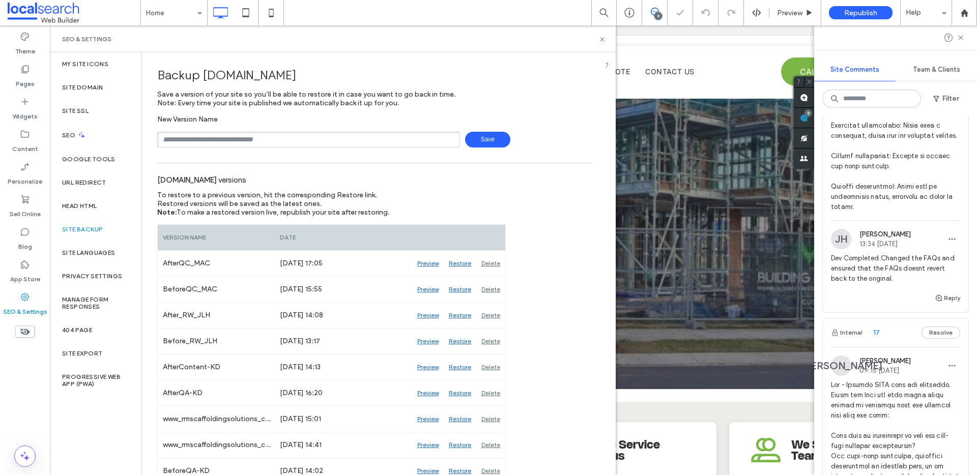
click at [200, 144] on input "text" at bounding box center [308, 140] width 303 height 16
click at [233, 140] on input "**********" at bounding box center [308, 140] width 303 height 16
type input "**********"
click at [473, 137] on span "Save" at bounding box center [487, 140] width 45 height 16
click at [604, 38] on use at bounding box center [602, 39] width 4 height 4
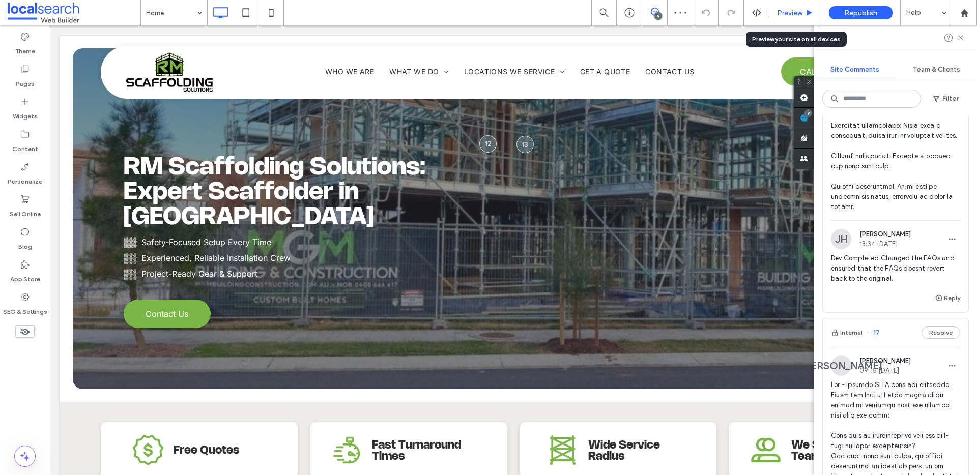
click at [793, 15] on span "Preview" at bounding box center [789, 13] width 25 height 9
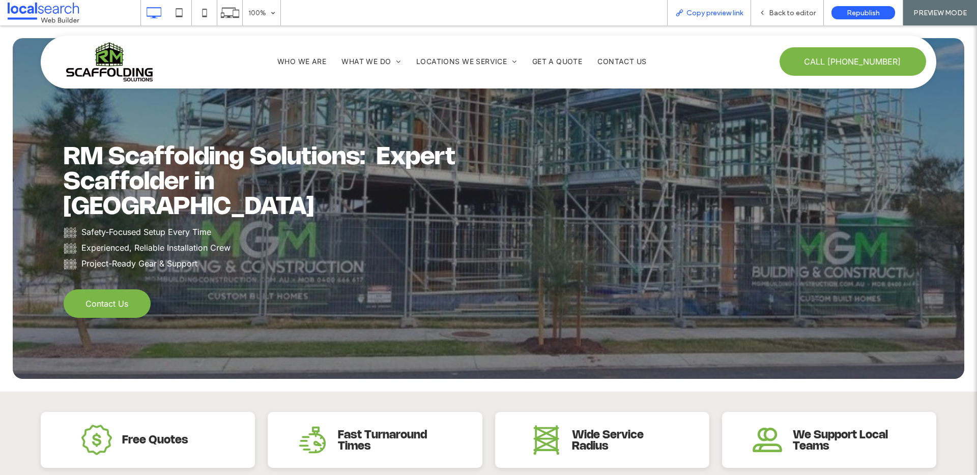
click at [719, 18] on div "Copy preview link" at bounding box center [709, 12] width 84 height 25
click at [714, 9] on span "Copy preview link" at bounding box center [715, 13] width 56 height 9
click at [798, 19] on div "Back to editor" at bounding box center [787, 12] width 73 height 25
click at [792, 11] on span "Back to editor" at bounding box center [792, 13] width 47 height 9
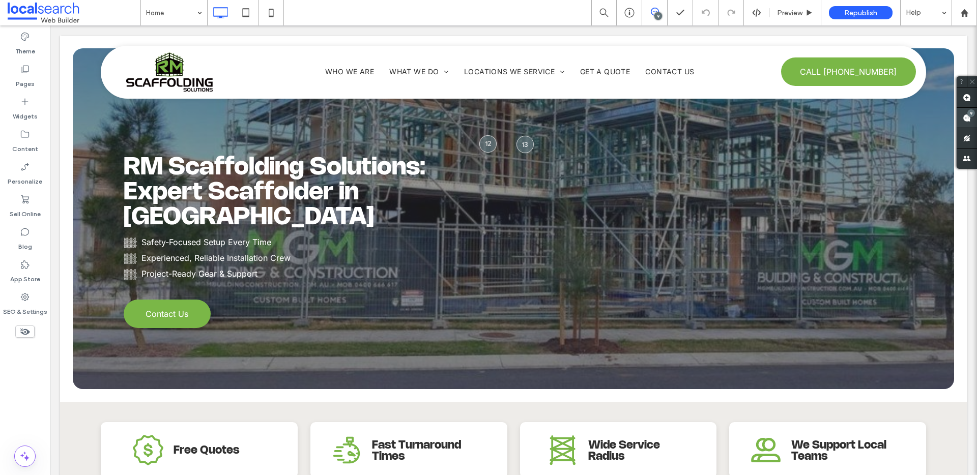
click at [962, 110] on span at bounding box center [967, 118] width 20 height 20
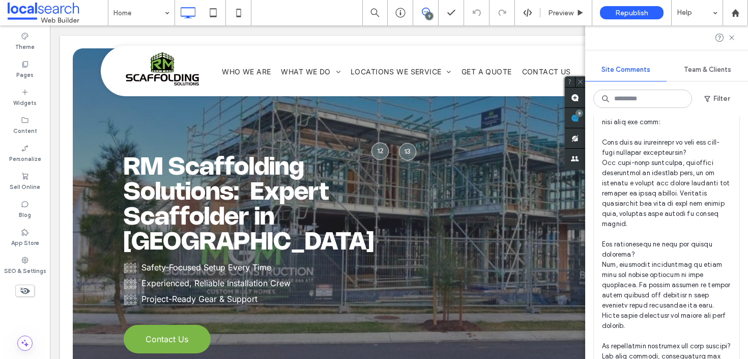
scroll to position [1205, 0]
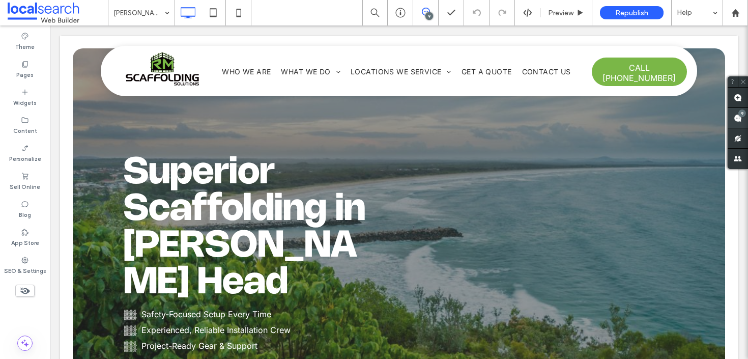
click at [736, 113] on span at bounding box center [738, 118] width 20 height 20
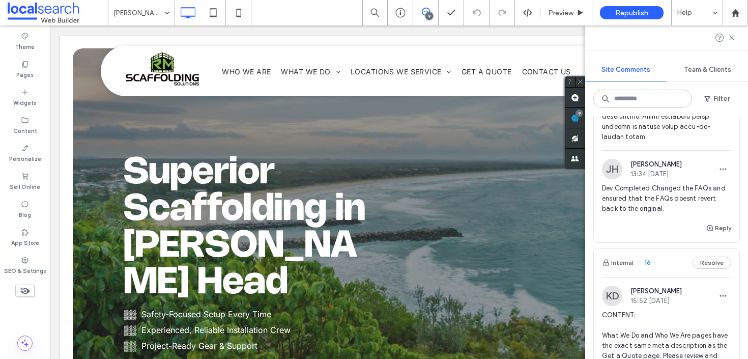
scroll to position [1681, 0]
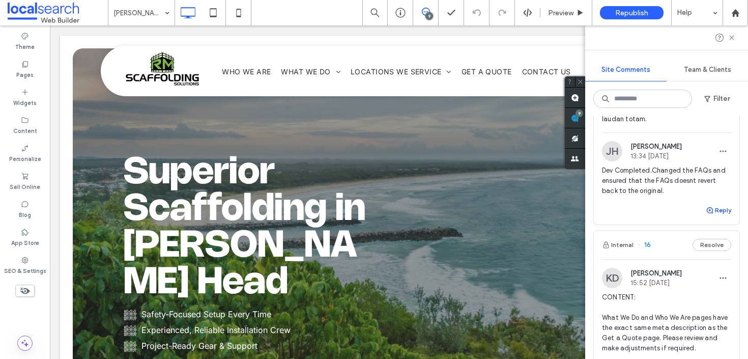
click at [712, 216] on button "Reply" at bounding box center [718, 210] width 25 height 12
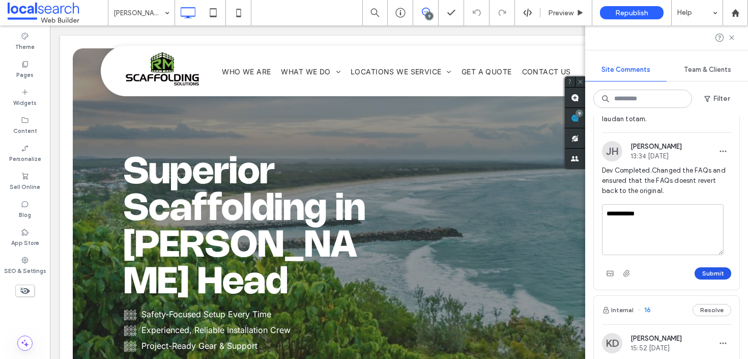
type textarea "**********"
click at [711, 279] on button "Submit" at bounding box center [713, 273] width 37 height 12
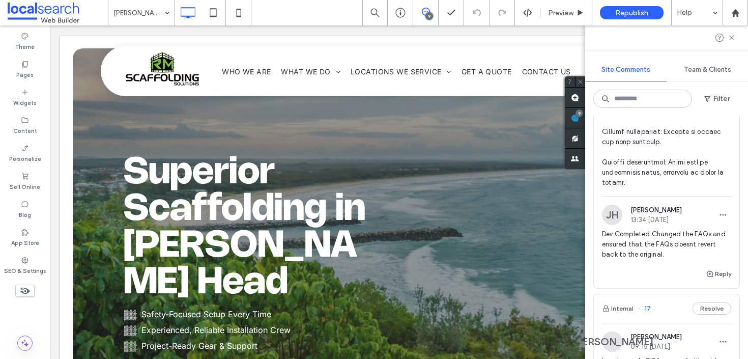
scroll to position [969, 0]
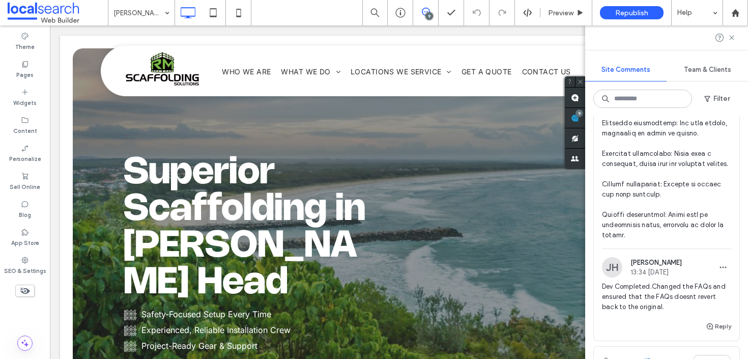
click at [677, 215] on span at bounding box center [666, 1] width 129 height 478
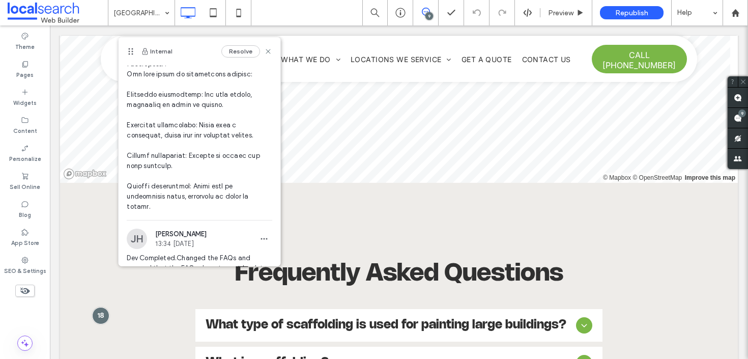
scroll to position [327, 0]
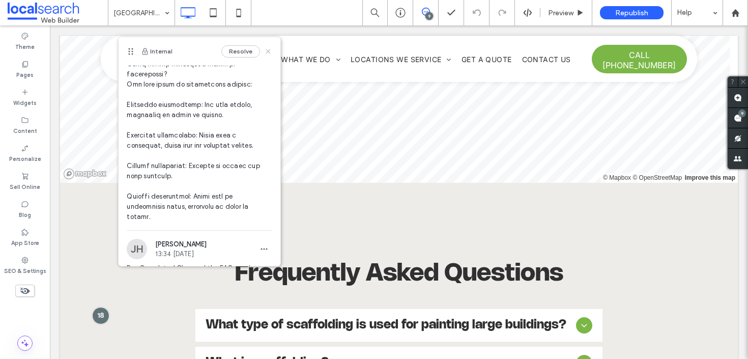
click at [264, 50] on icon at bounding box center [268, 51] width 8 height 8
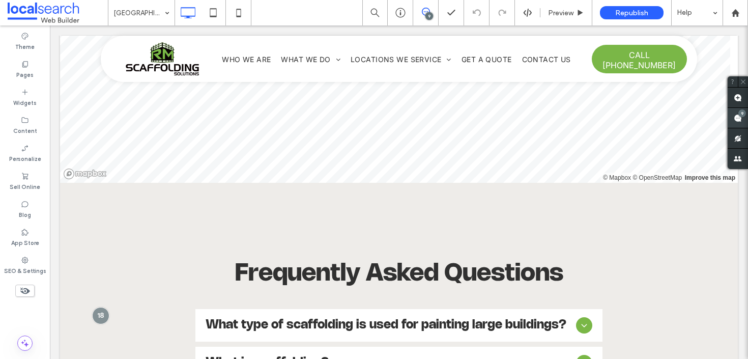
click at [741, 117] on div "9" at bounding box center [743, 113] width 8 height 8
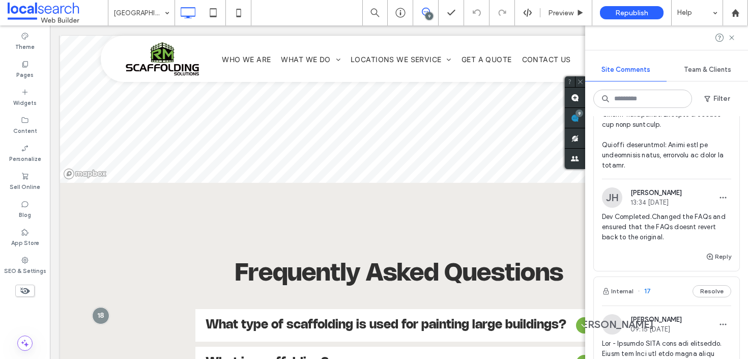
scroll to position [1097, 0]
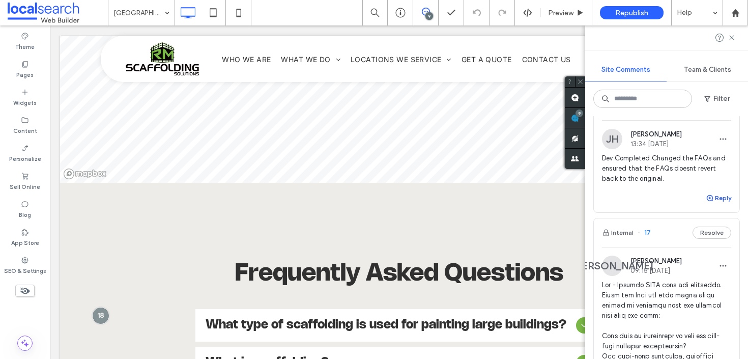
click at [713, 204] on button "Reply" at bounding box center [718, 198] width 25 height 12
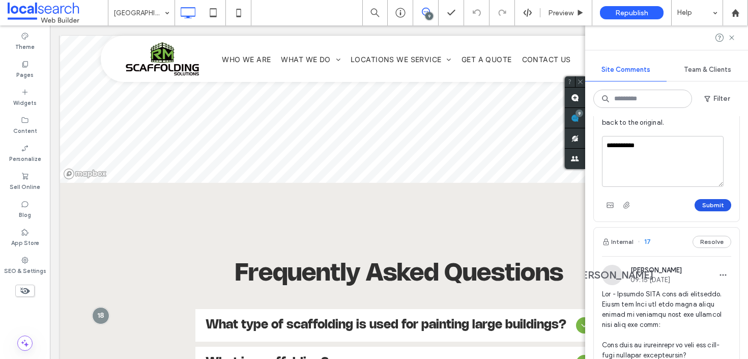
scroll to position [1151, 0]
type textarea "**********"
click at [713, 213] on button "Submit" at bounding box center [713, 207] width 37 height 12
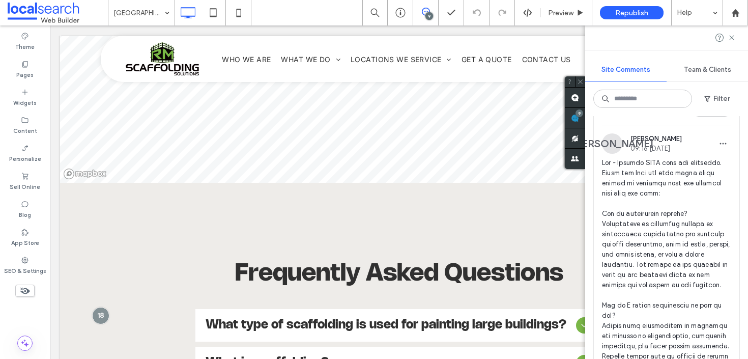
scroll to position [0, 0]
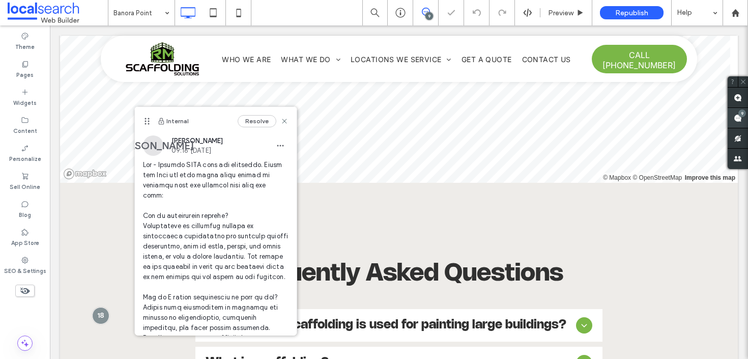
click at [736, 114] on div "9" at bounding box center [738, 118] width 20 height 20
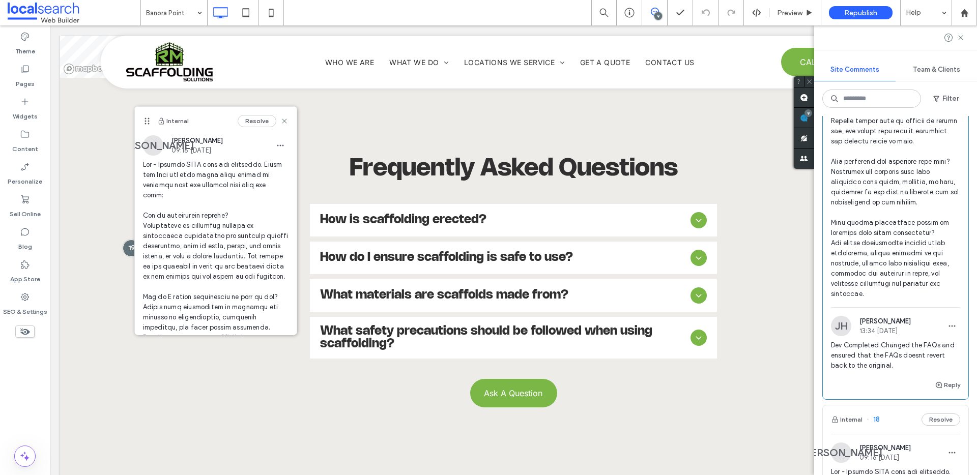
scroll to position [291, 0]
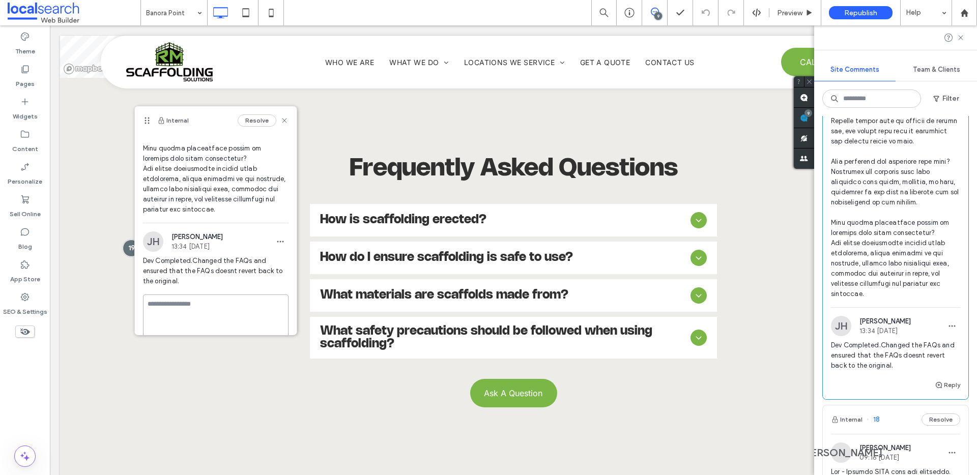
click at [191, 320] on textarea at bounding box center [216, 320] width 146 height 51
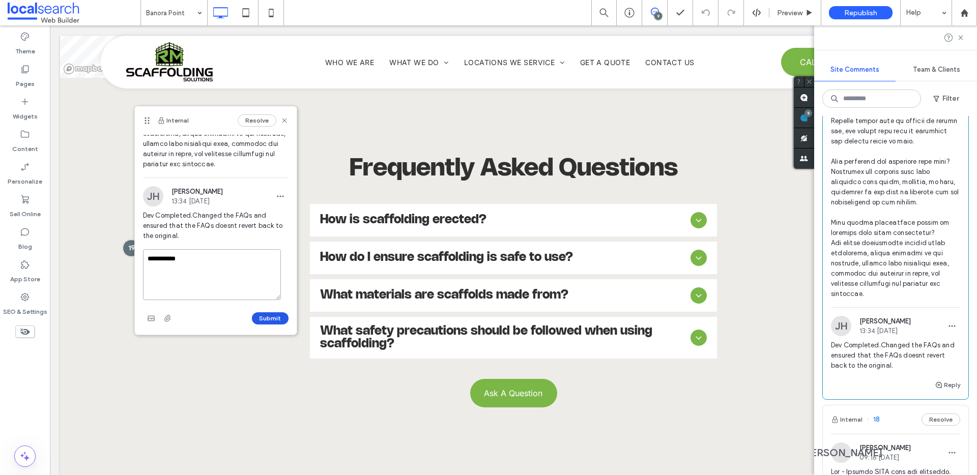
type textarea "**********"
click at [262, 316] on button "Submit" at bounding box center [270, 319] width 37 height 12
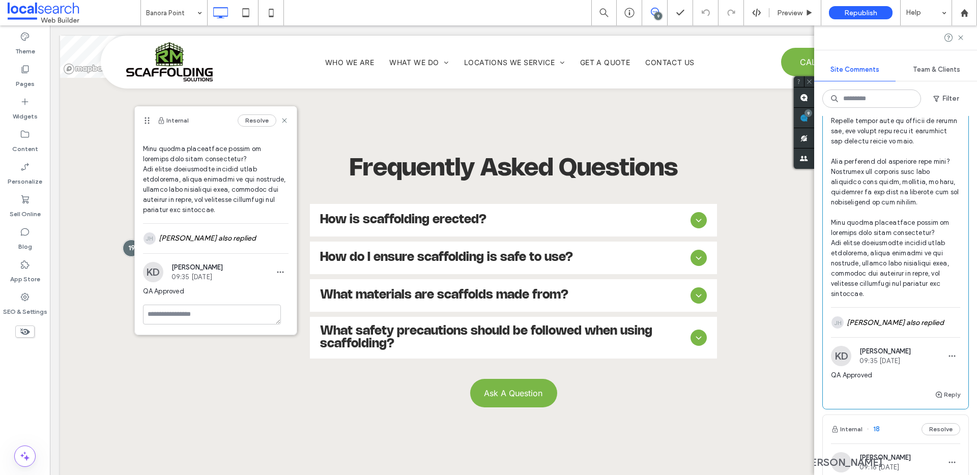
scroll to position [301, 0]
click at [280, 122] on icon at bounding box center [284, 121] width 8 height 8
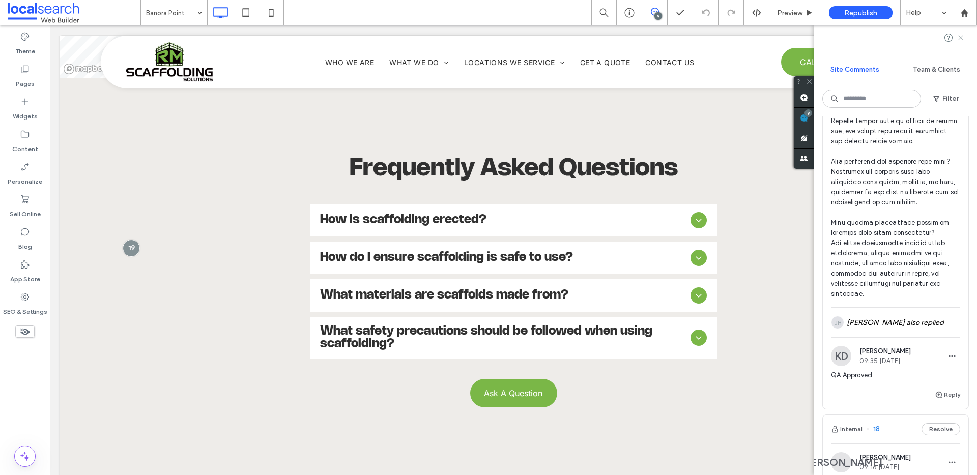
click at [960, 37] on use at bounding box center [960, 37] width 5 height 5
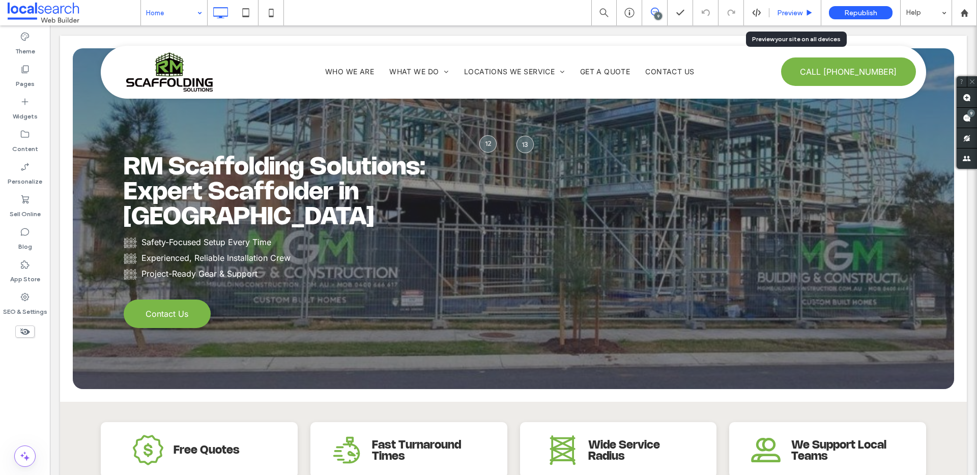
click at [785, 12] on span "Preview" at bounding box center [789, 13] width 25 height 9
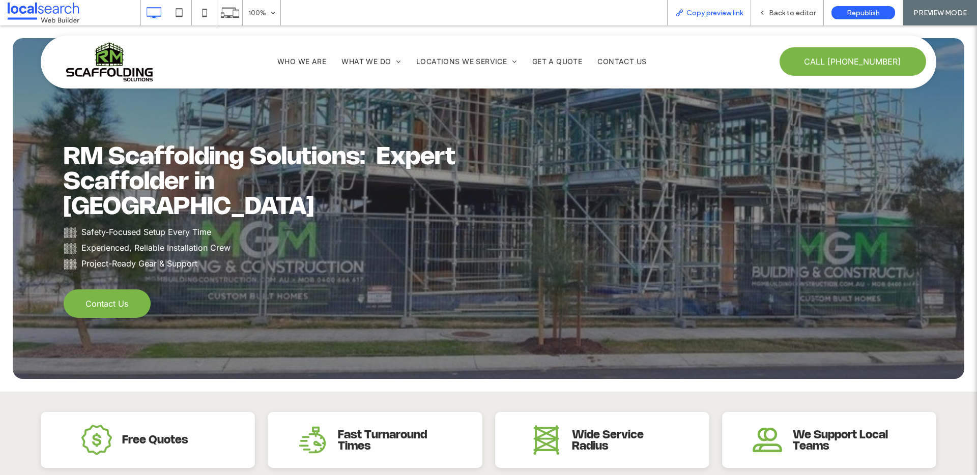
click at [720, 16] on span "Copy preview link" at bounding box center [715, 13] width 56 height 9
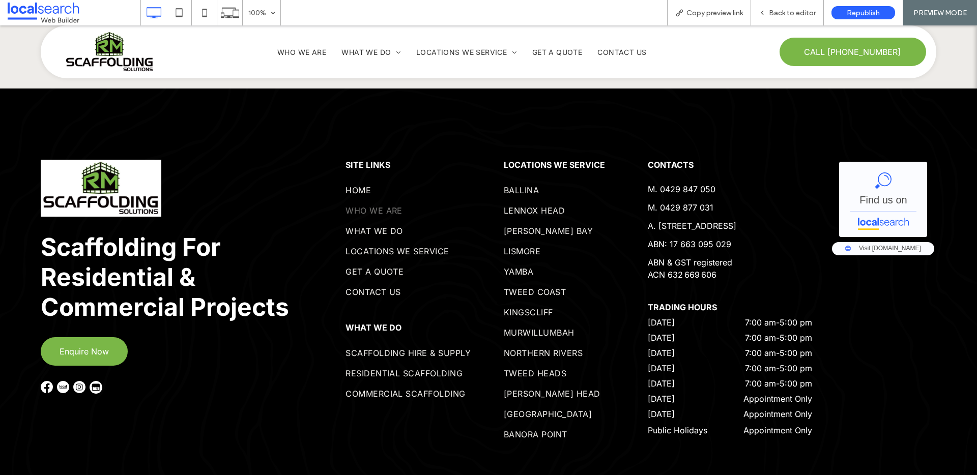
scroll to position [3583, 0]
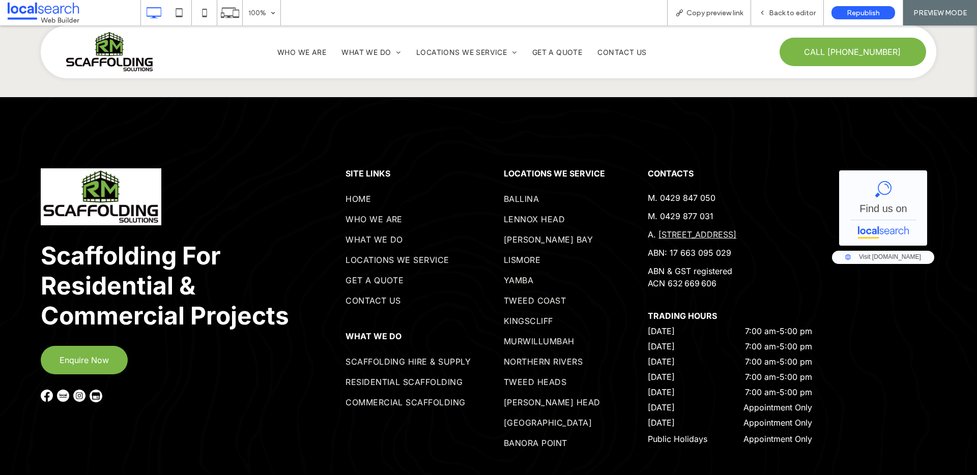
drag, startPoint x: 693, startPoint y: 175, endPoint x: 655, endPoint y: 164, distance: 39.6
click at [655, 229] on p "A. [STREET_ADDRESS]" at bounding box center [730, 235] width 164 height 12
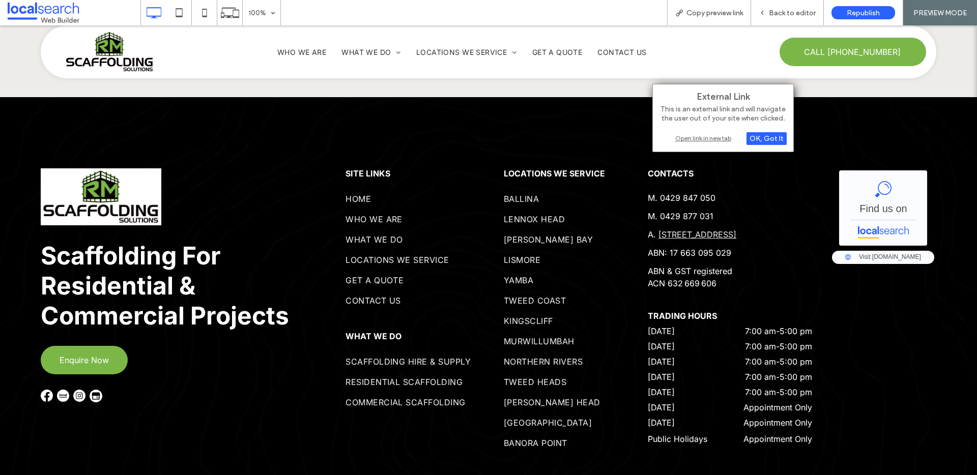
copy link "[STREET_ADDRESS]"
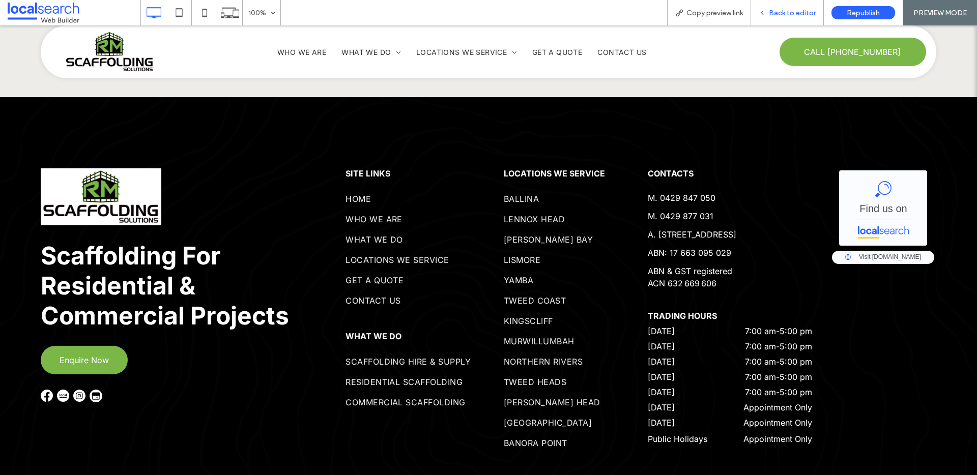
click at [796, 13] on span "Back to editor" at bounding box center [792, 13] width 47 height 9
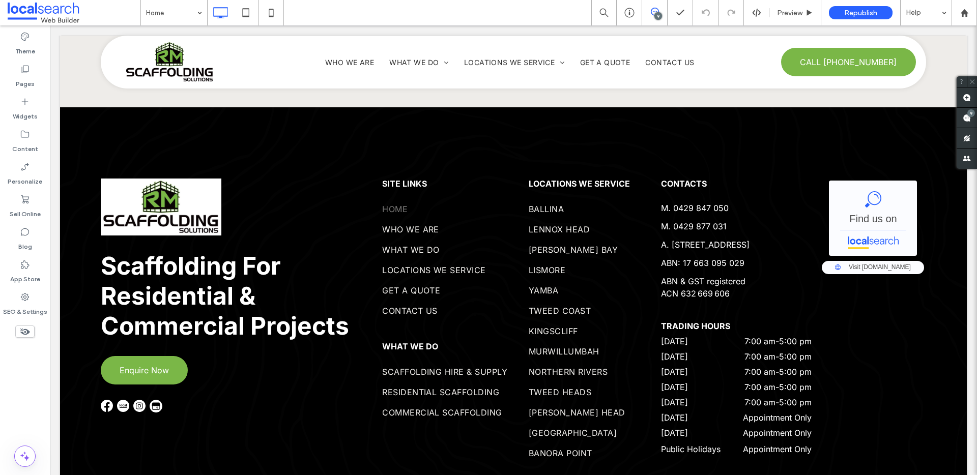
scroll to position [3608, 0]
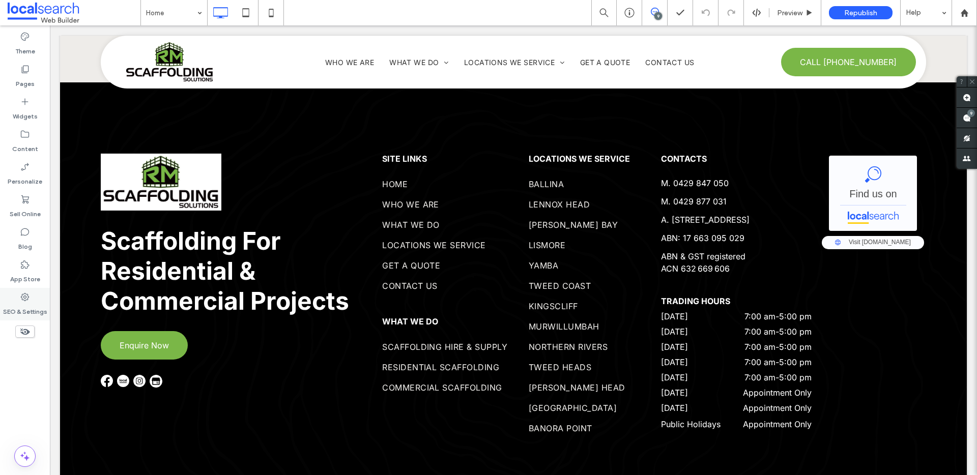
click at [18, 316] on label "SEO & Settings" at bounding box center [25, 309] width 44 height 14
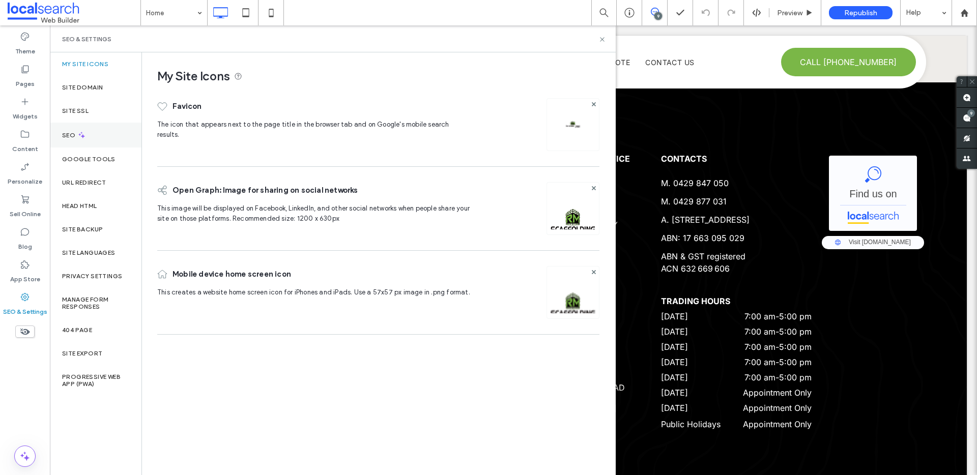
click at [91, 137] on div "SEO" at bounding box center [96, 135] width 92 height 25
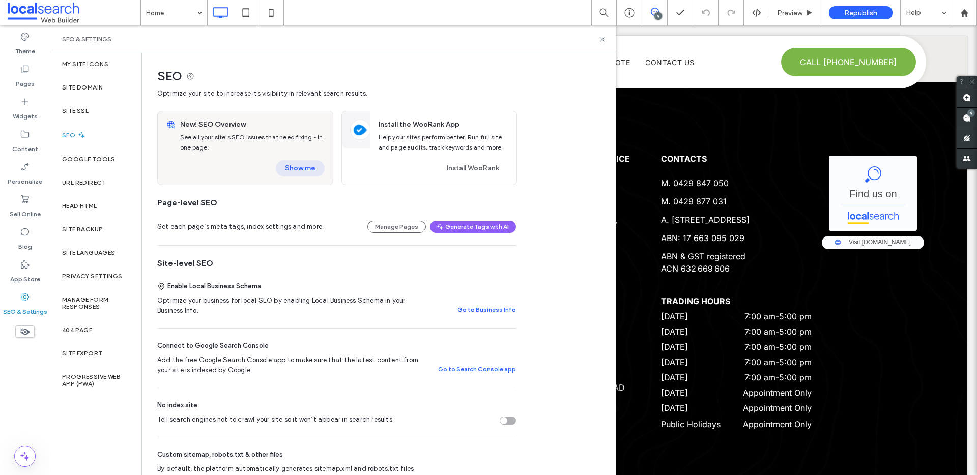
click at [304, 173] on button "Show me" at bounding box center [300, 168] width 49 height 16
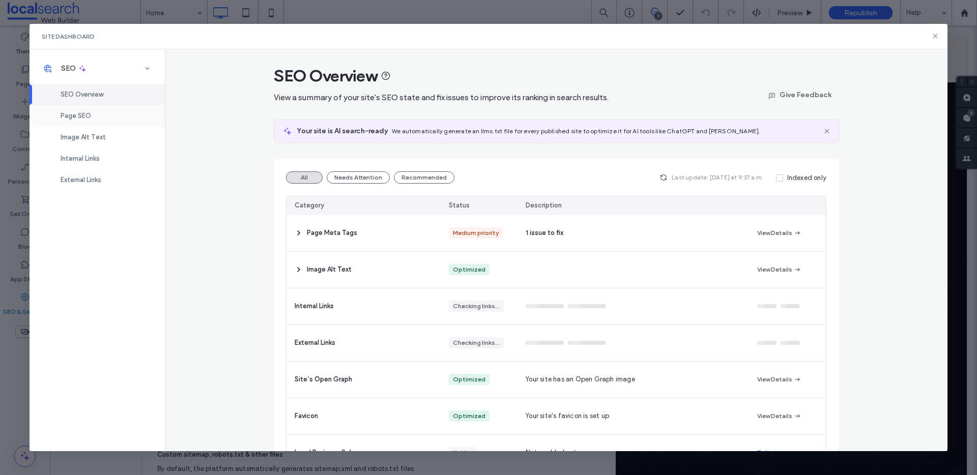
click at [102, 116] on div "Page SEO" at bounding box center [97, 115] width 135 height 21
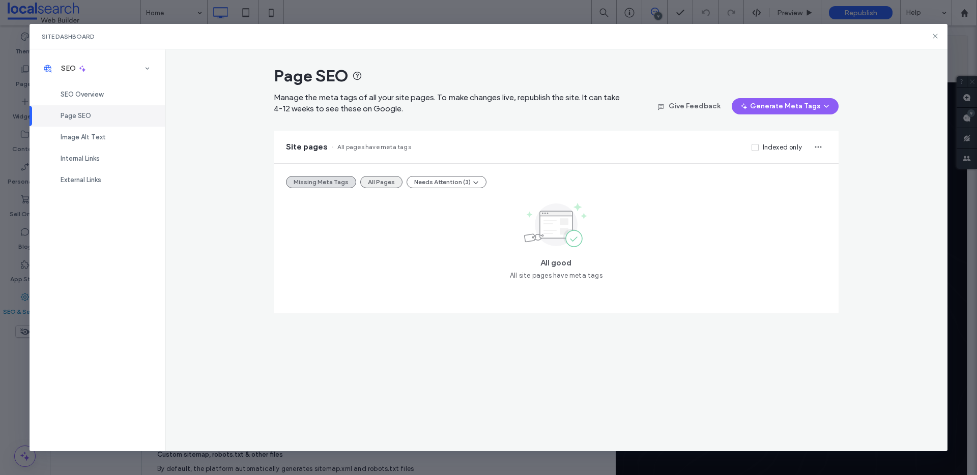
click at [376, 184] on button "All Pages" at bounding box center [381, 182] width 42 height 12
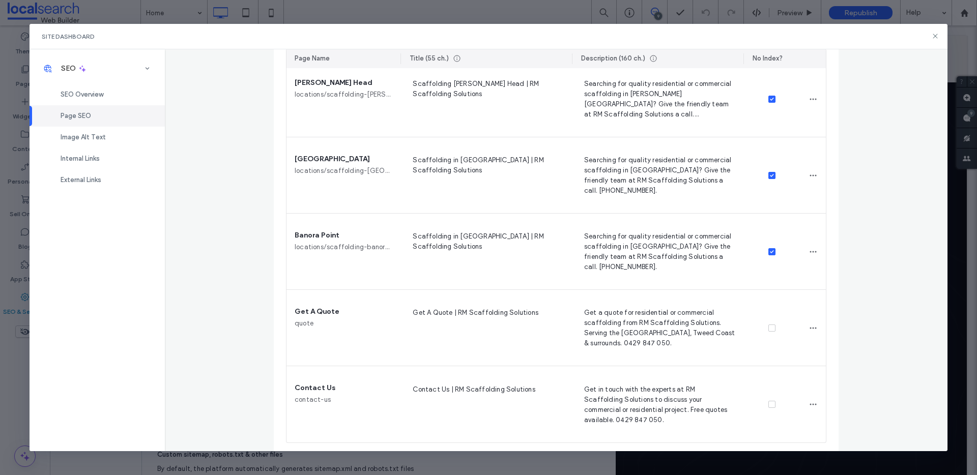
scroll to position [1460, 0]
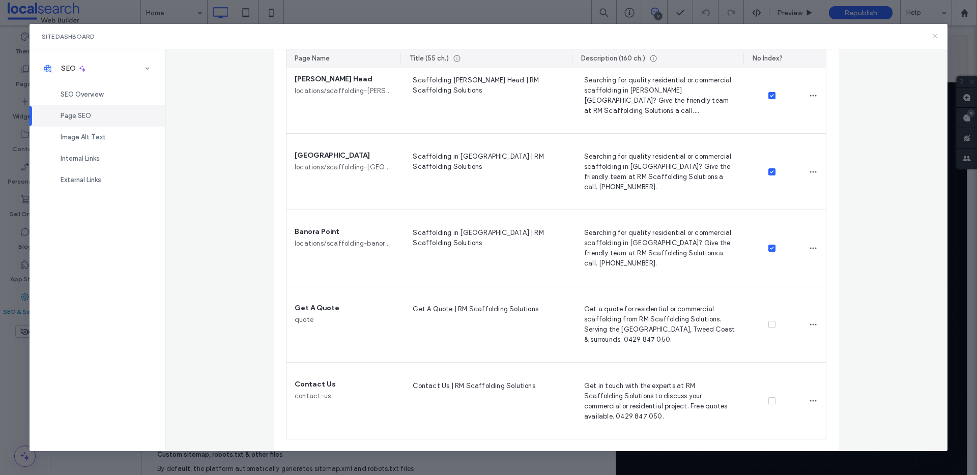
click at [935, 37] on use at bounding box center [936, 36] width 5 height 5
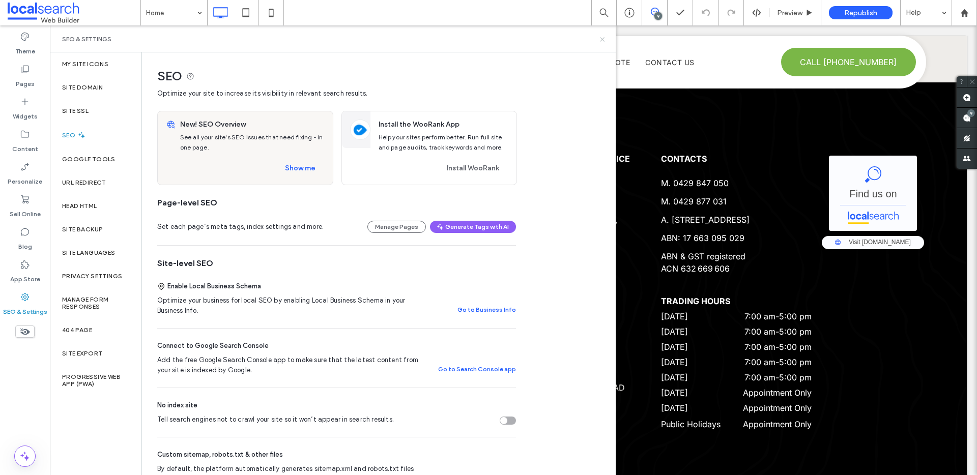
click at [602, 40] on icon at bounding box center [603, 40] width 8 height 8
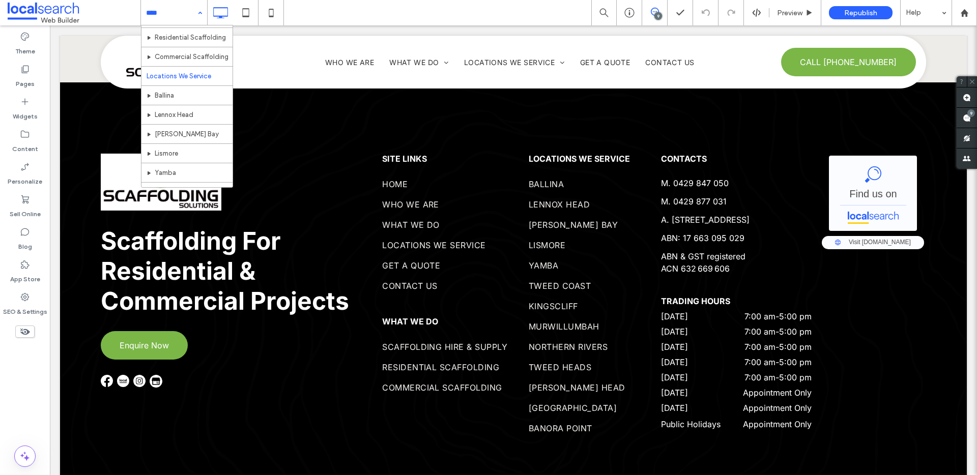
scroll to position [77, 0]
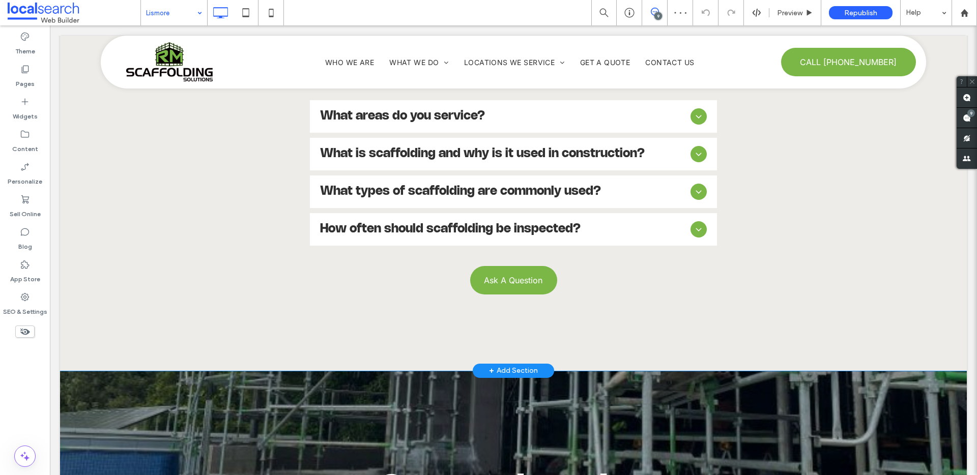
scroll to position [2628, 0]
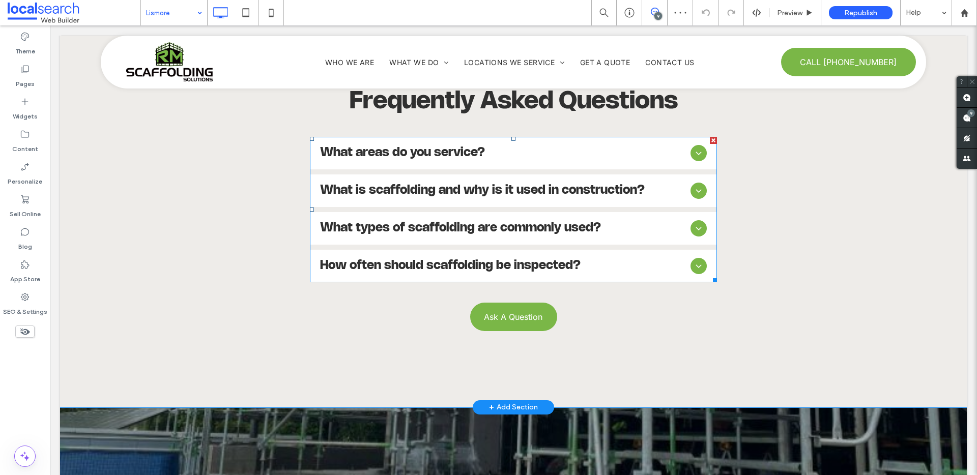
click at [436, 184] on span "What is scaffolding and why is it used in construction?" at bounding box center [503, 190] width 366 height 13
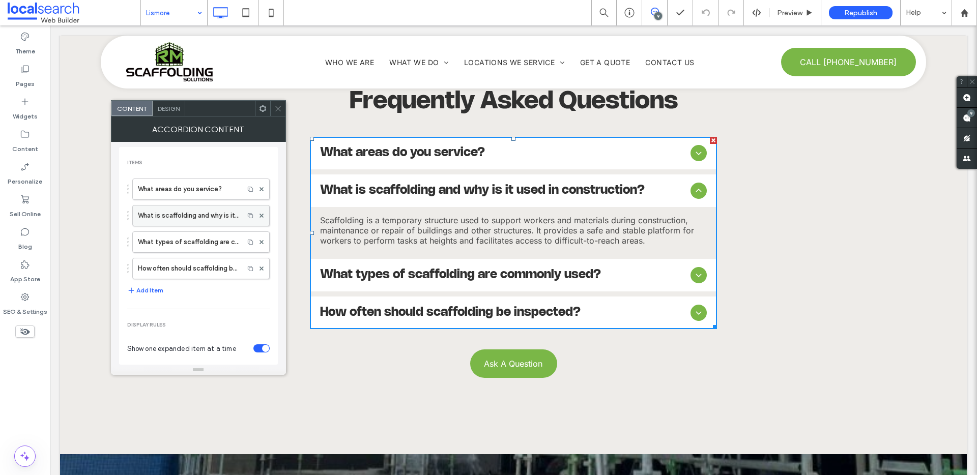
click at [194, 211] on label "What is scaffolding and why is it used in construction?" at bounding box center [188, 216] width 101 height 20
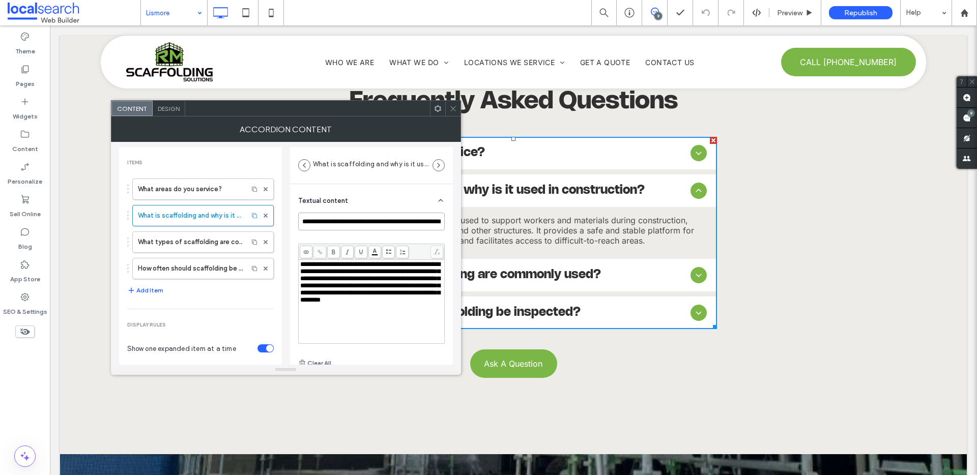
click at [360, 222] on input "**********" at bounding box center [371, 222] width 147 height 18
type input "**********"
click at [453, 109] on icon at bounding box center [453, 109] width 8 height 8
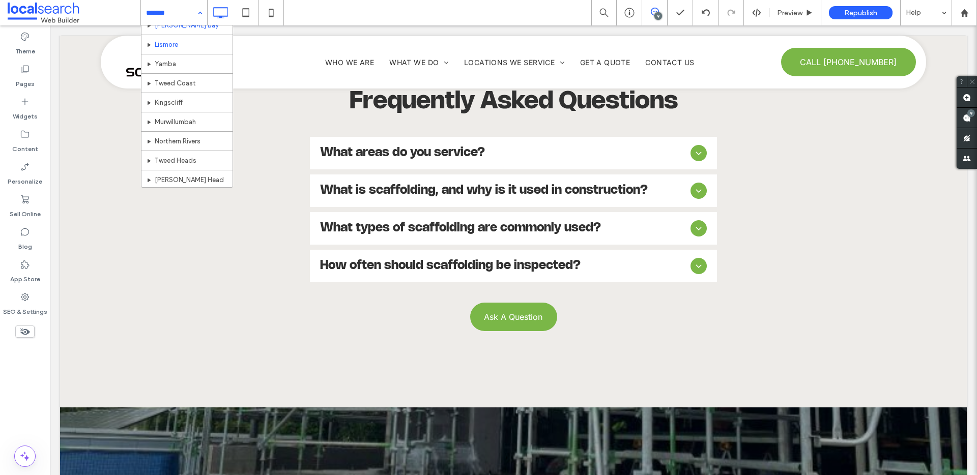
scroll to position [189, 0]
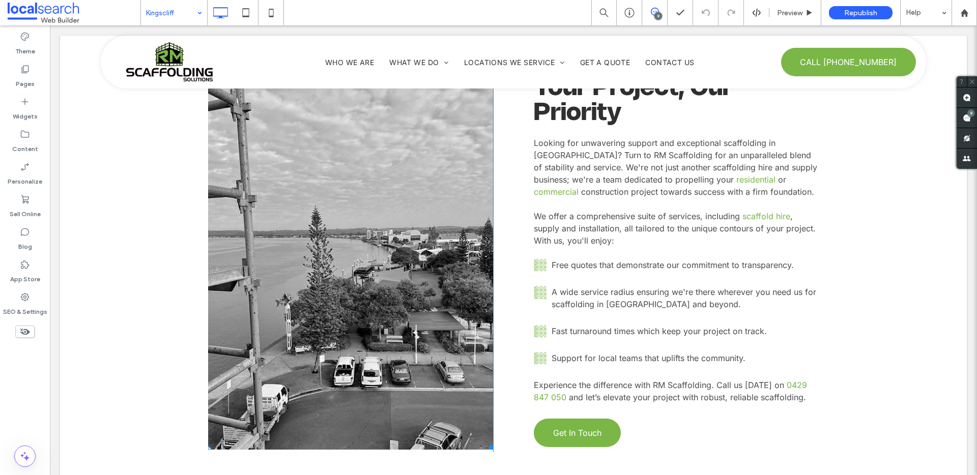
scroll to position [1350, 0]
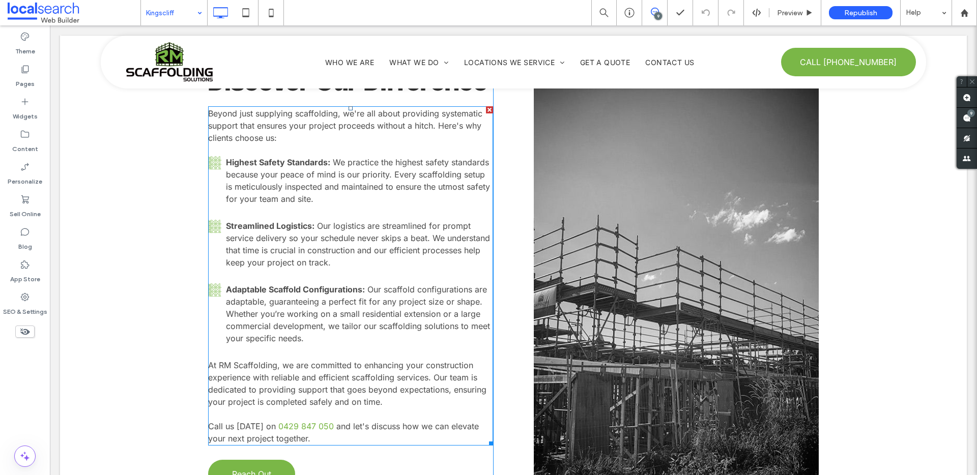
click at [288, 249] on span "Our logistics are streamlined for prompt service delivery so your schedule neve…" at bounding box center [358, 244] width 264 height 47
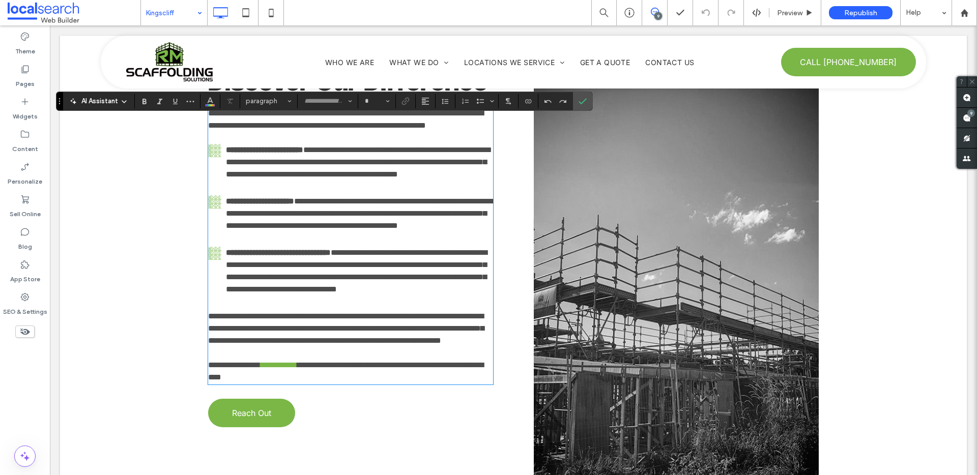
type input "*****"
type input "**"
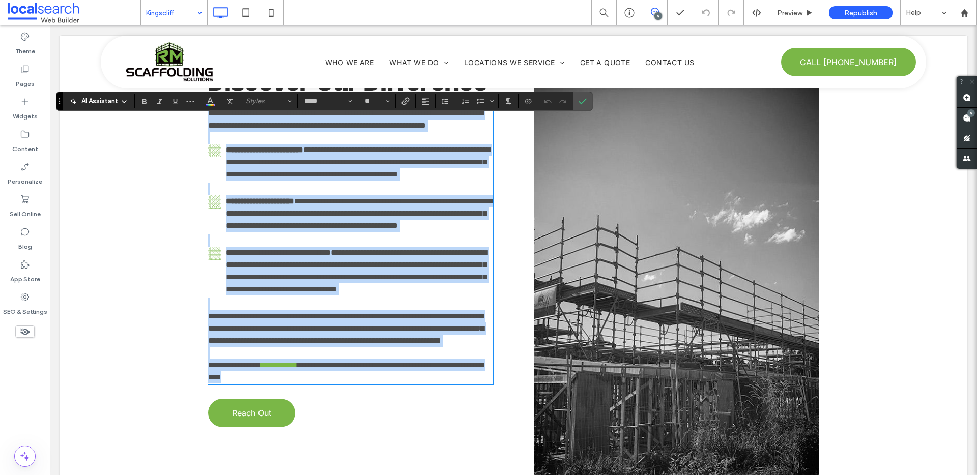
click at [285, 230] on span "**********" at bounding box center [361, 213] width 270 height 32
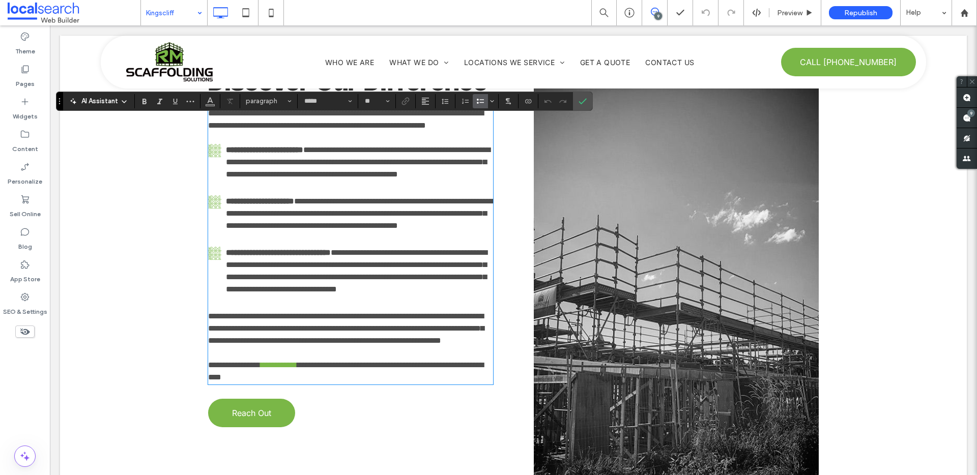
click at [282, 230] on span "**********" at bounding box center [361, 213] width 270 height 32
click at [583, 103] on icon "Confirm" at bounding box center [583, 101] width 8 height 8
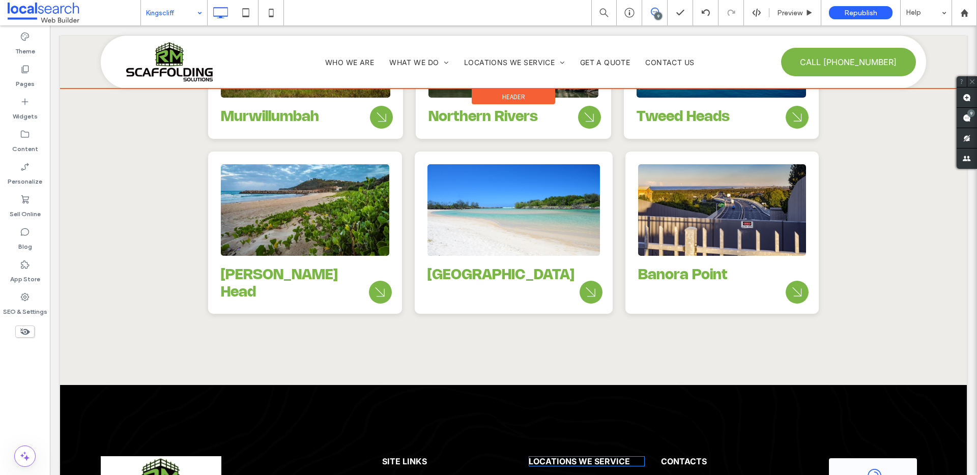
scroll to position [4083, 0]
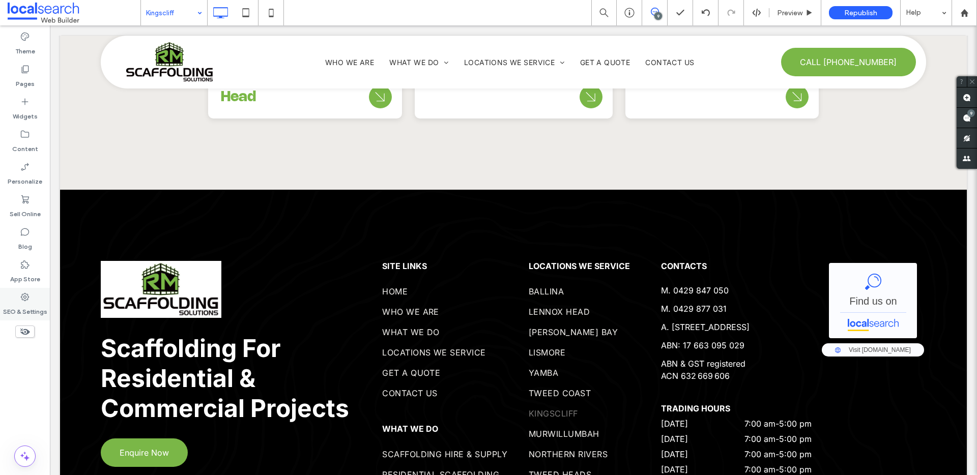
click at [24, 298] on icon at bounding box center [25, 297] width 10 height 10
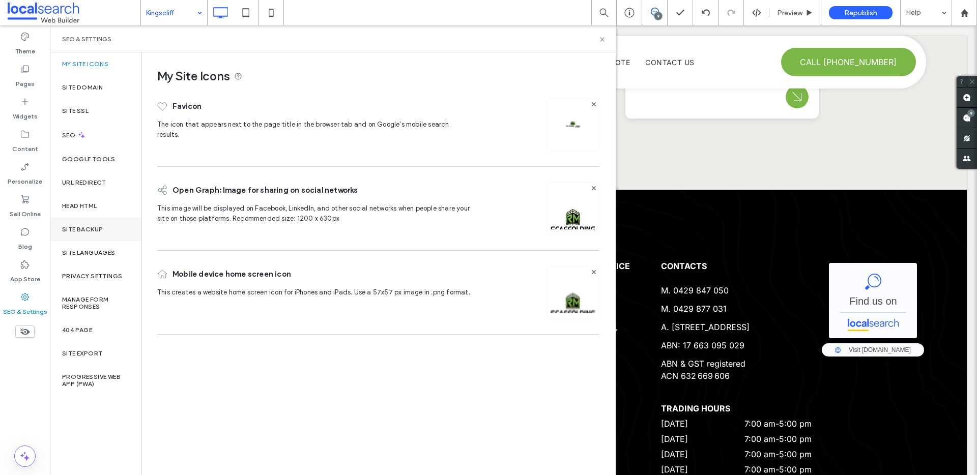
click at [96, 232] on label "Site Backup" at bounding box center [82, 229] width 41 height 7
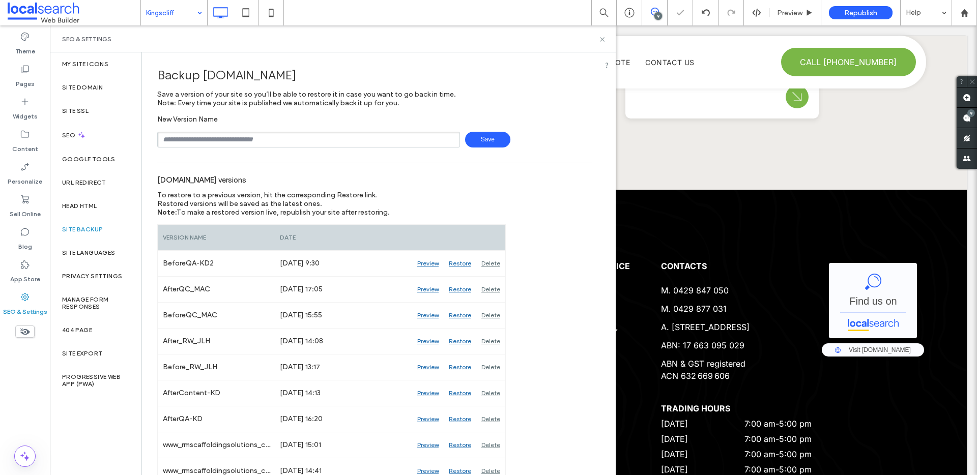
click at [209, 136] on input "text" at bounding box center [308, 140] width 303 height 16
type input "**********"
click at [482, 143] on span "Save" at bounding box center [487, 140] width 45 height 16
click at [601, 40] on use at bounding box center [602, 39] width 4 height 4
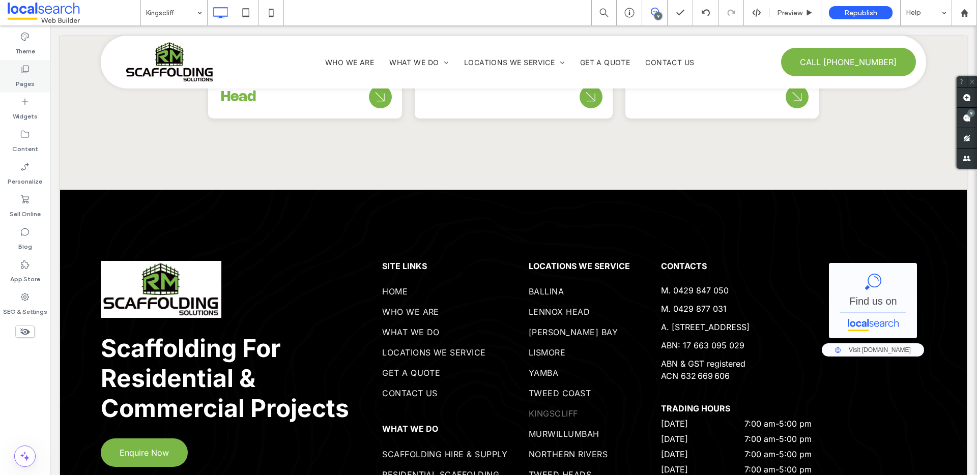
click at [23, 82] on label "Pages" at bounding box center [25, 81] width 19 height 14
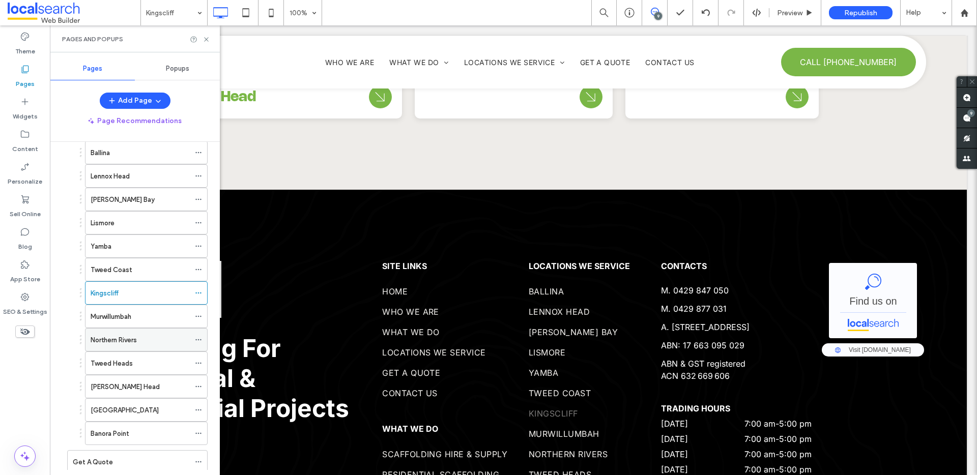
scroll to position [177, 0]
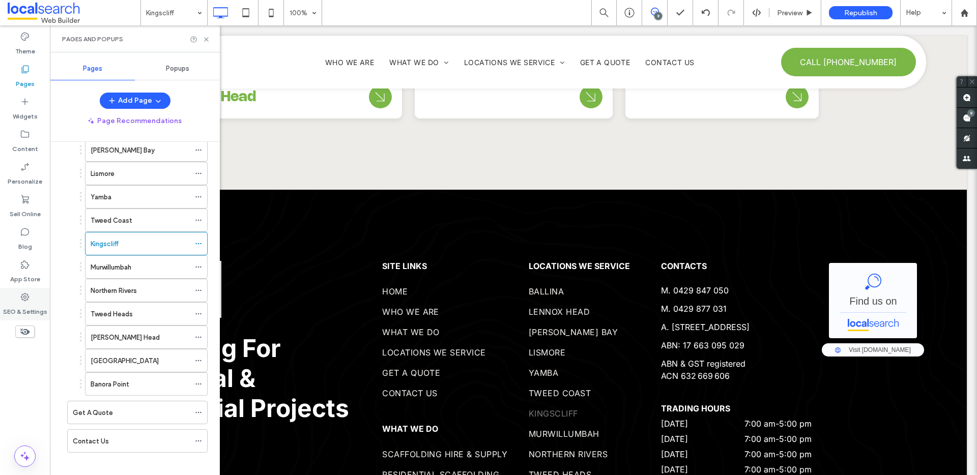
click at [25, 297] on use at bounding box center [25, 297] width 8 height 8
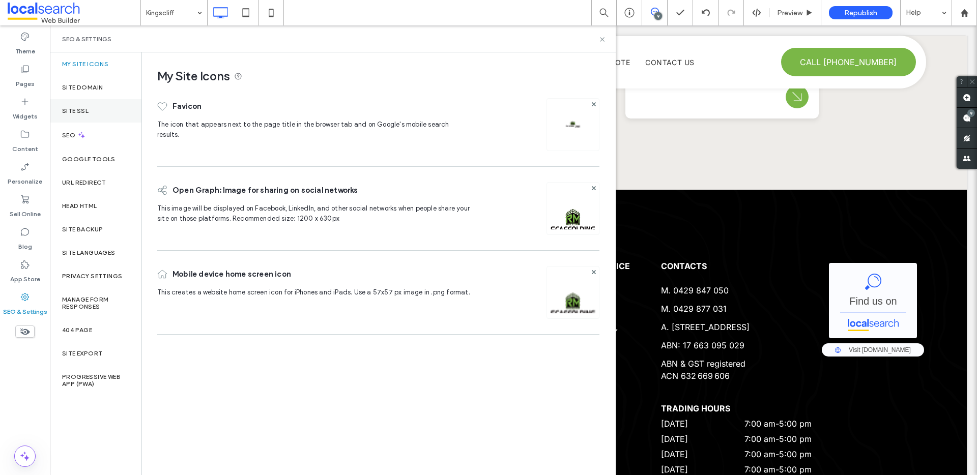
click at [87, 120] on div "Site SSL" at bounding box center [96, 110] width 92 height 23
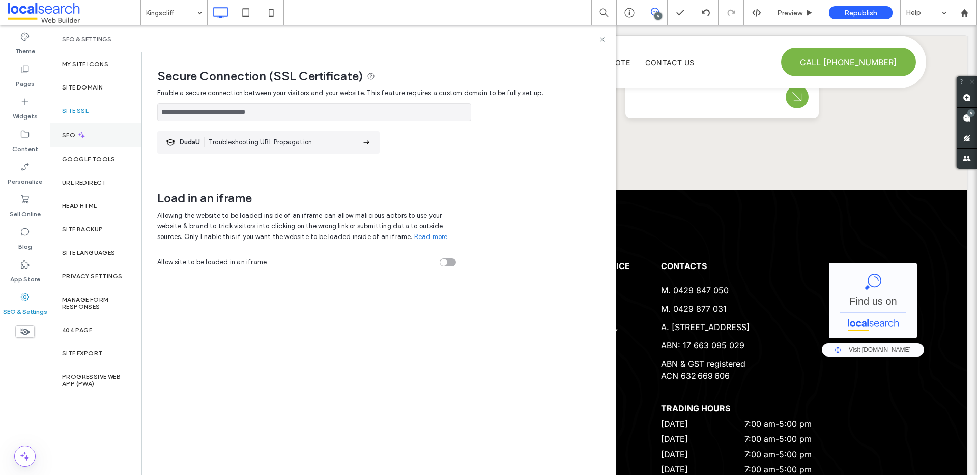
click at [90, 126] on div "SEO" at bounding box center [96, 135] width 92 height 25
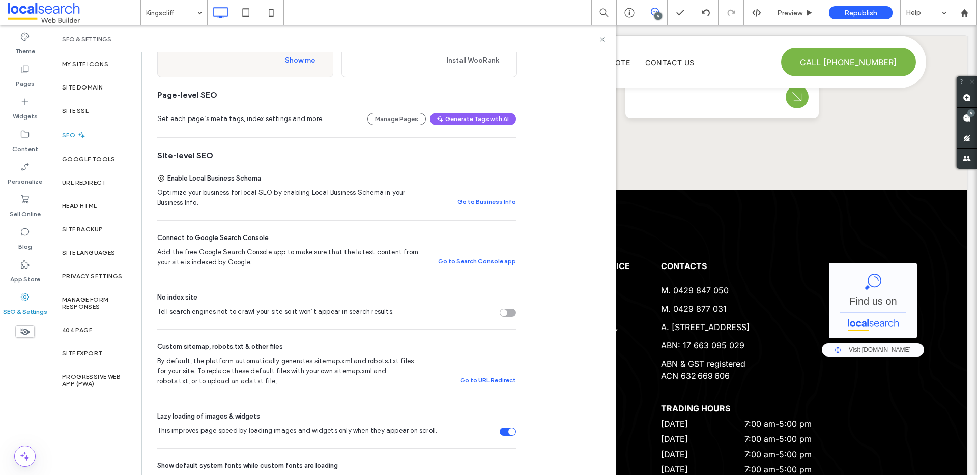
scroll to position [0, 0]
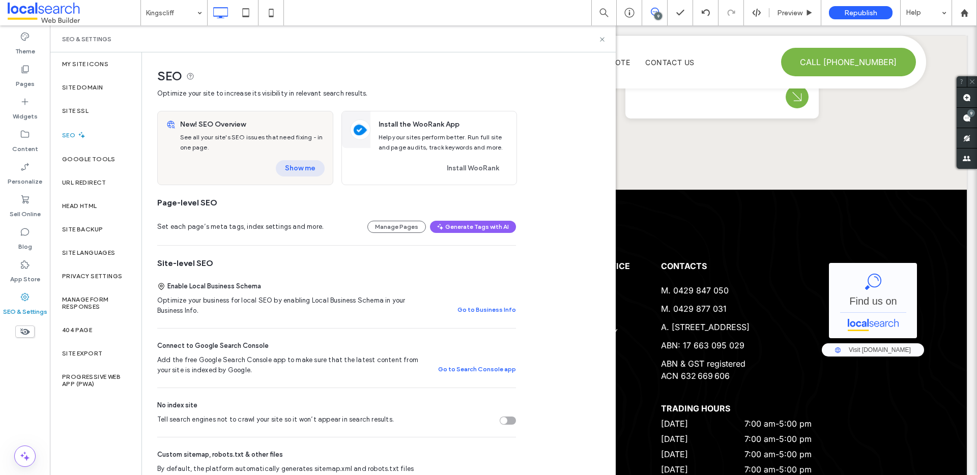
click at [308, 166] on button "Show me" at bounding box center [300, 168] width 49 height 16
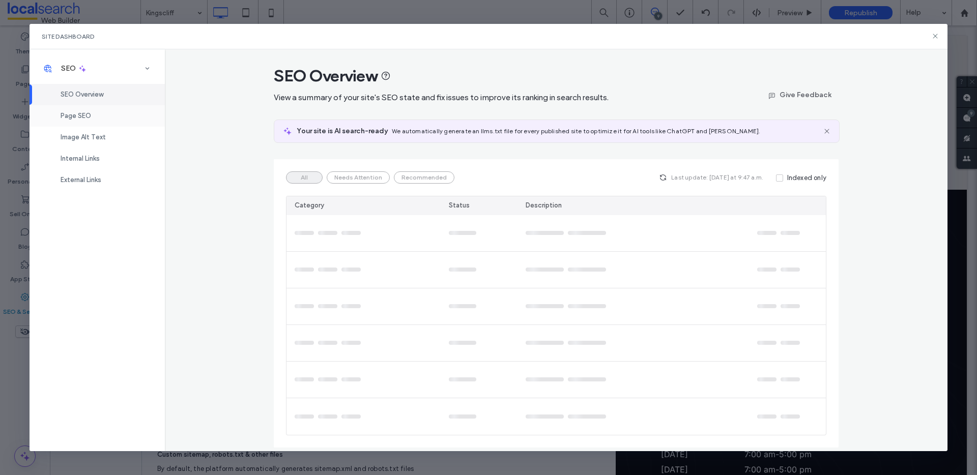
click at [107, 119] on div "Page SEO" at bounding box center [97, 115] width 135 height 21
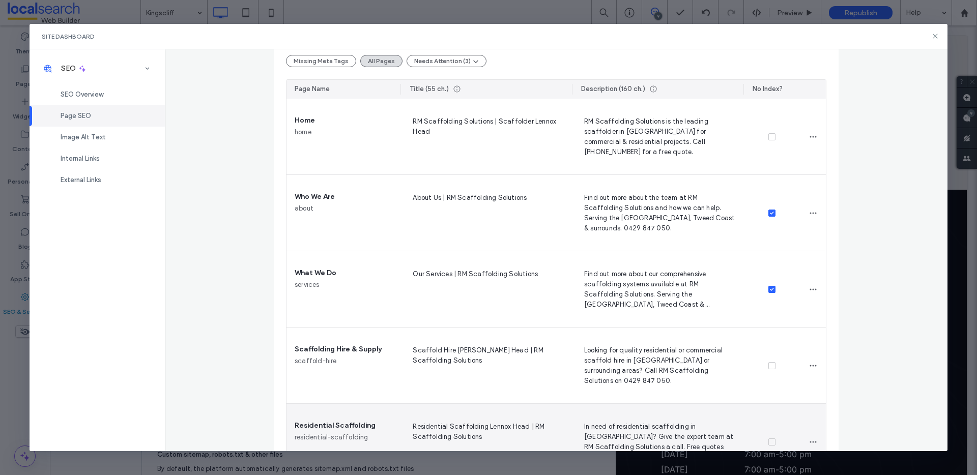
scroll to position [164, 0]
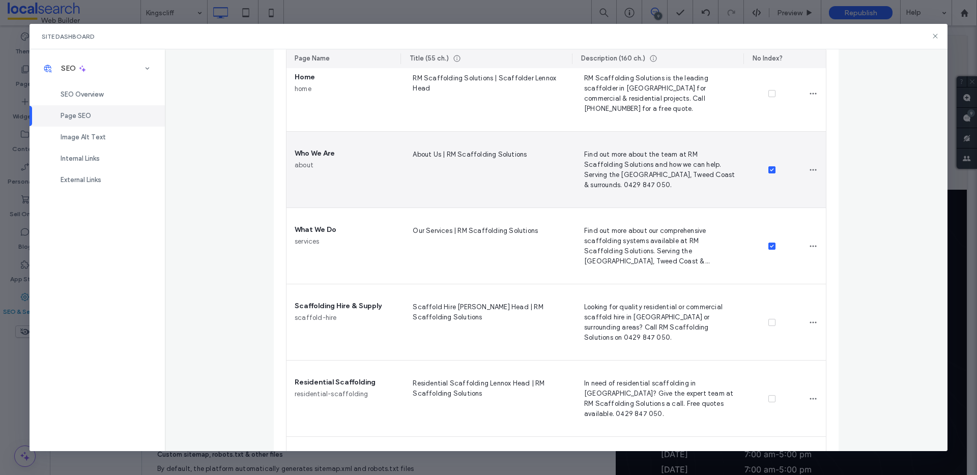
click at [770, 169] on icon at bounding box center [772, 169] width 4 height 3
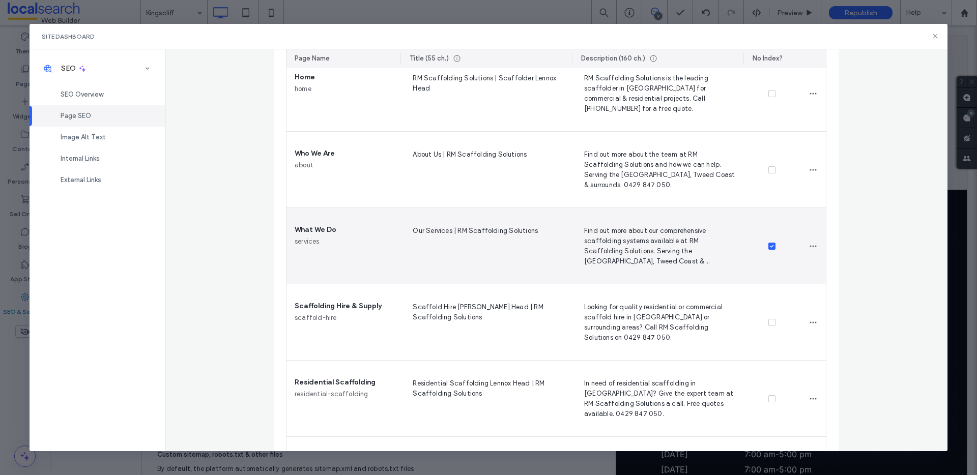
click at [770, 245] on icon at bounding box center [772, 246] width 4 height 3
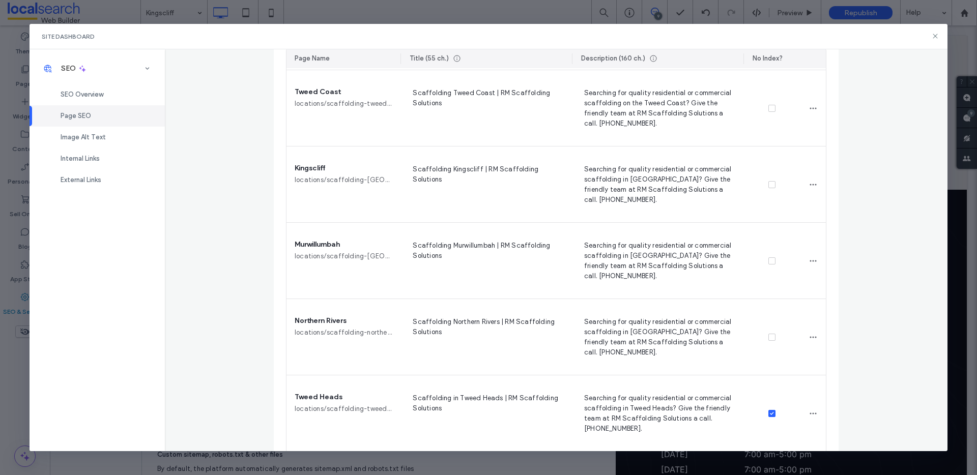
scroll to position [1271, 0]
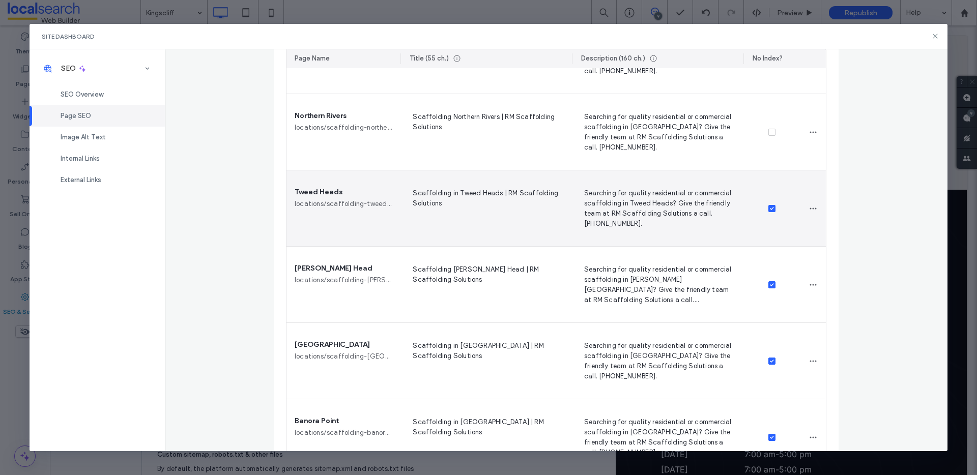
click at [770, 207] on icon at bounding box center [772, 208] width 4 height 3
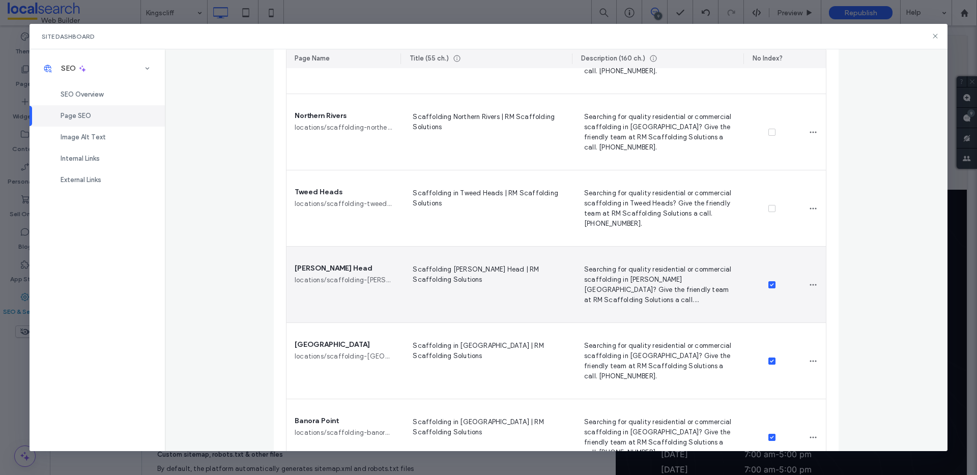
click at [770, 284] on icon at bounding box center [772, 285] width 4 height 3
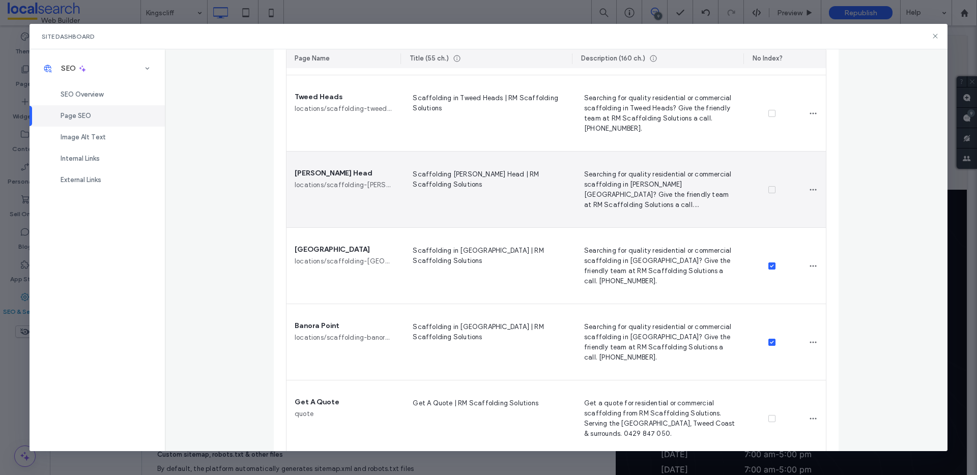
scroll to position [1369, 0]
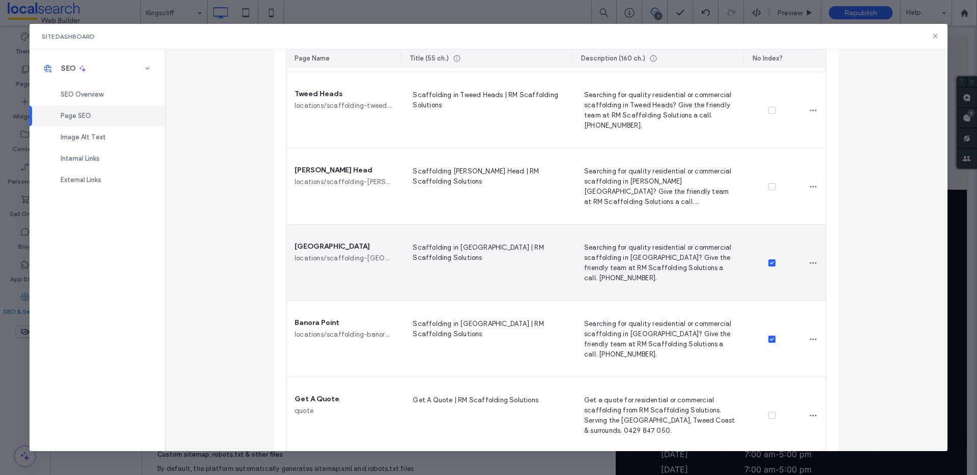
click at [770, 264] on icon at bounding box center [772, 263] width 4 height 3
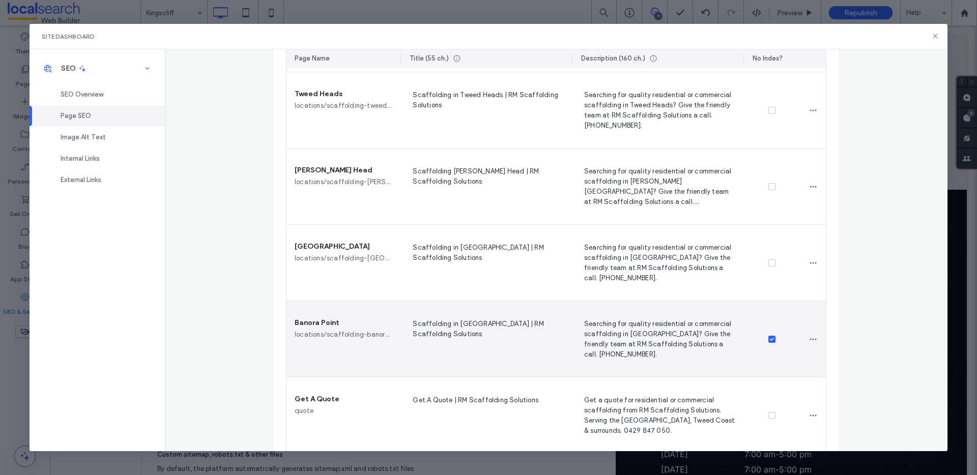
click at [768, 334] on div at bounding box center [772, 339] width 57 height 76
click at [770, 339] on icon at bounding box center [772, 339] width 4 height 3
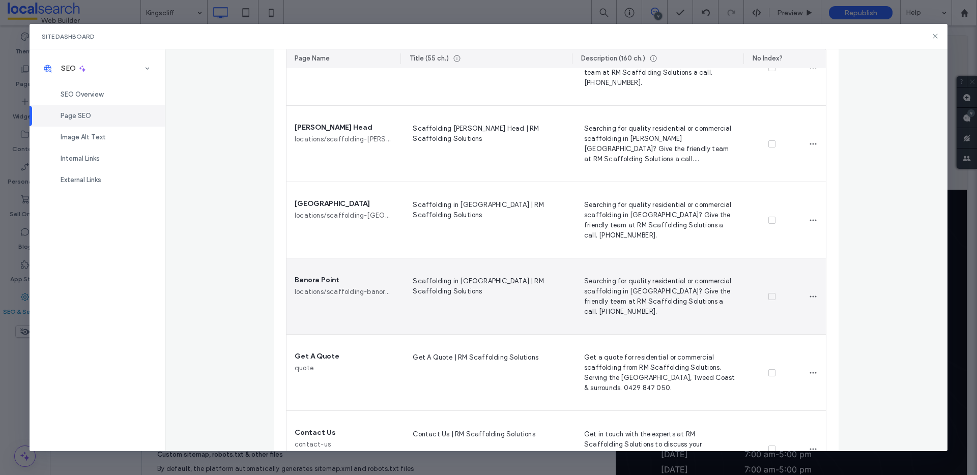
scroll to position [1460, 0]
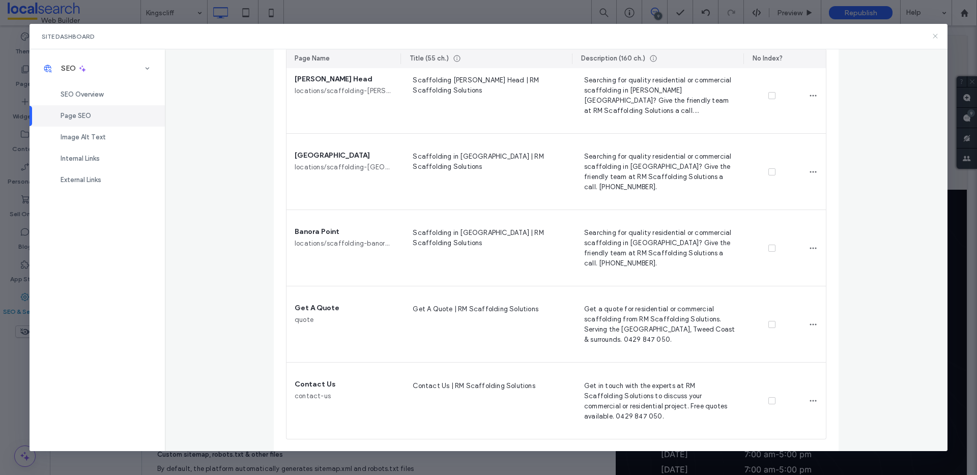
click at [936, 34] on icon at bounding box center [935, 36] width 8 height 8
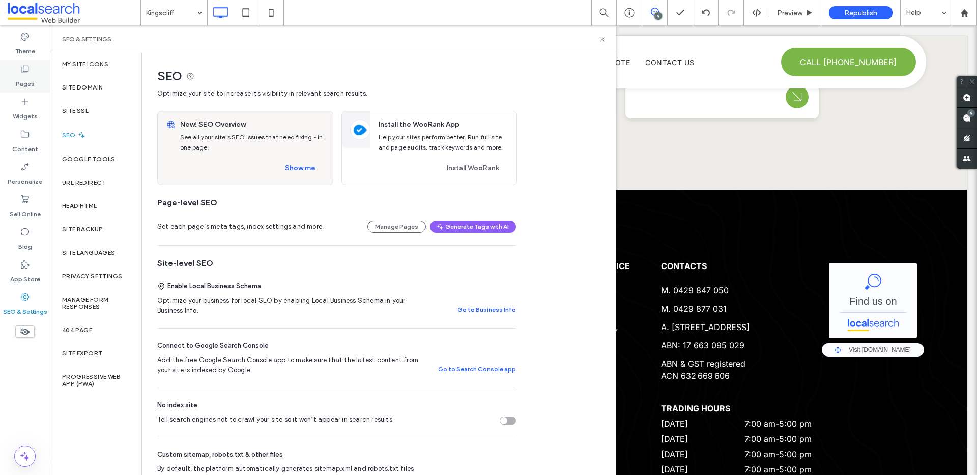
click at [26, 70] on icon at bounding box center [25, 69] width 10 height 10
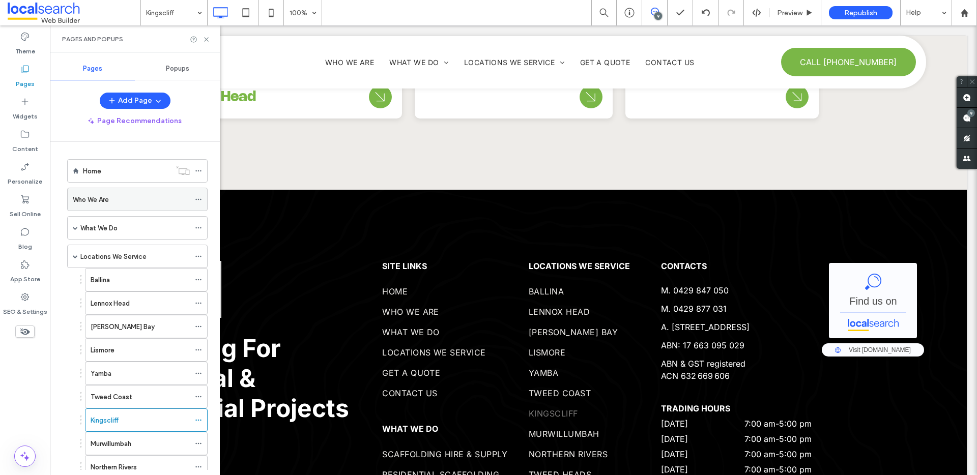
click at [200, 197] on icon at bounding box center [198, 199] width 7 height 7
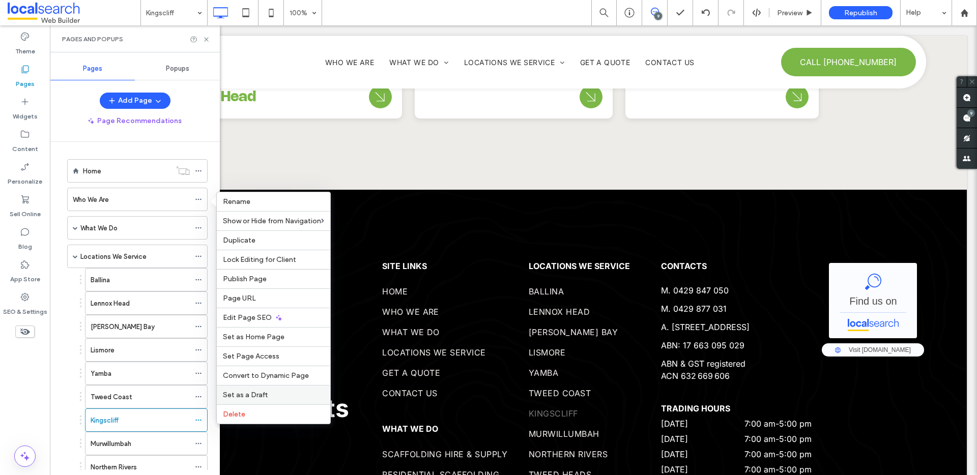
click at [256, 395] on span "Set as a Draft" at bounding box center [245, 395] width 45 height 9
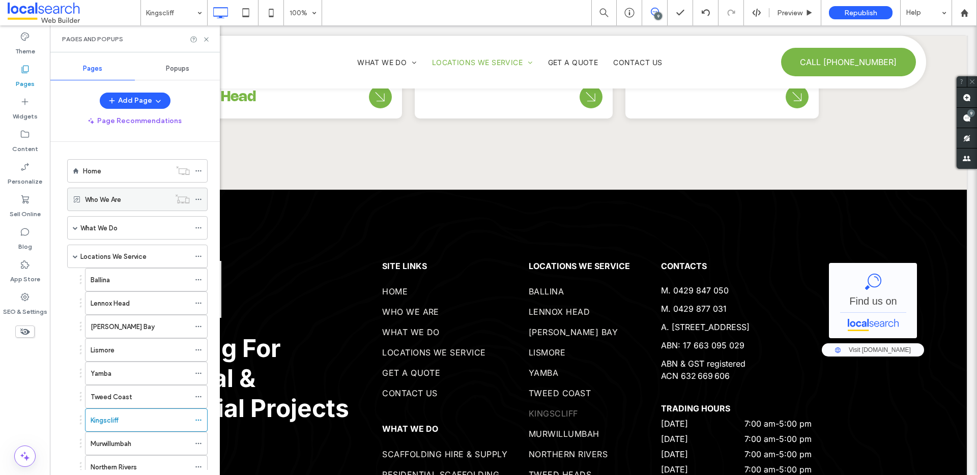
click at [197, 200] on icon at bounding box center [198, 199] width 7 height 7
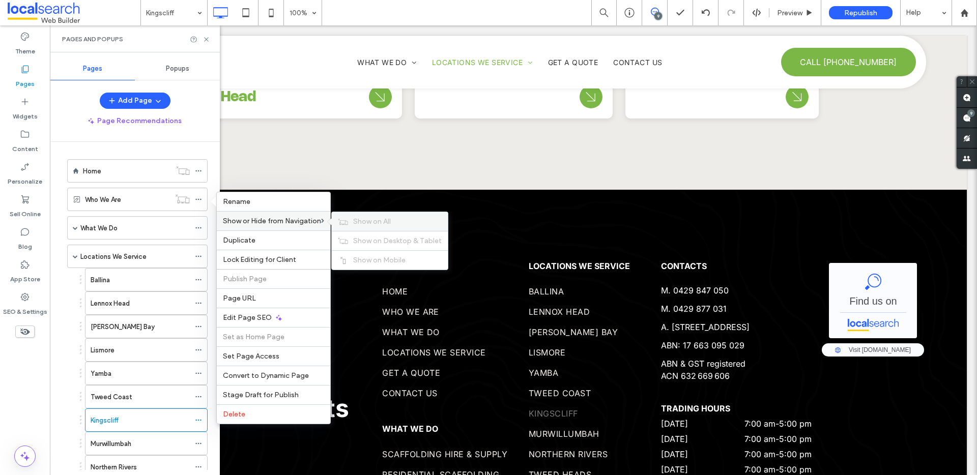
click at [364, 222] on span "Show on All" at bounding box center [372, 221] width 38 height 9
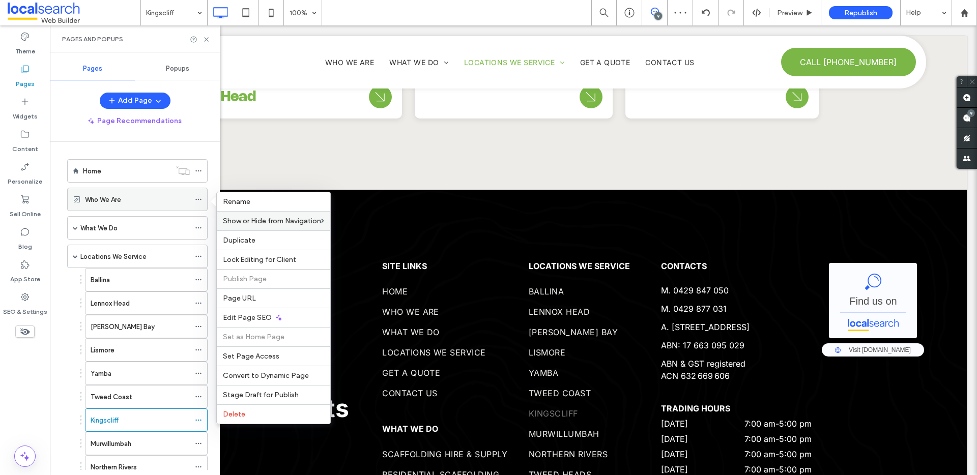
click at [199, 199] on icon at bounding box center [198, 199] width 7 height 7
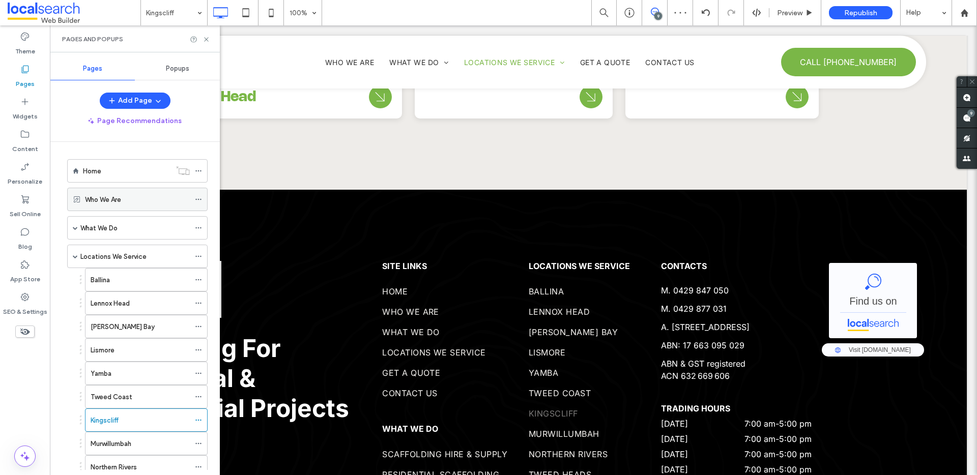
click at [199, 199] on icon at bounding box center [198, 199] width 7 height 7
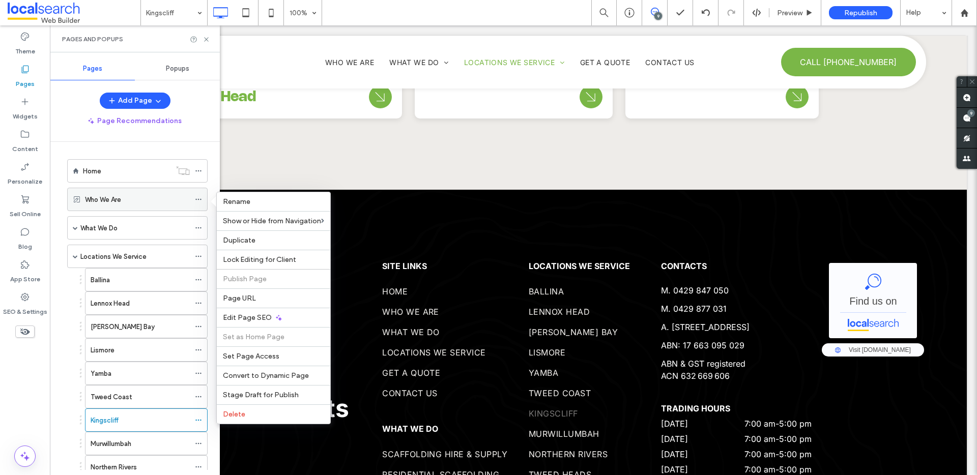
click at [199, 199] on icon at bounding box center [198, 199] width 7 height 7
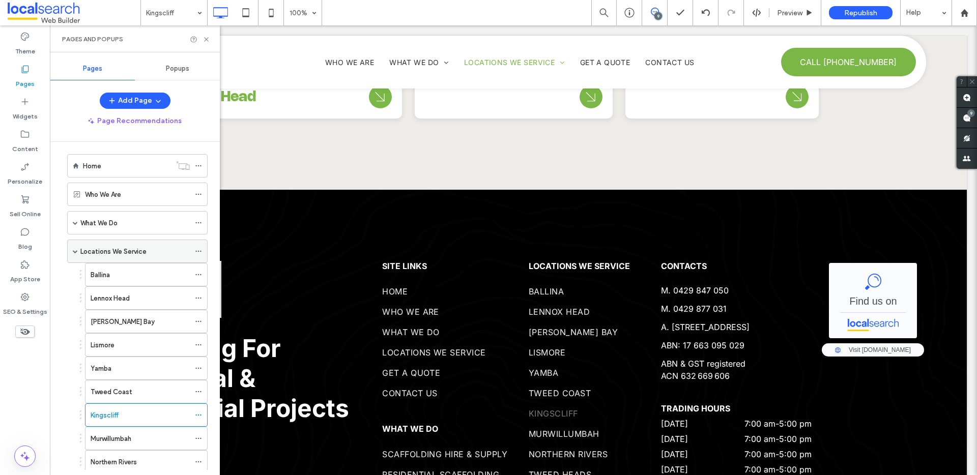
scroll to position [13, 0]
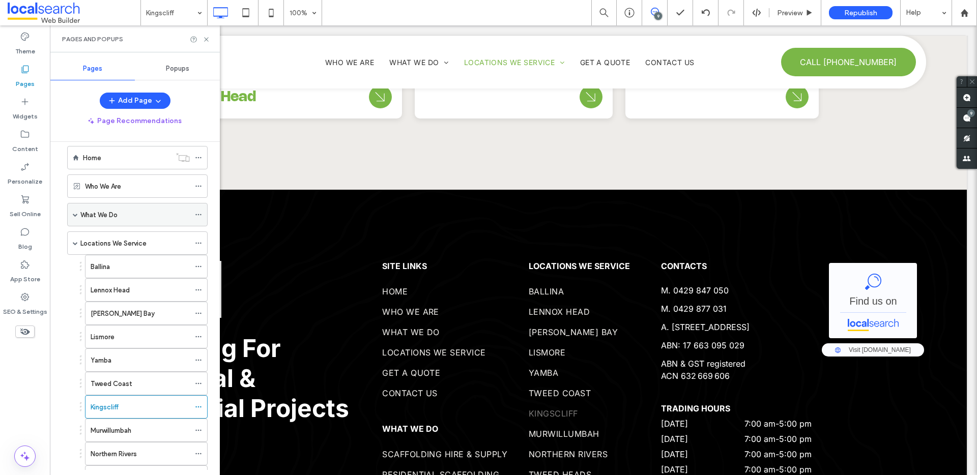
click at [198, 213] on icon at bounding box center [198, 214] width 7 height 7
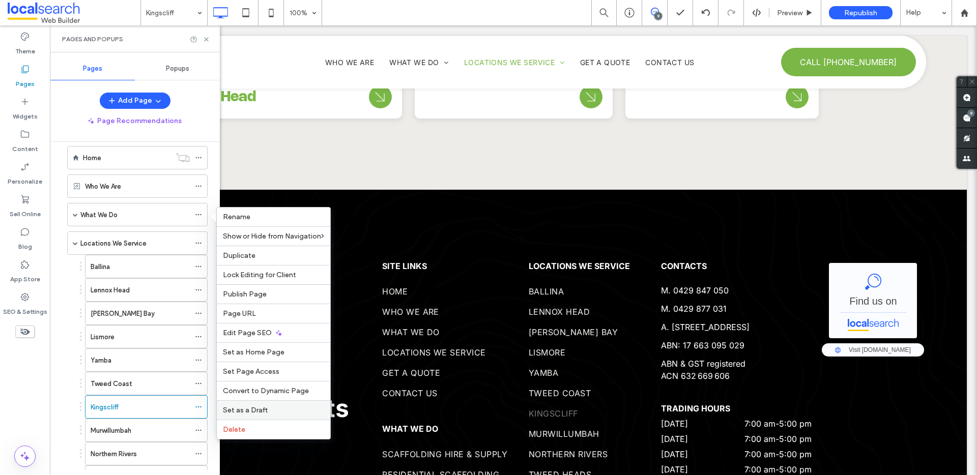
click at [250, 410] on span "Set as a Draft" at bounding box center [245, 410] width 45 height 9
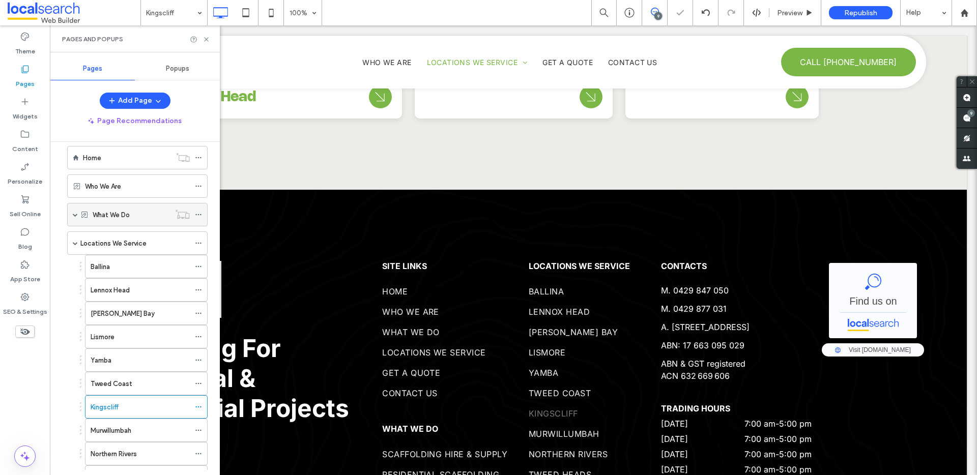
click at [200, 213] on icon at bounding box center [198, 214] width 7 height 7
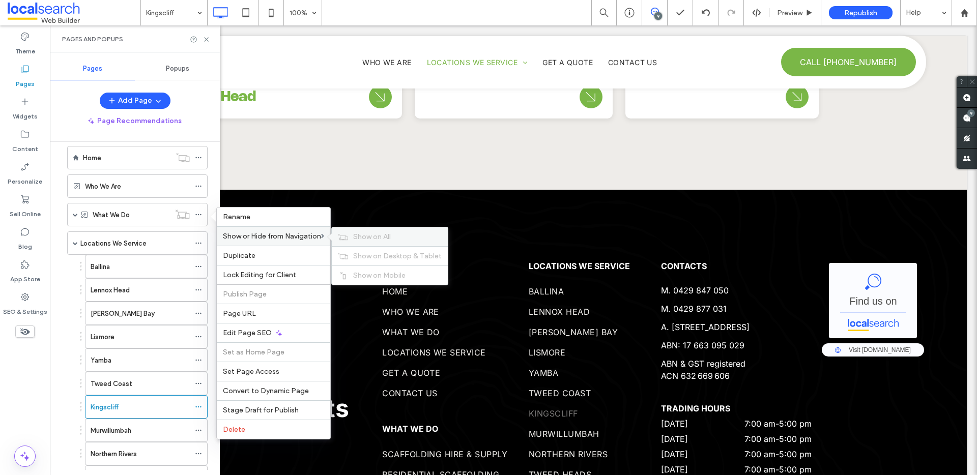
click at [371, 237] on span "Show on All" at bounding box center [372, 237] width 38 height 9
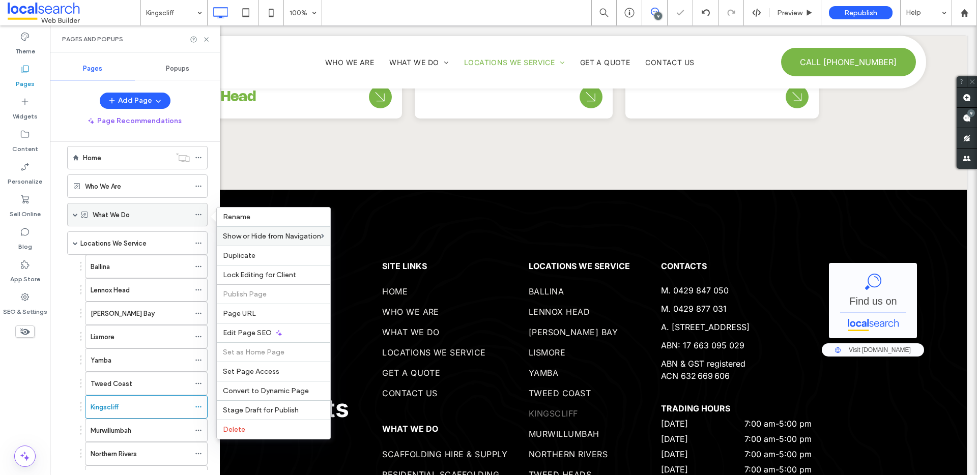
click at [199, 216] on icon at bounding box center [198, 214] width 7 height 7
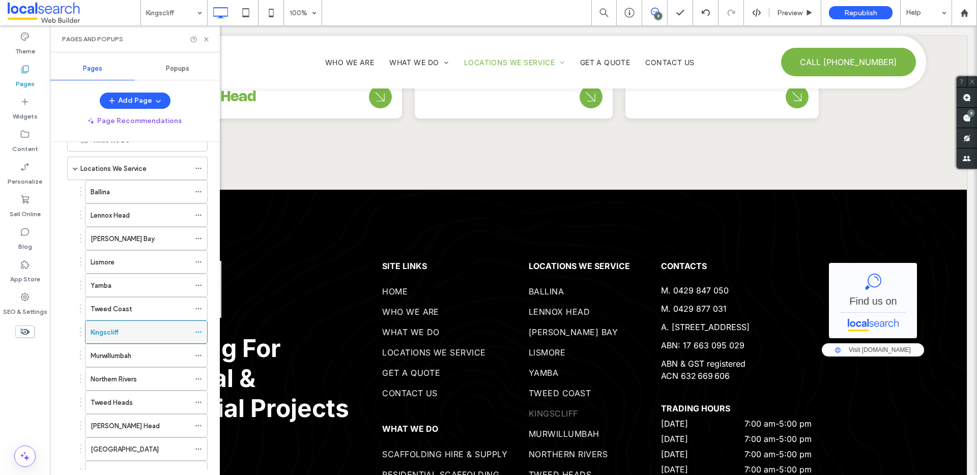
scroll to position [100, 0]
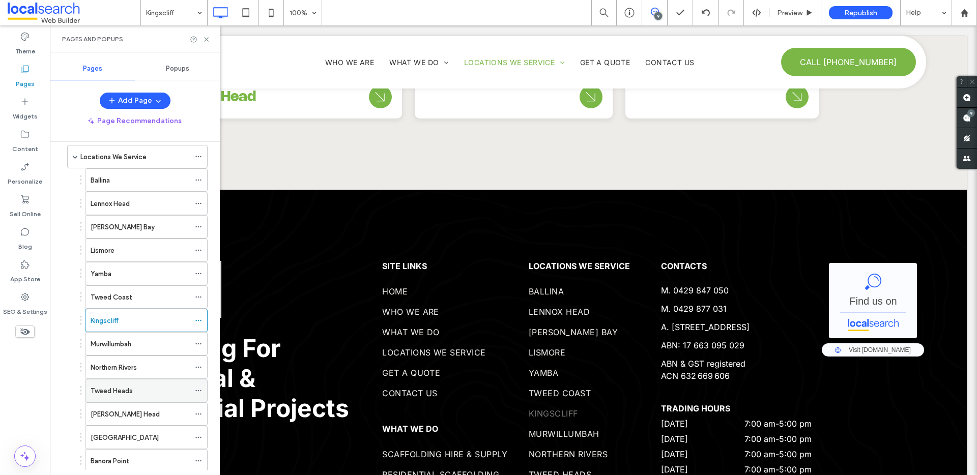
click at [198, 389] on icon at bounding box center [198, 390] width 7 height 7
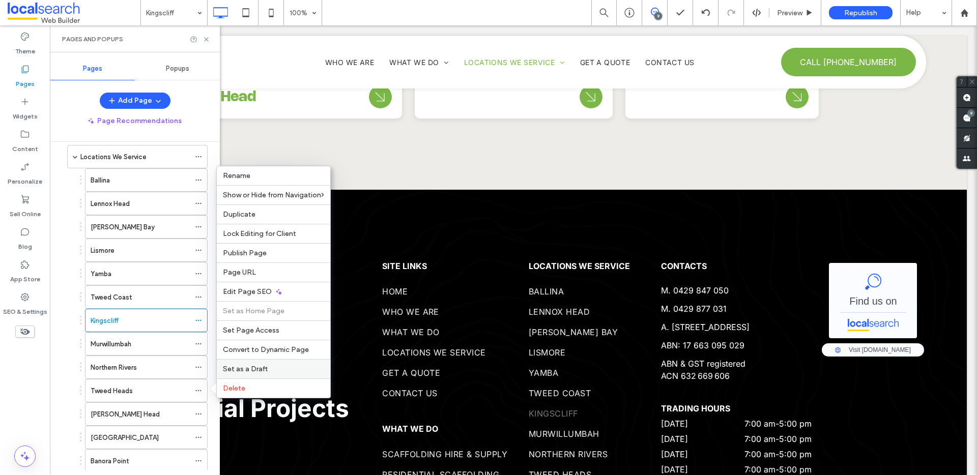
click at [248, 369] on span "Set as a Draft" at bounding box center [245, 369] width 45 height 9
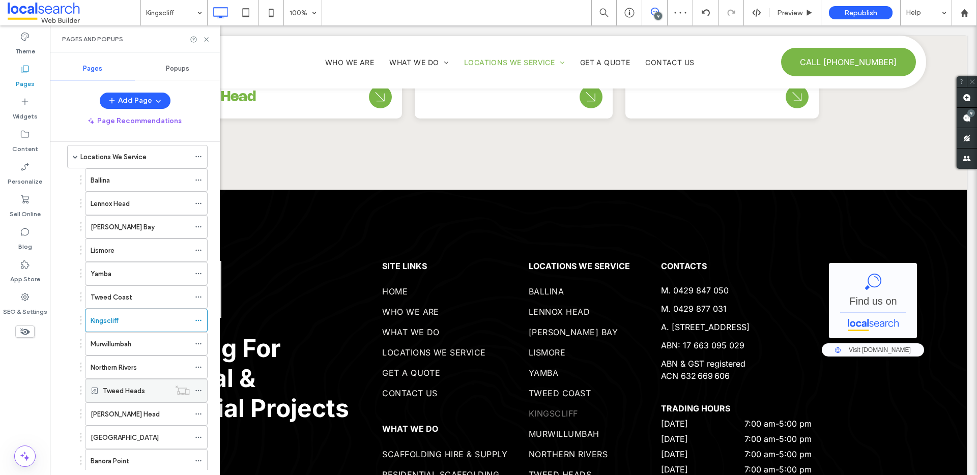
click at [197, 390] on icon at bounding box center [198, 390] width 7 height 7
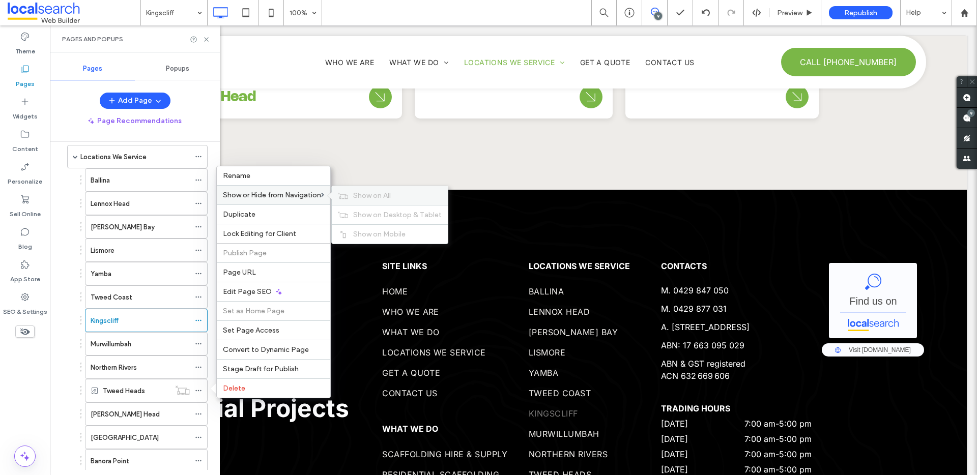
click at [364, 195] on span "Show on All" at bounding box center [372, 195] width 38 height 9
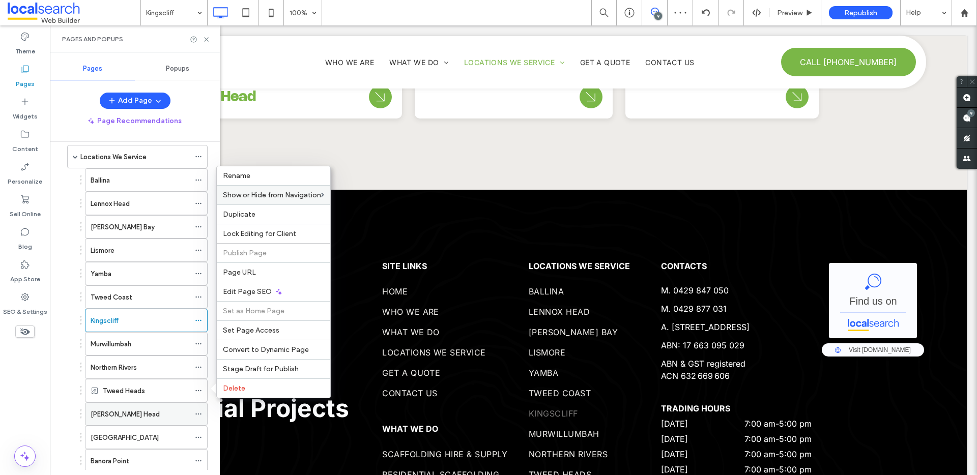
click at [198, 416] on icon at bounding box center [198, 414] width 7 height 7
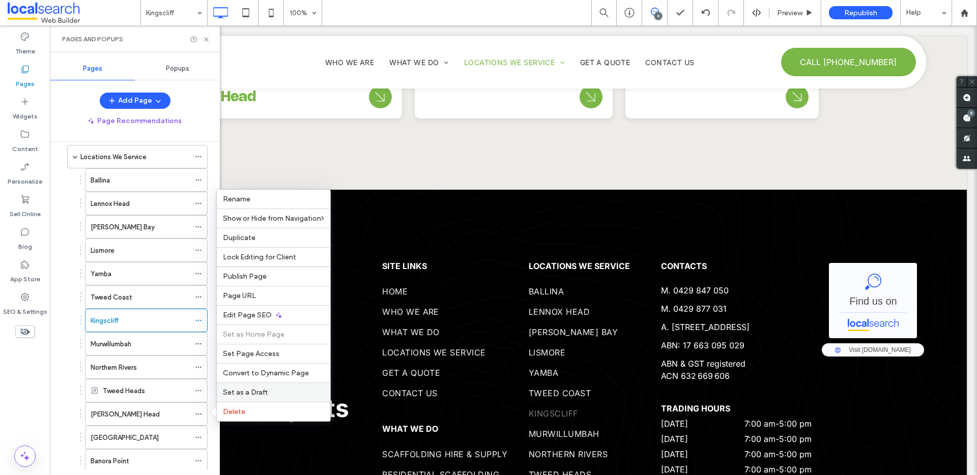
click at [250, 394] on span "Set as a Draft" at bounding box center [245, 392] width 45 height 9
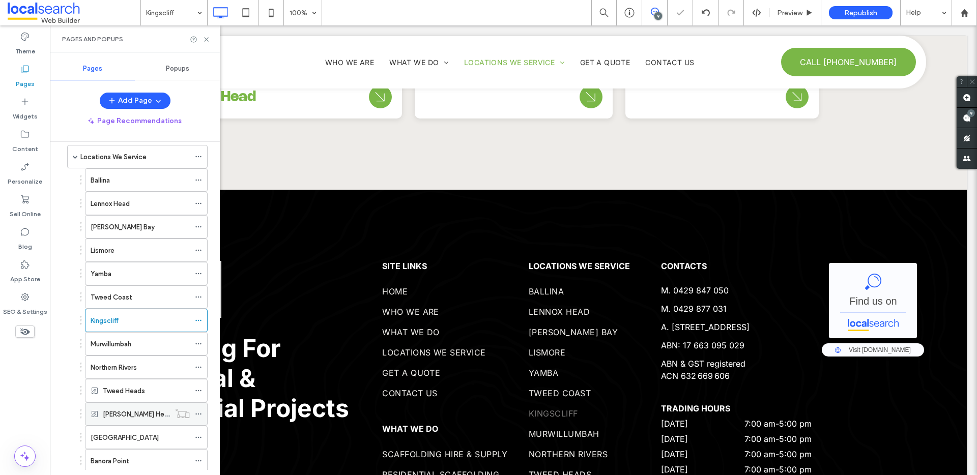
click at [197, 414] on icon at bounding box center [198, 414] width 7 height 7
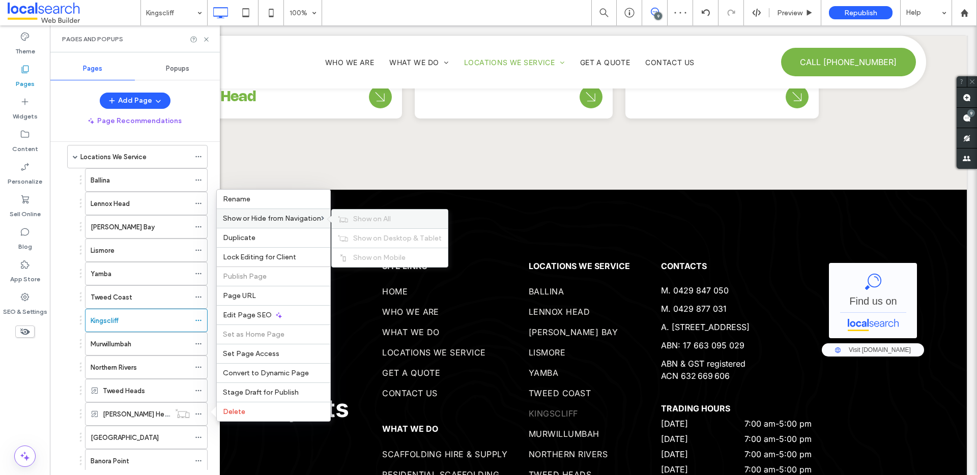
click at [364, 216] on span "Show on All" at bounding box center [372, 219] width 38 height 9
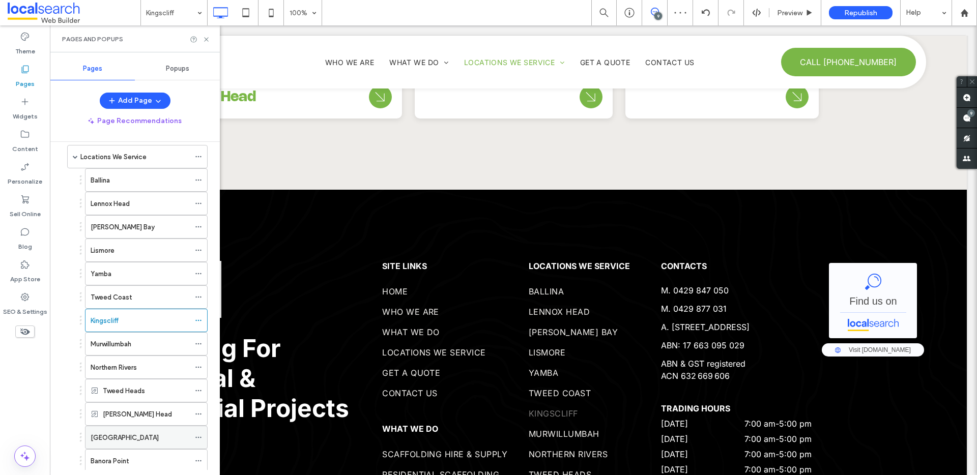
click at [198, 437] on icon at bounding box center [198, 437] width 7 height 7
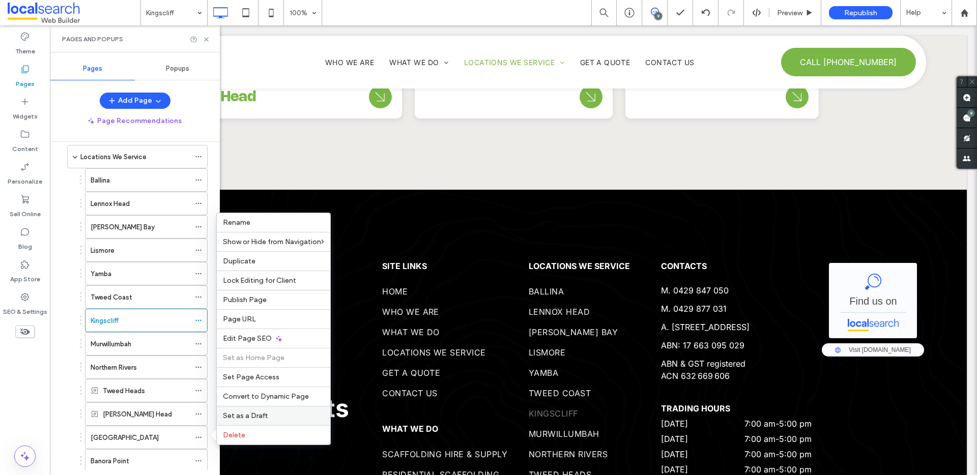
click at [251, 412] on span "Set as a Draft" at bounding box center [245, 416] width 45 height 9
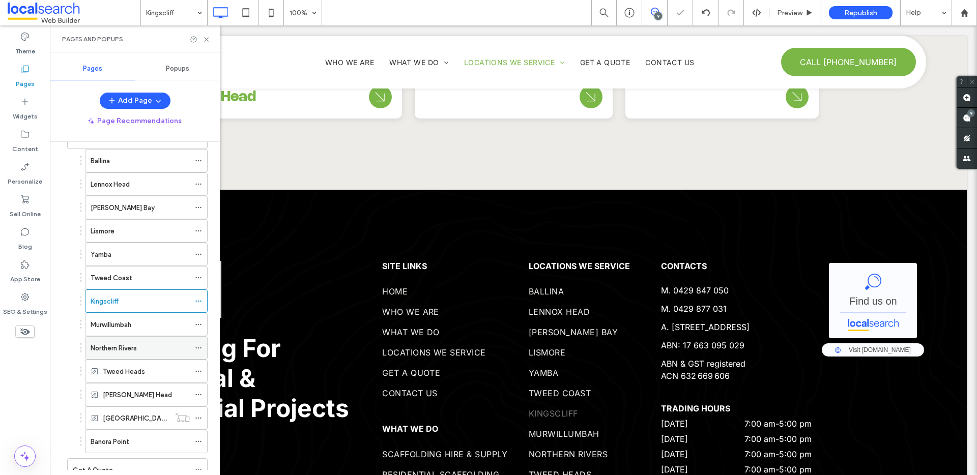
scroll to position [185, 0]
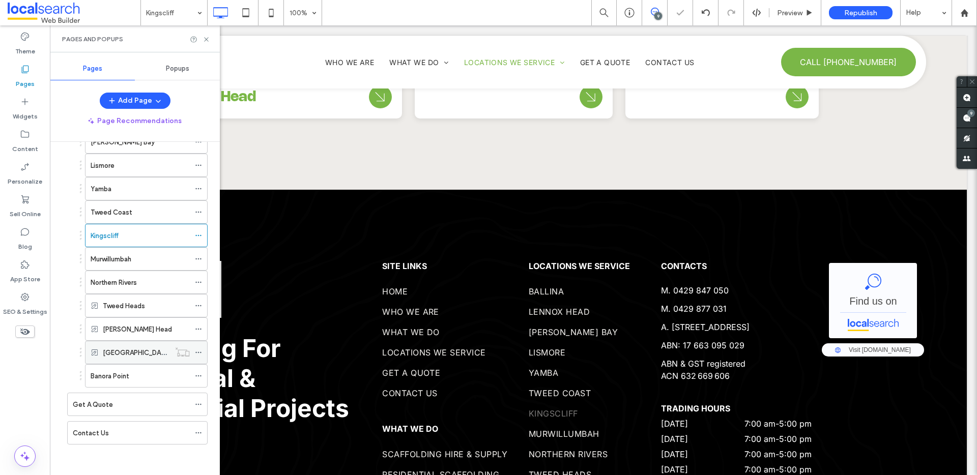
click at [199, 352] on icon at bounding box center [198, 352] width 7 height 7
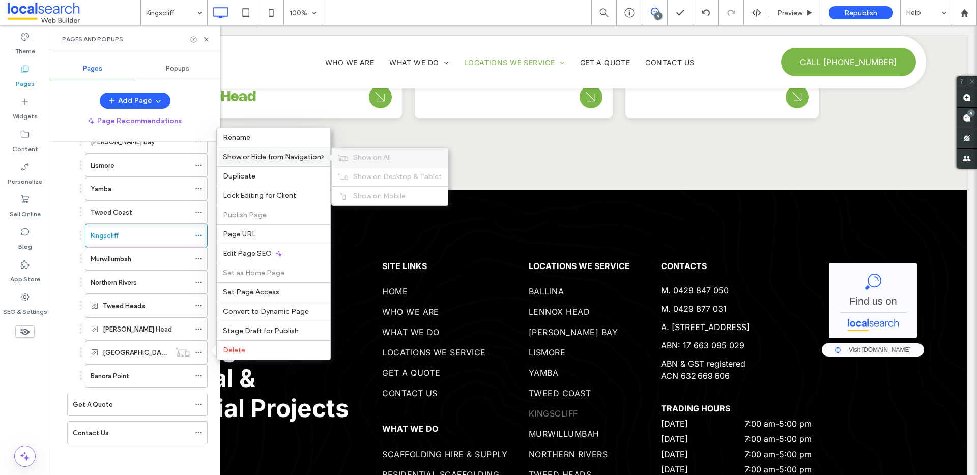
click at [369, 156] on span "Show on All" at bounding box center [372, 157] width 38 height 9
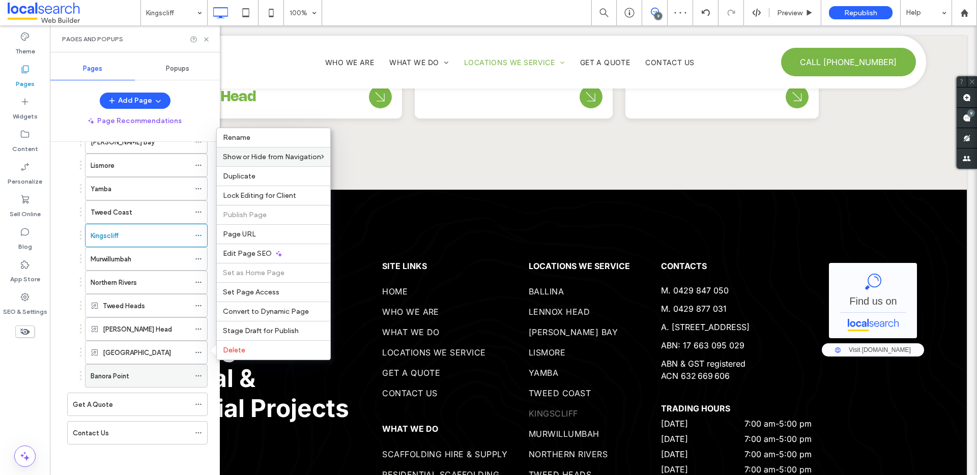
click at [199, 376] on use at bounding box center [198, 377] width 6 height 2
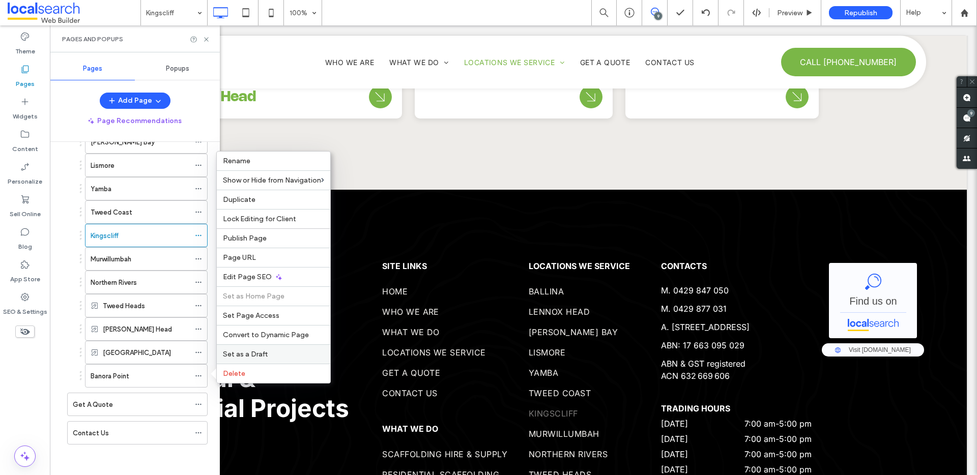
click at [247, 352] on span "Set as a Draft" at bounding box center [245, 354] width 45 height 9
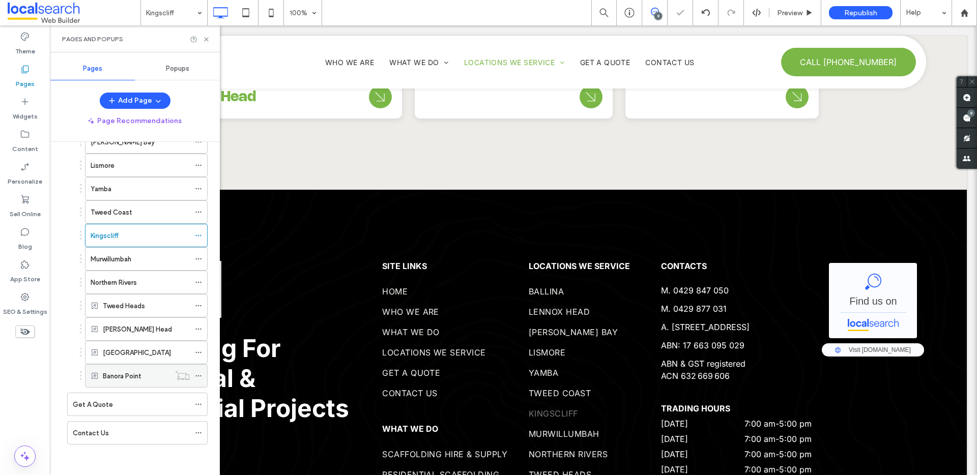
click at [199, 375] on icon at bounding box center [198, 376] width 7 height 7
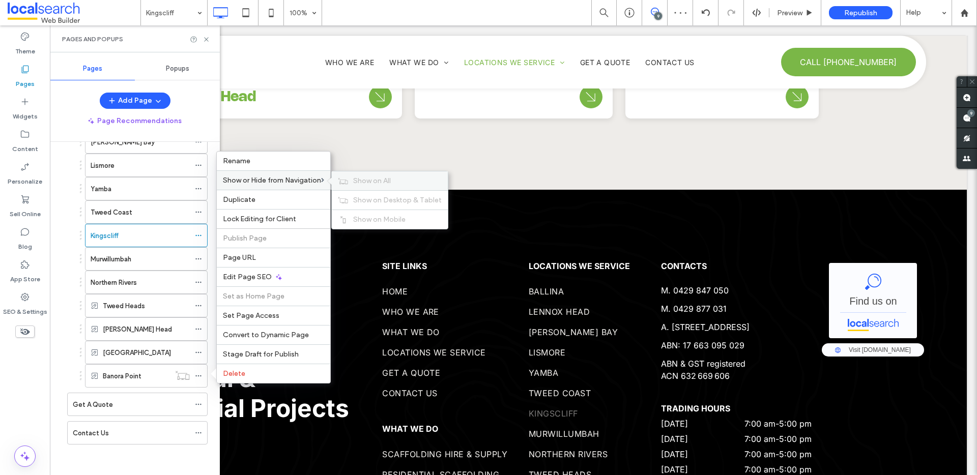
click at [352, 181] on div "Show on All" at bounding box center [390, 181] width 116 height 19
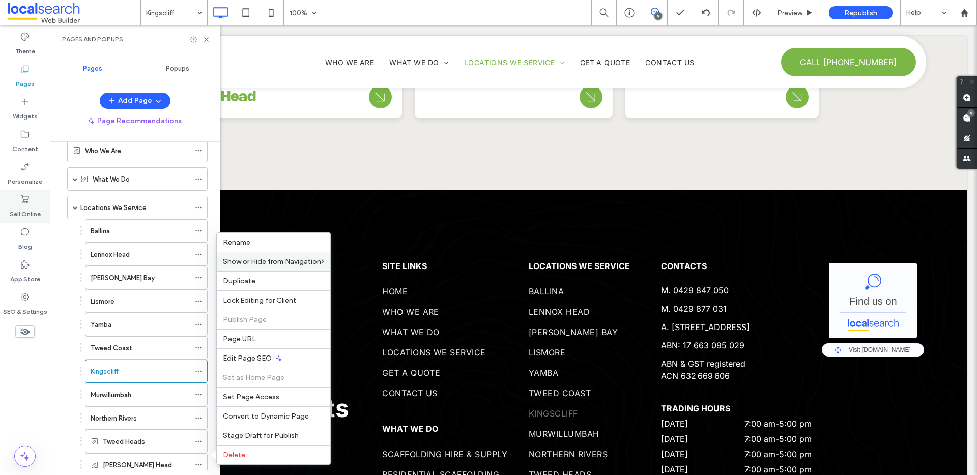
scroll to position [104, 0]
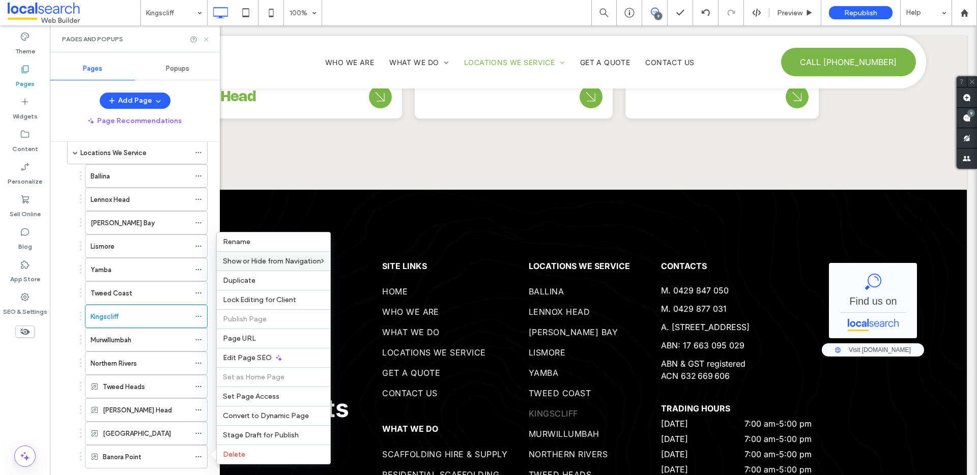
click at [205, 38] on use at bounding box center [206, 39] width 4 height 4
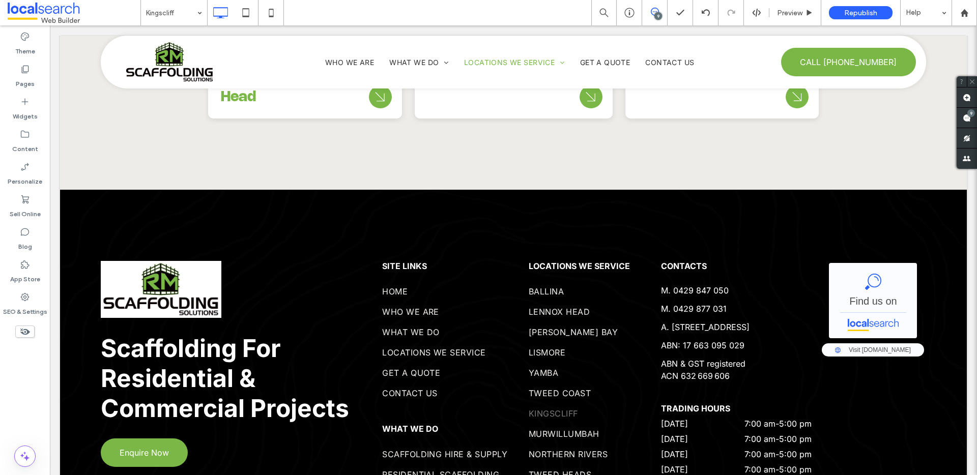
click at [659, 14] on div "9" at bounding box center [659, 16] width 8 height 8
click at [23, 74] on label "Pages" at bounding box center [25, 81] width 19 height 14
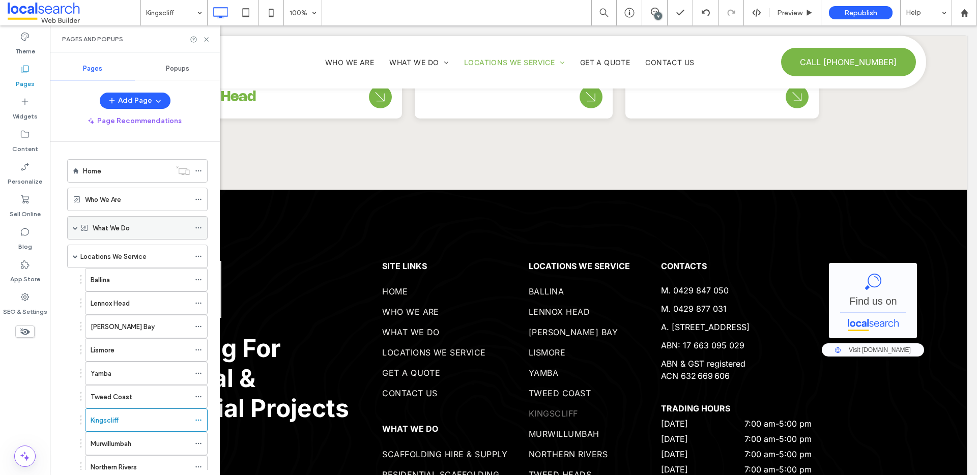
click at [200, 227] on icon at bounding box center [198, 227] width 7 height 7
click at [205, 41] on icon at bounding box center [207, 40] width 8 height 8
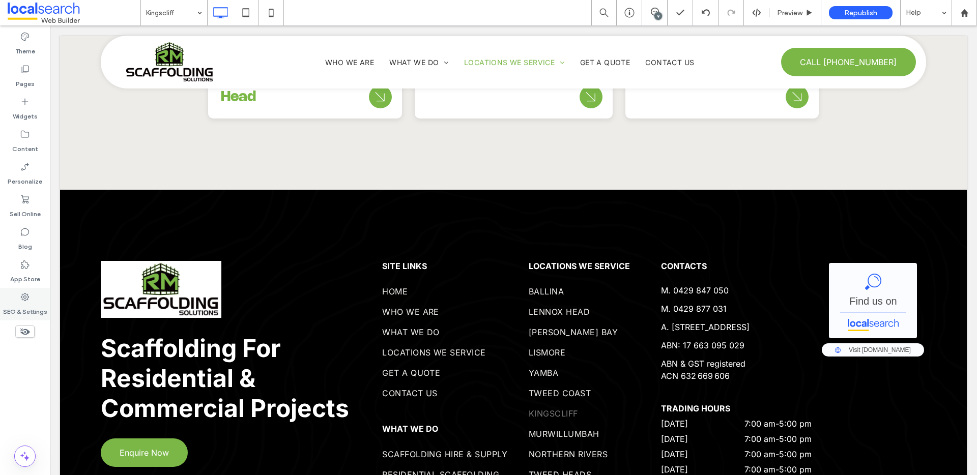
click at [27, 306] on label "SEO & Settings" at bounding box center [25, 309] width 44 height 14
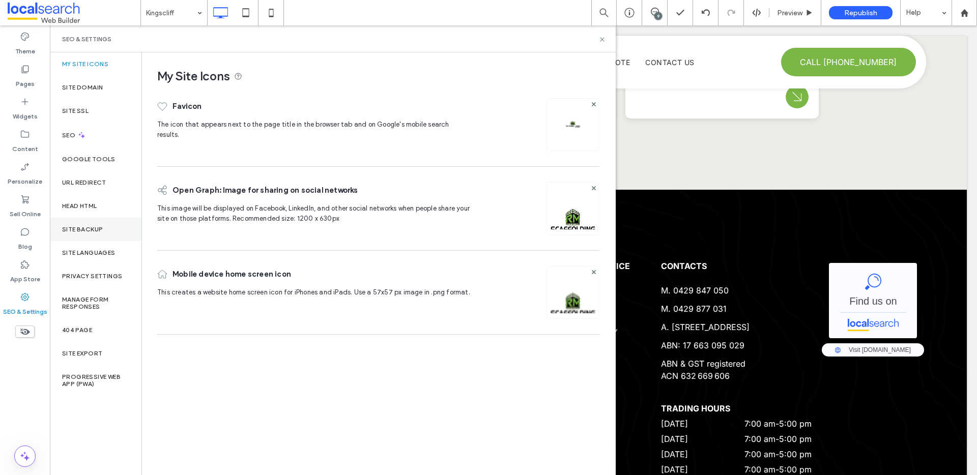
click at [87, 238] on div "Site Backup" at bounding box center [96, 229] width 92 height 23
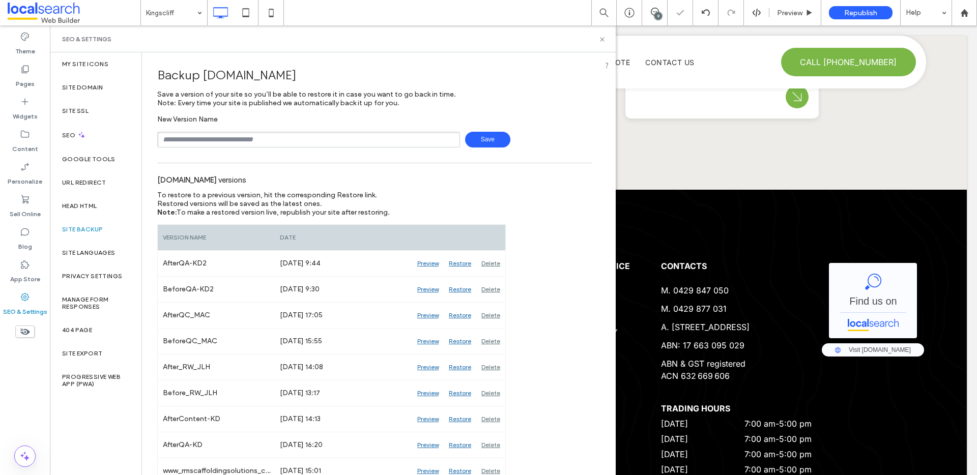
click at [219, 143] on input "text" at bounding box center [308, 140] width 303 height 16
type input "**********"
click at [481, 138] on span "Save" at bounding box center [487, 140] width 45 height 16
click at [603, 38] on icon at bounding box center [603, 40] width 8 height 8
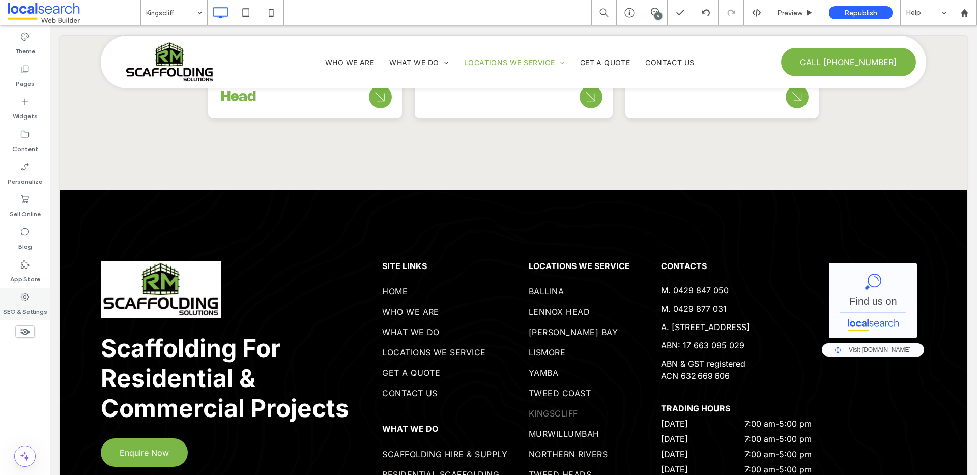
click at [22, 307] on label "SEO & Settings" at bounding box center [25, 309] width 44 height 14
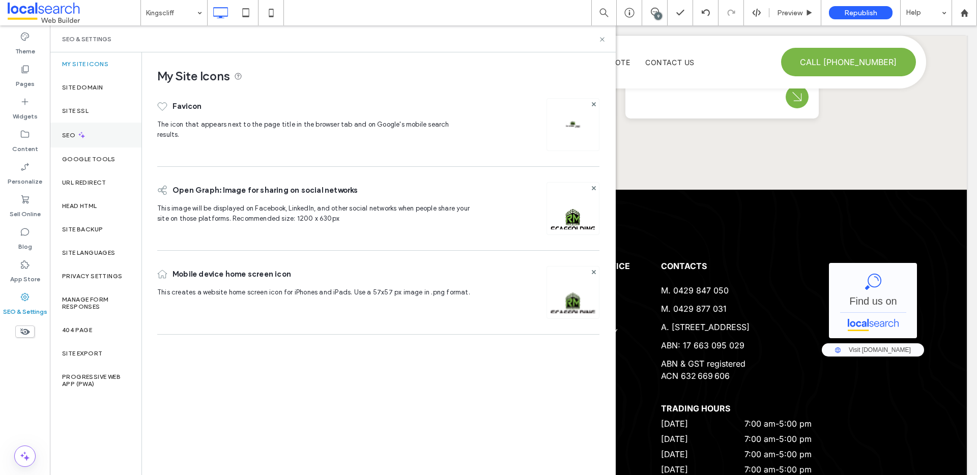
click at [82, 133] on icon at bounding box center [81, 135] width 9 height 9
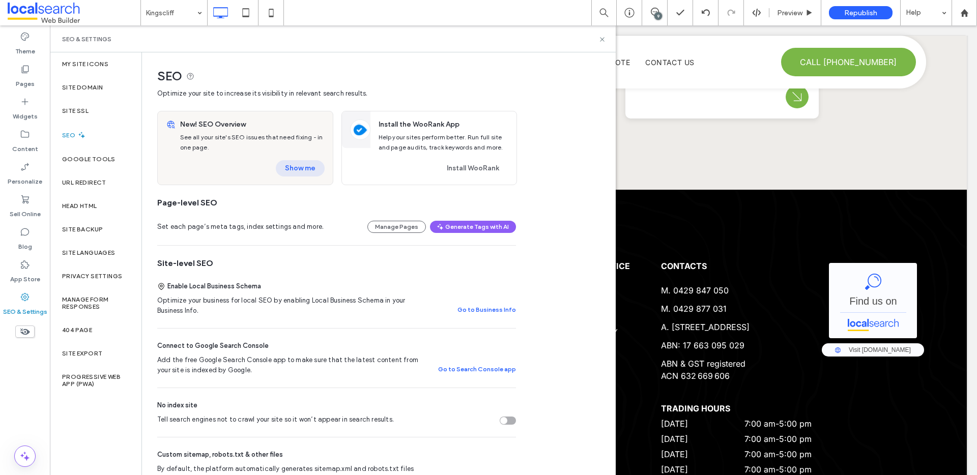
click at [314, 165] on button "Show me" at bounding box center [300, 168] width 49 height 16
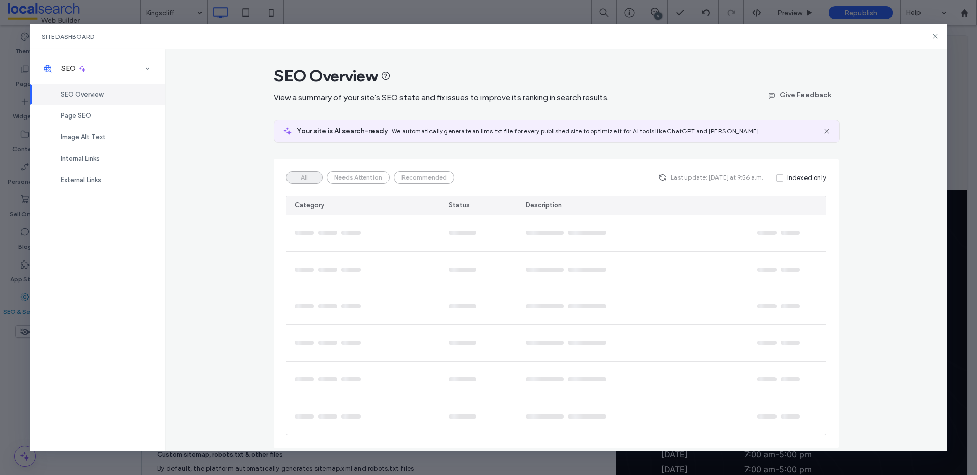
click at [935, 31] on div "Site Dashboard" at bounding box center [489, 36] width 919 height 25
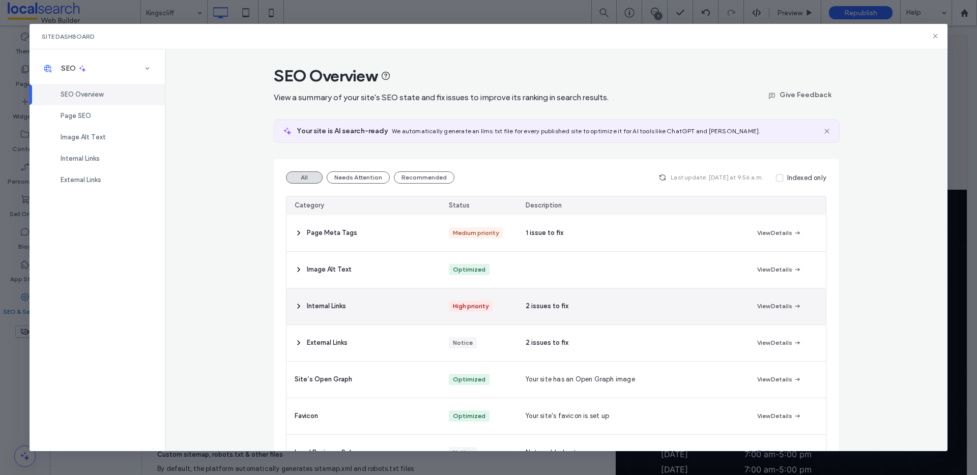
click at [295, 304] on icon at bounding box center [299, 306] width 8 height 8
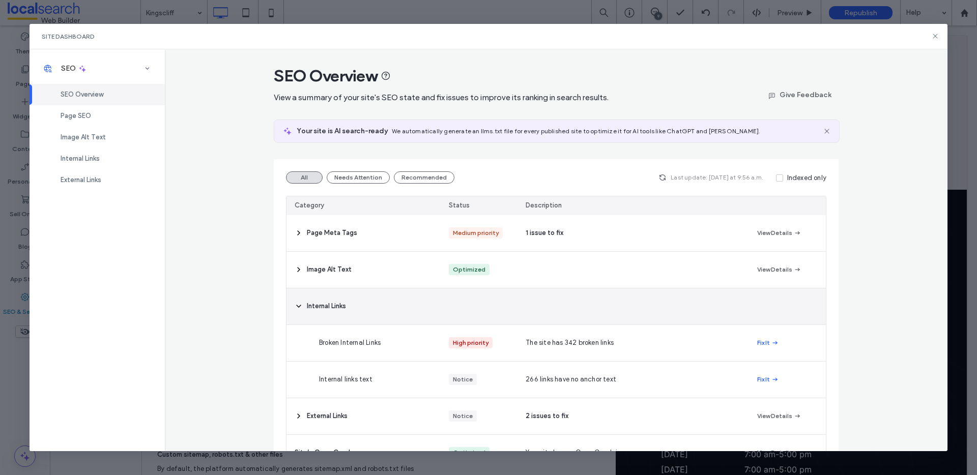
click at [295, 304] on icon at bounding box center [299, 306] width 8 height 8
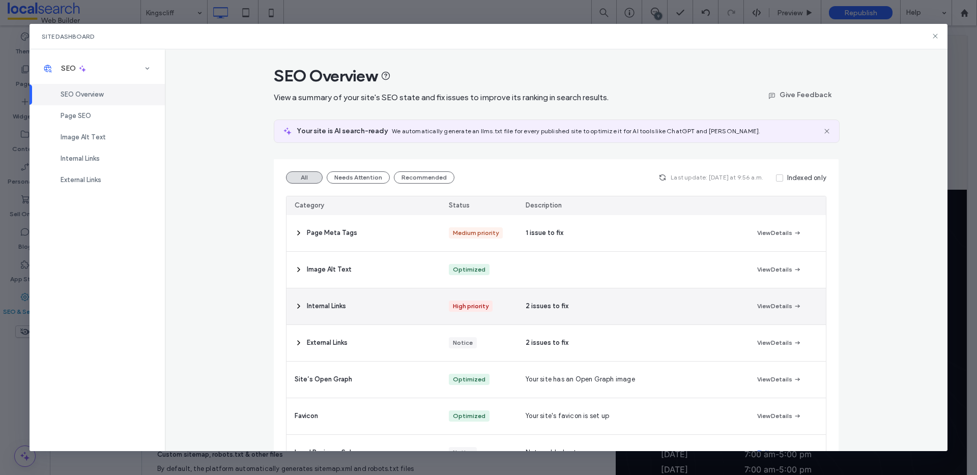
click at [295, 307] on icon at bounding box center [299, 306] width 8 height 8
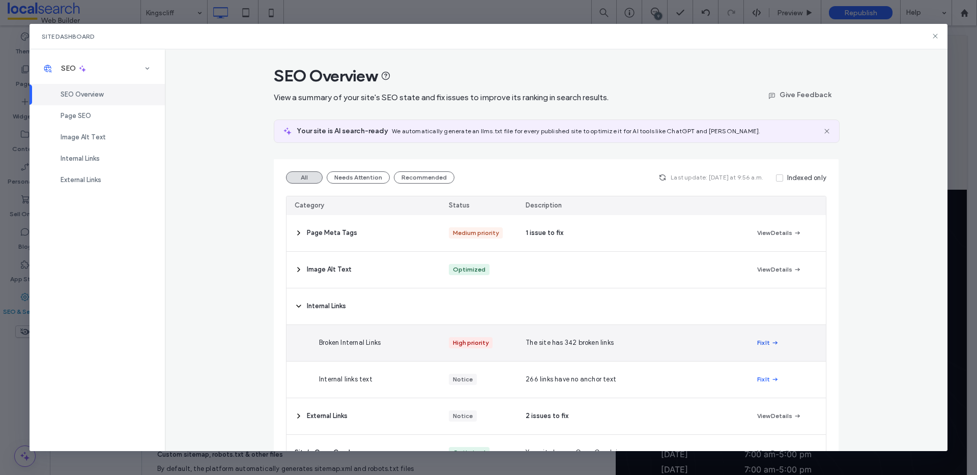
click at [757, 342] on button "Fix It" at bounding box center [768, 343] width 22 height 12
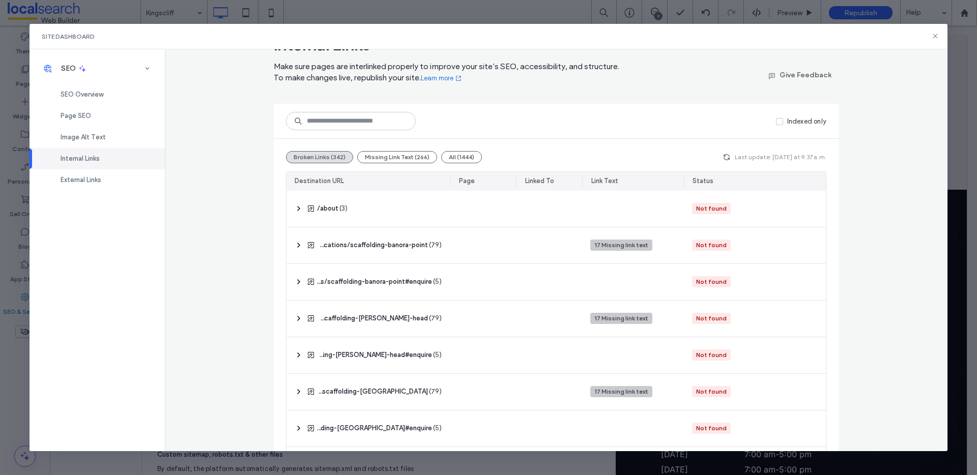
scroll to position [0, 0]
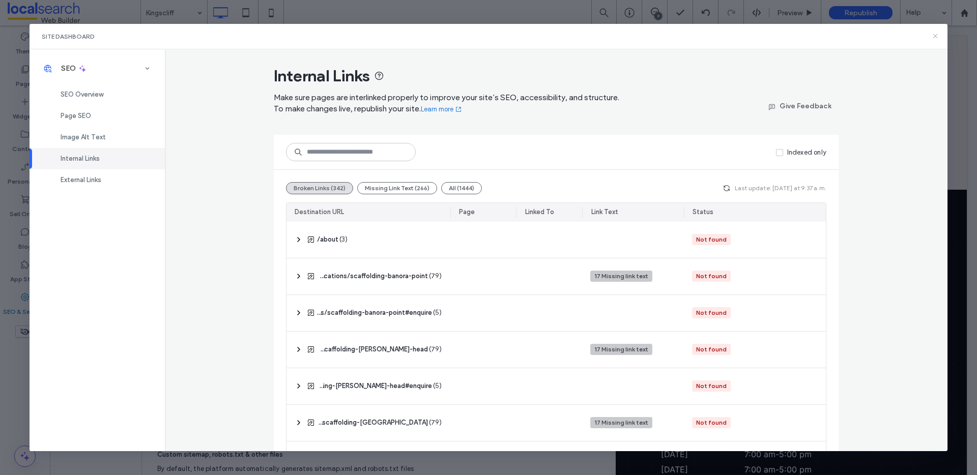
click at [937, 38] on icon at bounding box center [935, 36] width 8 height 8
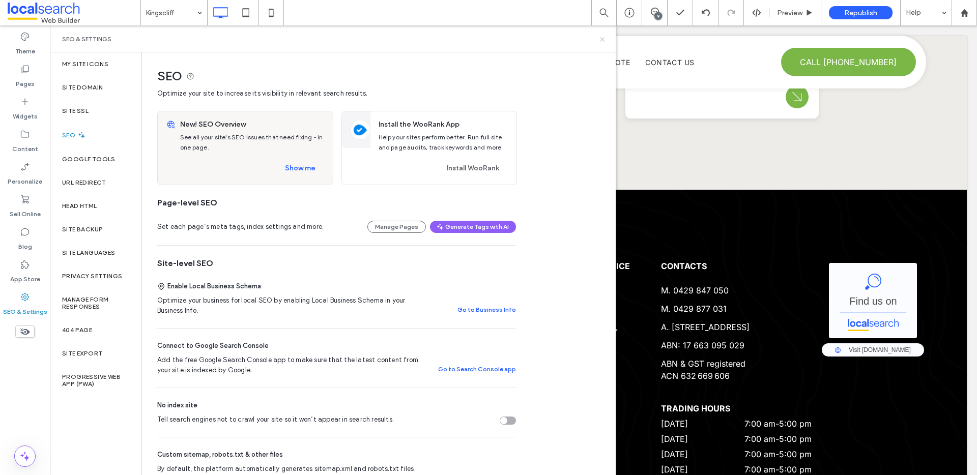
click at [602, 37] on icon at bounding box center [603, 40] width 8 height 8
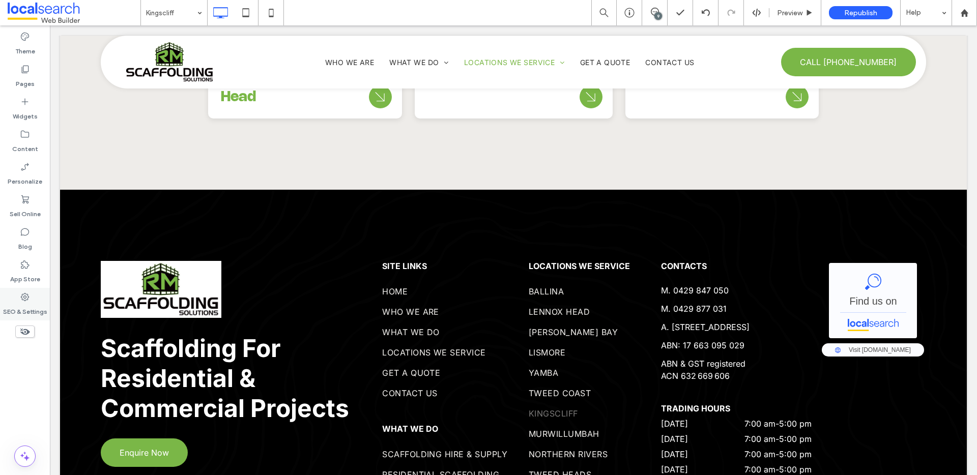
click at [26, 314] on label "SEO & Settings" at bounding box center [25, 309] width 44 height 14
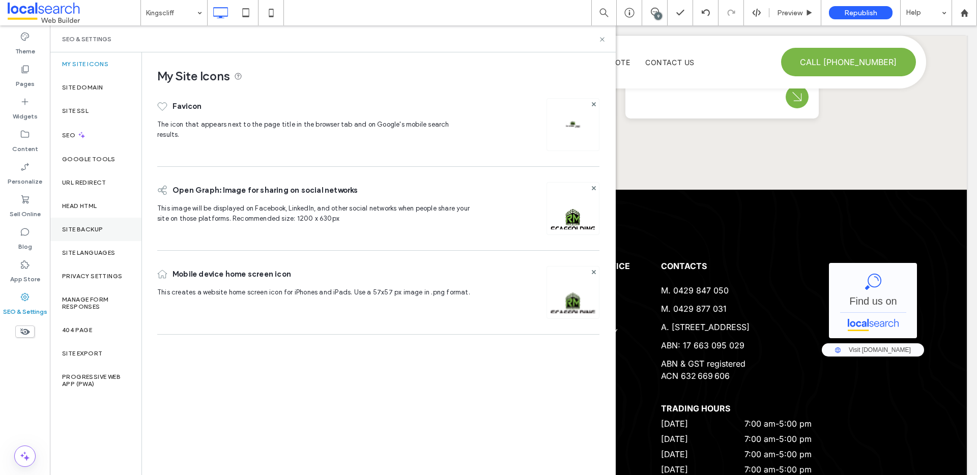
click at [88, 229] on label "Site Backup" at bounding box center [82, 229] width 41 height 7
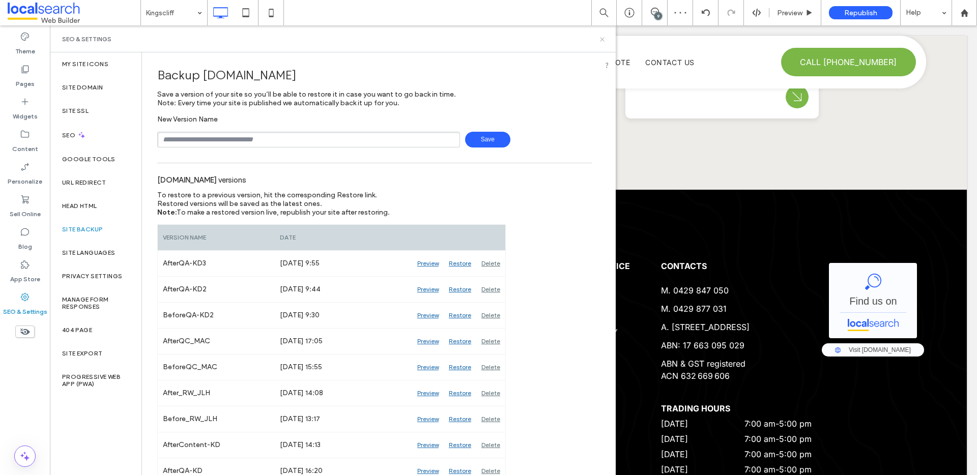
click at [604, 39] on icon at bounding box center [603, 40] width 8 height 8
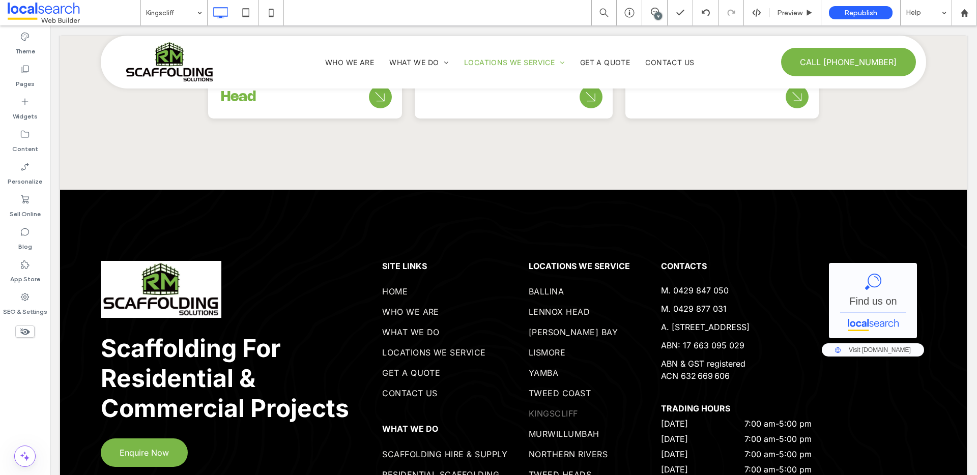
click at [656, 12] on div "9" at bounding box center [659, 16] width 8 height 8
click at [969, 122] on use at bounding box center [967, 118] width 8 height 8
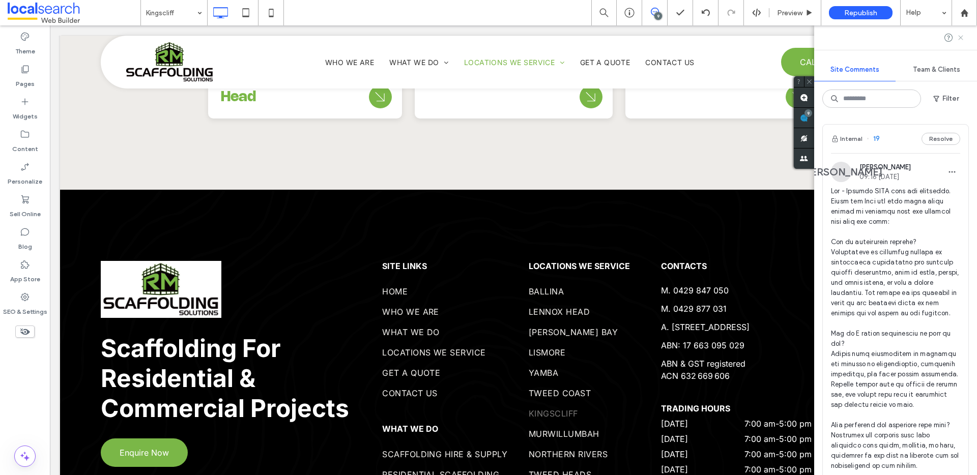
click at [962, 39] on use at bounding box center [960, 37] width 5 height 5
